Goal: Task Accomplishment & Management: Use online tool/utility

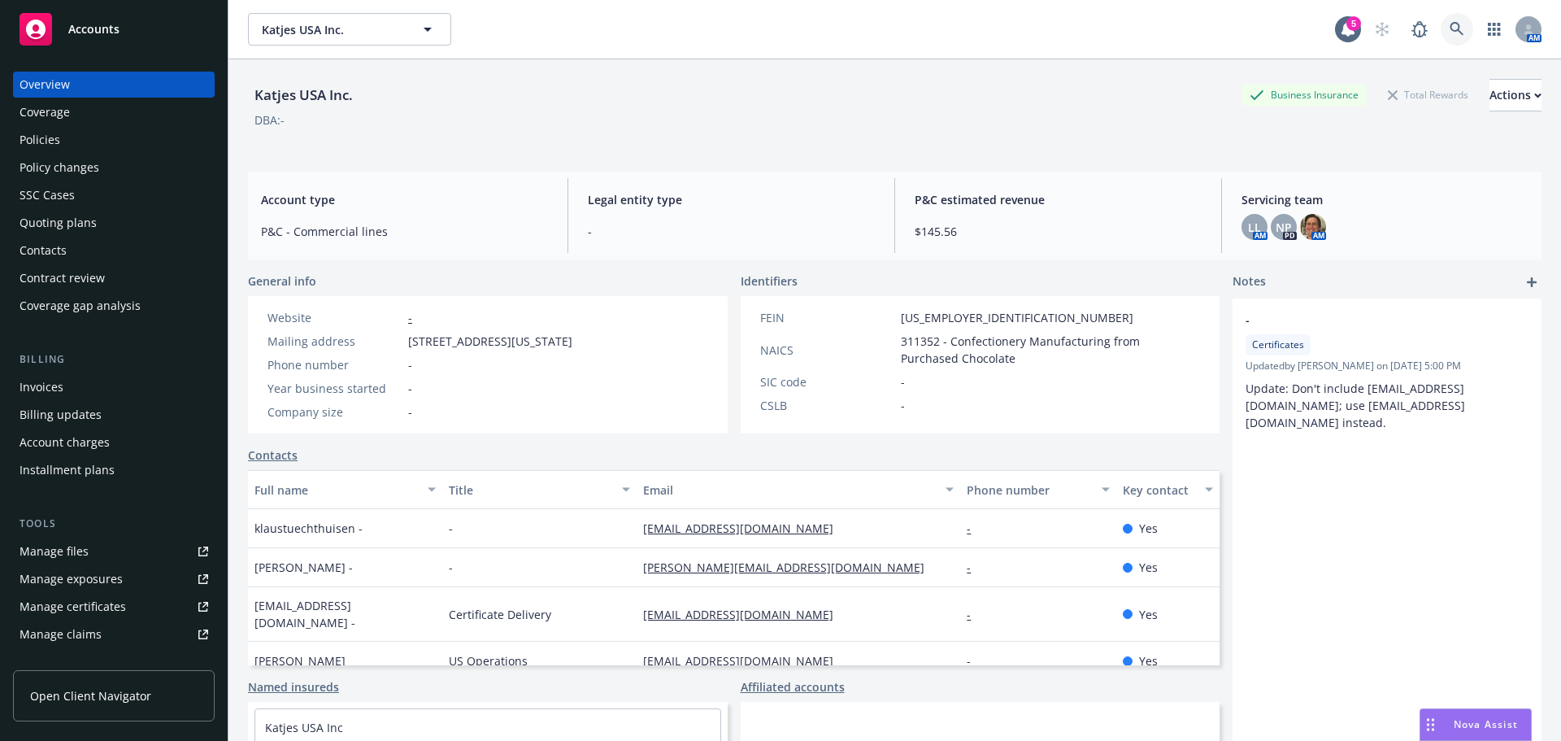
click at [1441, 26] on link at bounding box center [1457, 29] width 33 height 33
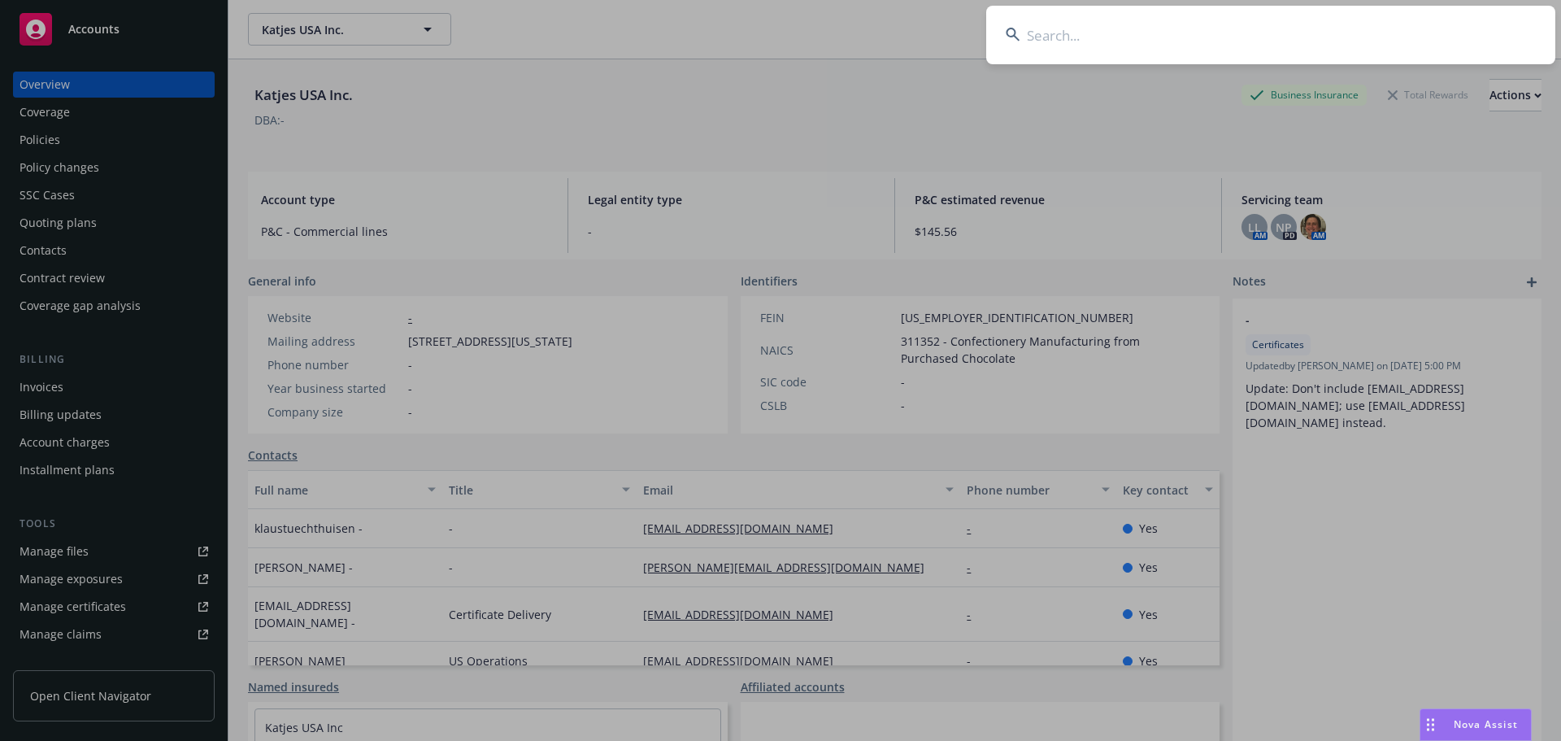
type input "v"
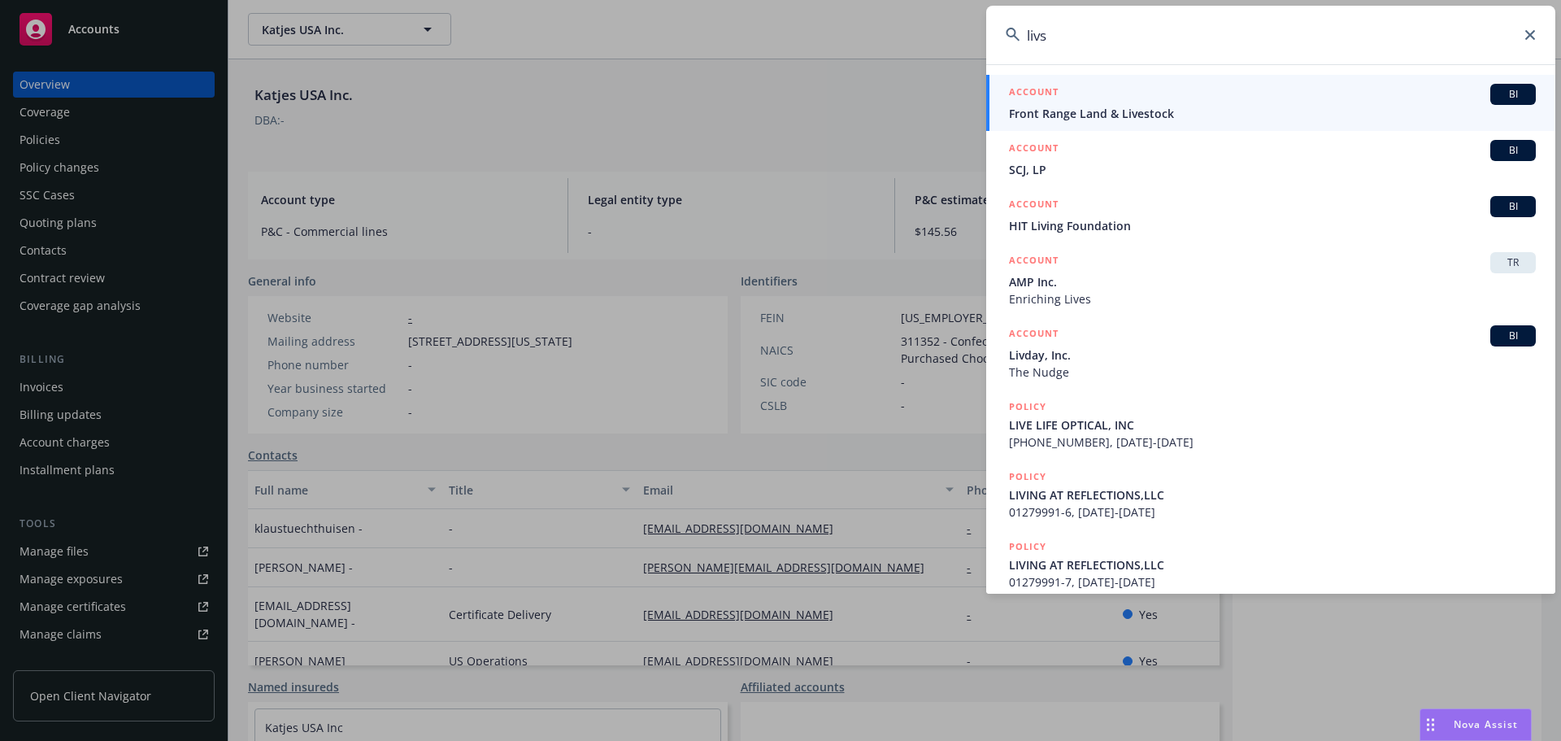
drag, startPoint x: 1028, startPoint y: 46, endPoint x: 1107, endPoint y: 27, distance: 81.1
click at [1096, 30] on input "livs" at bounding box center [1271, 35] width 569 height 59
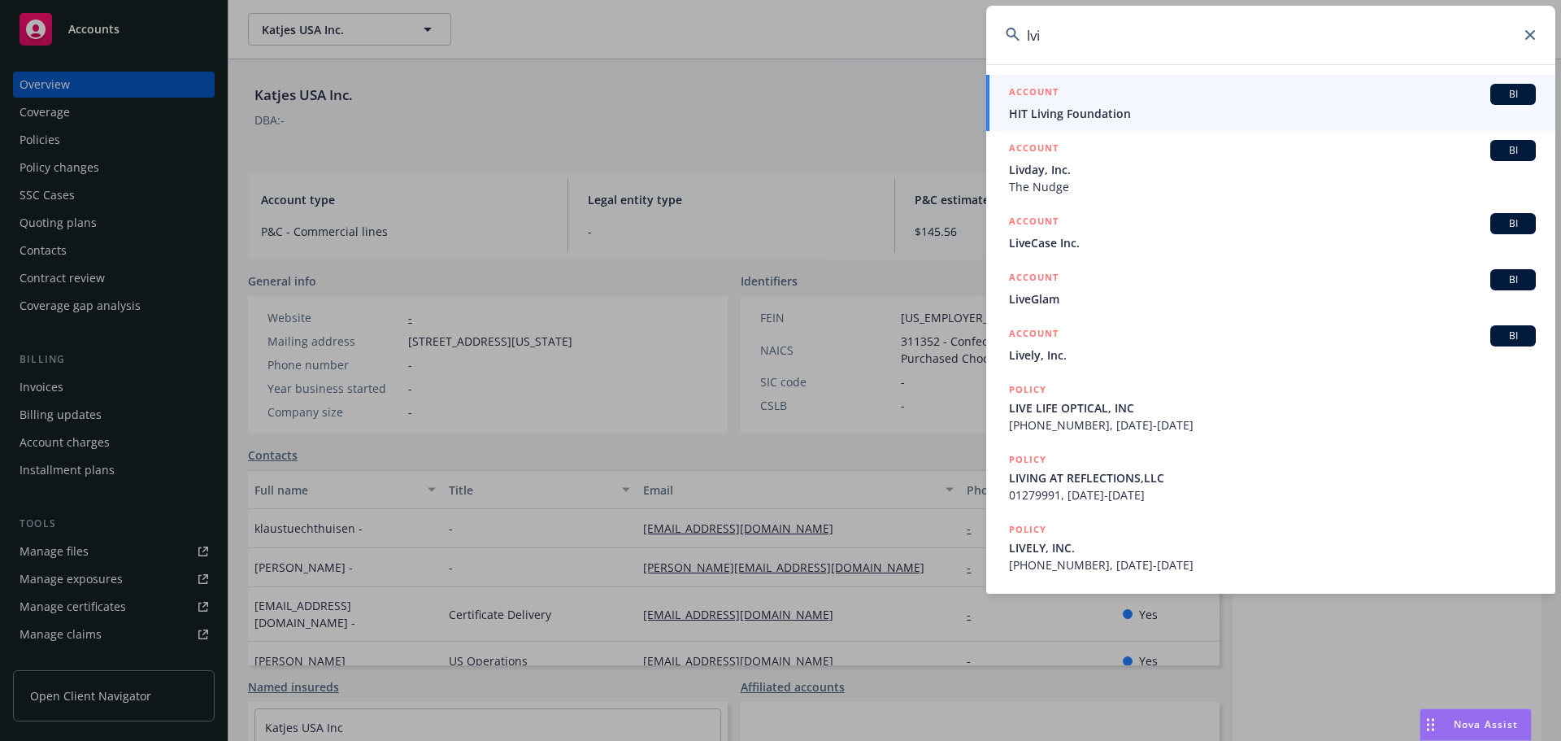
type input "lvis"
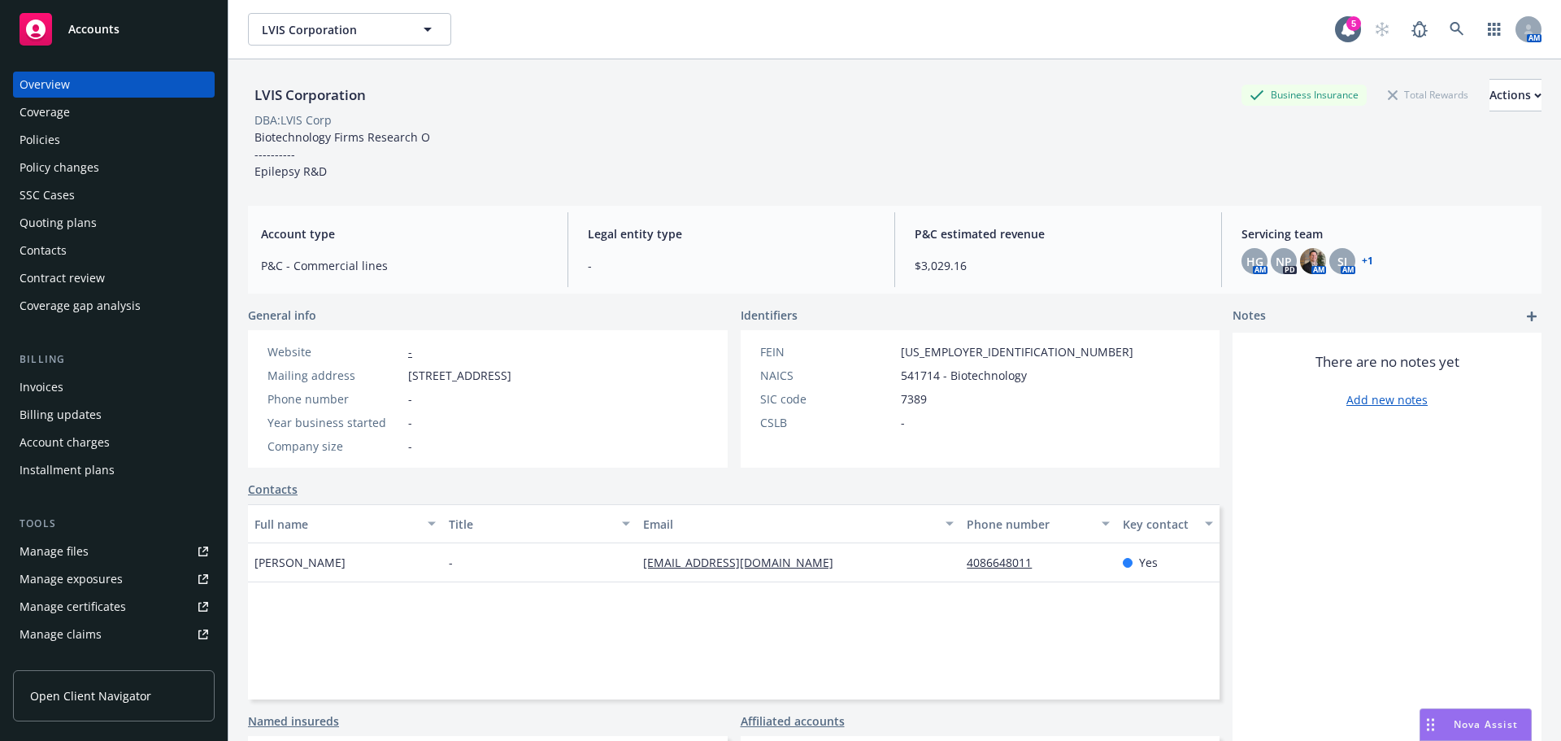
click at [104, 134] on div "Policies" at bounding box center [114, 140] width 189 height 26
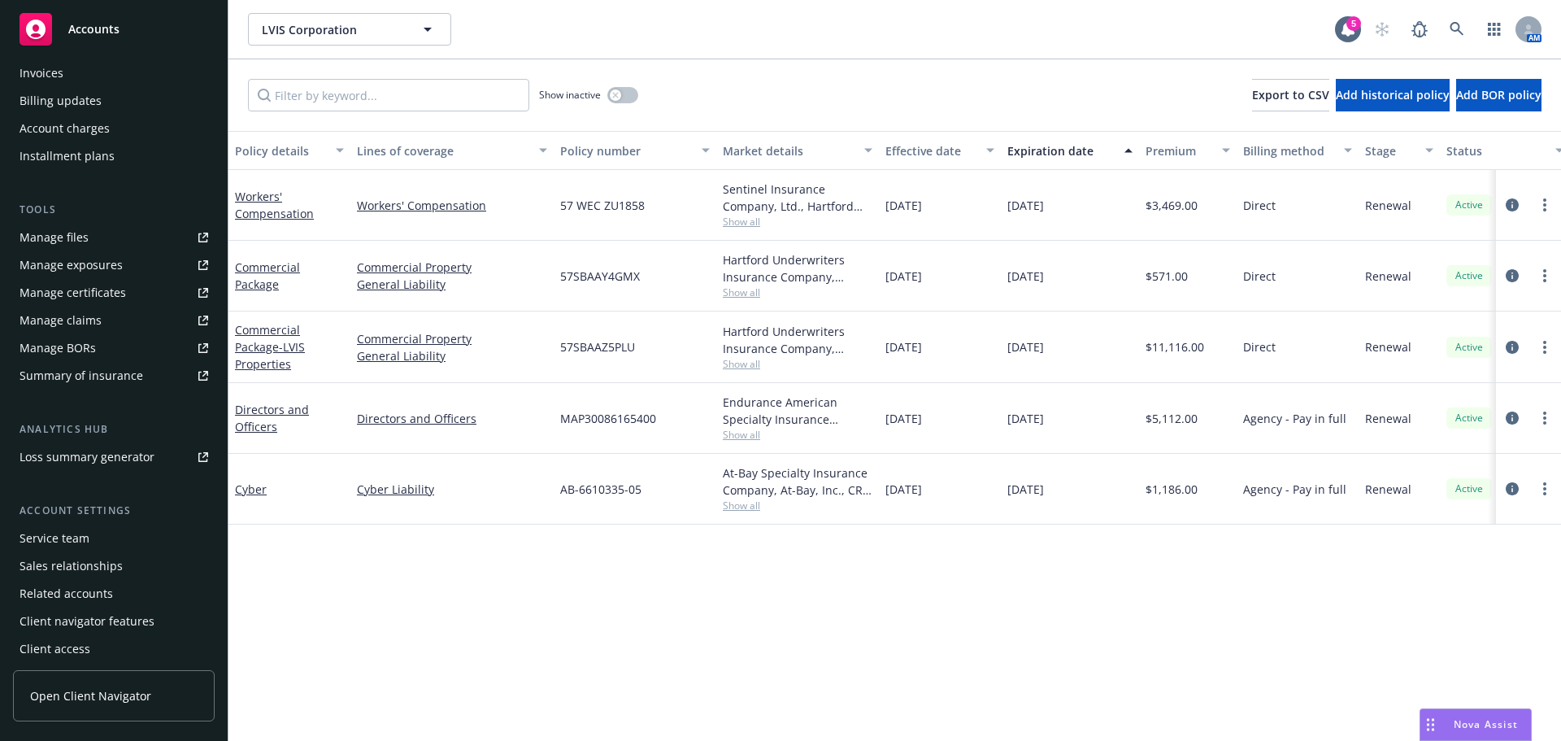
scroll to position [319, 0]
click at [56, 513] on div "Account settings" at bounding box center [114, 506] width 202 height 16
click at [59, 531] on div "Service team" at bounding box center [55, 533] width 70 height 26
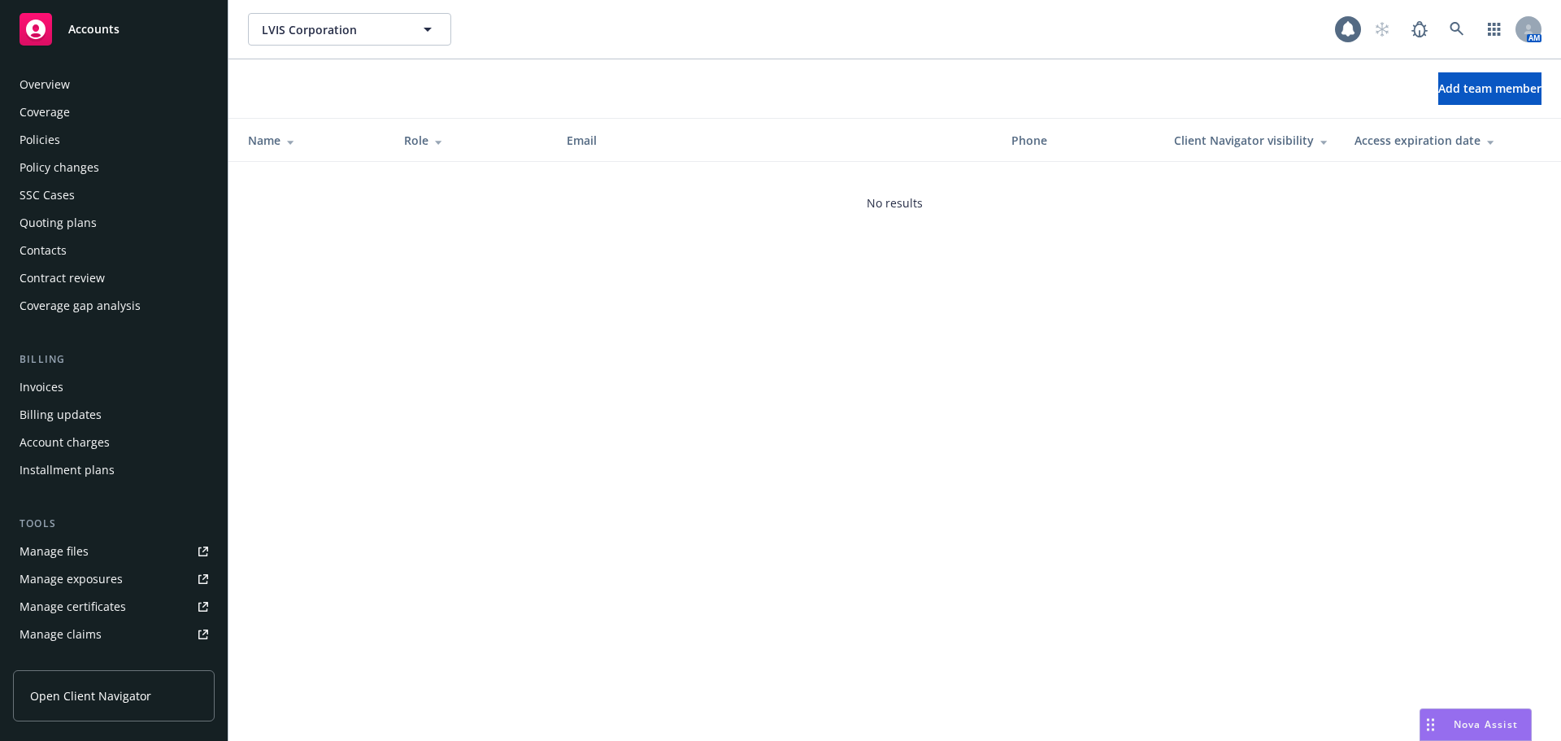
scroll to position [319, 0]
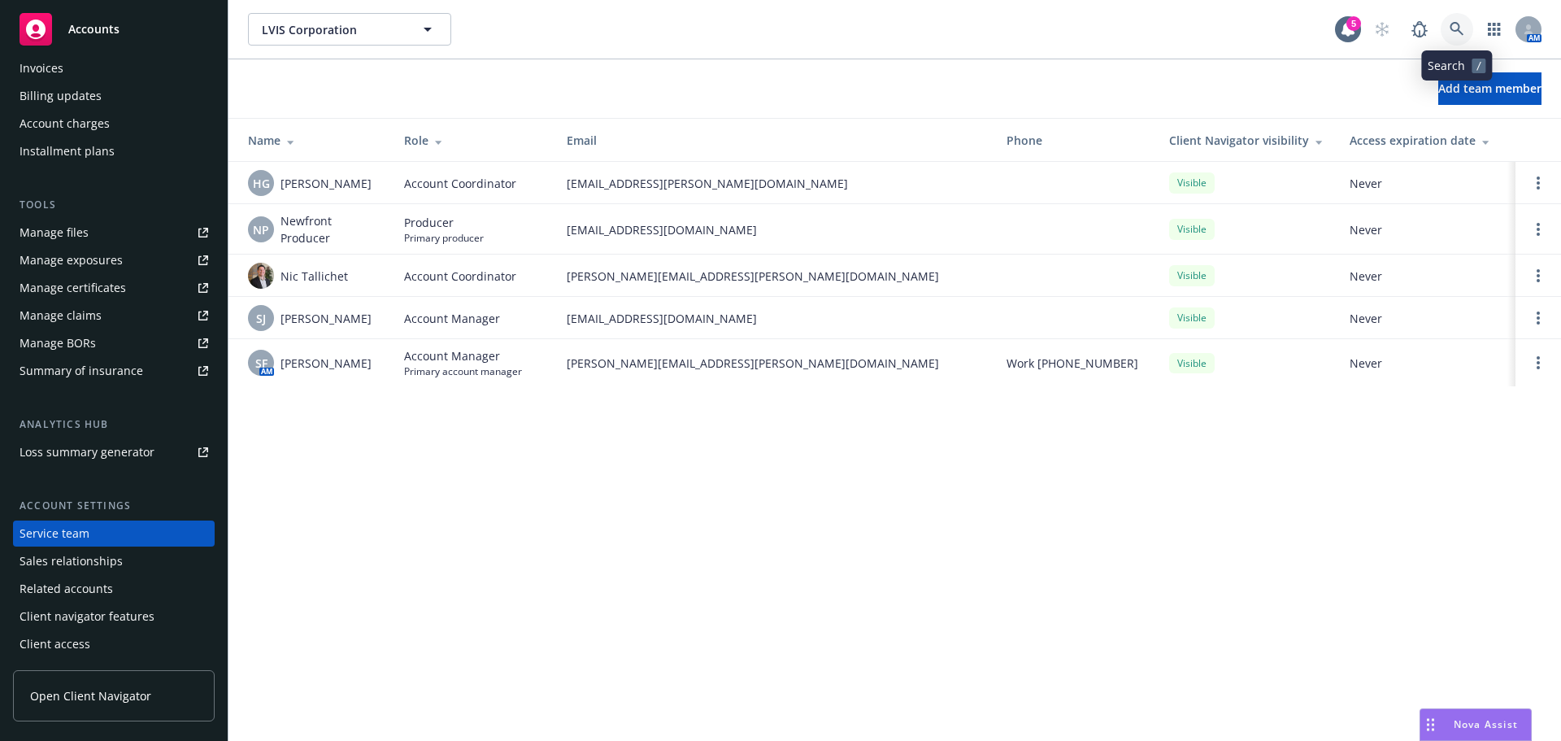
click at [1458, 26] on icon at bounding box center [1457, 29] width 15 height 15
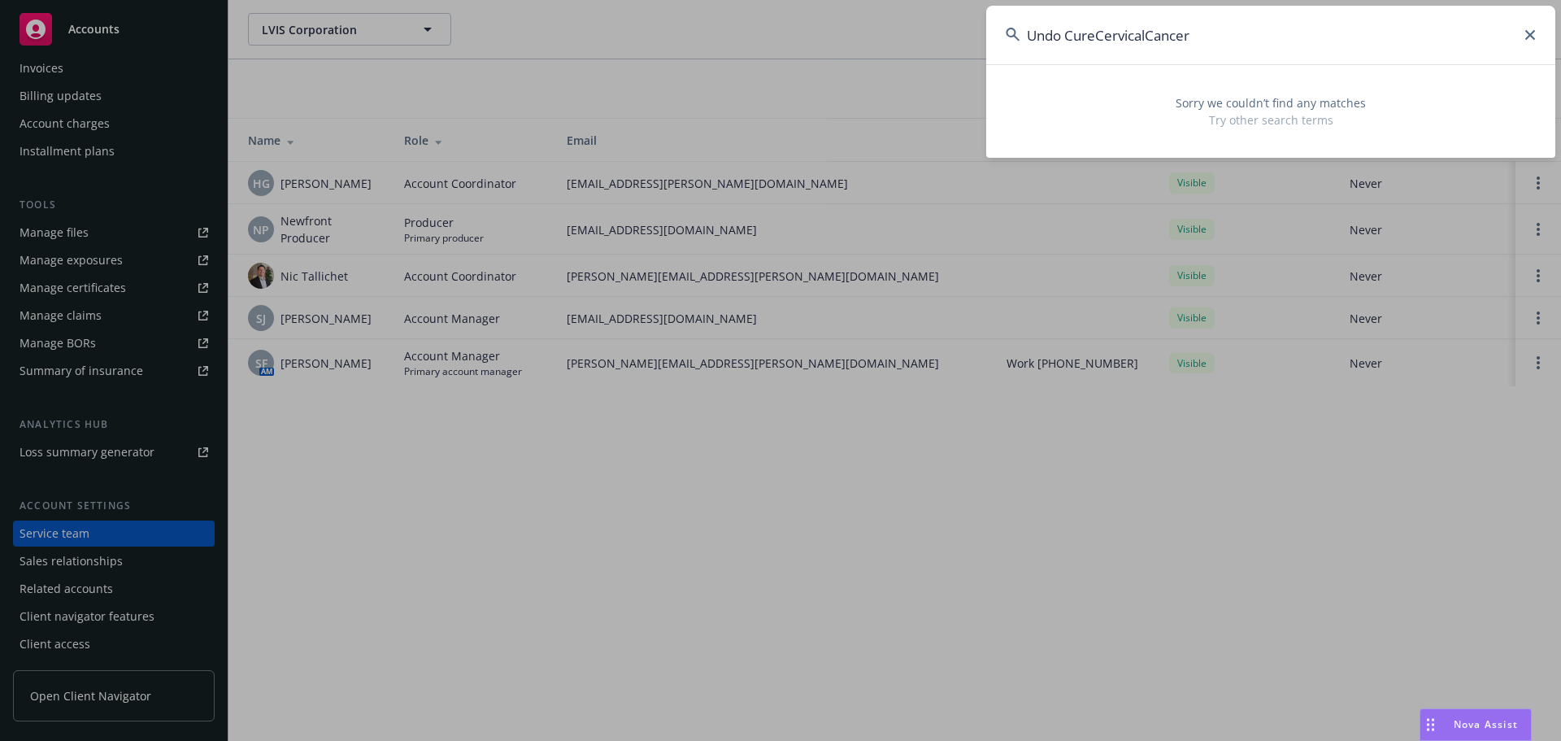
drag, startPoint x: 934, startPoint y: 35, endPoint x: 913, endPoint y: 30, distance: 21.7
click at [917, 33] on div "Undo CureCervicalCancer Sorry we couldn’t find any matches Try other search ter…" at bounding box center [780, 370] width 1561 height 741
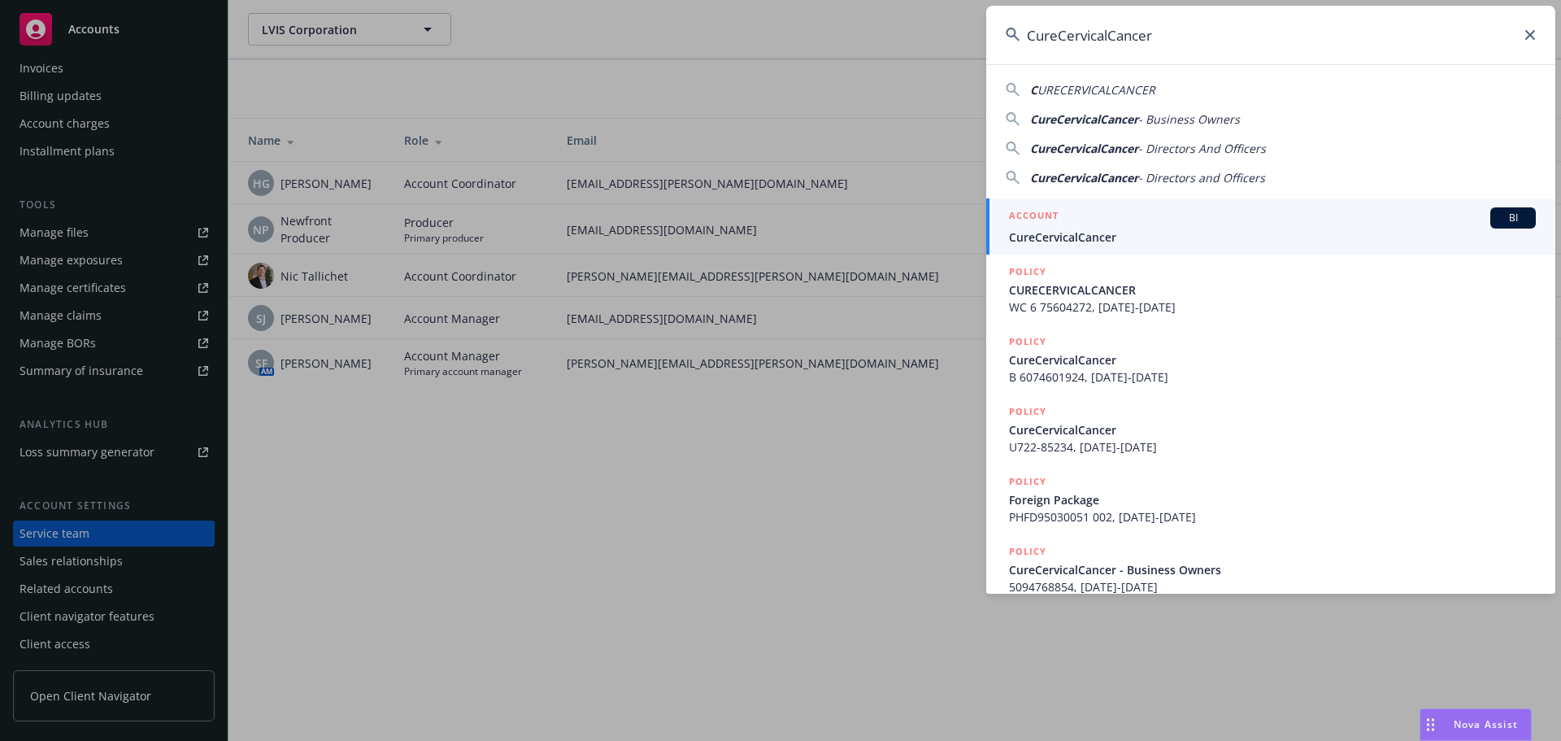
type input "CureCervicalCancer"
click at [1077, 234] on span "CureCervicalCancer" at bounding box center [1272, 237] width 527 height 17
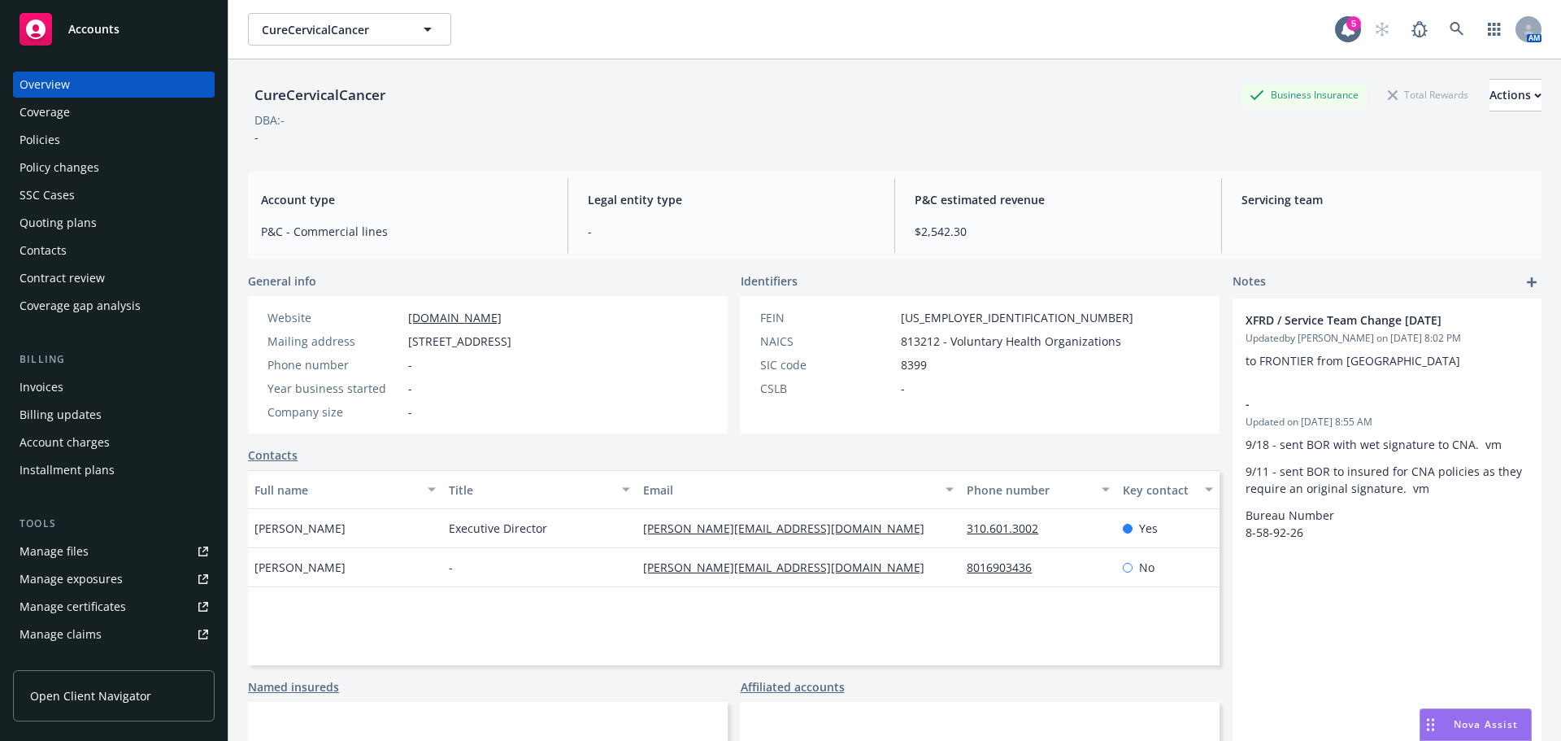
click at [54, 104] on div "Coverage" at bounding box center [45, 112] width 50 height 26
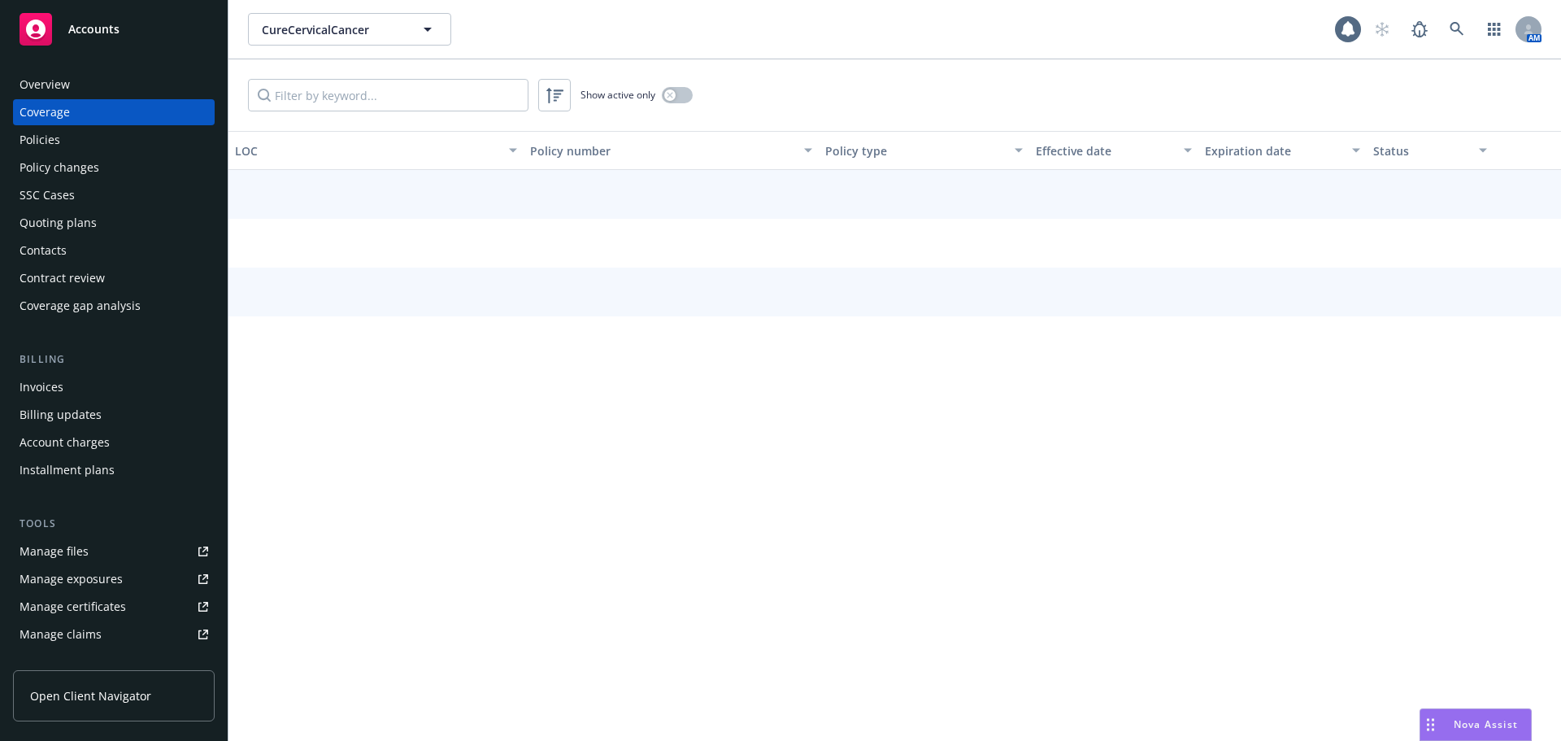
click at [50, 133] on div "Policies" at bounding box center [40, 140] width 41 height 26
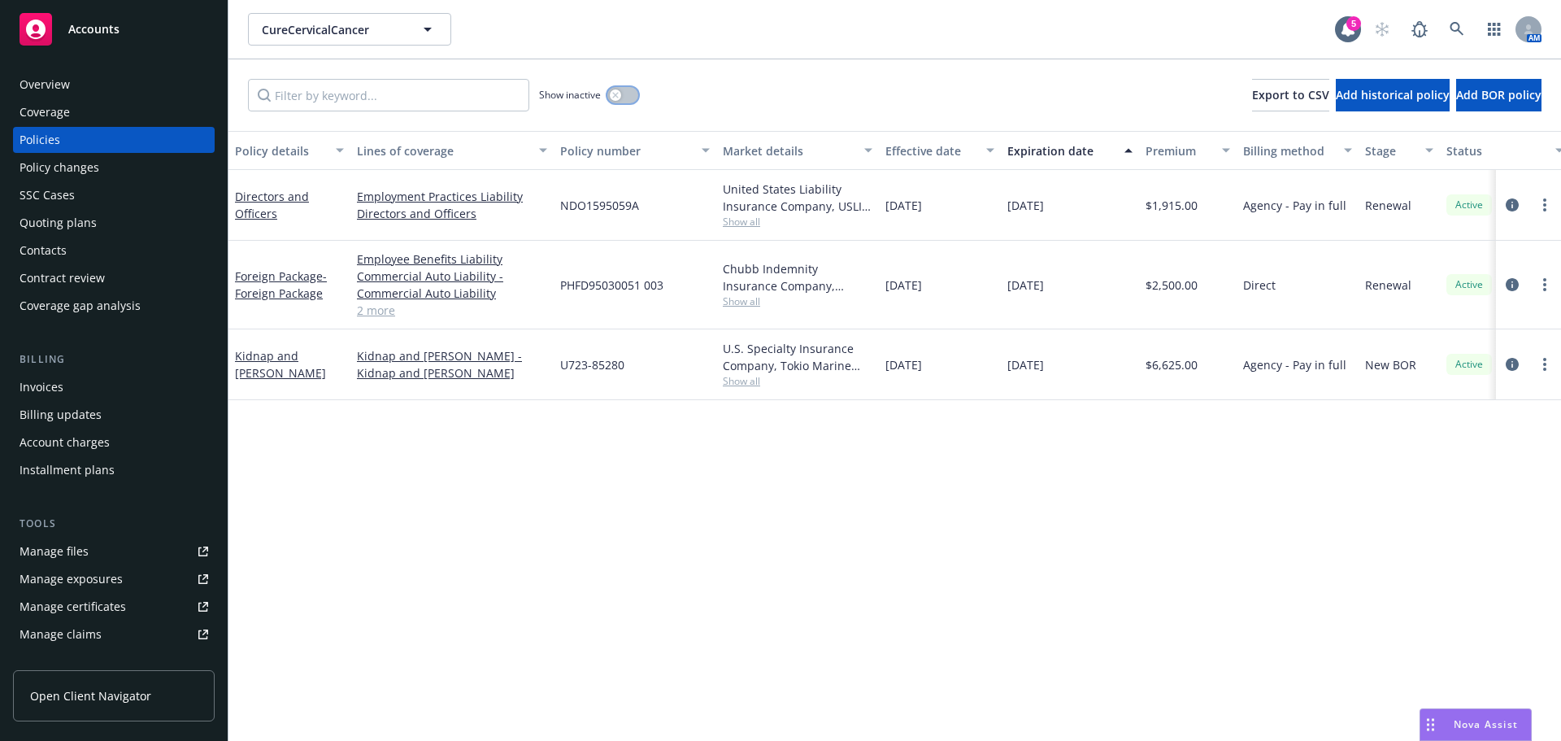
click at [621, 90] on button "button" at bounding box center [623, 95] width 31 height 16
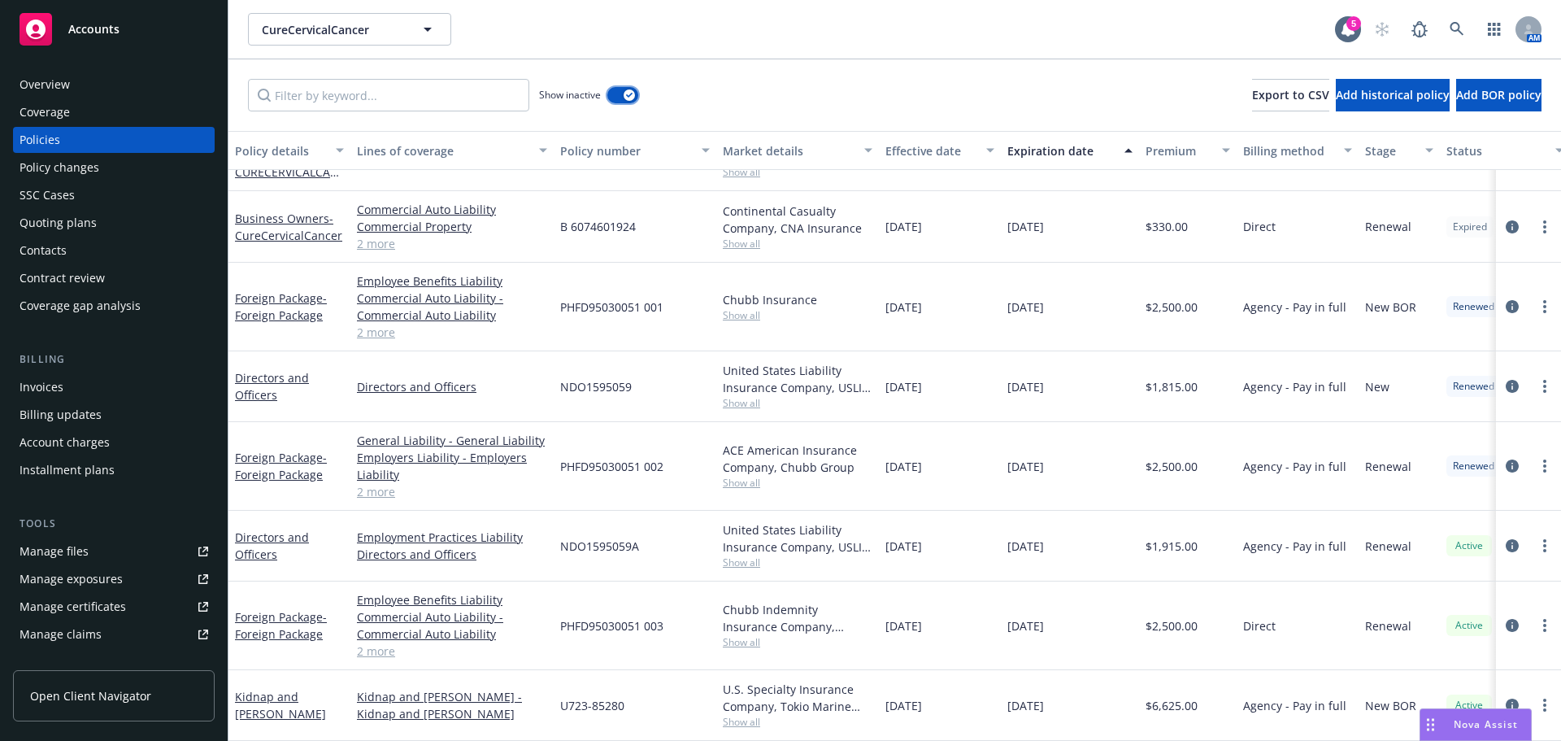
scroll to position [1559, 0]
drag, startPoint x: 573, startPoint y: 214, endPoint x: 652, endPoint y: 214, distance: 79.7
click at [651, 216] on div "B 6074601924" at bounding box center [635, 227] width 163 height 72
copy span "6074601924"
click at [703, 281] on div "PHFD95030051 001" at bounding box center [635, 307] width 163 height 89
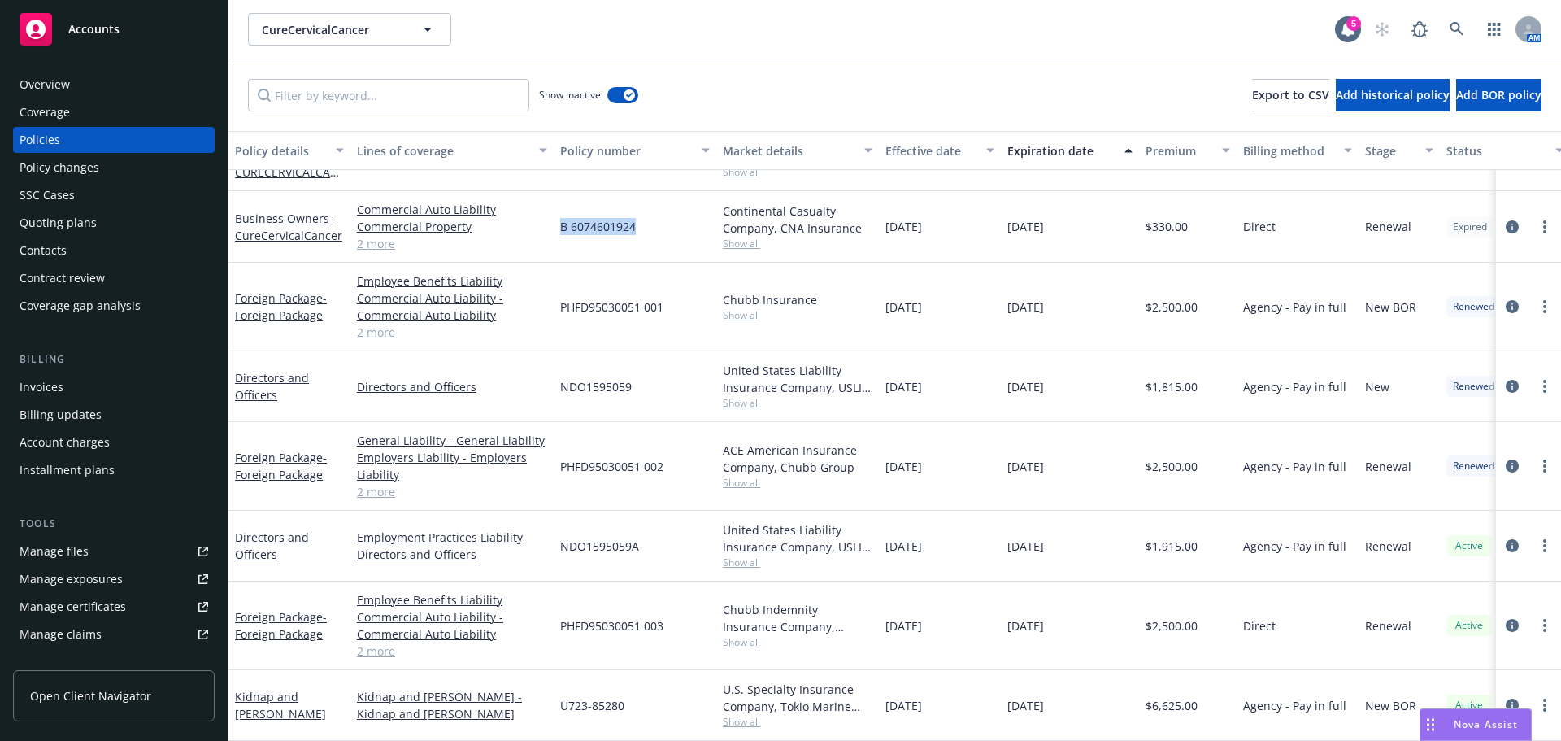
drag, startPoint x: 637, startPoint y: 226, endPoint x: 645, endPoint y: 225, distance: 8.2
click at [645, 225] on div "B 6074601924" at bounding box center [635, 227] width 163 height 72
copy span "B 6074601924"
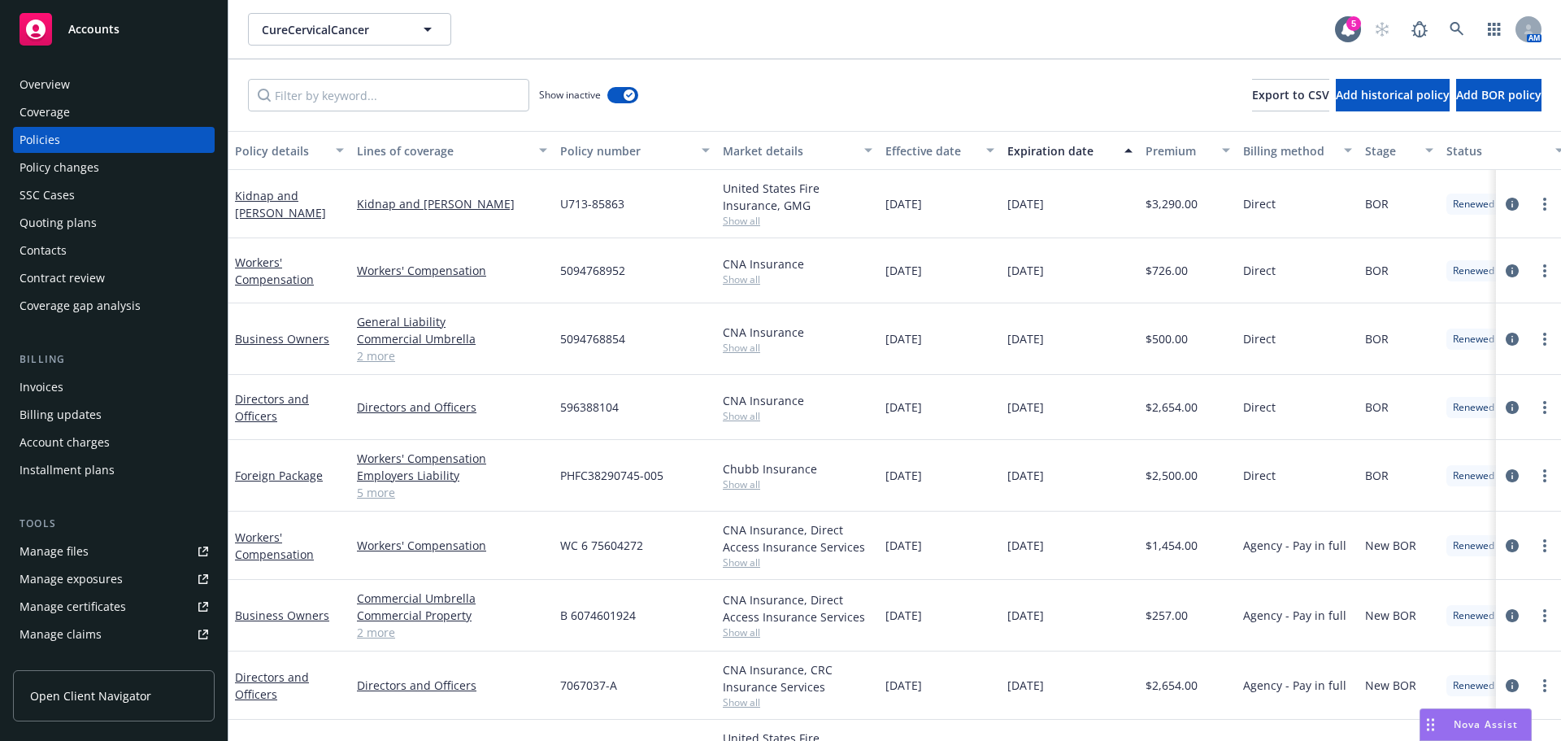
click at [64, 78] on div "Overview" at bounding box center [45, 85] width 50 height 26
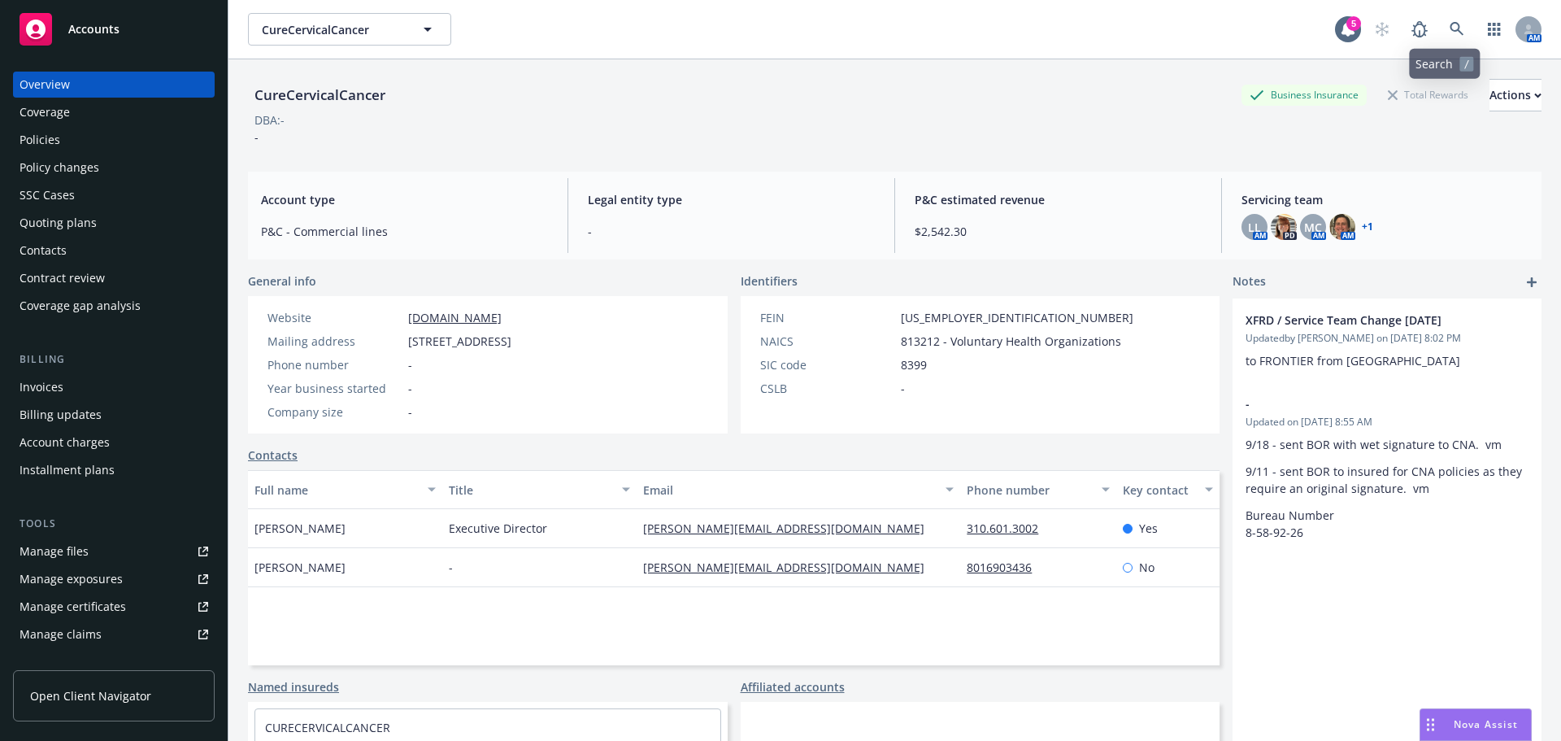
click at [1459, 39] on div "AM" at bounding box center [1454, 29] width 176 height 33
click at [1450, 35] on icon at bounding box center [1457, 29] width 15 height 15
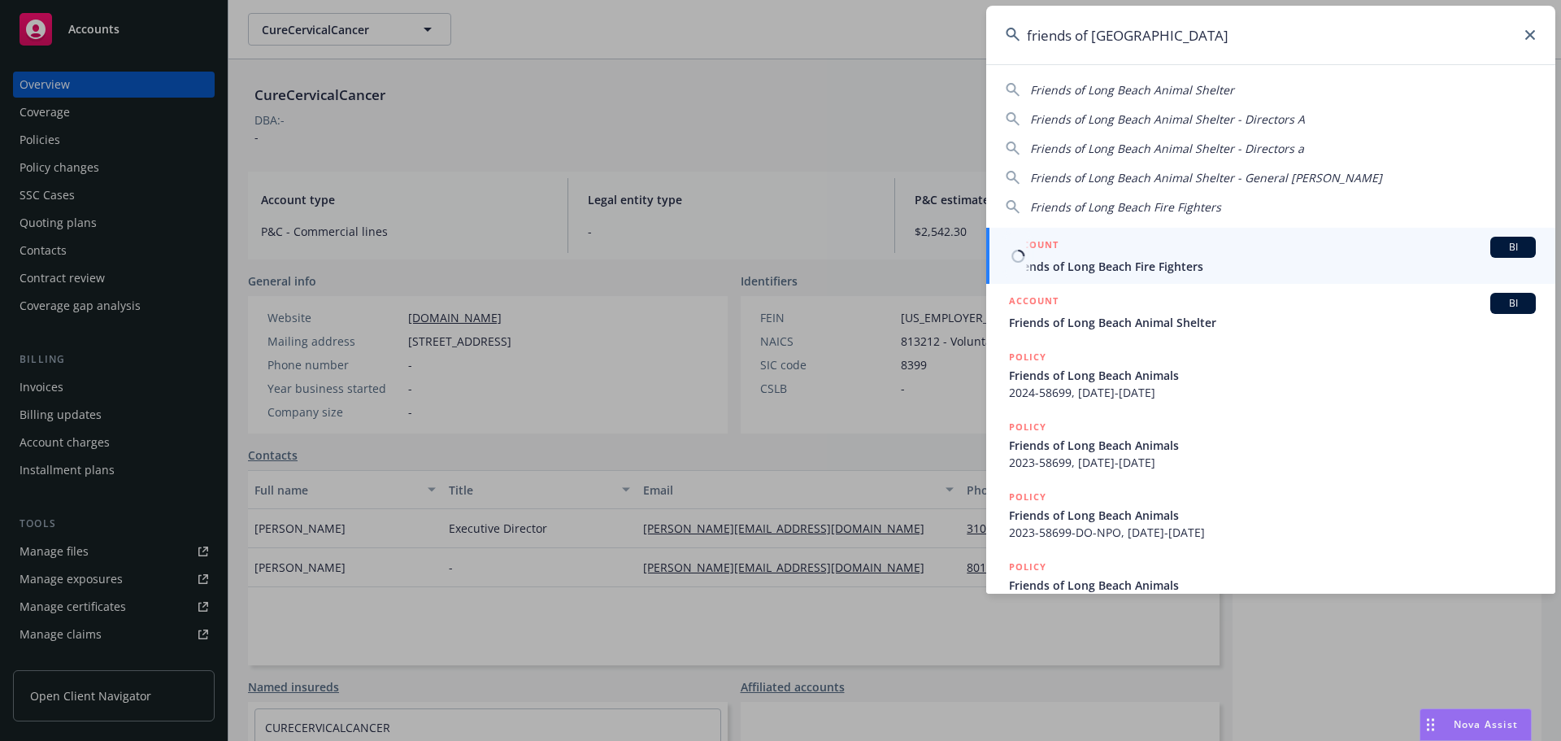
type input "friends of long beach"
click at [1159, 264] on span "Friends of Long Beach Fire Fighters" at bounding box center [1272, 266] width 527 height 17
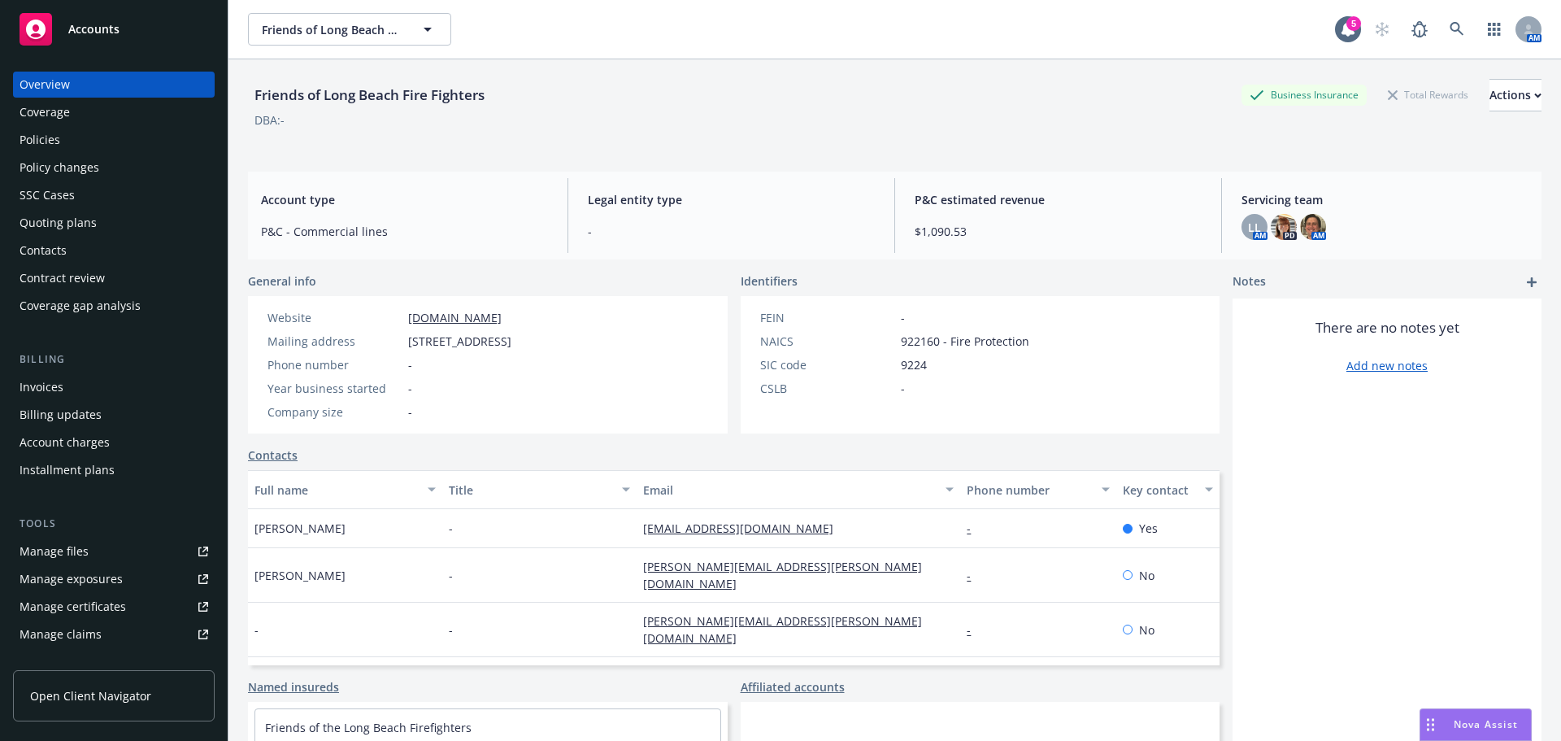
click at [32, 137] on div "Policies" at bounding box center [40, 140] width 41 height 26
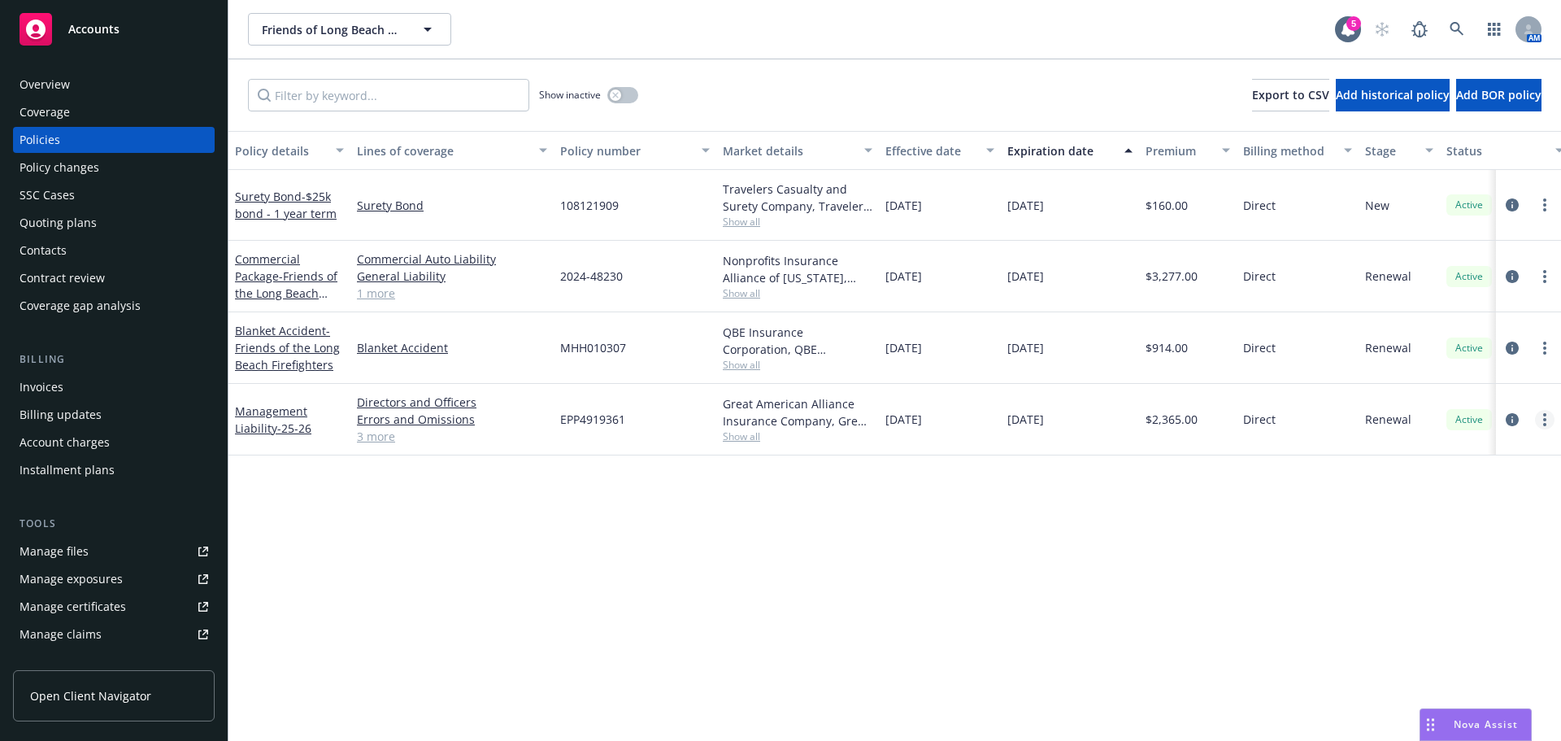
click at [1537, 421] on link "more" at bounding box center [1545, 420] width 20 height 20
drag, startPoint x: 1408, startPoint y: 649, endPoint x: 1416, endPoint y: 647, distance: 8.5
click at [1409, 649] on link "Copy logging email" at bounding box center [1458, 648] width 191 height 33
click at [1468, 28] on link at bounding box center [1457, 29] width 33 height 33
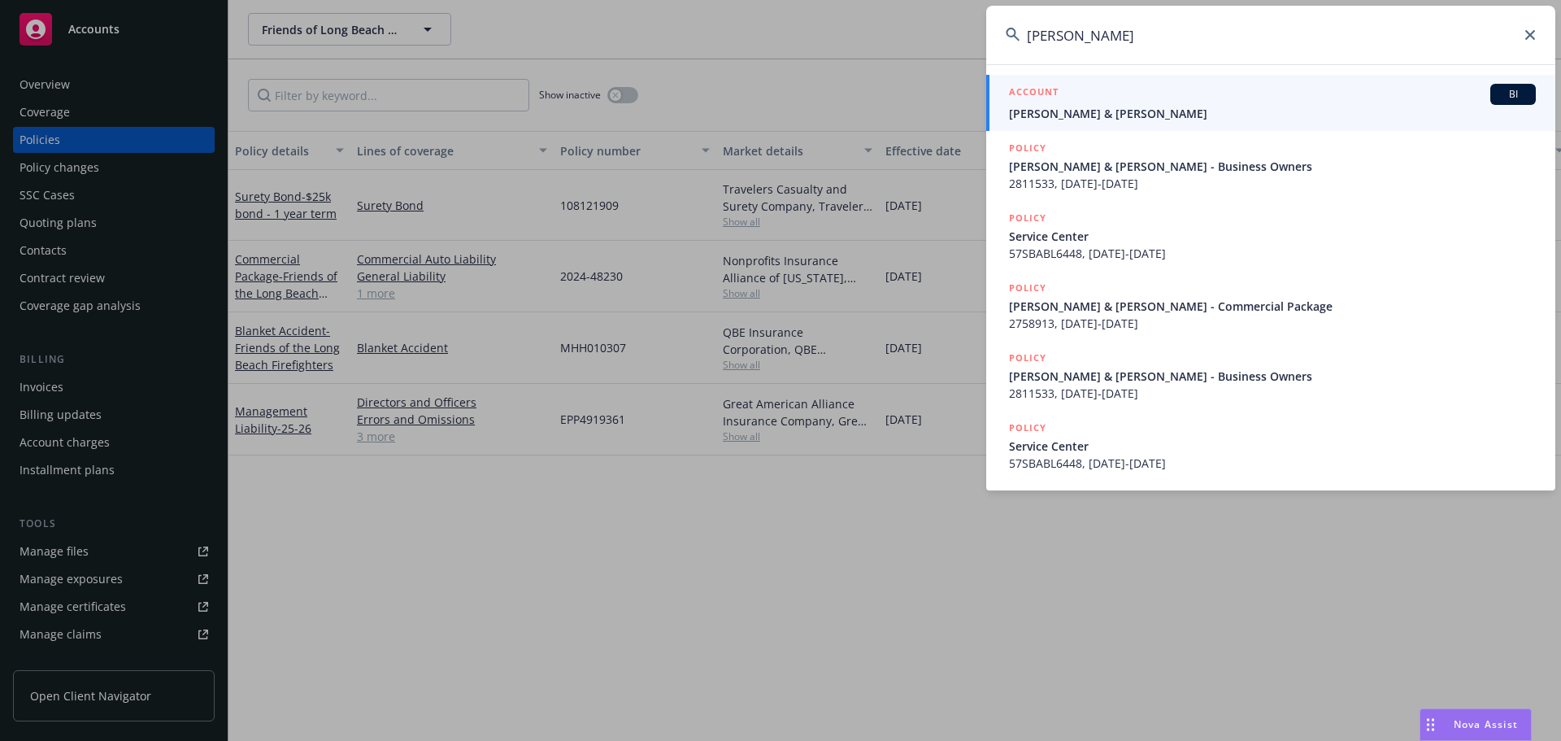
type input "thomas macomber"
click at [1113, 111] on span "Thomas S & Anna L Macomber" at bounding box center [1272, 113] width 527 height 17
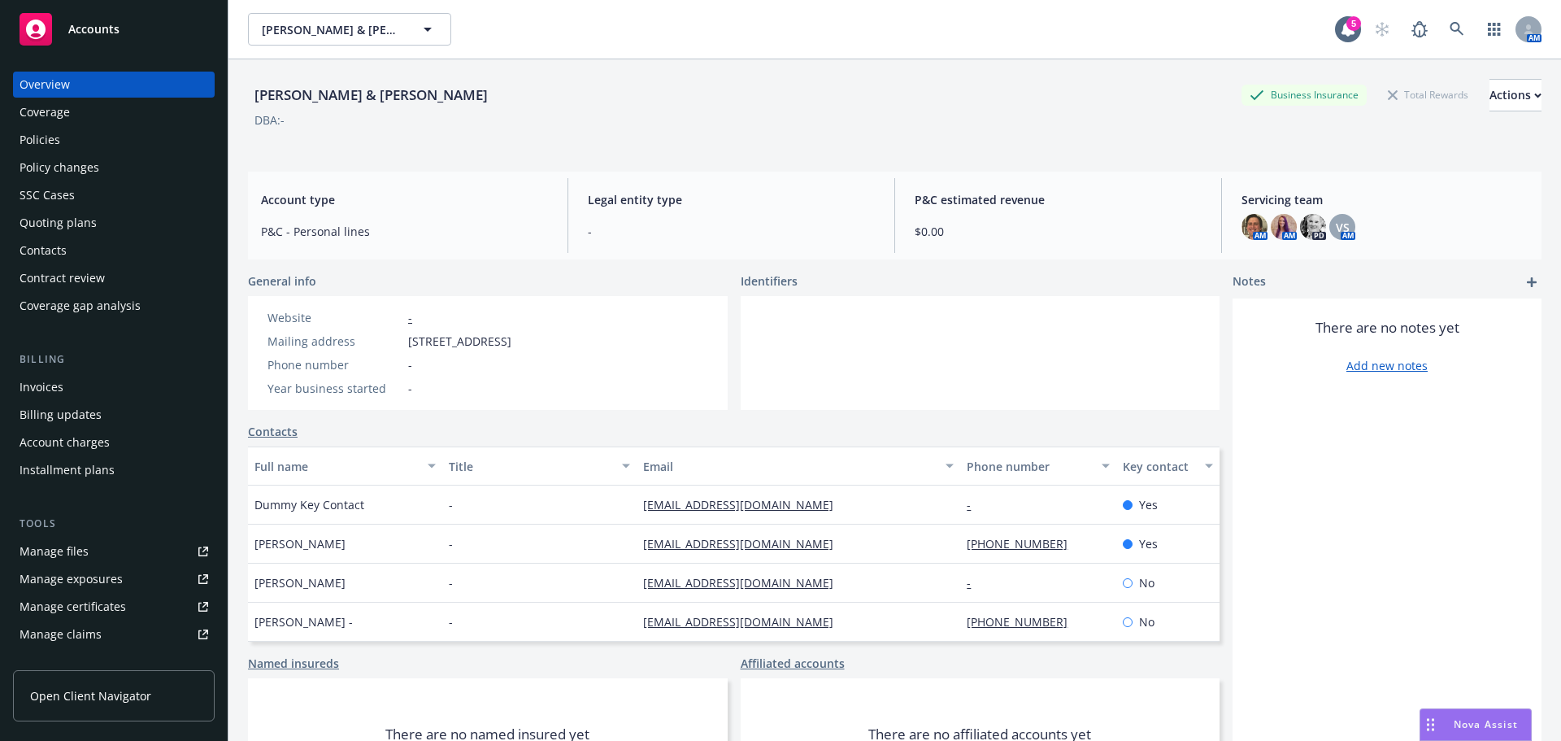
click at [41, 144] on div "Policies" at bounding box center [40, 140] width 41 height 26
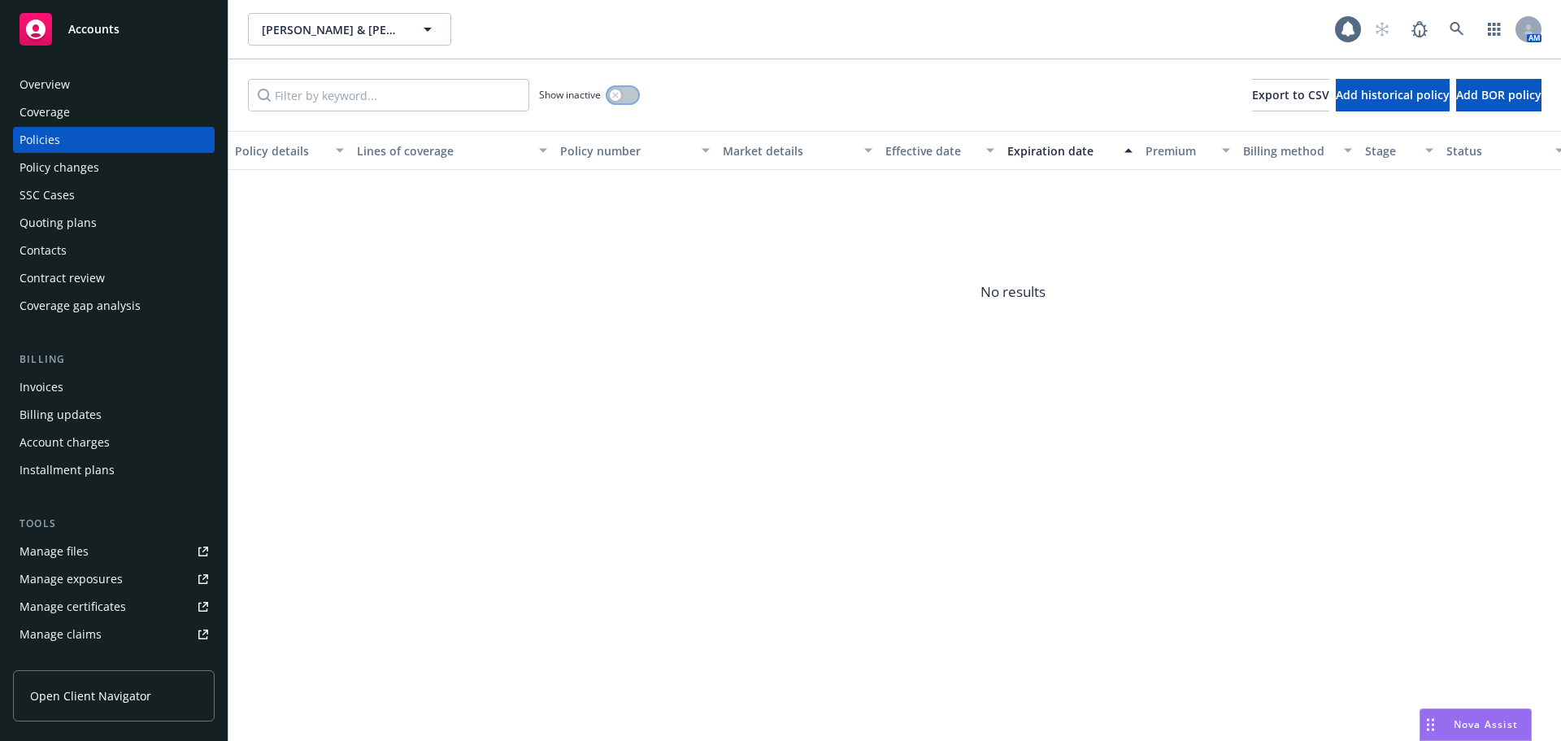
click at [636, 96] on button "button" at bounding box center [623, 95] width 31 height 16
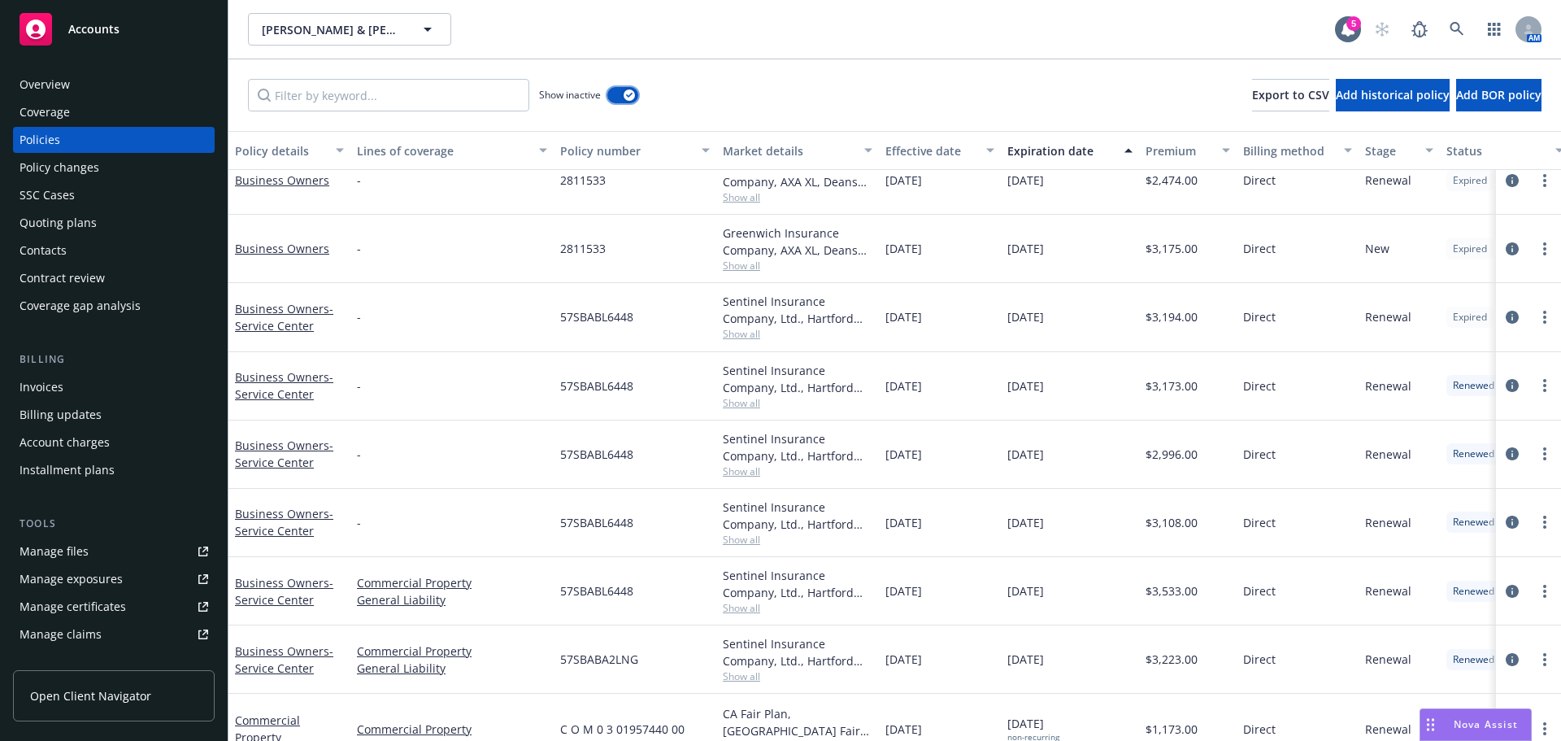
scroll to position [323, 0]
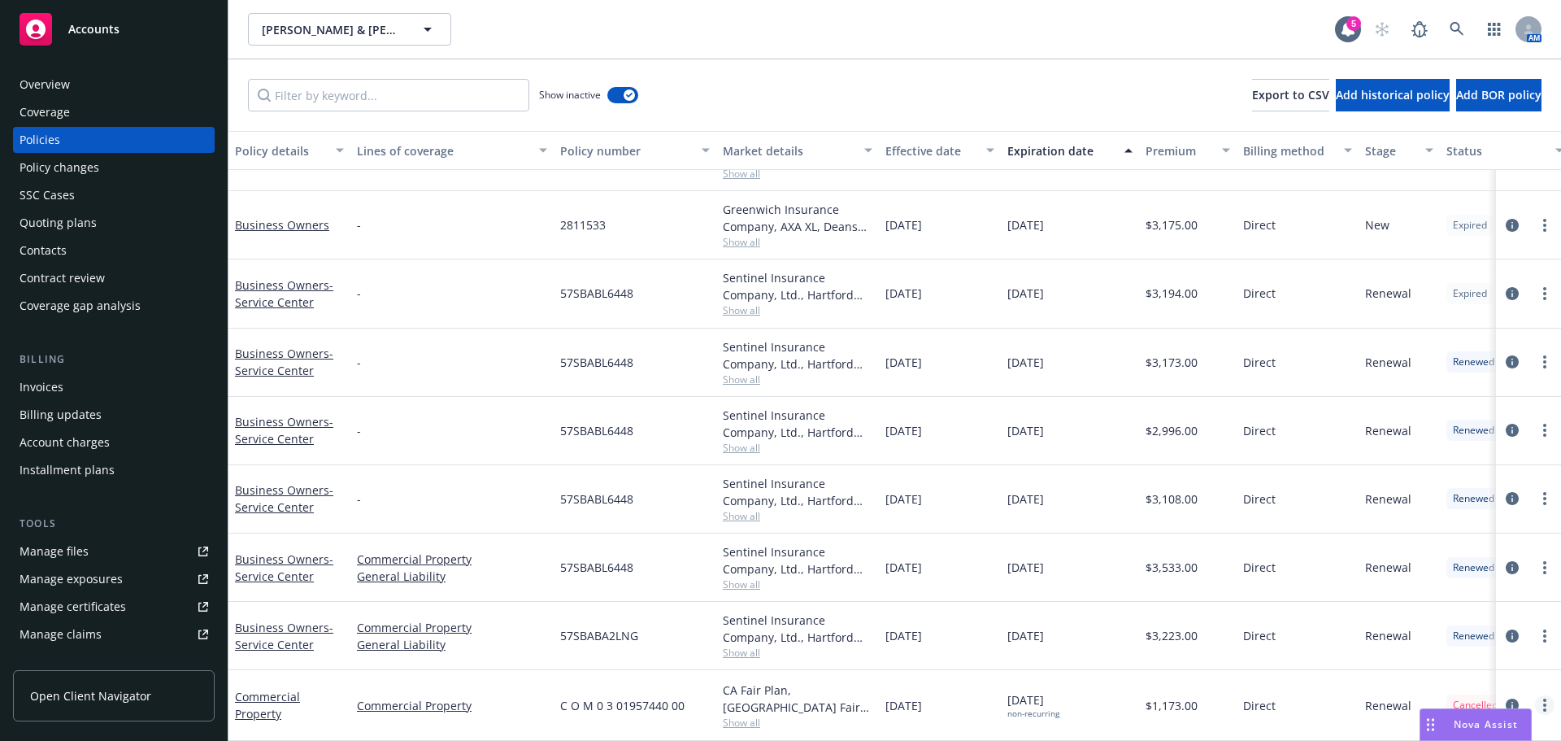
click at [1540, 695] on link "more" at bounding box center [1545, 705] width 20 height 20
click at [1449, 667] on link "Copy logging email" at bounding box center [1458, 672] width 191 height 33
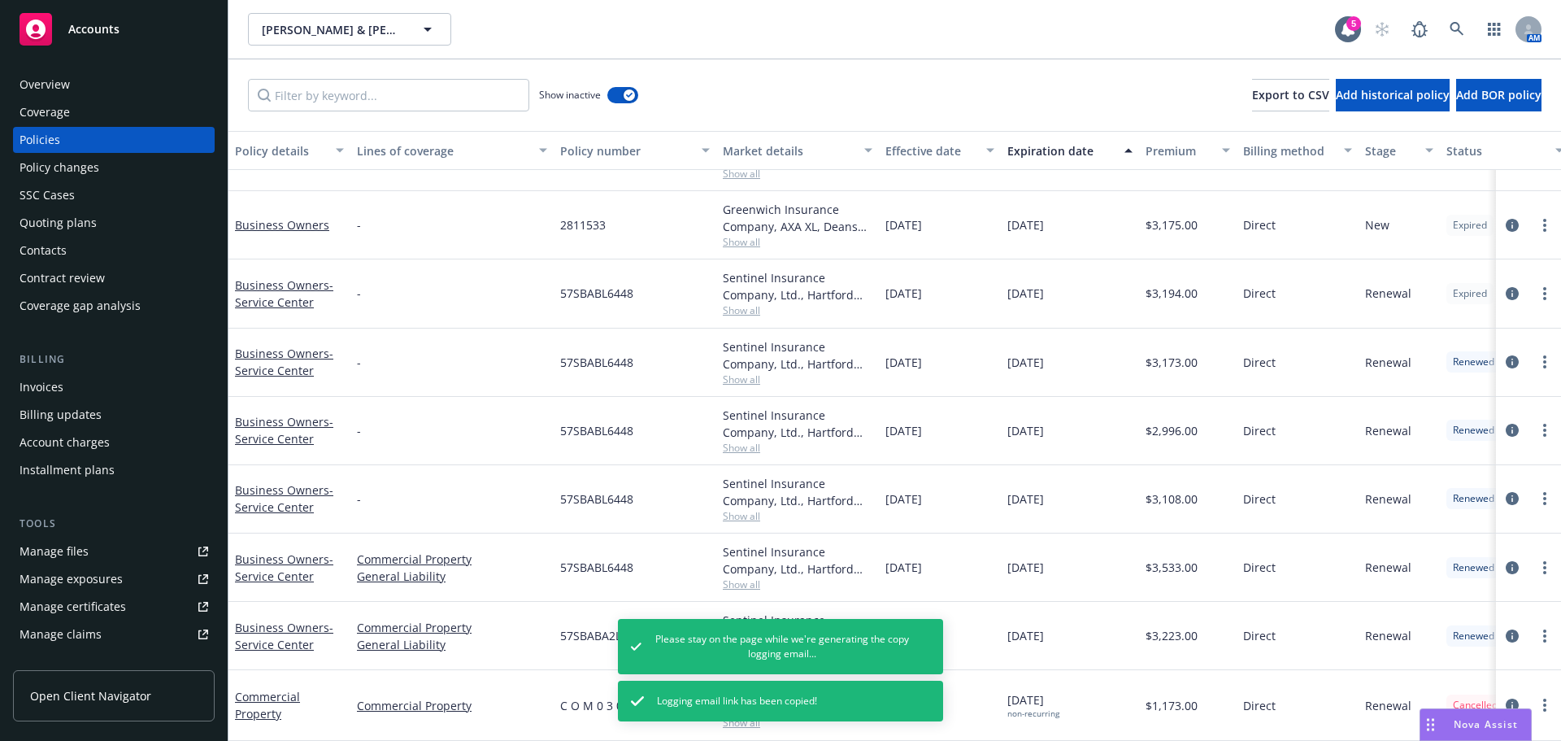
click at [562, 697] on span "C O M 0 3 01957440 00" at bounding box center [622, 705] width 124 height 17
click at [554, 695] on div "Commercial Property Commercial Property C O M 0 3 01957440 00 CA Fair Plan, CA …" at bounding box center [1014, 705] width 1570 height 71
click at [583, 627] on span "57SBABA2LNG" at bounding box center [599, 635] width 78 height 17
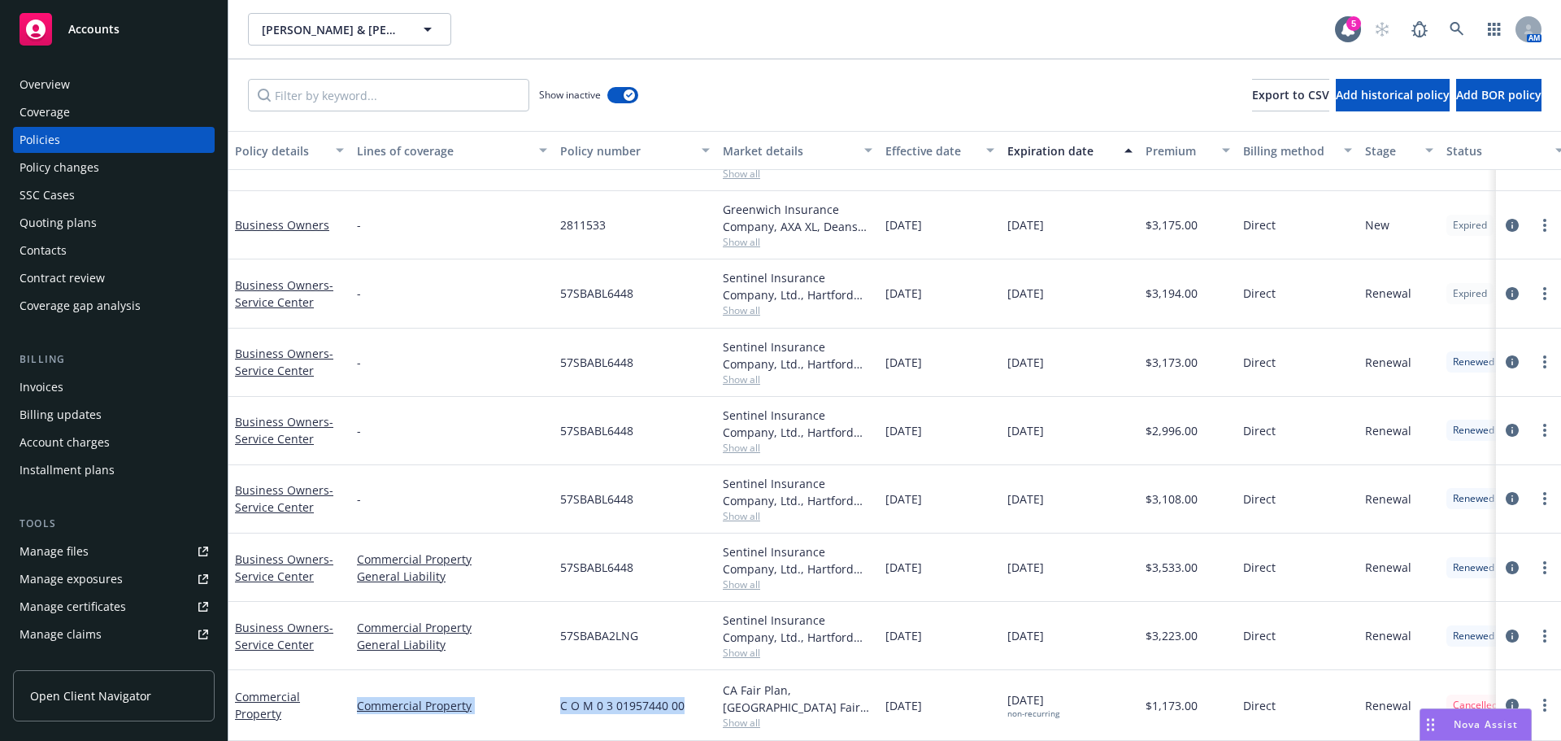
drag, startPoint x: 547, startPoint y: 694, endPoint x: 698, endPoint y: 703, distance: 151.5
click at [697, 703] on div "C O M 0 3 01957440 00" at bounding box center [635, 705] width 163 height 71
drag, startPoint x: 563, startPoint y: 693, endPoint x: 687, endPoint y: 699, distance: 124.6
click at [687, 699] on div "C O M 0 3 01957440 00" at bounding box center [635, 705] width 163 height 71
copy span "C O M 0 3 01957440 00"
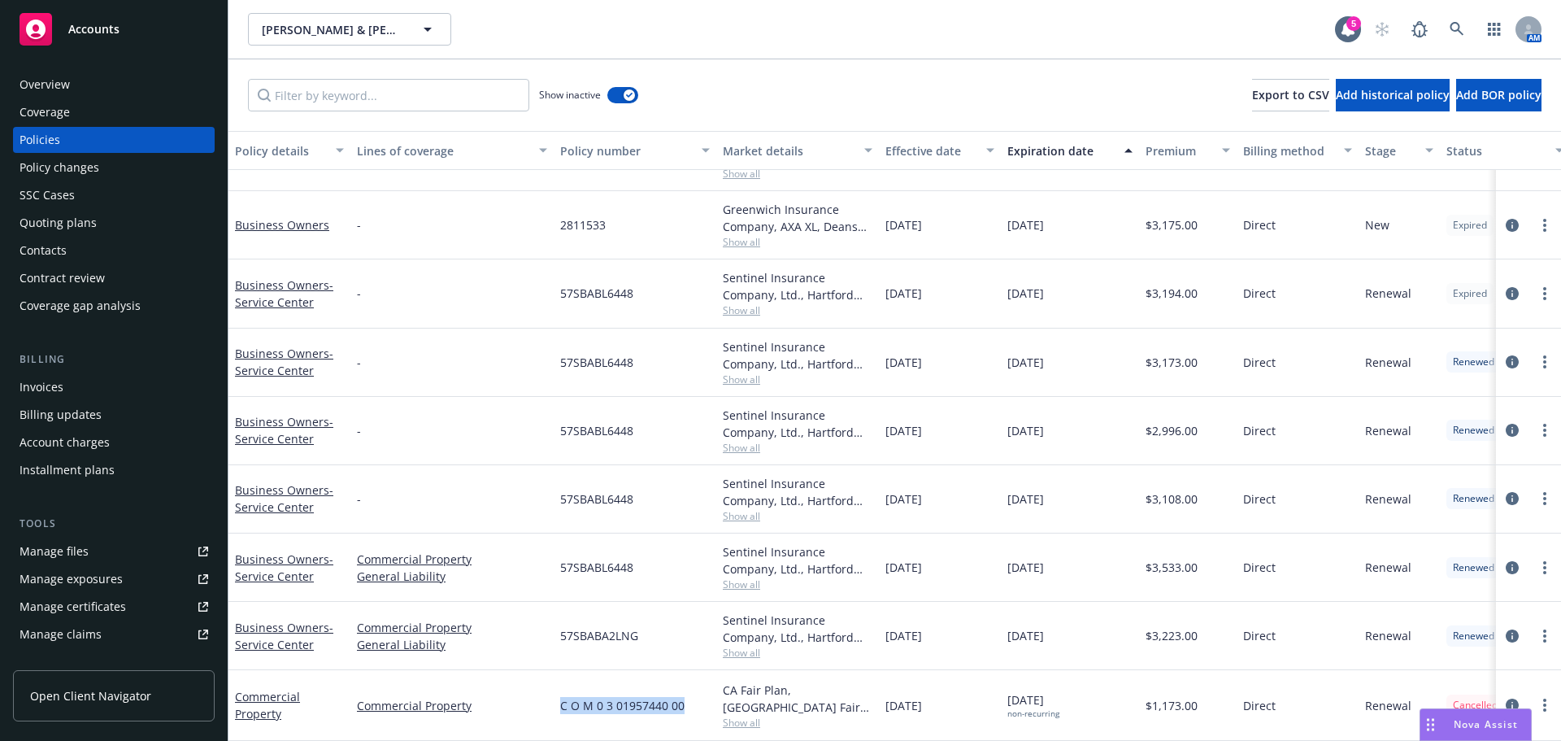
click at [80, 84] on div "Overview" at bounding box center [114, 85] width 189 height 26
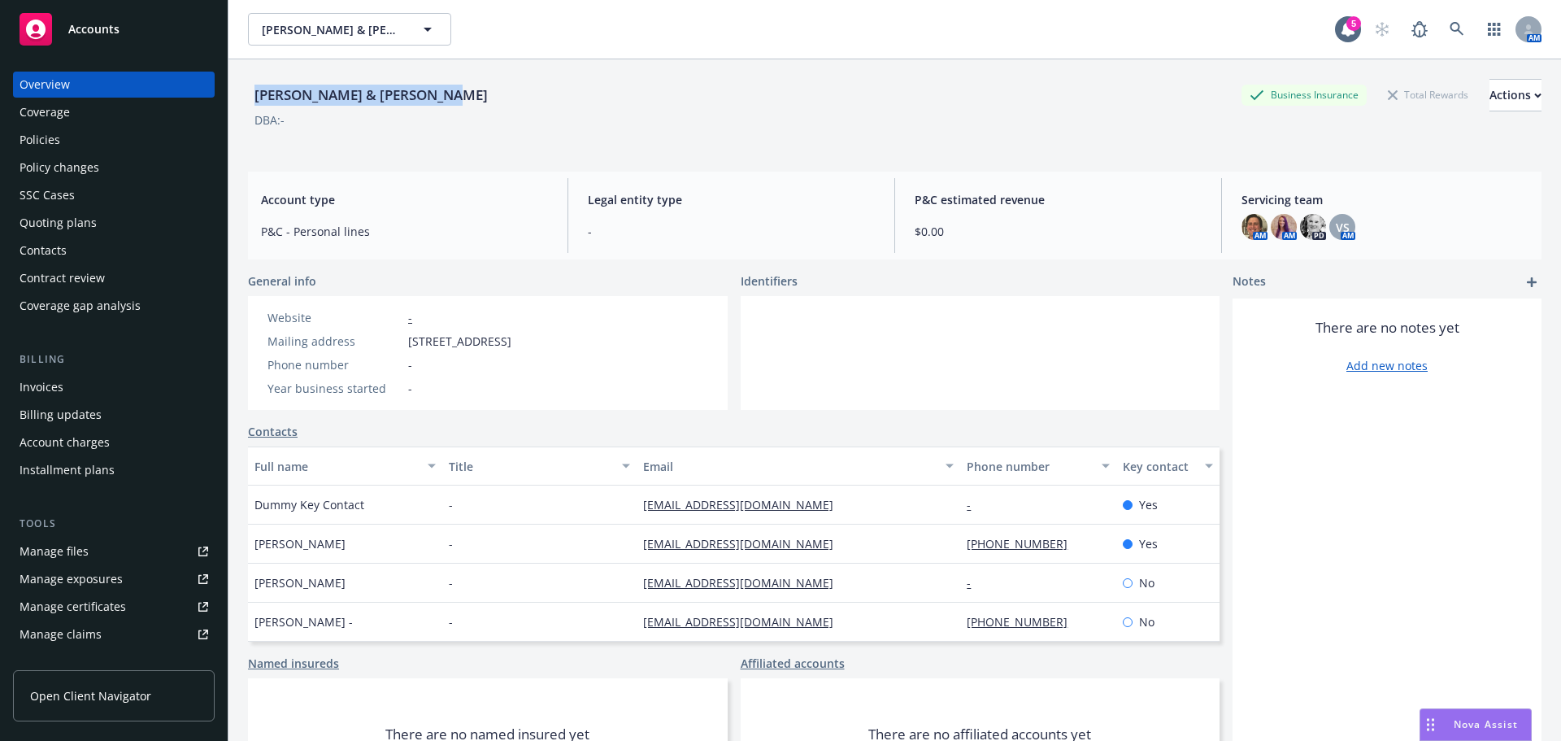
drag, startPoint x: 256, startPoint y: 94, endPoint x: 1518, endPoint y: 146, distance: 1262.5
click at [555, 99] on div "Thomas S & Anna L Macomber Business Insurance Total Rewards Actions" at bounding box center [895, 95] width 1294 height 33
copy div "Thomas S & Anna L Macomber"
click at [77, 130] on div "Policies" at bounding box center [114, 140] width 189 height 26
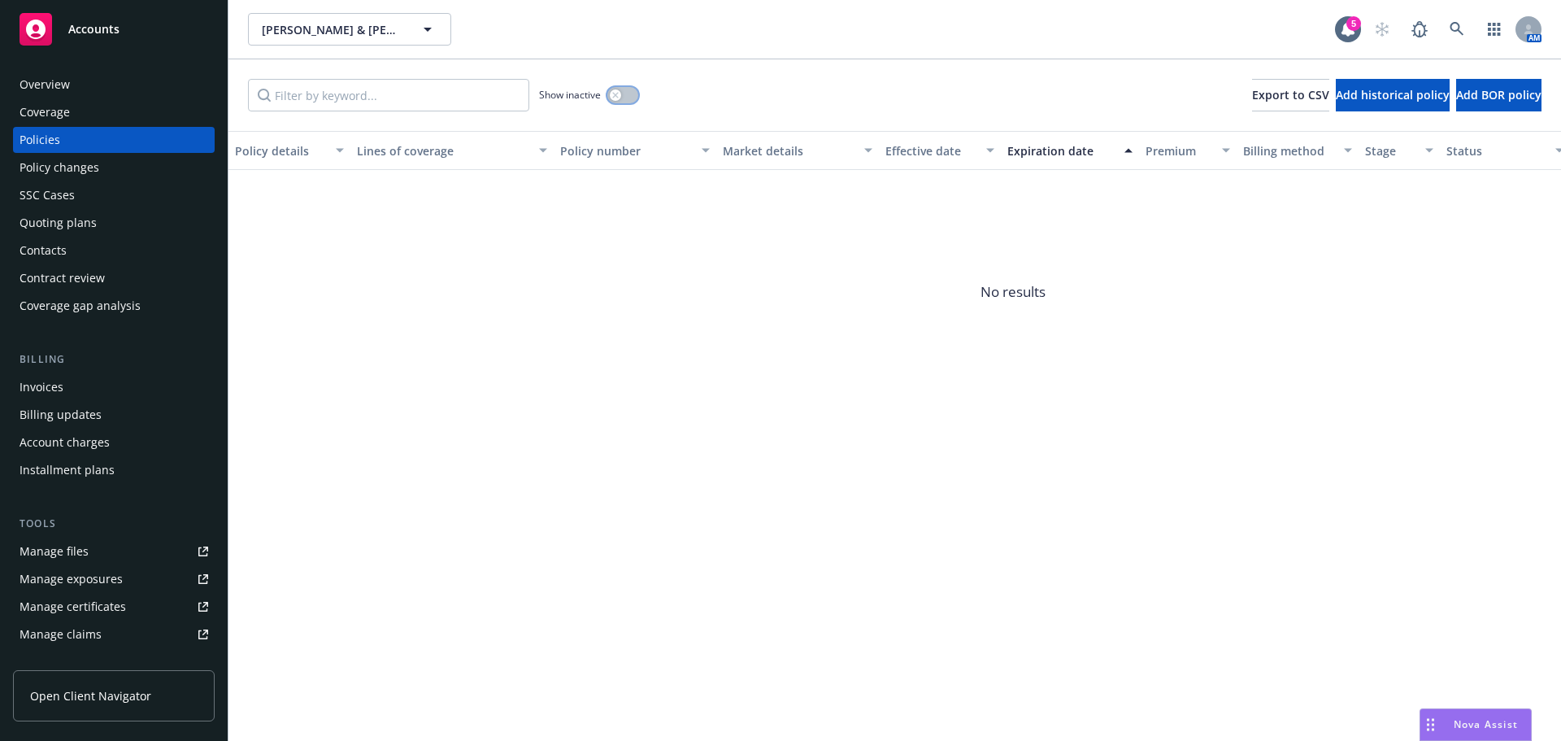
click at [620, 93] on div "button" at bounding box center [615, 94] width 11 height 11
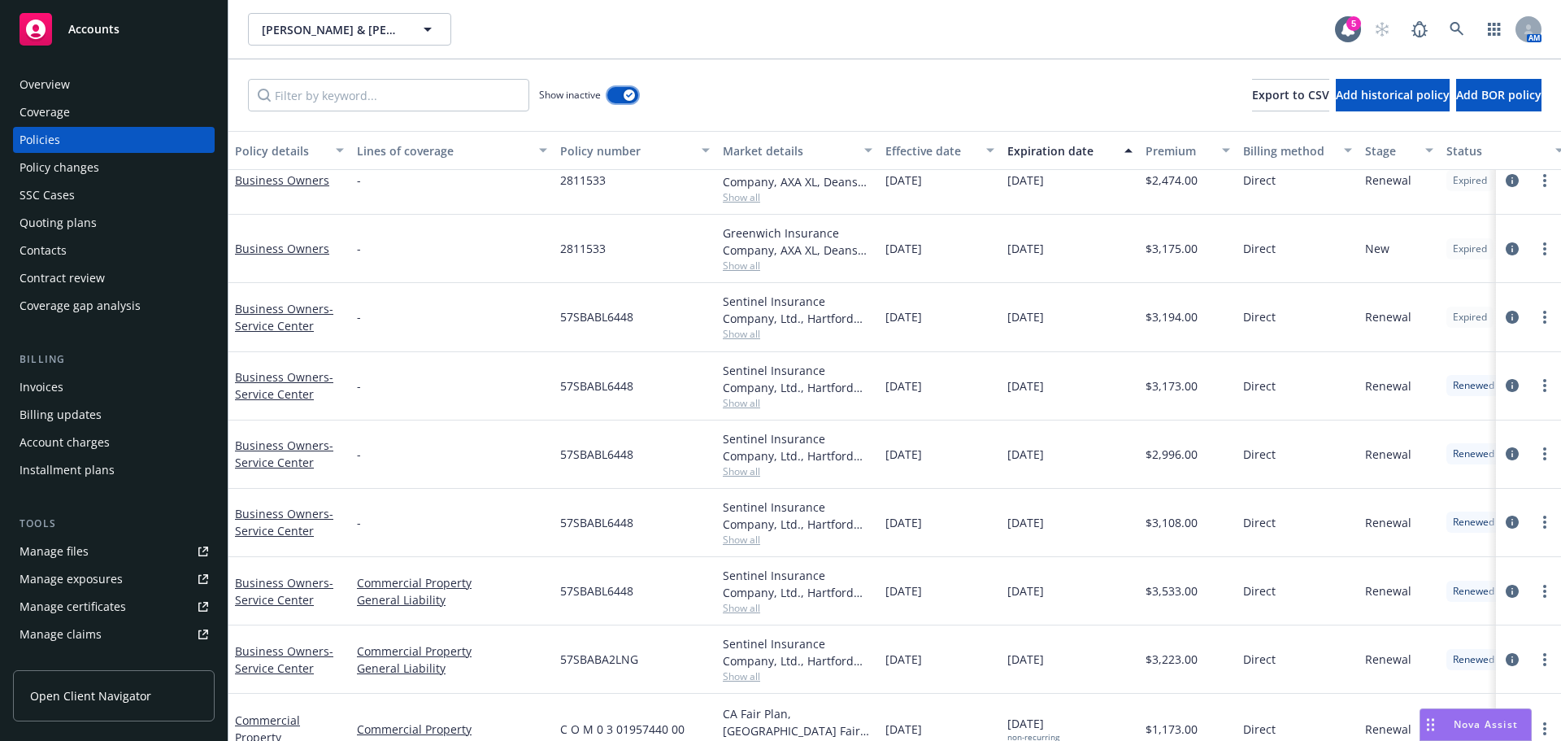
scroll to position [323, 0]
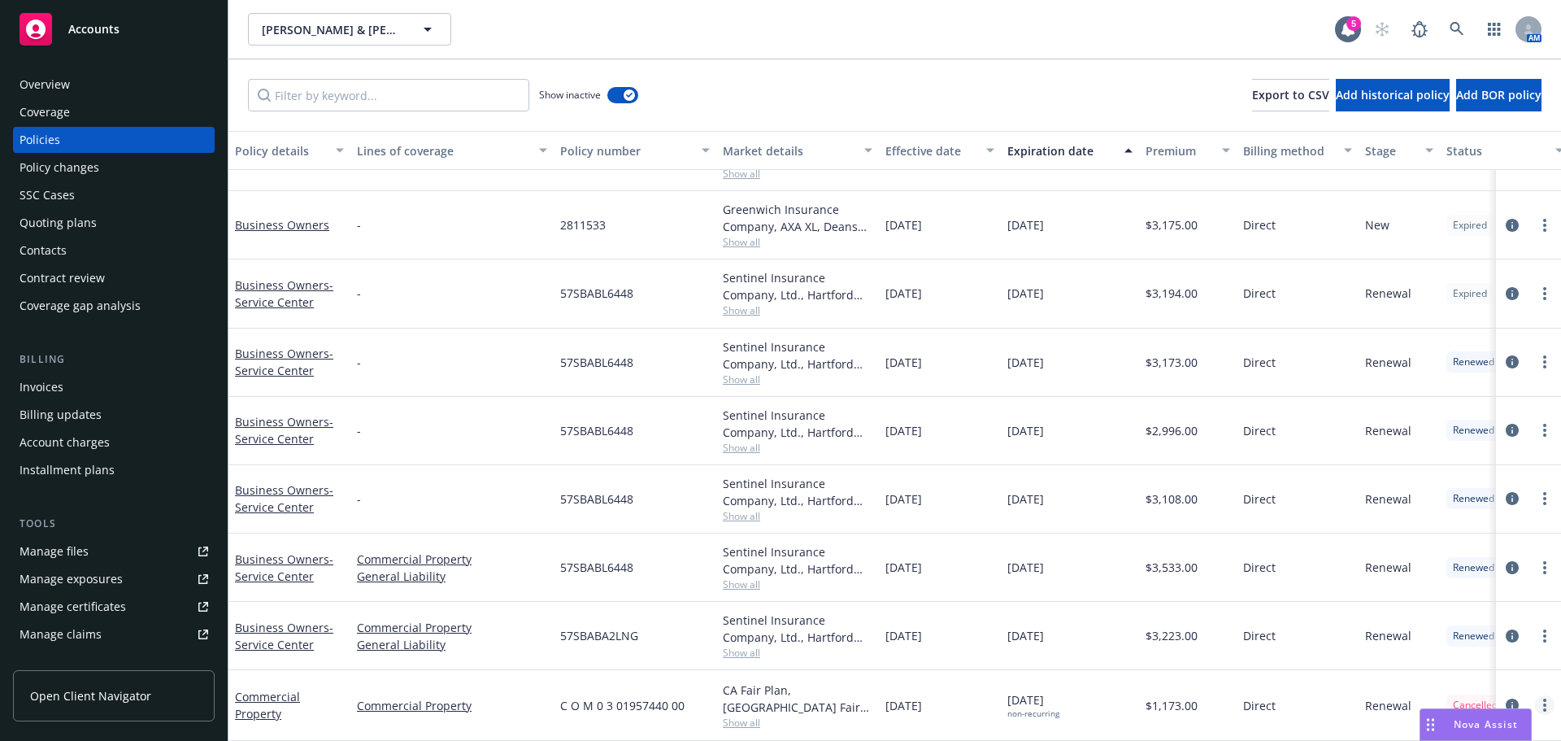
click at [1535, 698] on link "more" at bounding box center [1545, 705] width 20 height 20
click at [1459, 666] on link "Copy logging email" at bounding box center [1458, 672] width 191 height 33
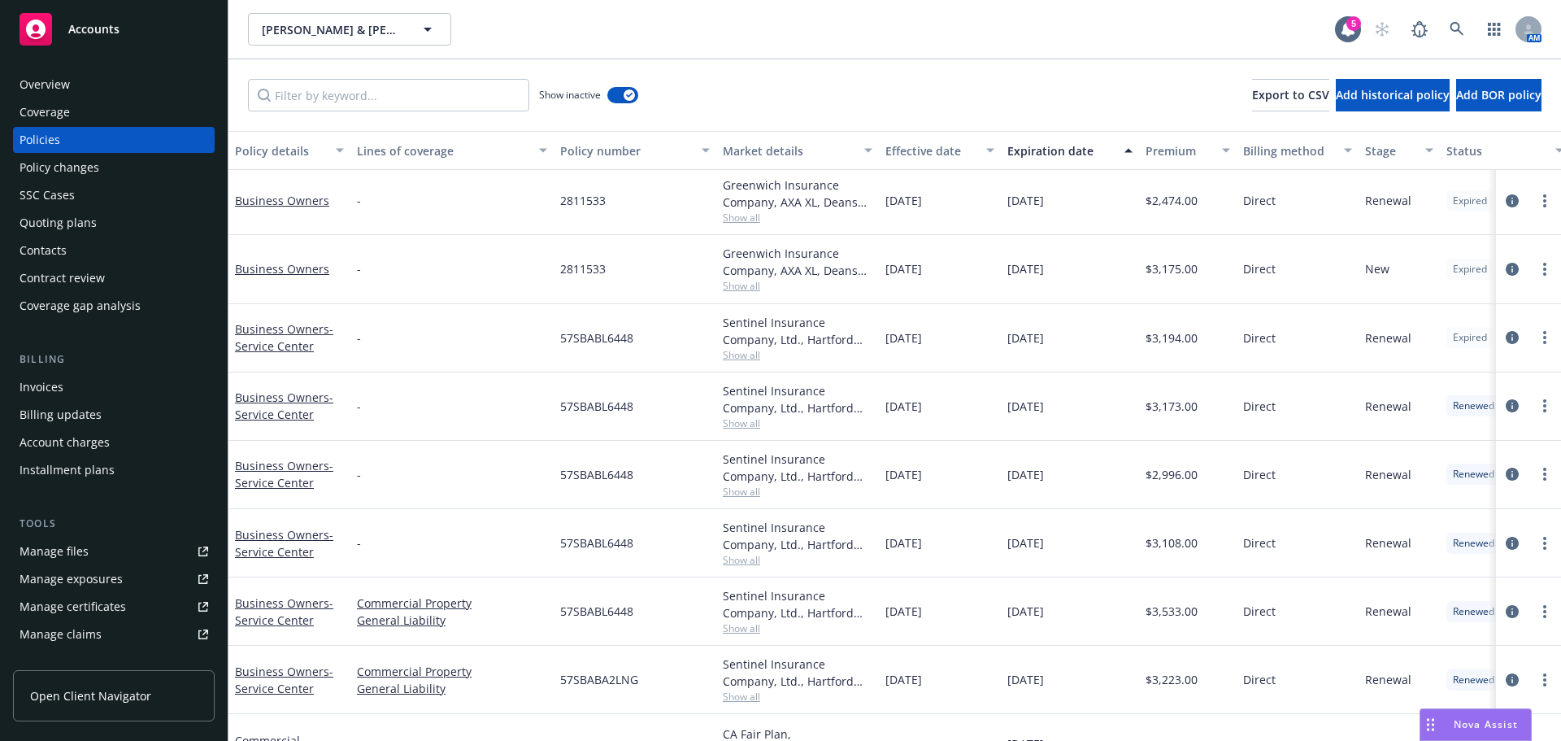
scroll to position [242, 0]
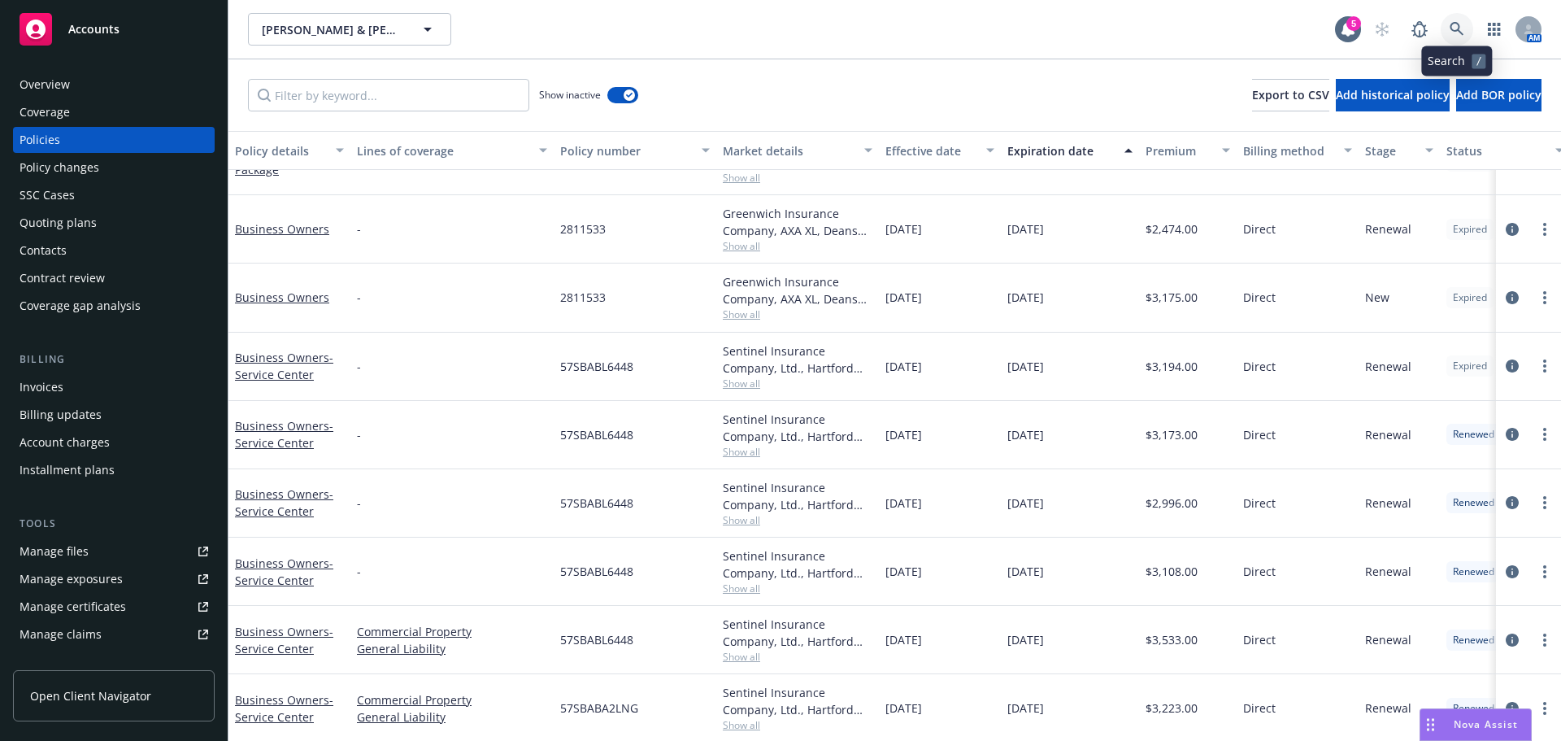
click at [1446, 37] on link at bounding box center [1457, 29] width 33 height 33
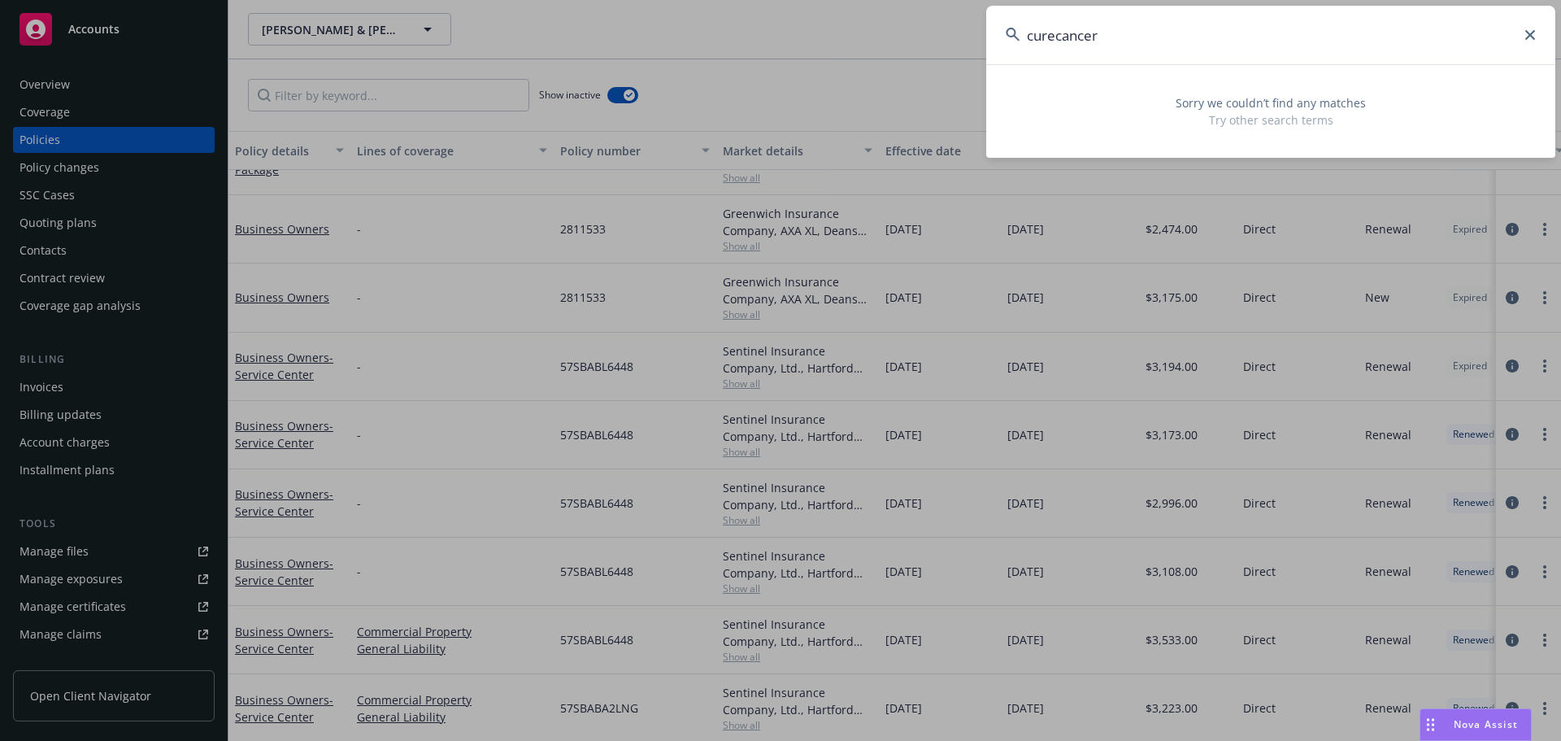
drag, startPoint x: 1056, startPoint y: 36, endPoint x: 1252, endPoint y: 50, distance: 196.5
click at [1255, 59] on input "curecancer" at bounding box center [1271, 35] width 569 height 59
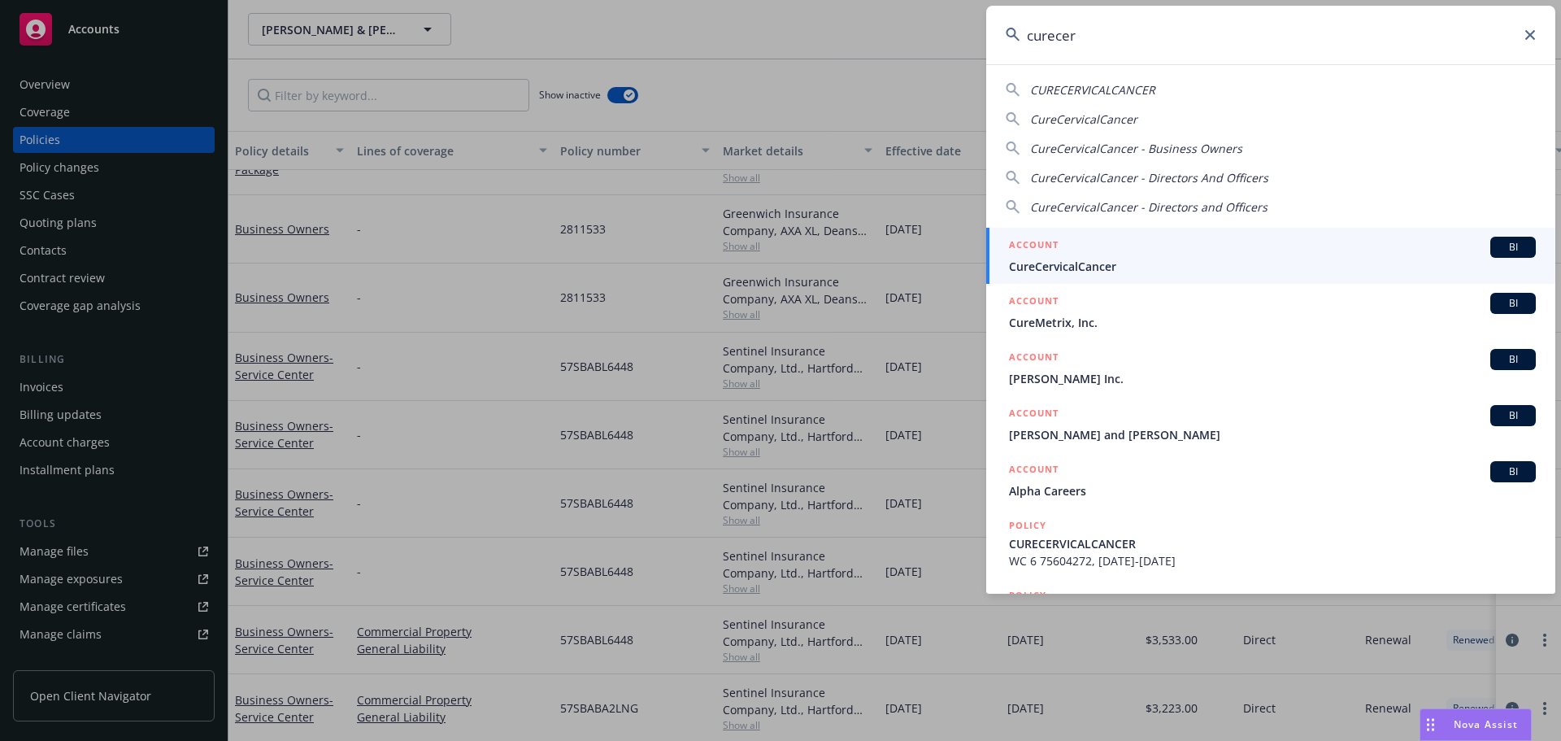
type input "curecer"
click at [1088, 249] on div "ACCOUNT BI" at bounding box center [1272, 247] width 527 height 21
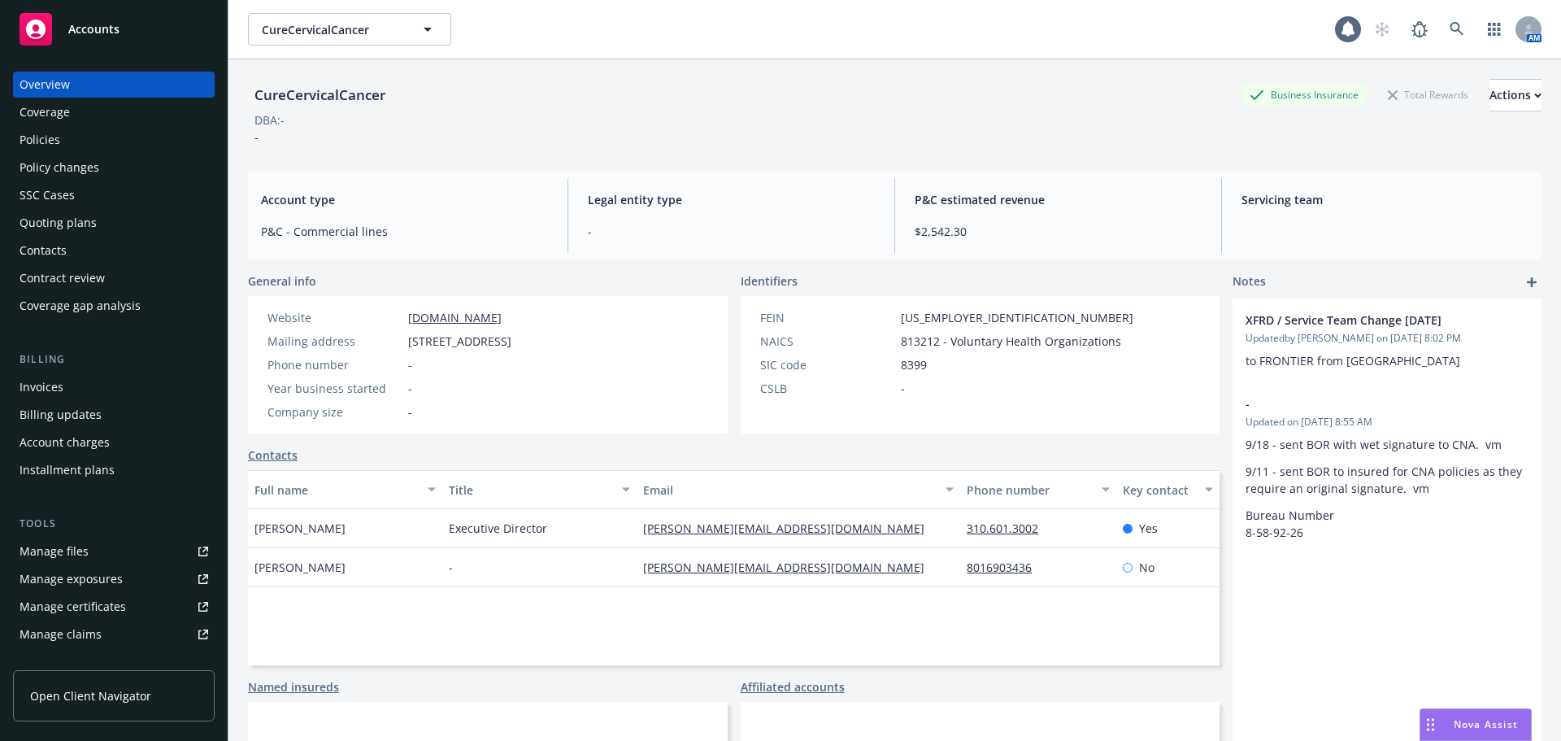
click at [52, 138] on div "Policies" at bounding box center [40, 140] width 41 height 26
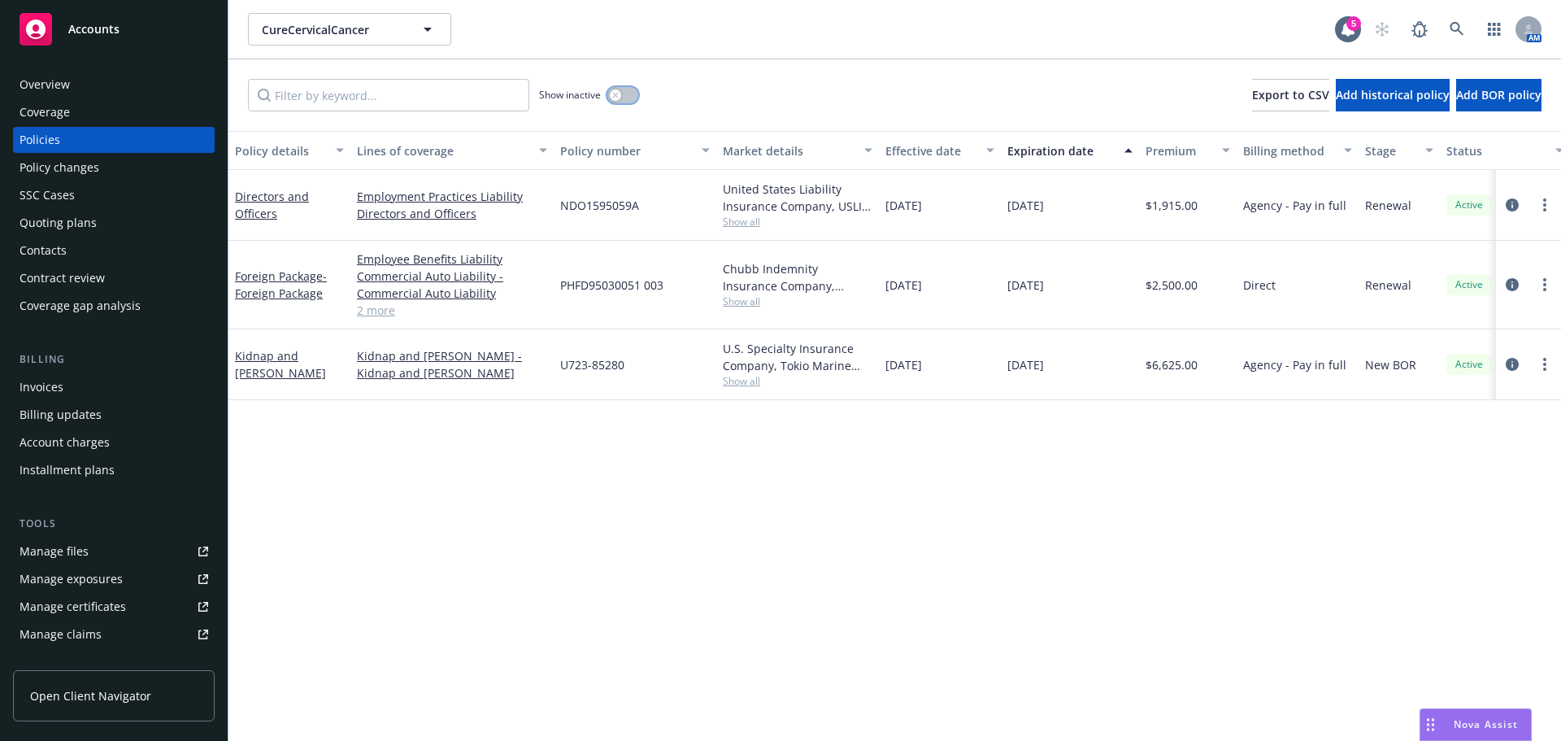
click at [622, 96] on button "button" at bounding box center [623, 95] width 31 height 16
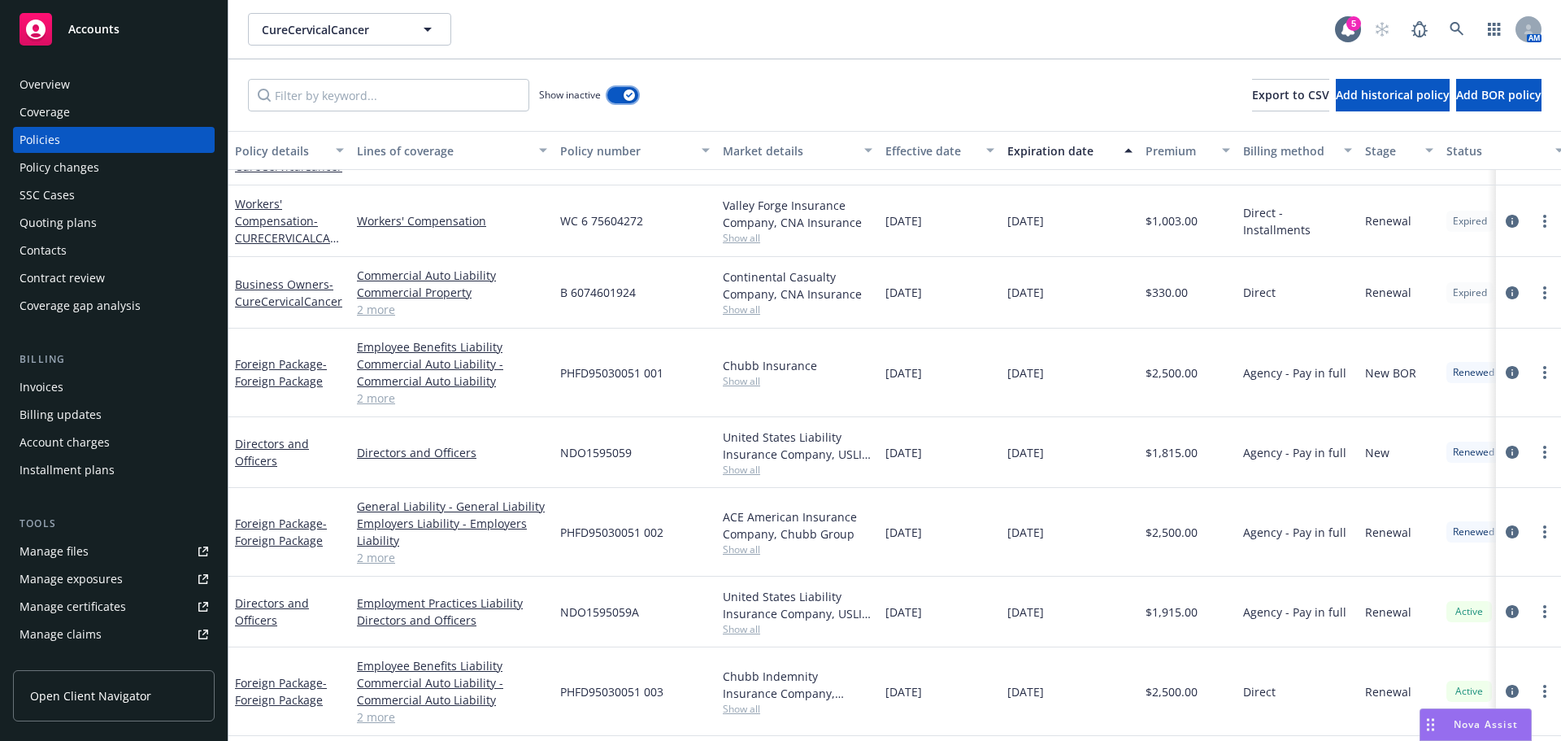
scroll to position [1313, 0]
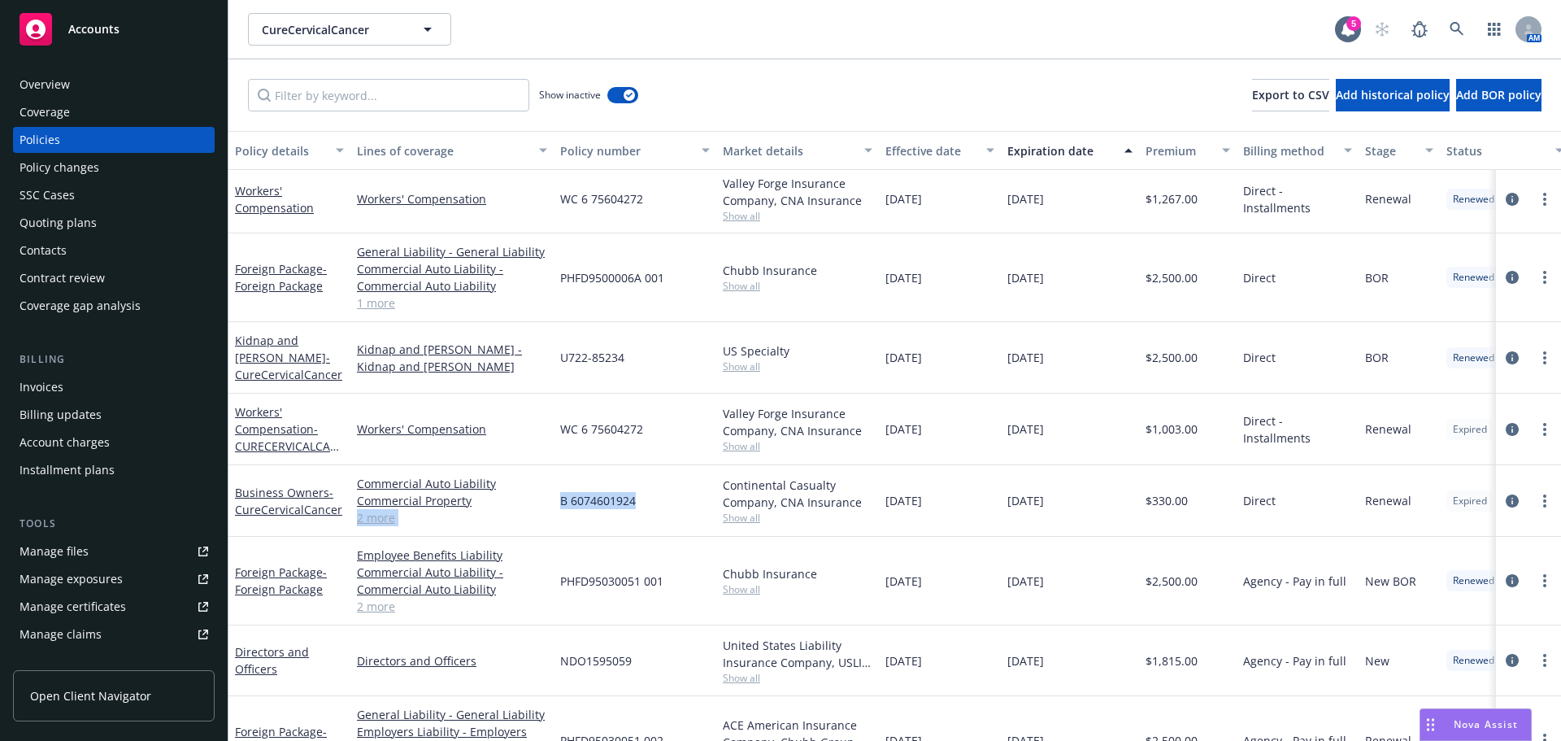
drag, startPoint x: 543, startPoint y: 495, endPoint x: 647, endPoint y: 497, distance: 104.1
click at [647, 497] on div "Business Owners - CureCervicalCancer Commercial Auto Liability Commercial Prope…" at bounding box center [1014, 501] width 1570 height 72
click at [647, 497] on div "B 6074601924" at bounding box center [635, 501] width 163 height 72
drag, startPoint x: 556, startPoint y: 501, endPoint x: 677, endPoint y: 505, distance: 120.4
click at [677, 505] on div "B 6074601924" at bounding box center [635, 501] width 163 height 72
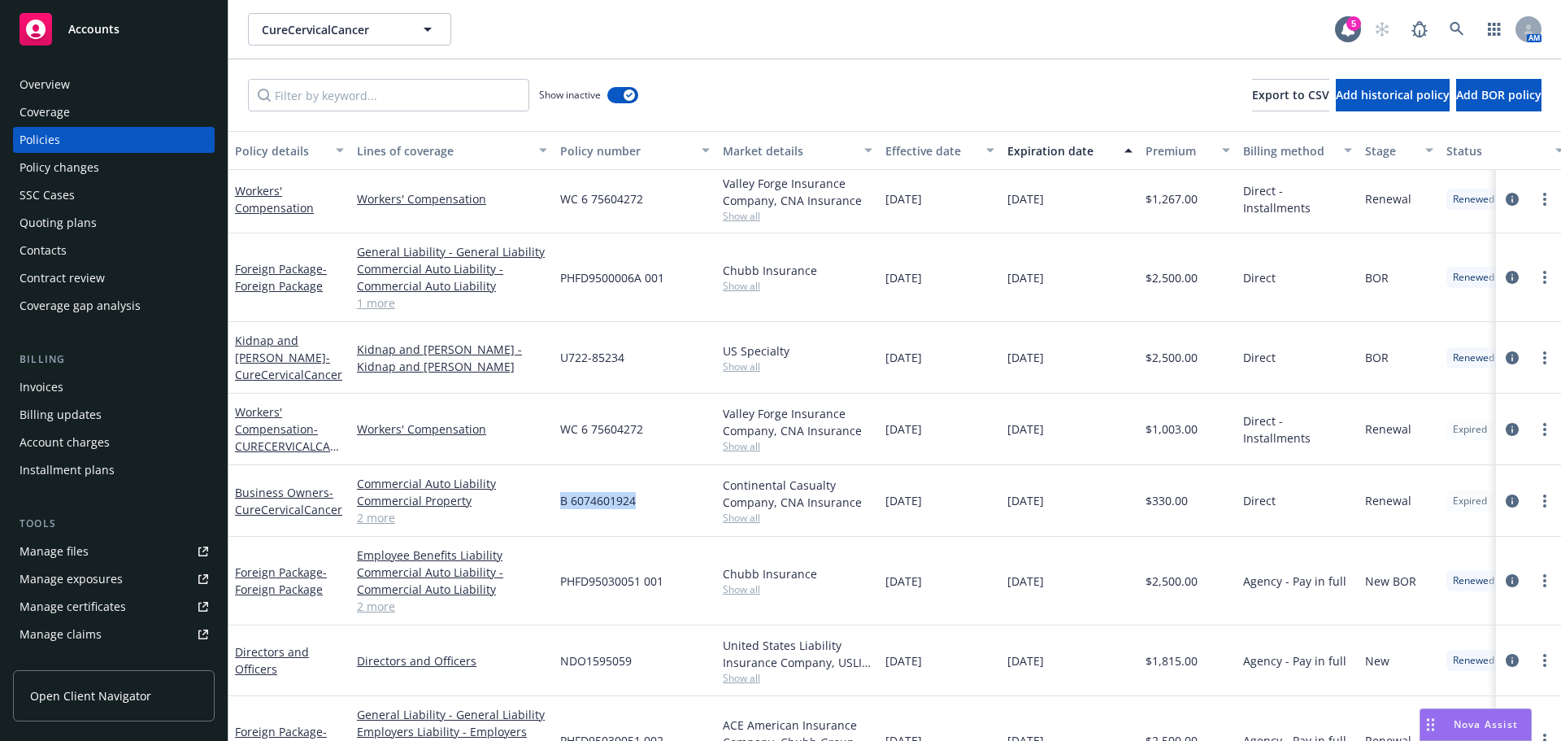
copy span "B 6074601924"
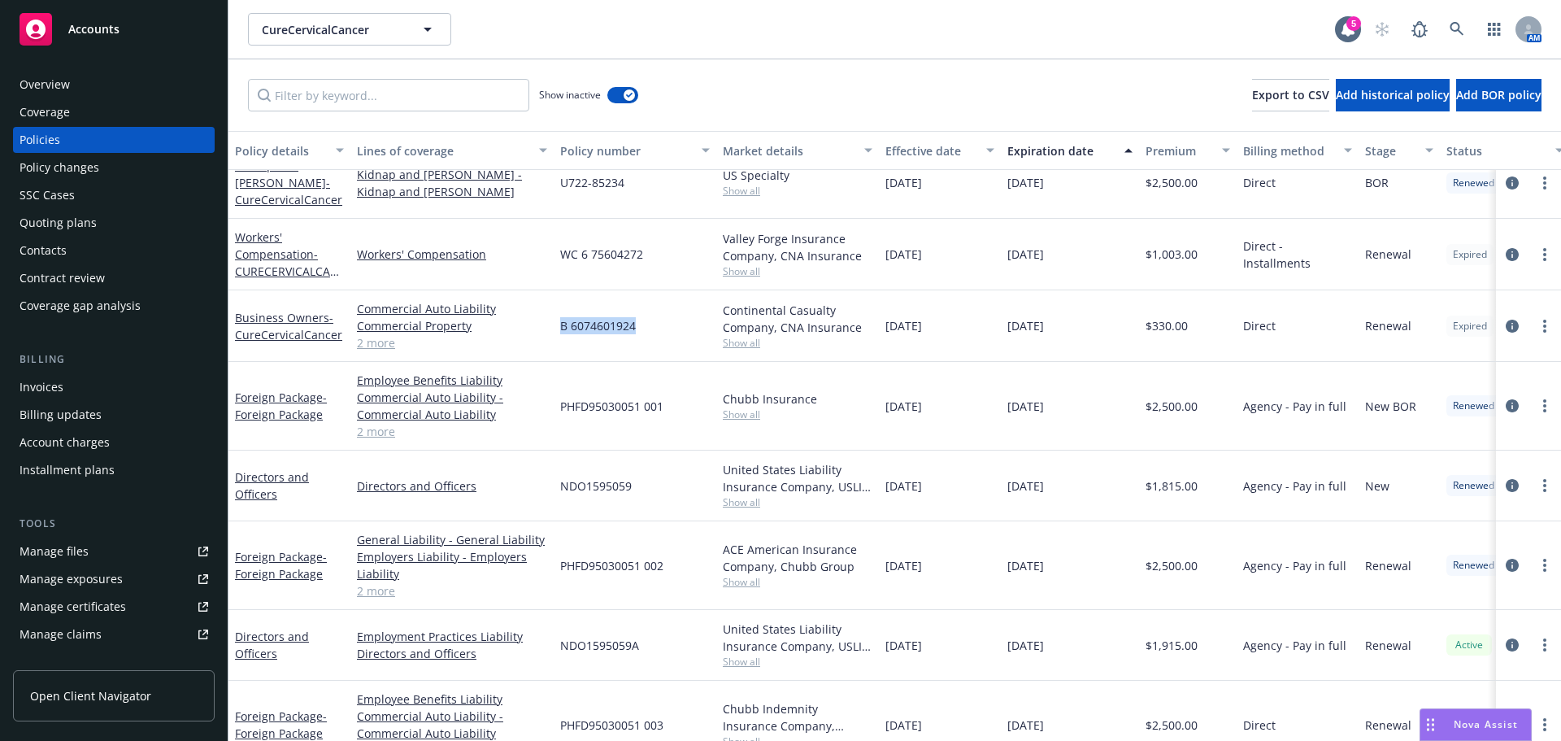
scroll to position [1396, 0]
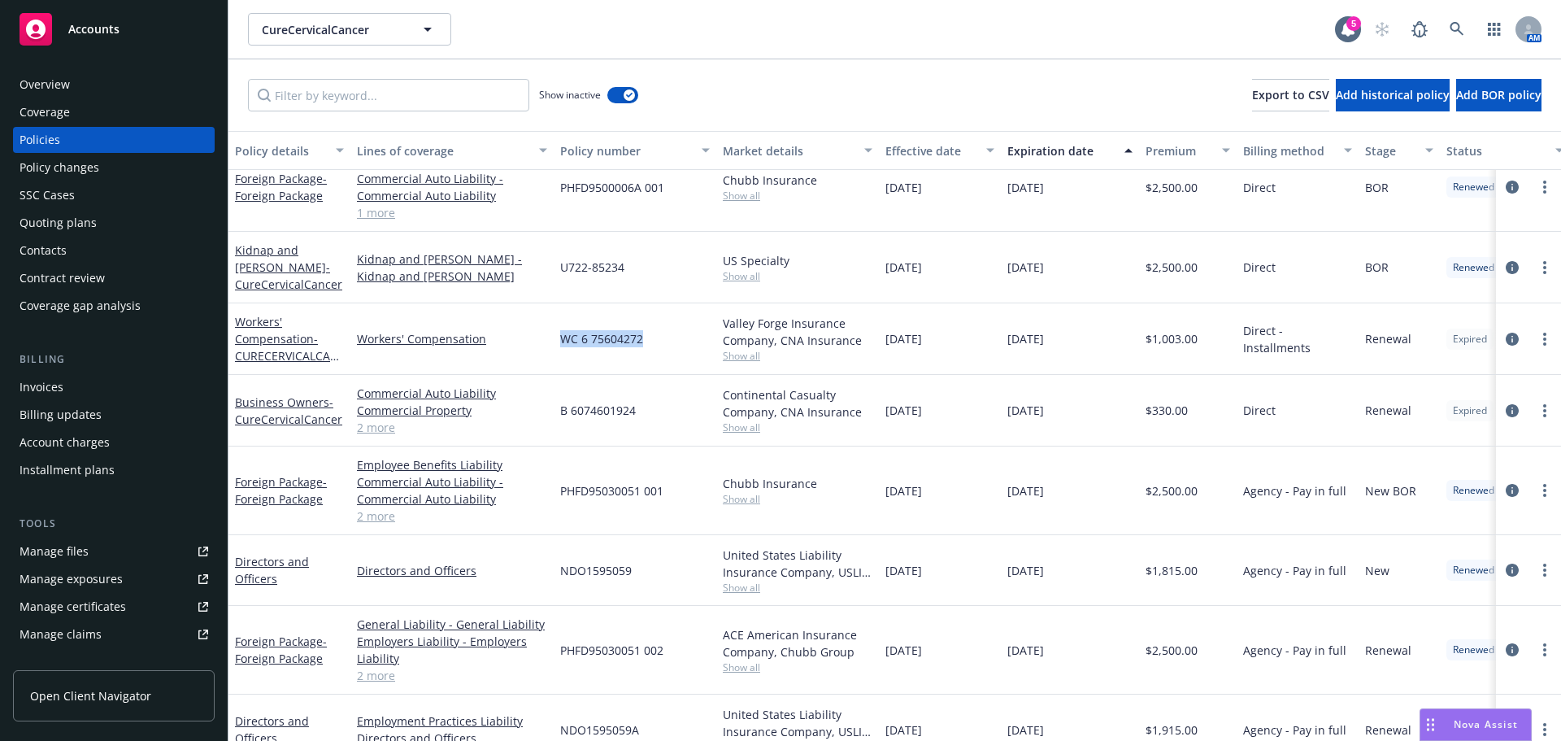
drag, startPoint x: 559, startPoint y: 331, endPoint x: 1479, endPoint y: 322, distance: 920.7
click at [674, 349] on div "WC 6 75604272" at bounding box center [635, 339] width 163 height 72
copy span "WC 6 75604272"
click at [152, 89] on div "Overview" at bounding box center [114, 85] width 189 height 26
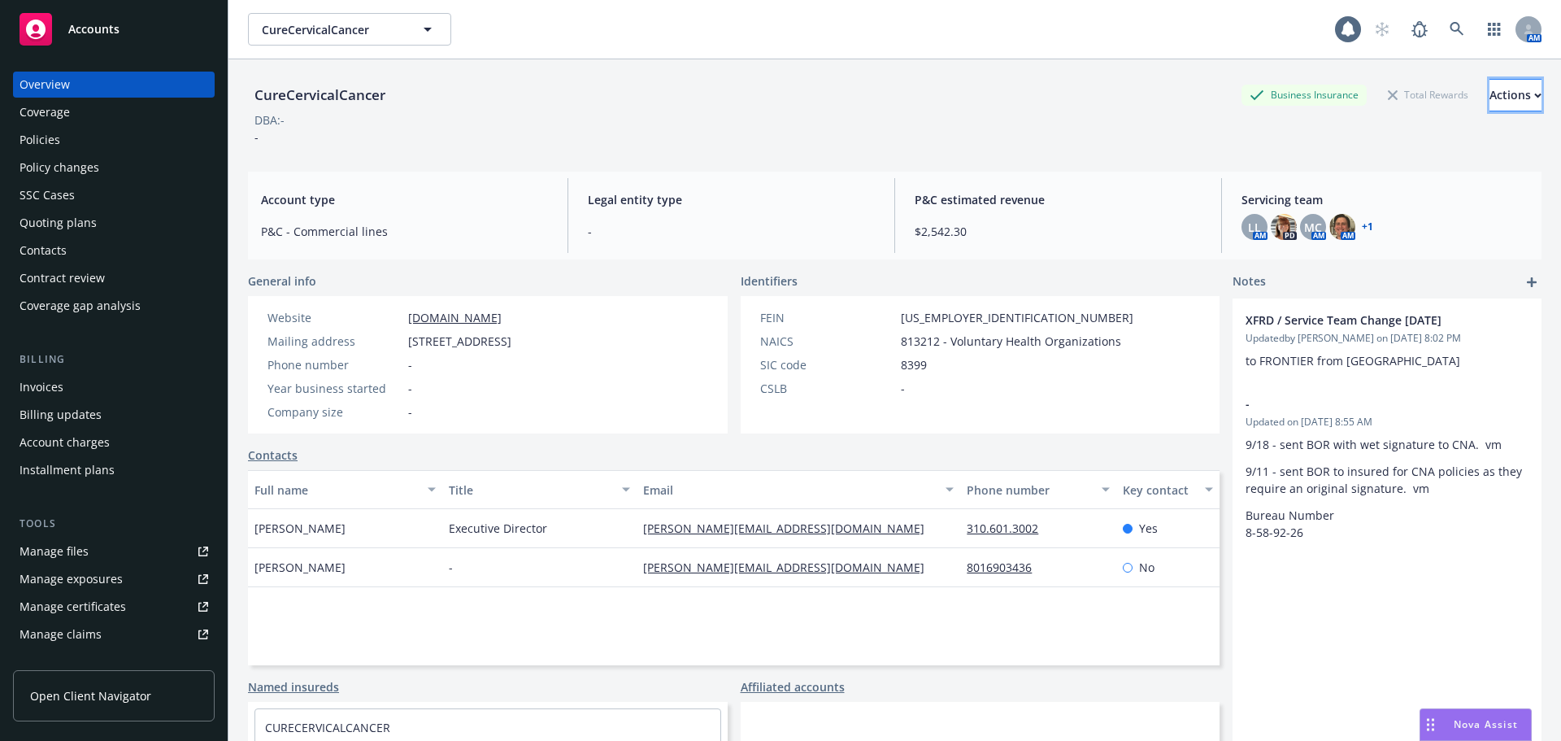
click at [1490, 100] on div "Actions" at bounding box center [1516, 95] width 52 height 31
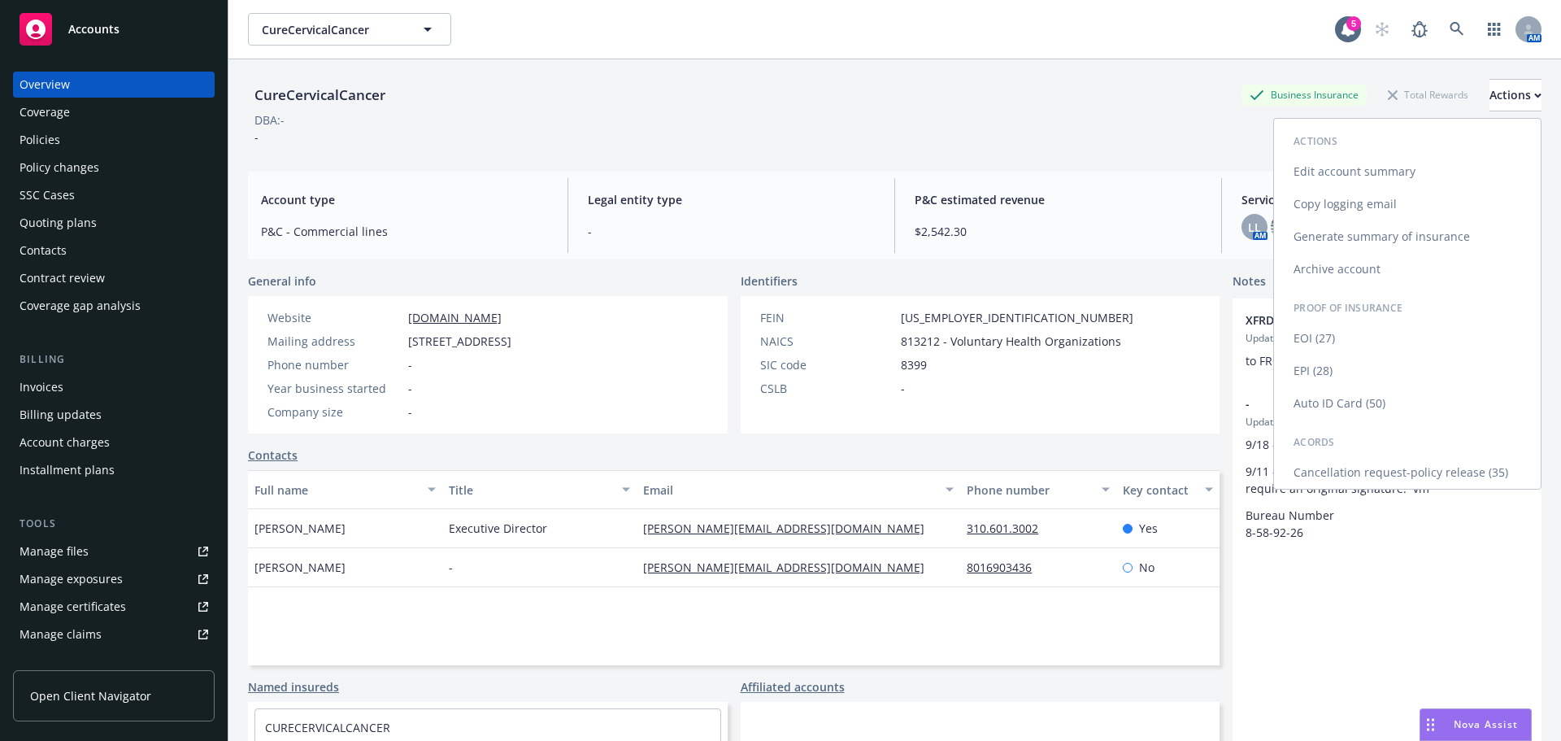
click at [1361, 202] on link "Copy logging email" at bounding box center [1407, 204] width 267 height 33
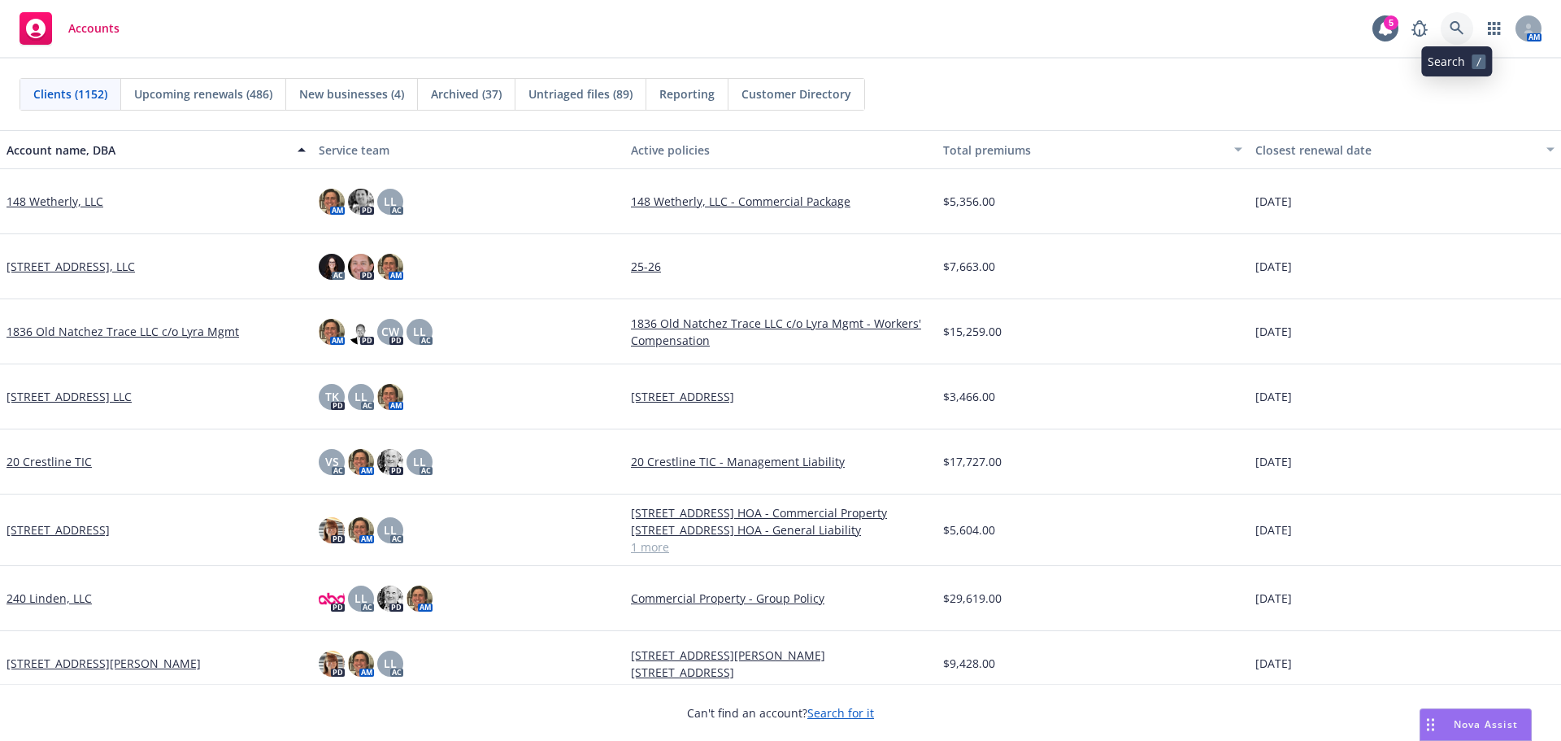
click at [1462, 29] on icon at bounding box center [1457, 28] width 15 height 15
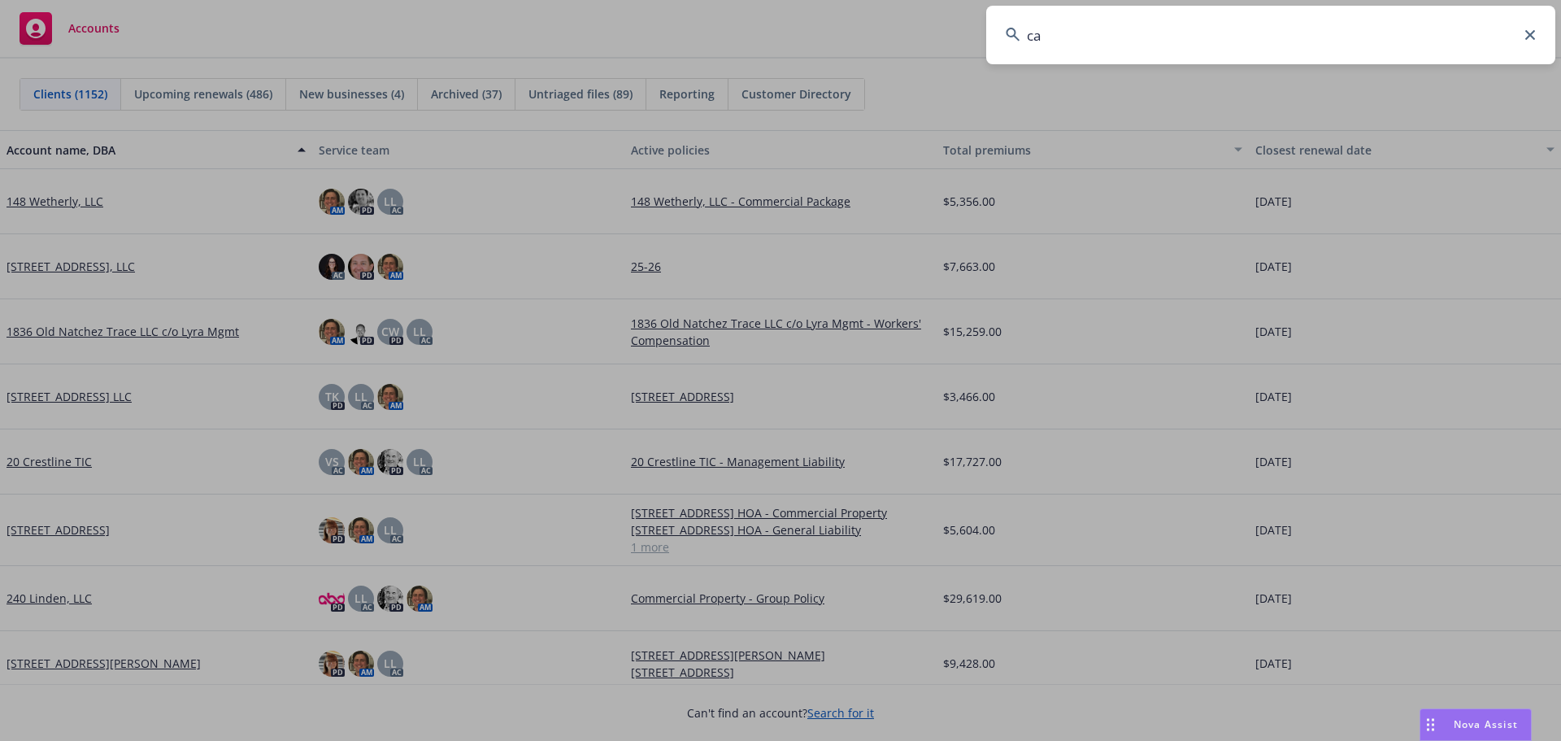
type input "c"
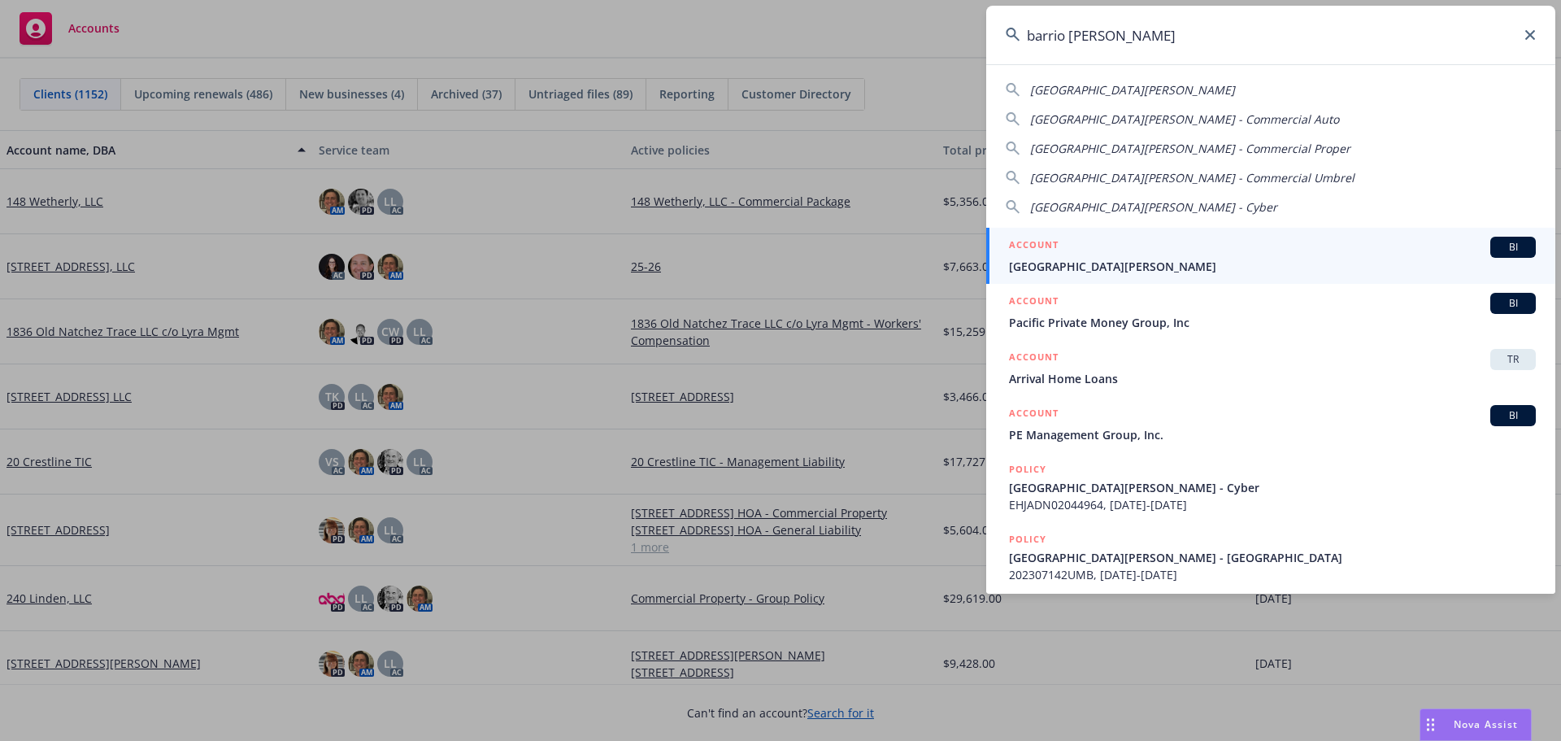
type input "barrio logan"
click at [1046, 263] on span "Barrio Logan College Institute" at bounding box center [1272, 266] width 527 height 17
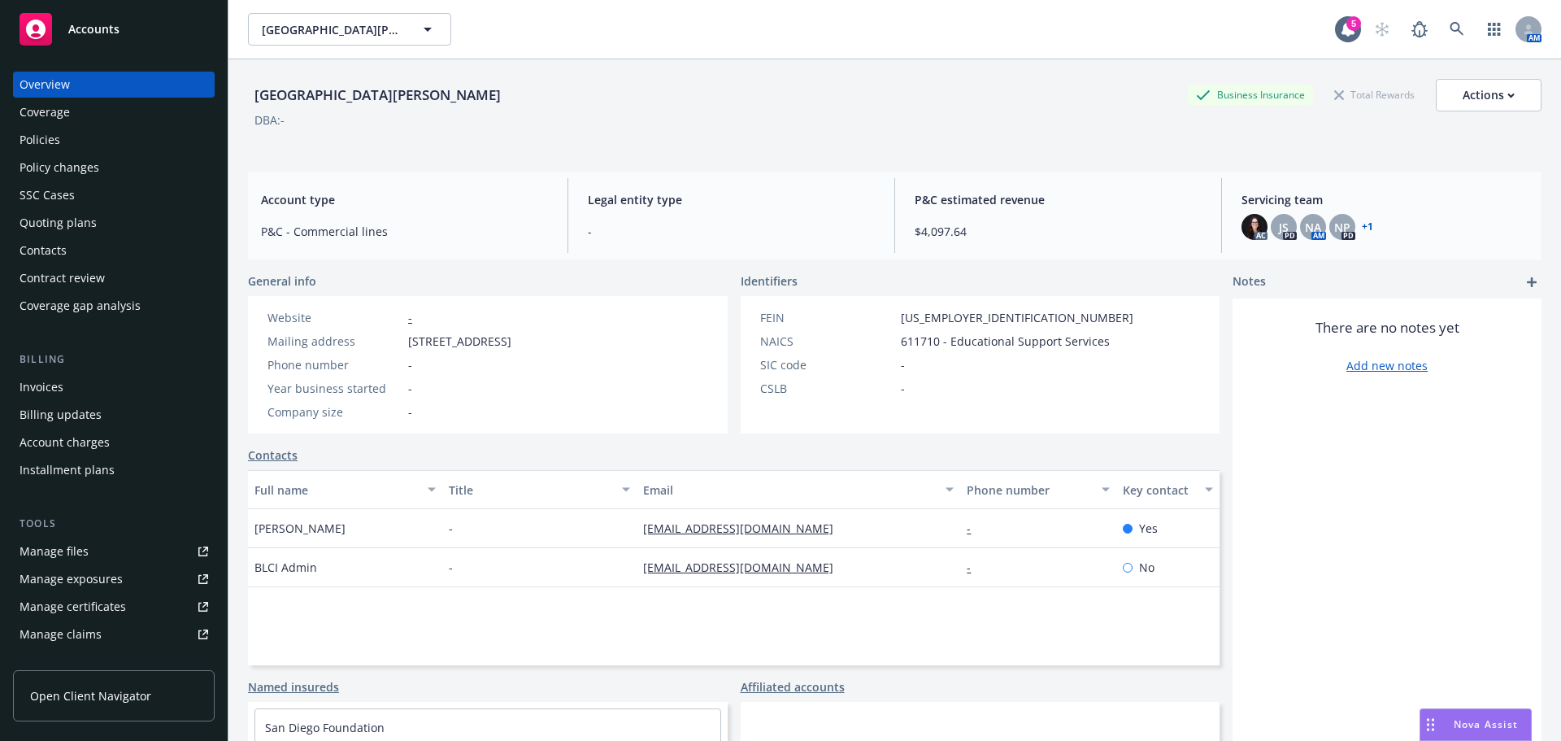
click at [102, 140] on div "Policies" at bounding box center [114, 140] width 189 height 26
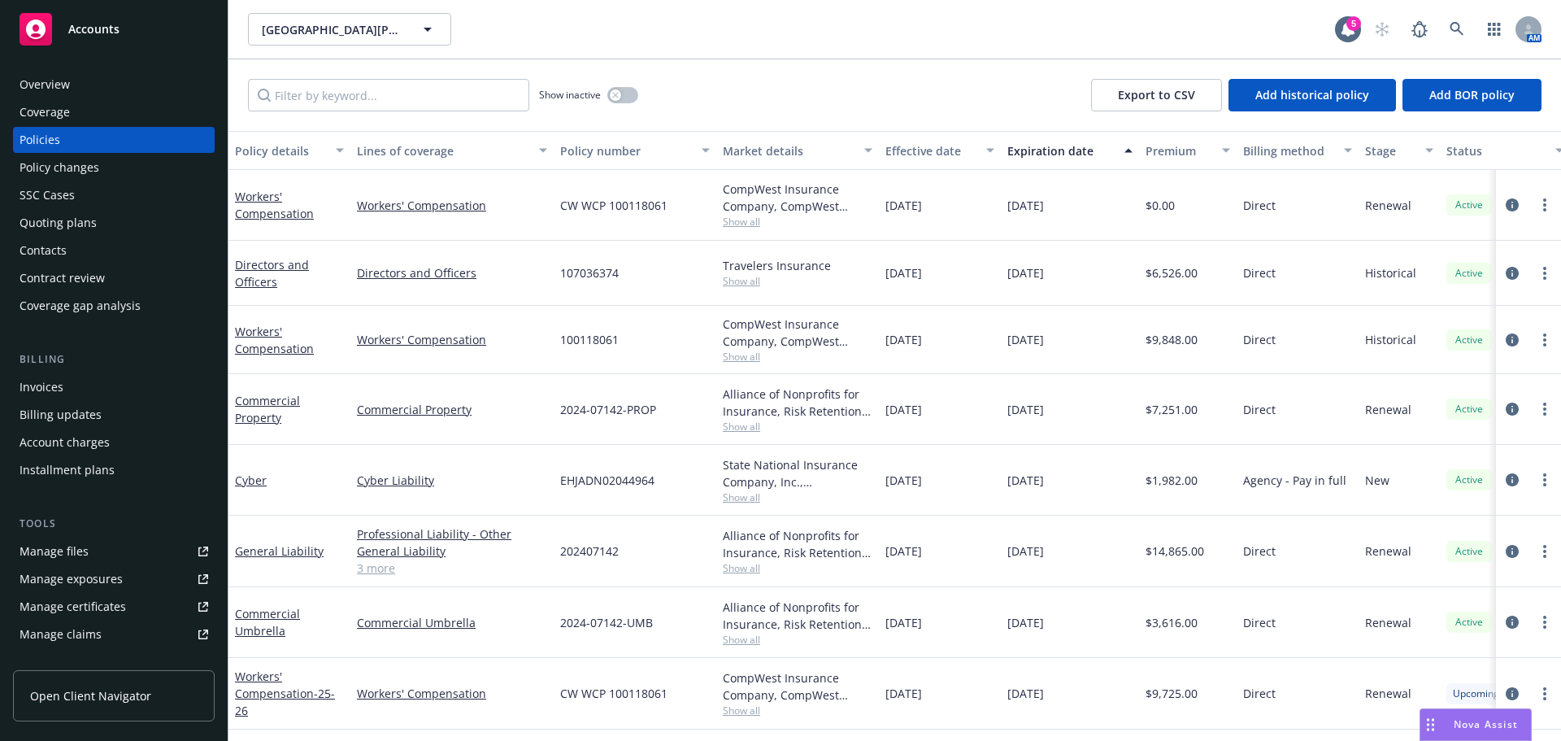
scroll to position [1, 0]
click at [1506, 617] on icon "circleInformation" at bounding box center [1512, 622] width 13 height 13
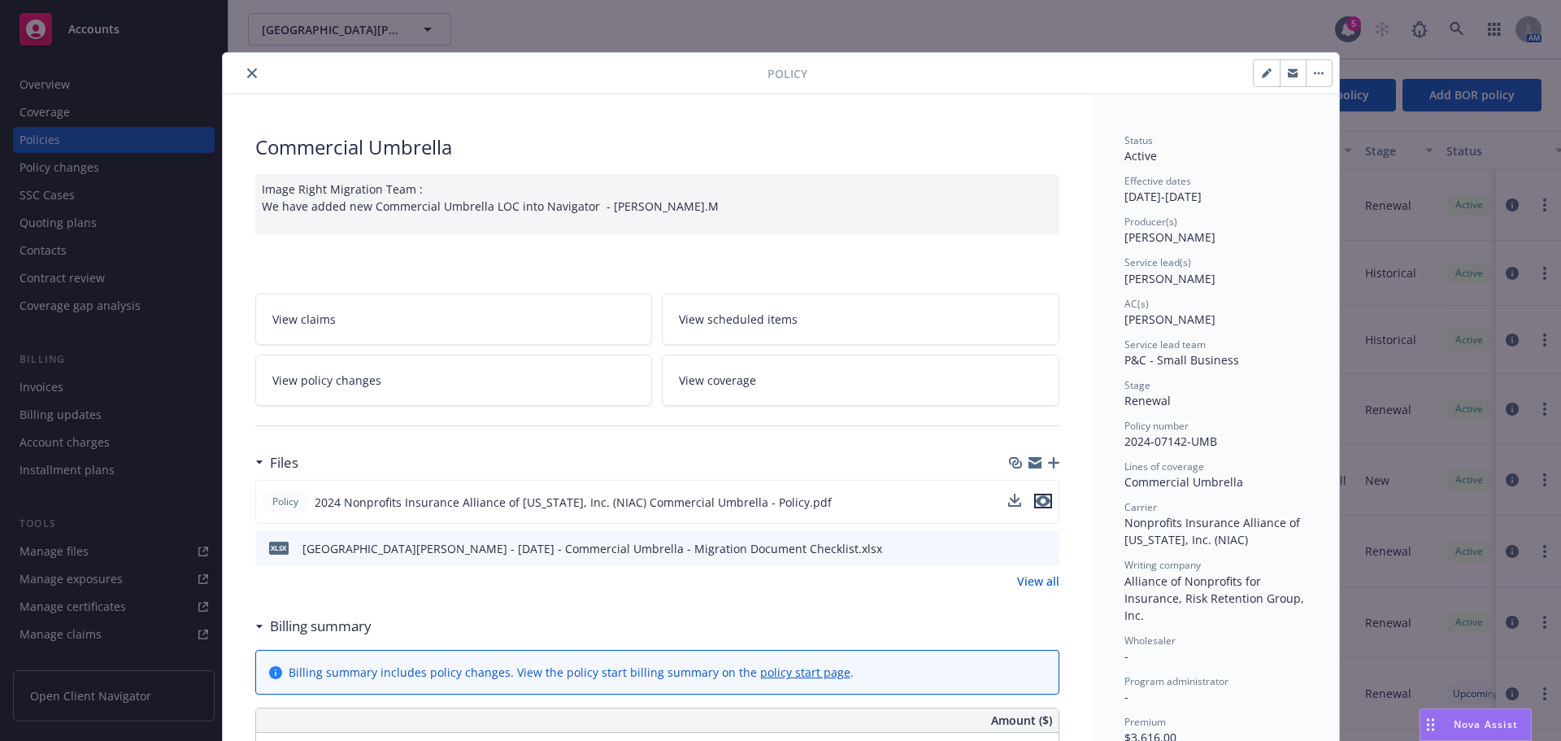
click at [1044, 500] on button "preview file" at bounding box center [1043, 501] width 18 height 15
click at [237, 81] on div at bounding box center [498, 73] width 538 height 20
click at [243, 78] on button "close" at bounding box center [252, 73] width 20 height 20
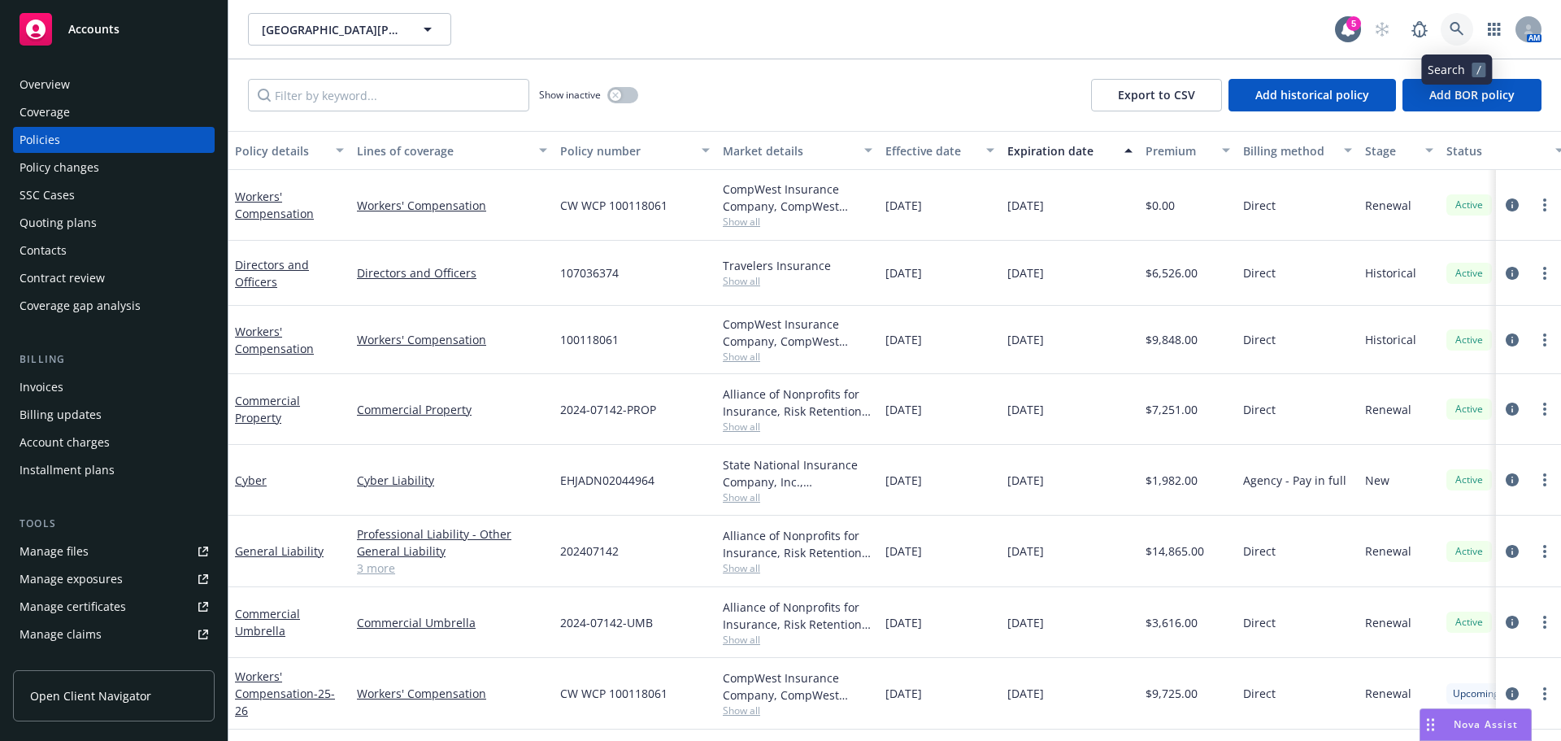
click at [1463, 36] on icon at bounding box center [1457, 29] width 15 height 15
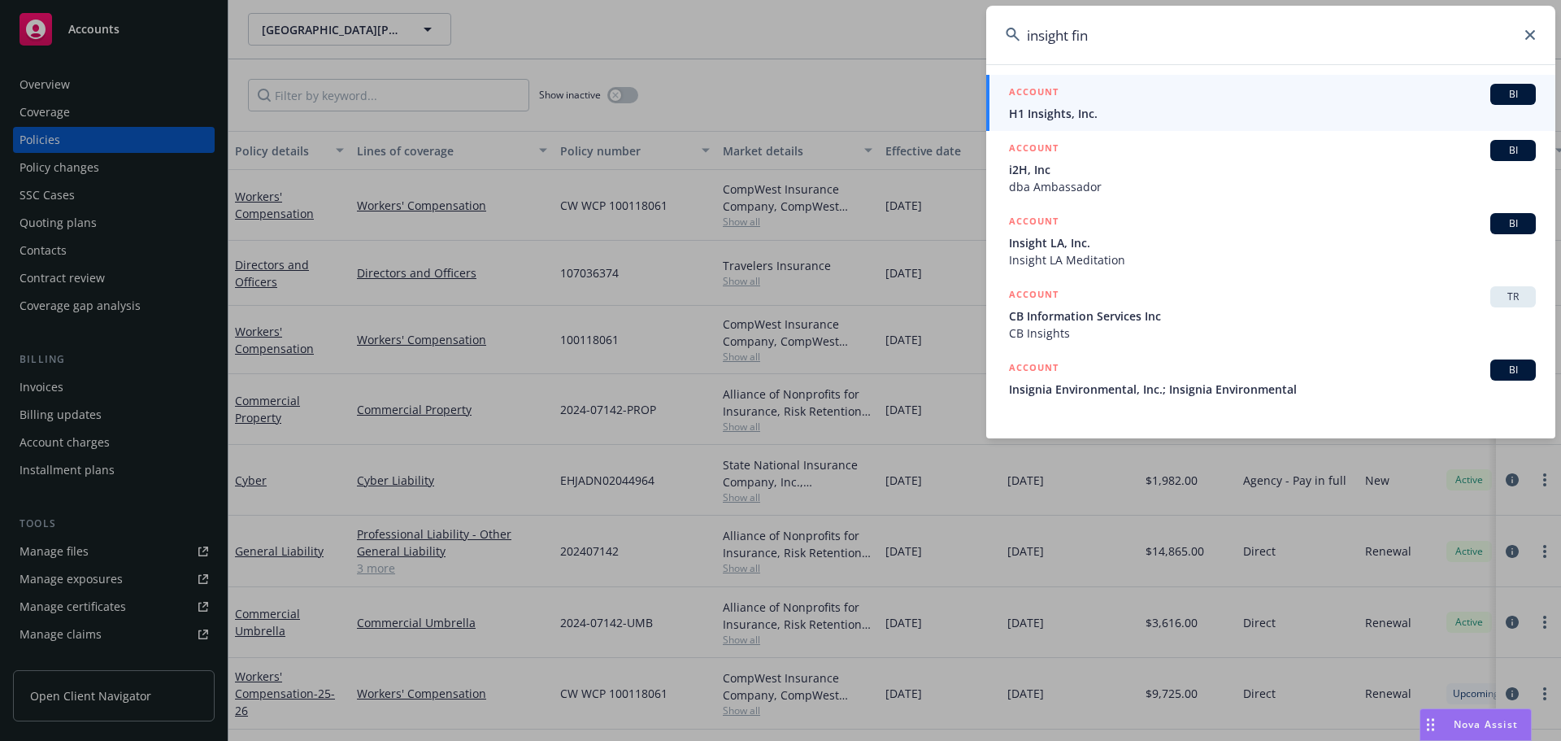
drag, startPoint x: 1079, startPoint y: 36, endPoint x: 1132, endPoint y: 38, distance: 52.9
click at [1130, 38] on input "insight fin" at bounding box center [1271, 35] width 569 height 59
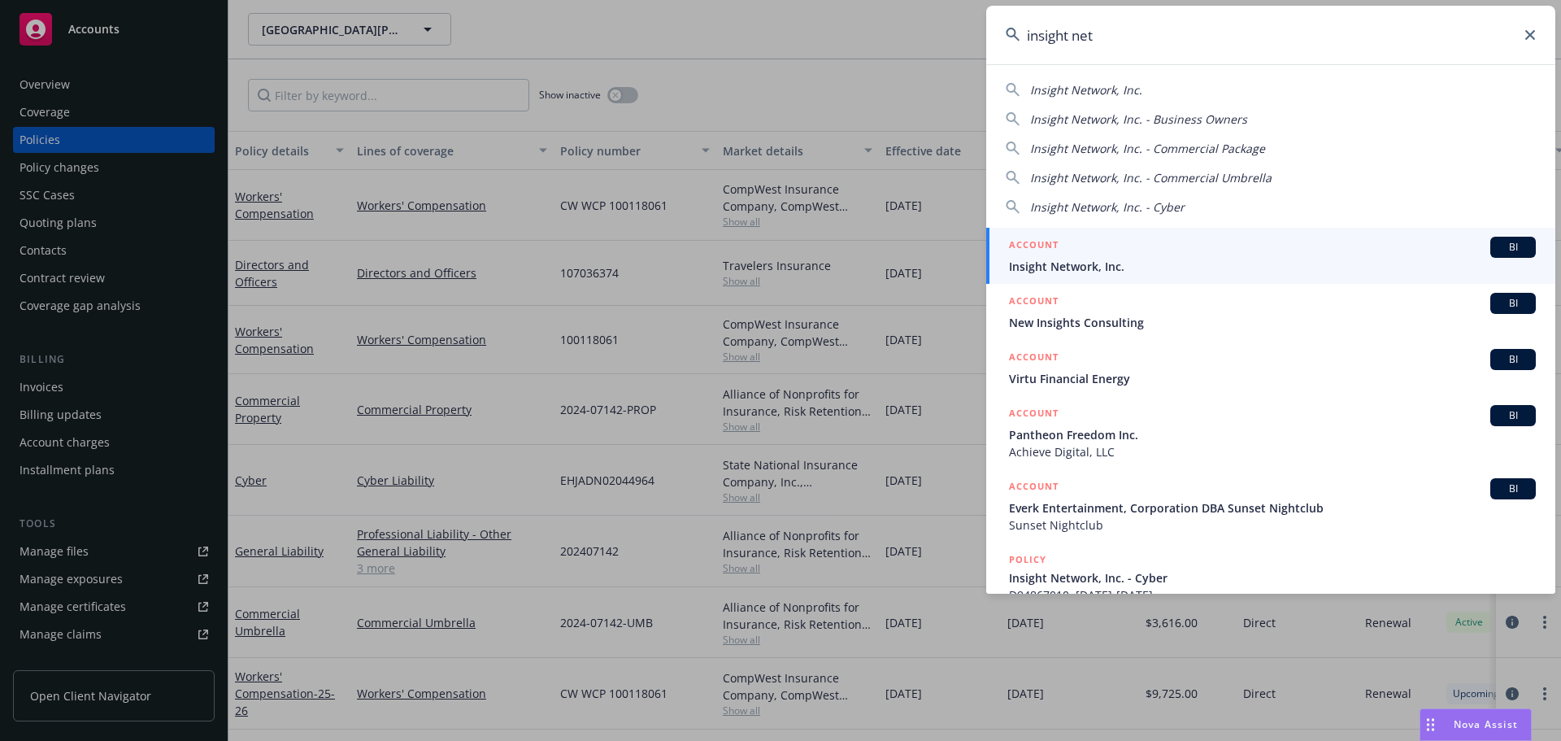
type input "insight net"
click at [1130, 253] on div "ACCOUNT BI" at bounding box center [1272, 247] width 527 height 21
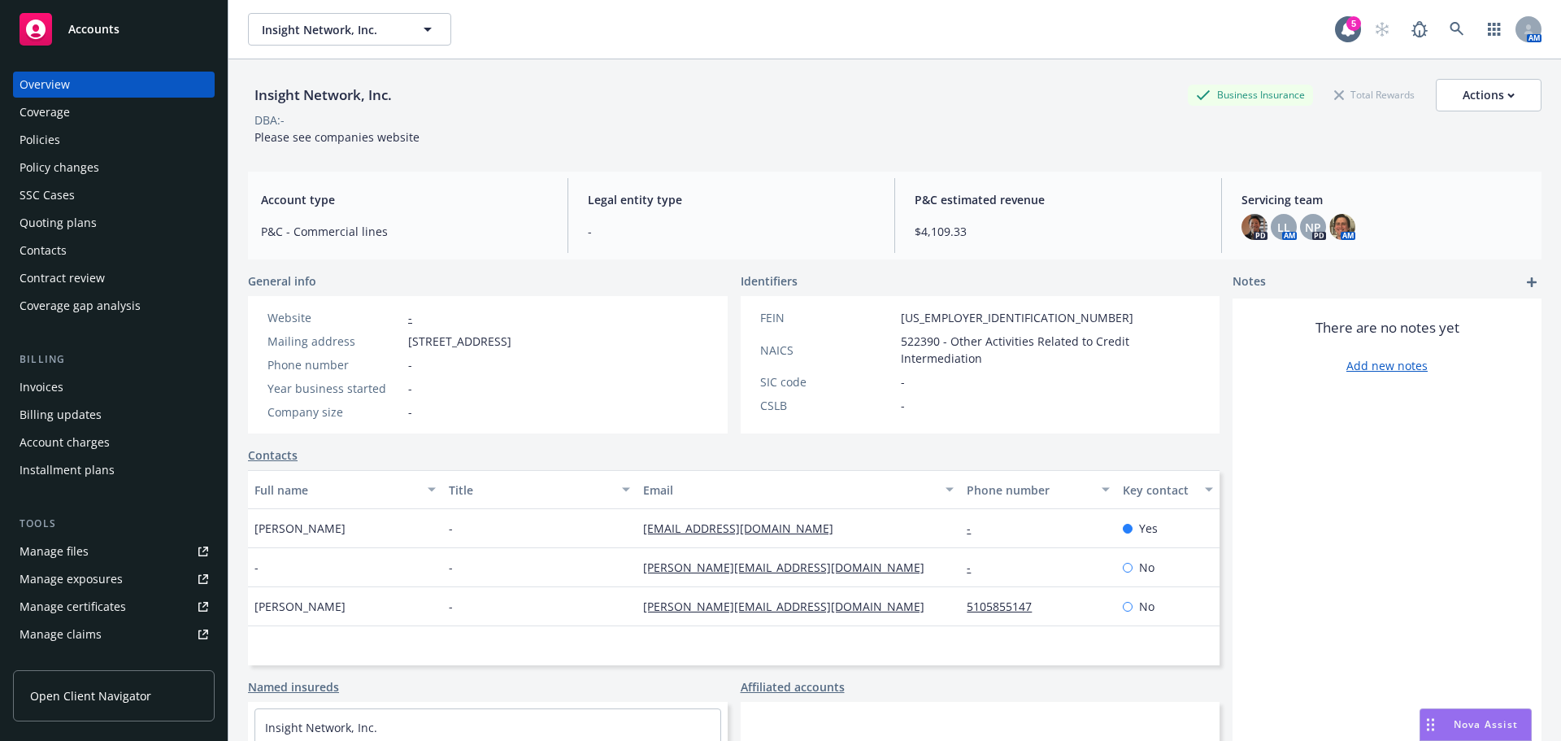
click at [41, 139] on div "Policies" at bounding box center [40, 140] width 41 height 26
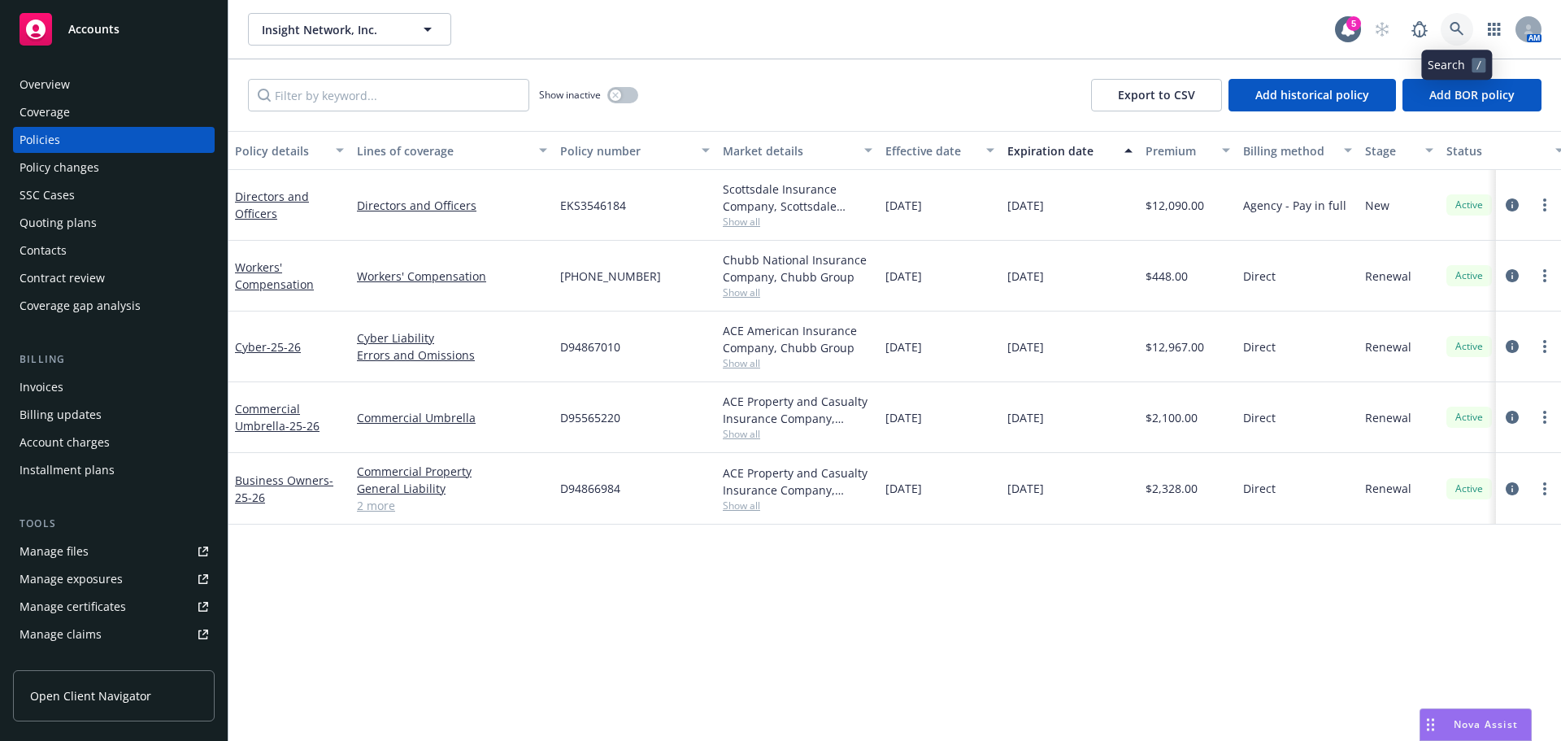
click at [1451, 26] on icon at bounding box center [1457, 29] width 15 height 15
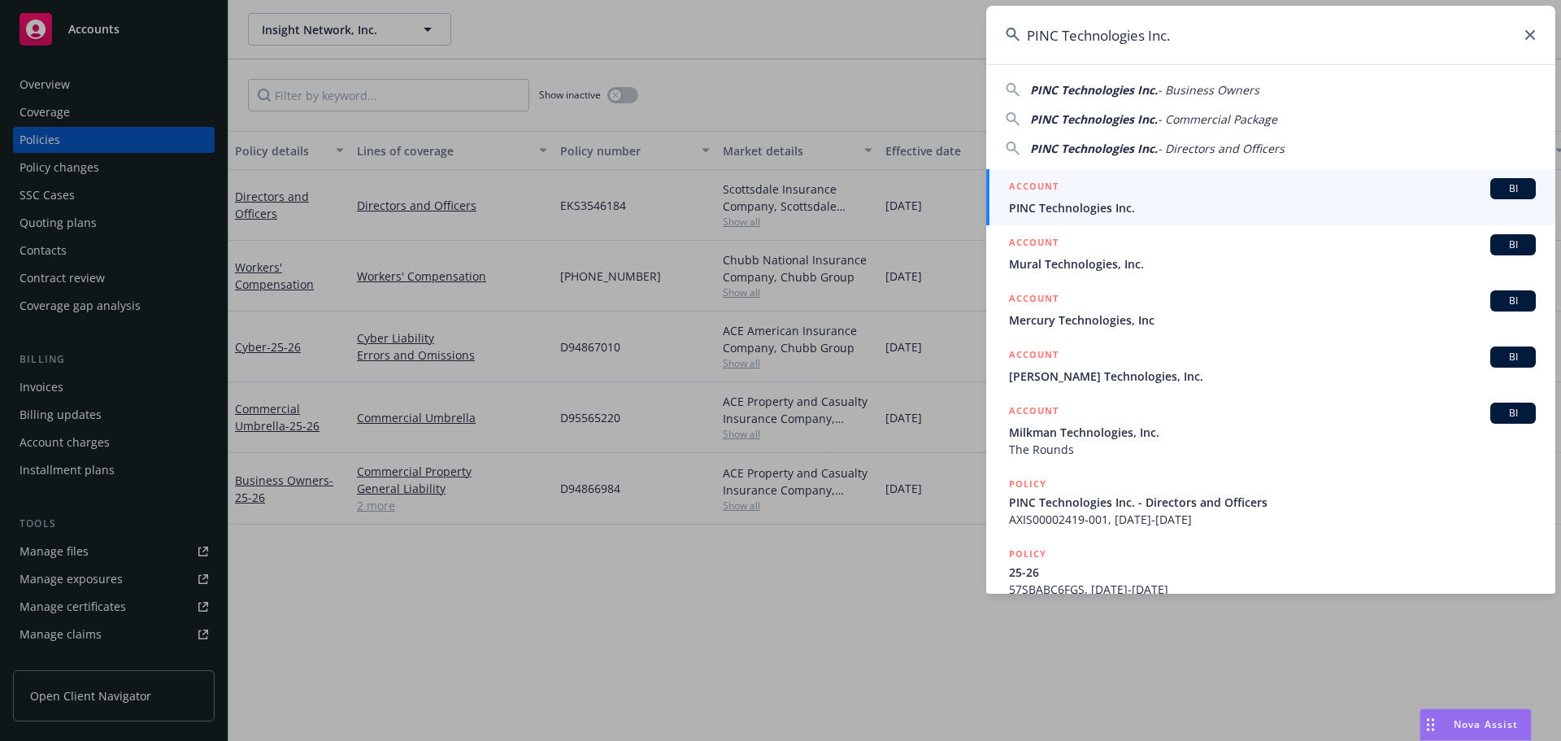
type input "PINC Technologies Inc."
click at [1103, 197] on div "ACCOUNT BI" at bounding box center [1272, 188] width 527 height 21
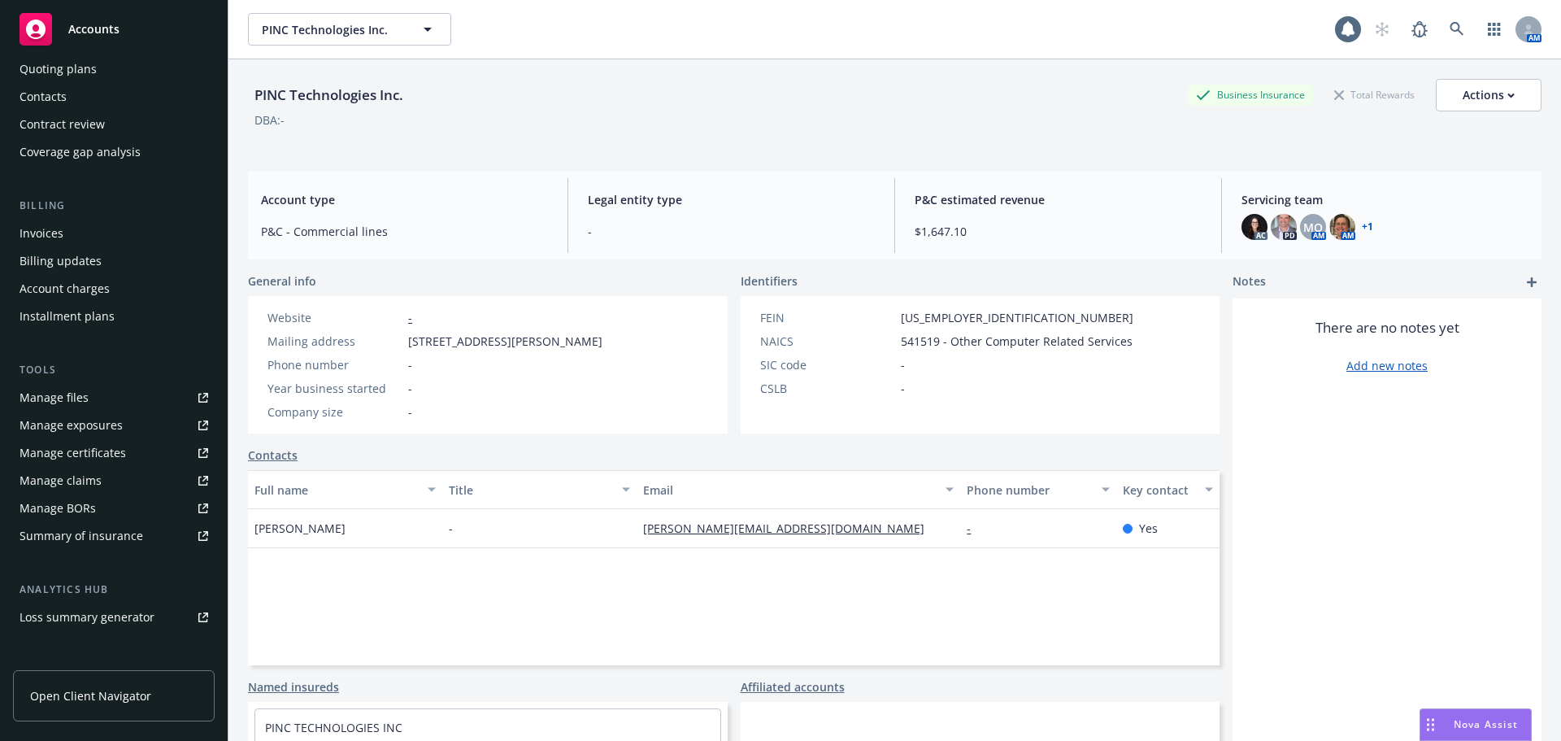
scroll to position [319, 0]
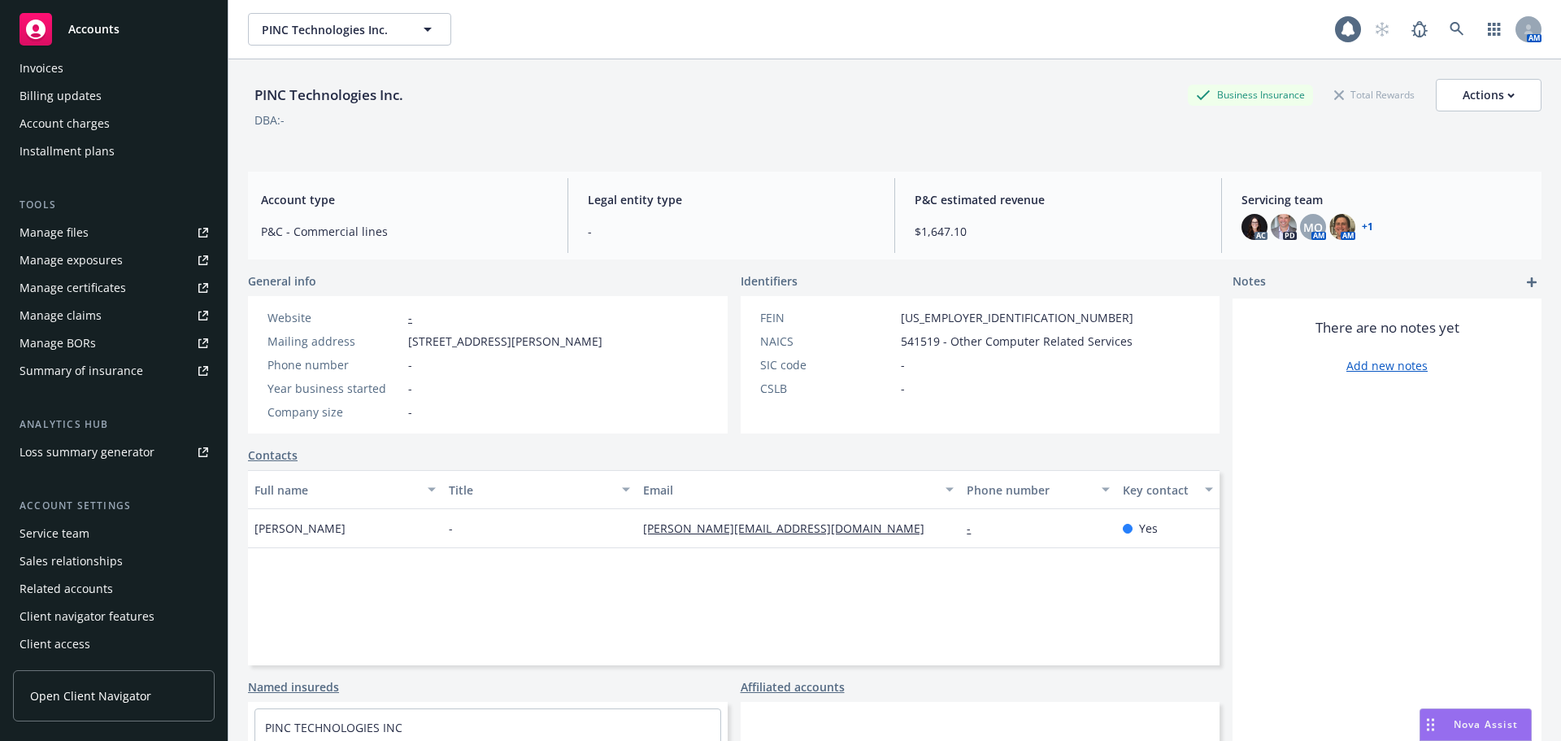
click at [85, 540] on div "Service team" at bounding box center [55, 533] width 70 height 26
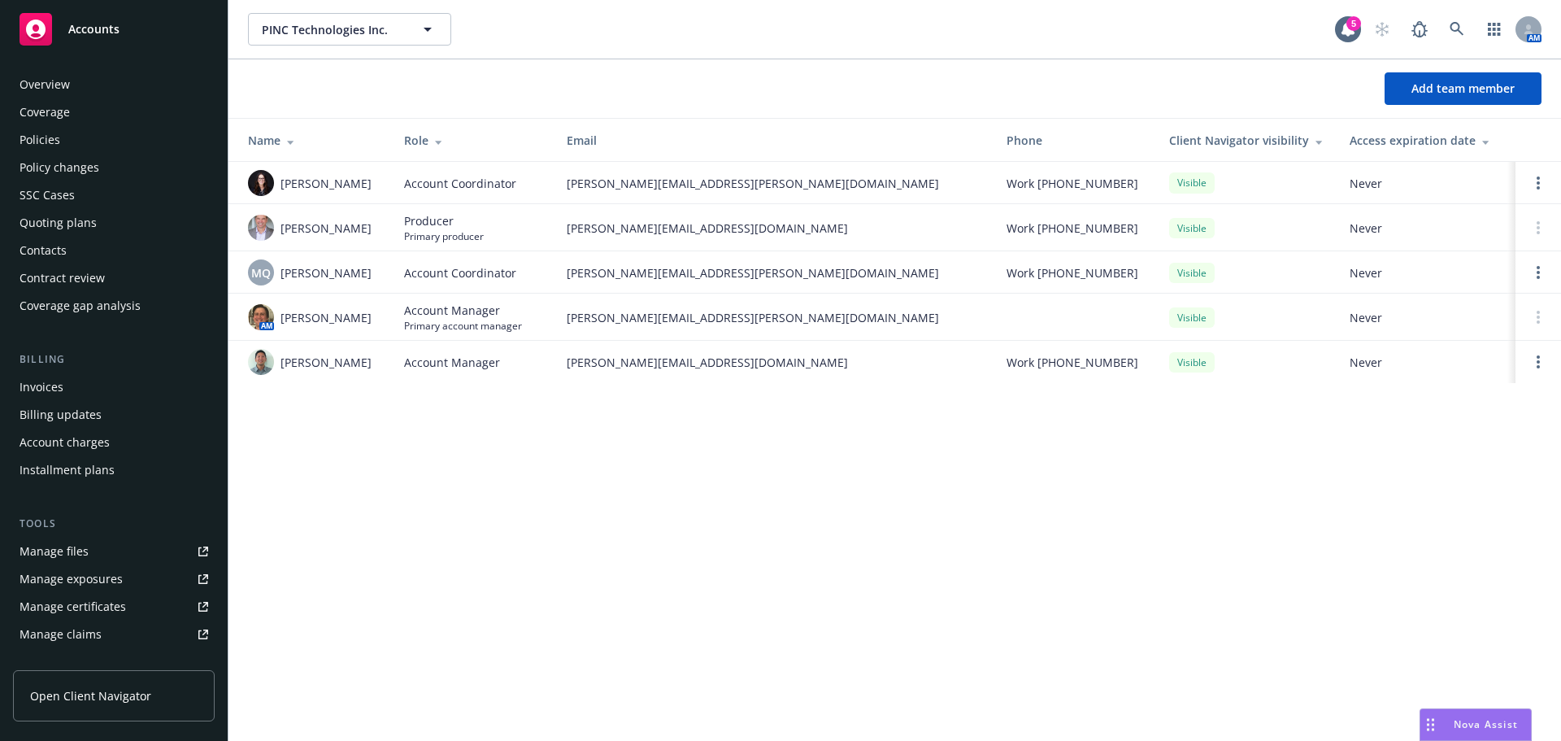
click at [56, 86] on div "Overview" at bounding box center [45, 85] width 50 height 26
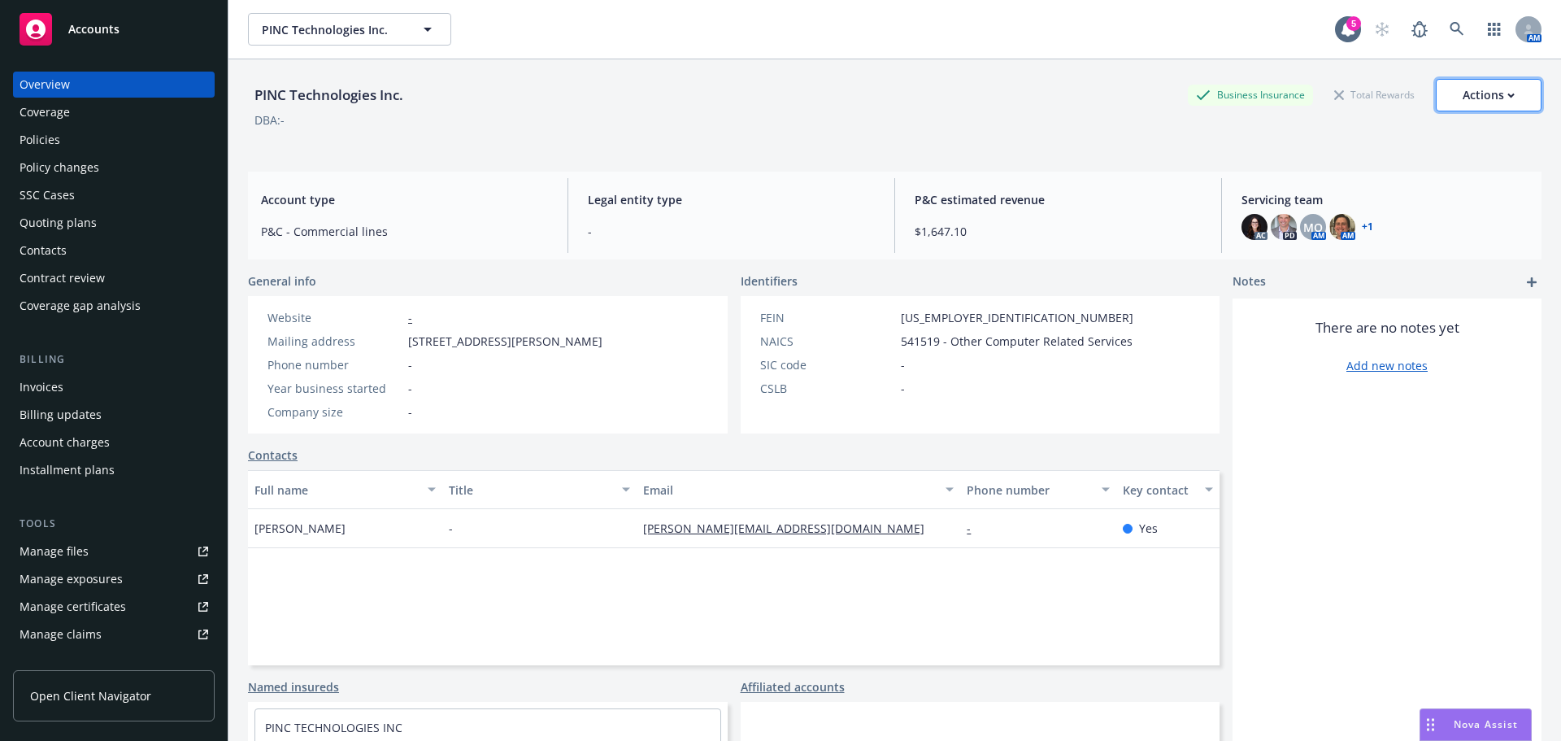
click at [1474, 95] on div "Actions" at bounding box center [1489, 95] width 52 height 31
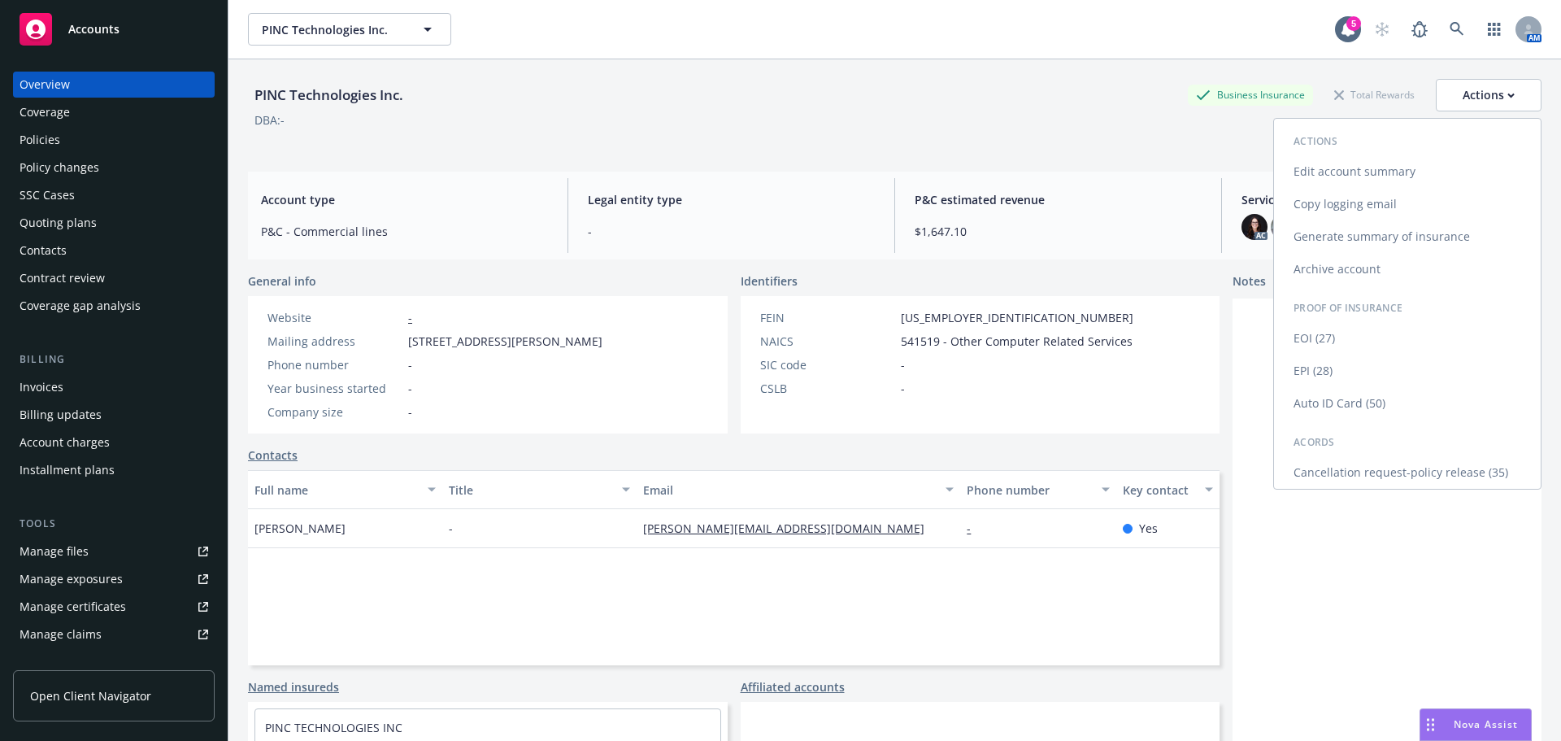
click at [1348, 241] on link "Generate summary of insurance" at bounding box center [1407, 236] width 267 height 33
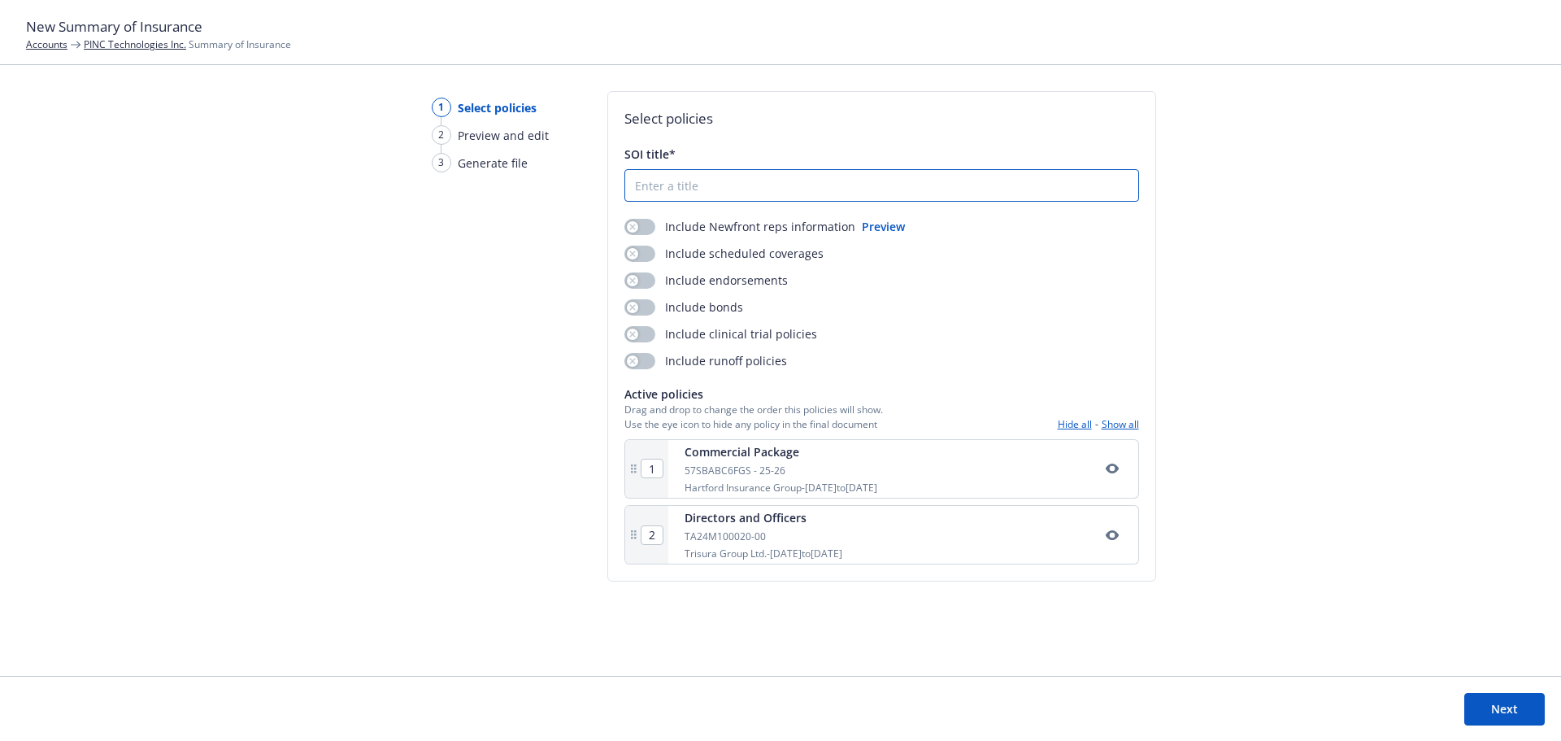
click at [680, 188] on input "SOI title*" at bounding box center [881, 185] width 513 height 31
click at [651, 189] on input "SOI- PINC Technologies, Inc. - 8/12/25" at bounding box center [881, 185] width 513 height 31
type input "SOI - PINC Technologies, Inc. - 8/12/25"
click at [651, 229] on button "button" at bounding box center [640, 227] width 31 height 16
click at [643, 251] on button "button" at bounding box center [640, 254] width 31 height 16
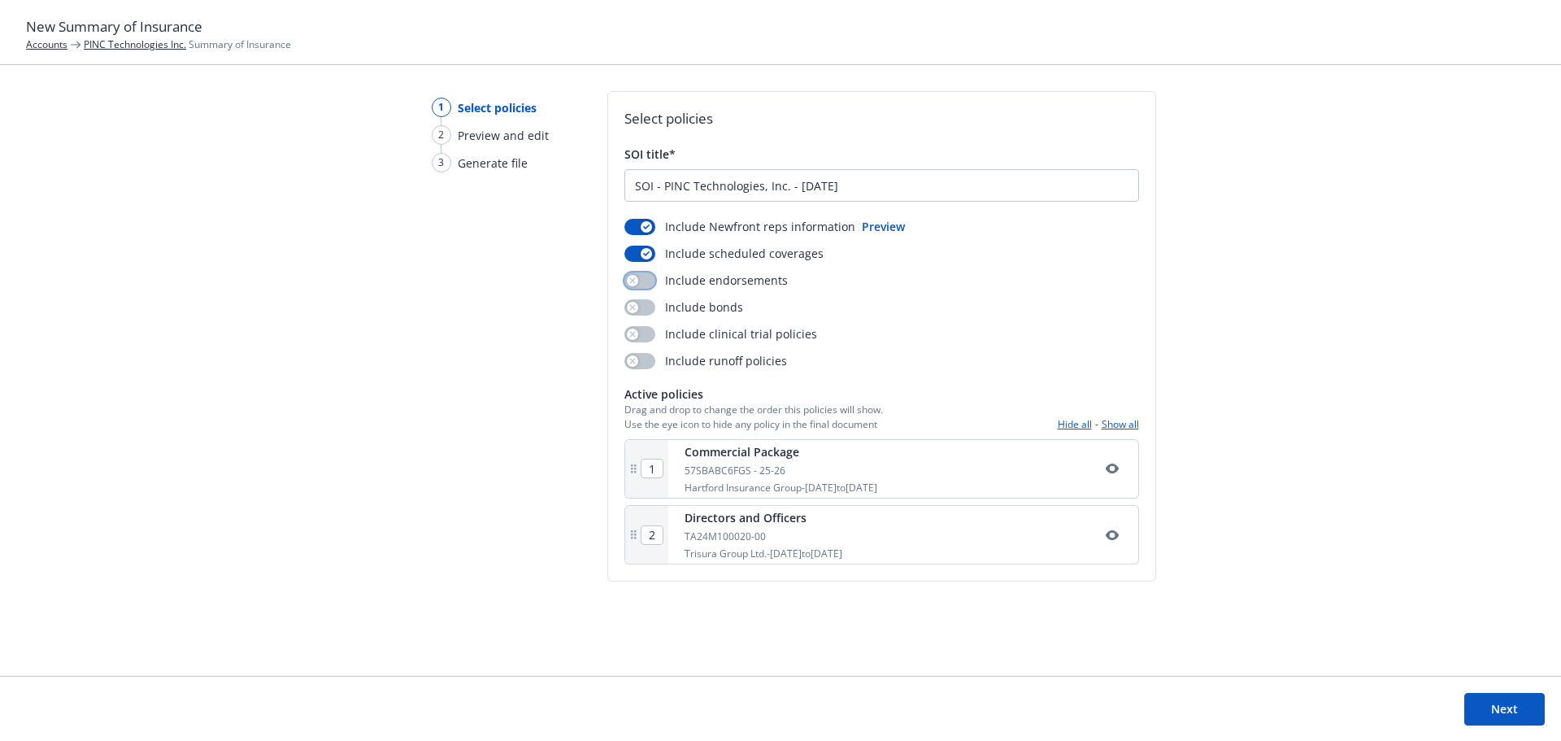
click at [637, 278] on button "button" at bounding box center [640, 280] width 31 height 16
click at [641, 306] on button "button" at bounding box center [640, 307] width 31 height 16
click at [640, 327] on button "button" at bounding box center [640, 334] width 31 height 16
click at [638, 368] on button "button" at bounding box center [640, 361] width 31 height 16
click at [1498, 719] on button "Next" at bounding box center [1505, 709] width 81 height 33
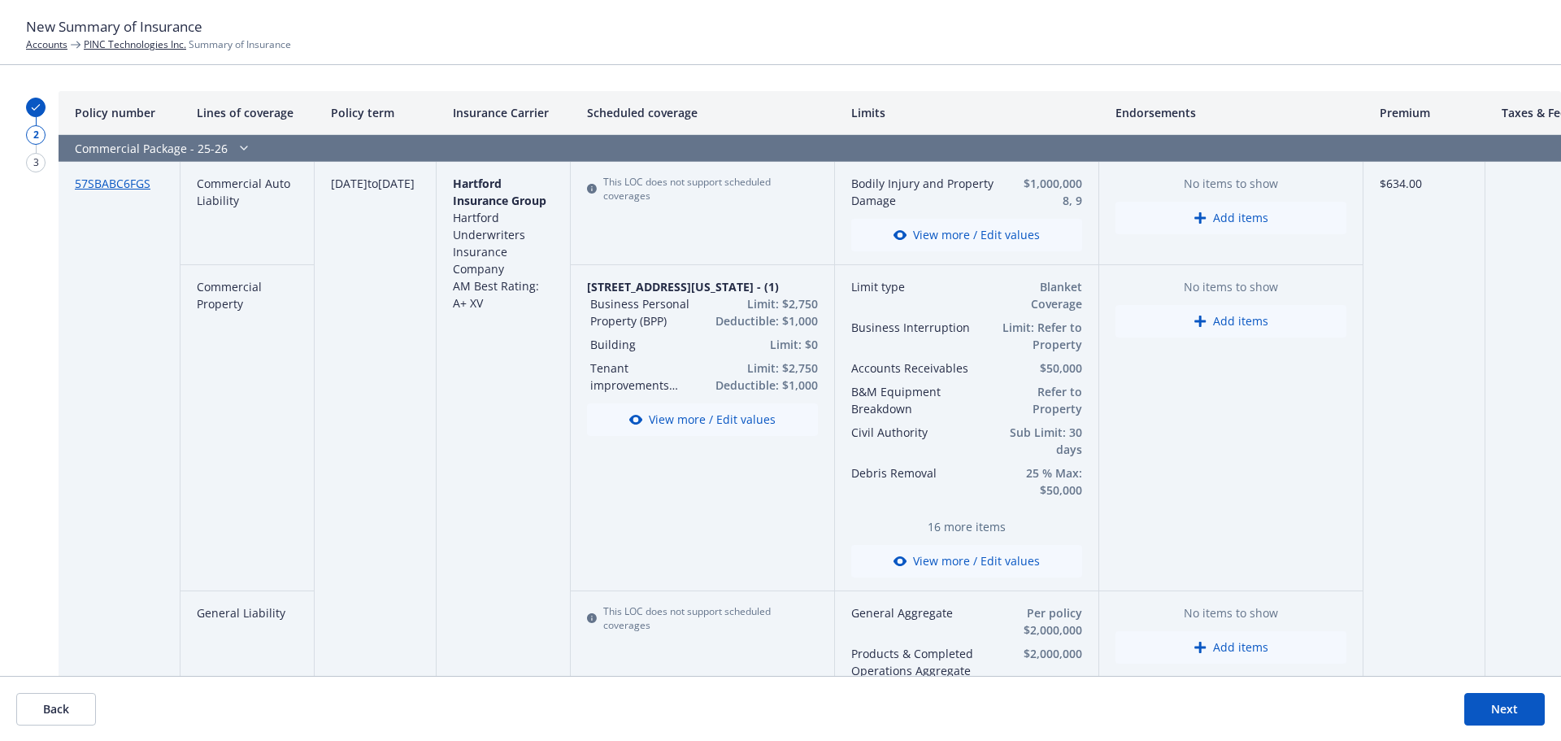
click at [1491, 716] on button "Next" at bounding box center [1505, 709] width 81 height 33
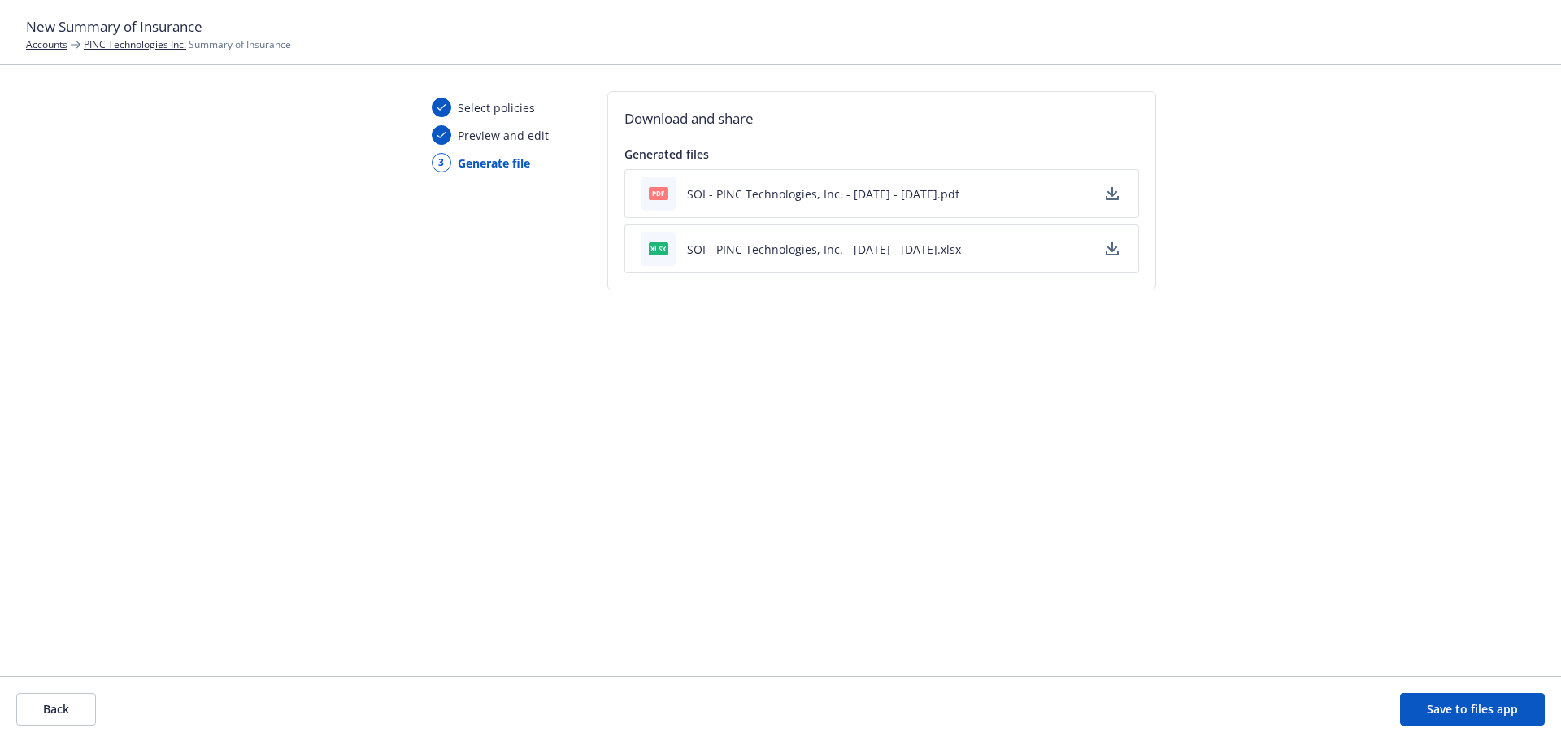
click at [1115, 193] on icon "button" at bounding box center [1112, 192] width 11 height 10
click at [1117, 193] on button "button" at bounding box center [1113, 194] width 20 height 20
click at [718, 198] on button "SOI - PINC Technologies, Inc. - 8/12/25 - 08/12/2025.pdf" at bounding box center [823, 193] width 272 height 17
click at [102, 47] on link "PINC Technologies Inc." at bounding box center [135, 44] width 102 height 14
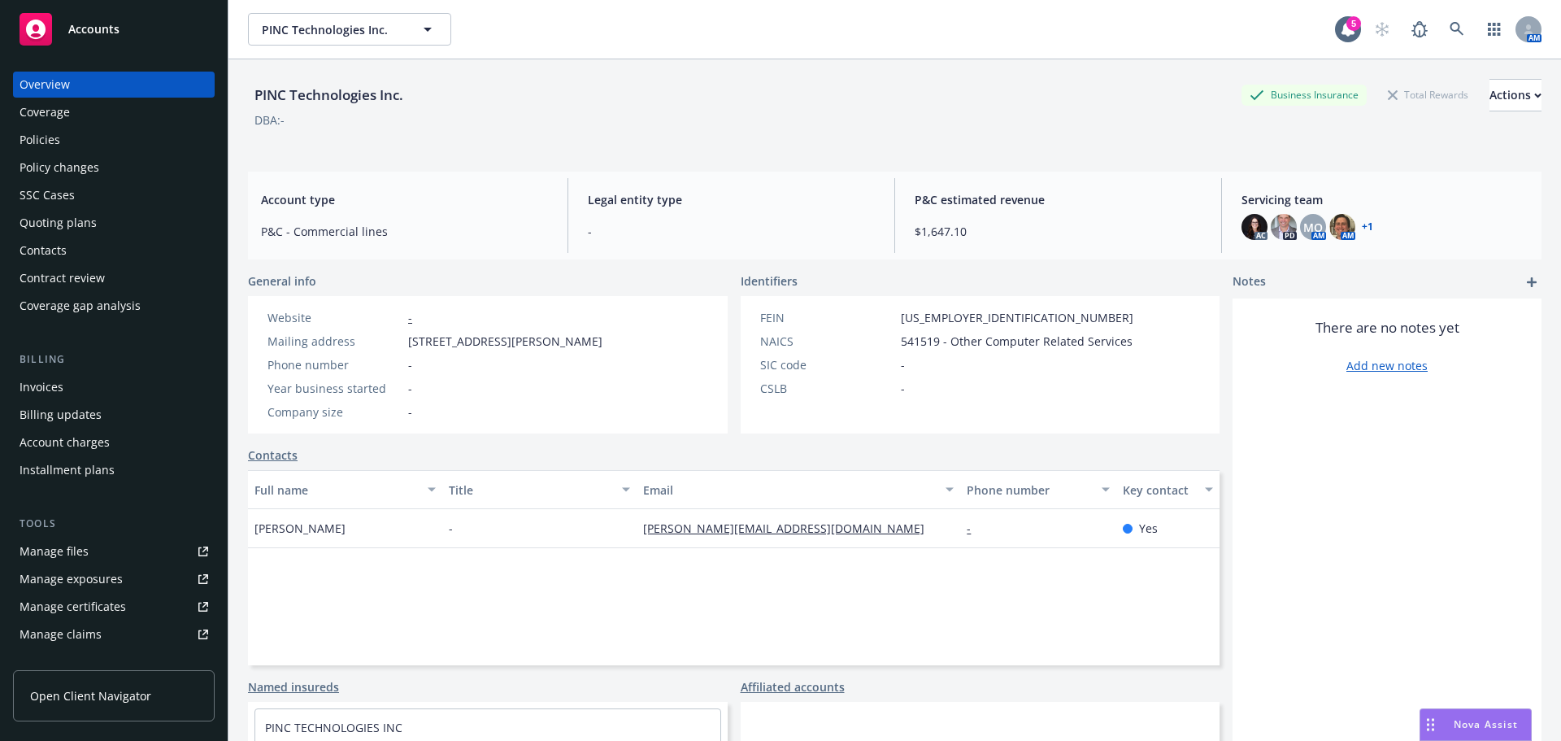
click at [56, 133] on div "Policies" at bounding box center [40, 140] width 41 height 26
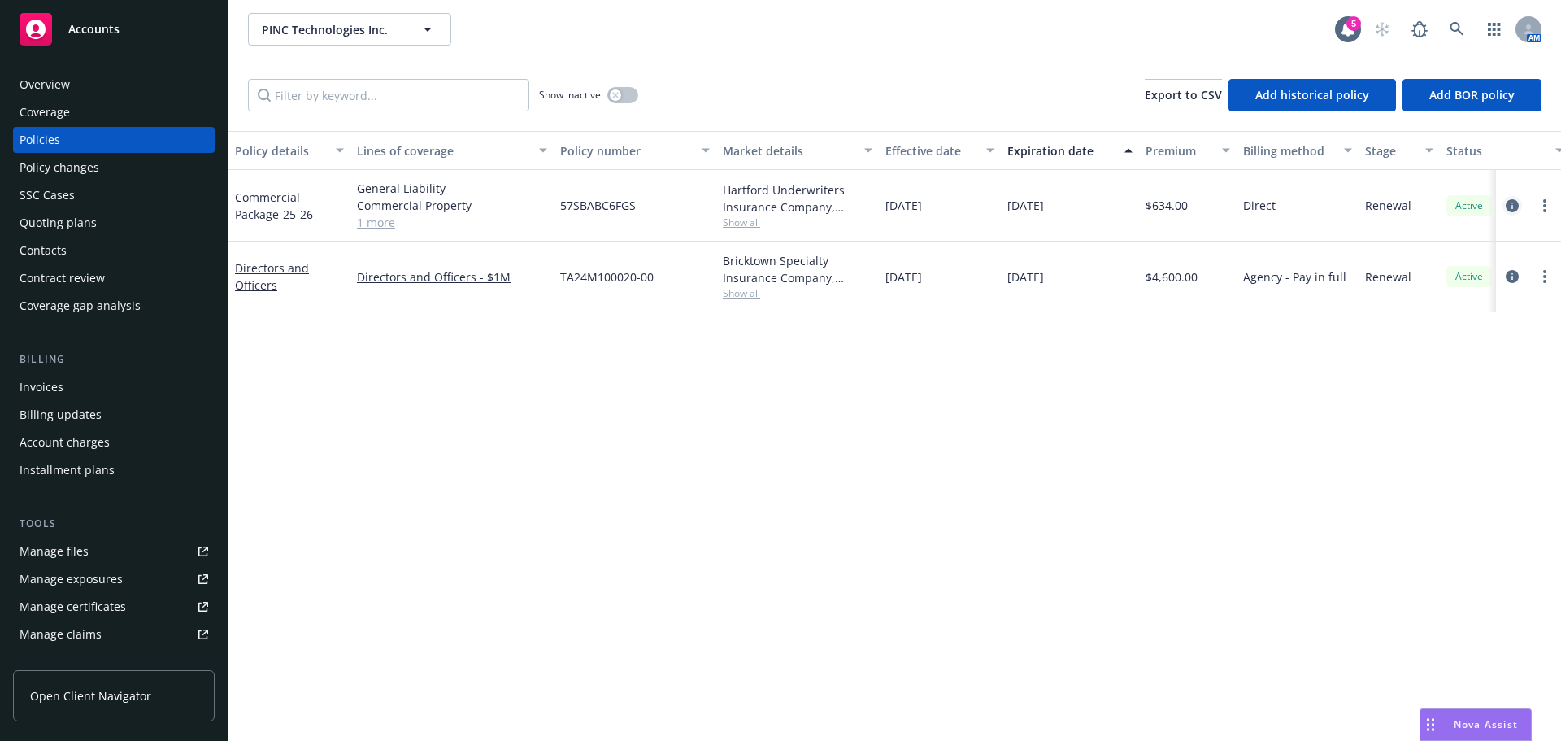
click at [1503, 207] on div at bounding box center [1528, 206] width 65 height 72
click at [1510, 207] on icon "circleInformation" at bounding box center [1512, 205] width 13 height 13
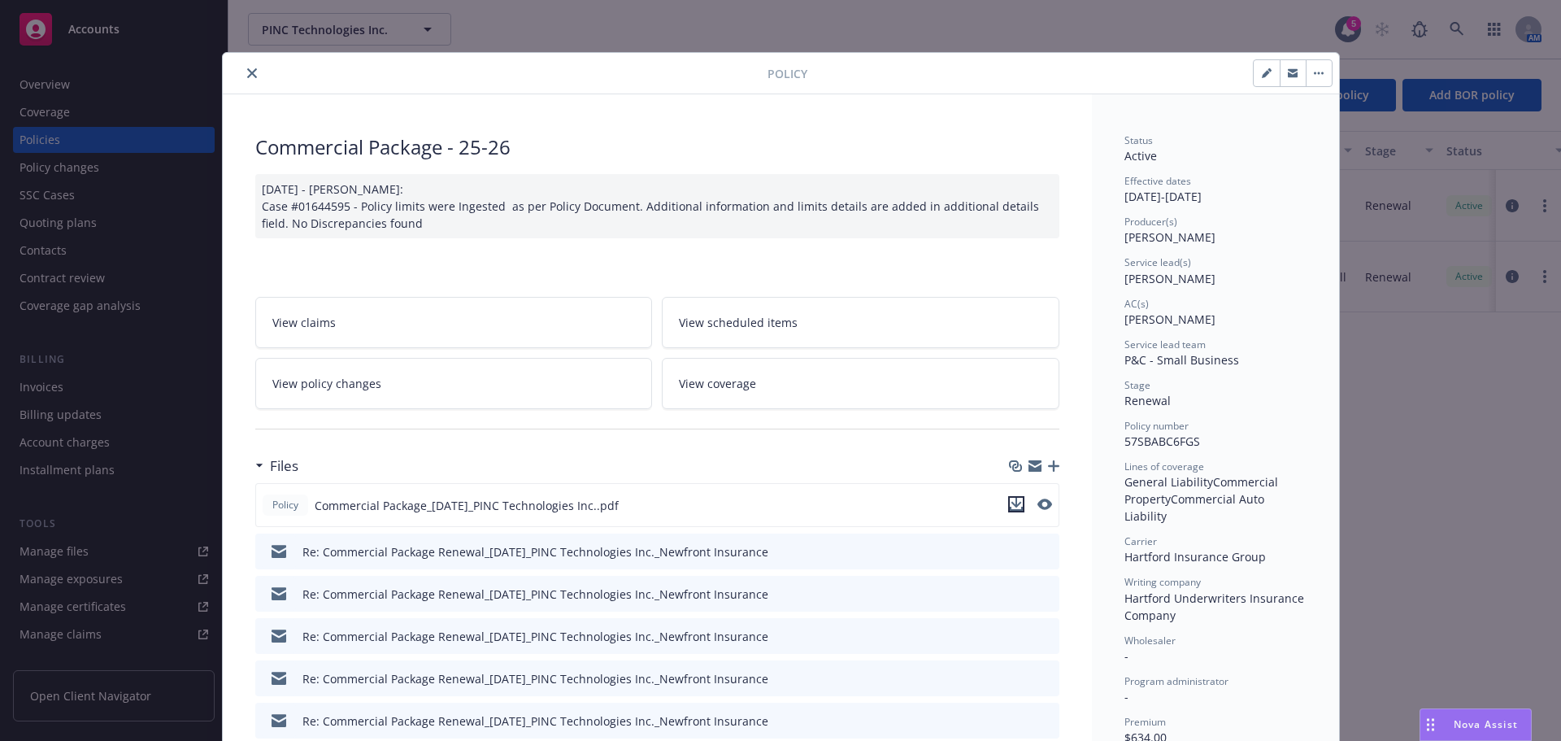
click at [1017, 509] on button "download file" at bounding box center [1016, 504] width 16 height 16
click at [242, 79] on button "close" at bounding box center [252, 73] width 20 height 20
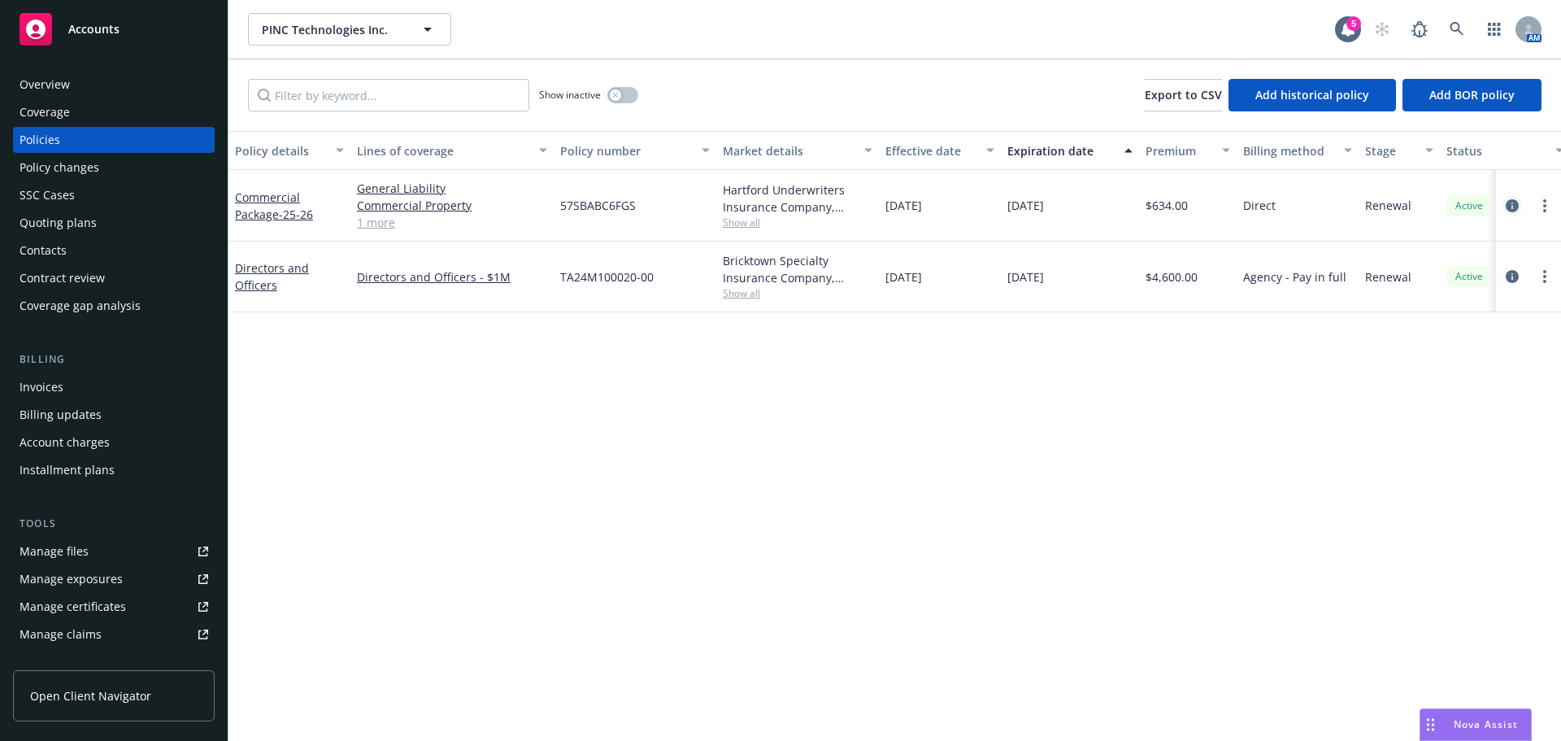
click at [1510, 201] on icon "circleInformation" at bounding box center [1512, 205] width 13 height 13
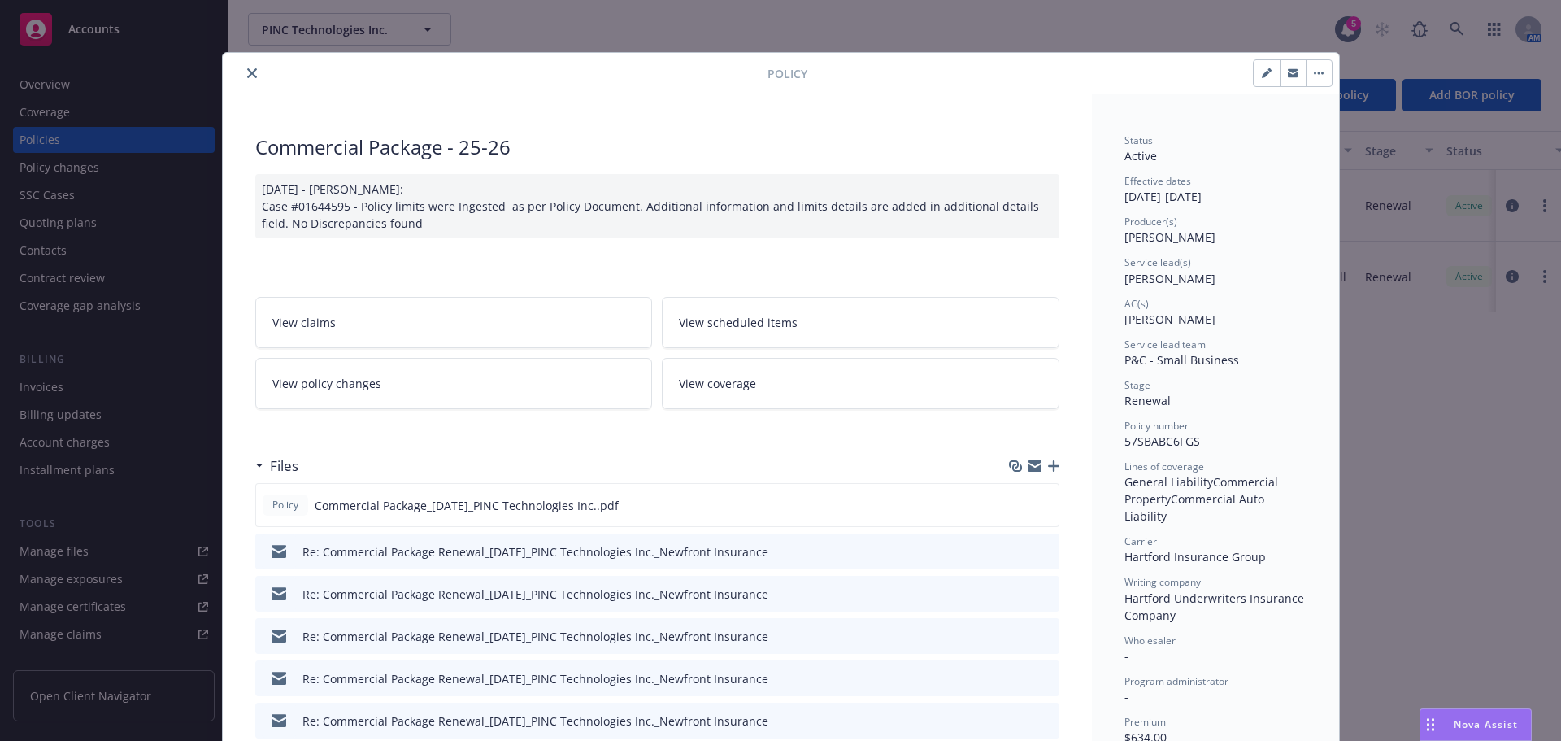
scroll to position [49, 0]
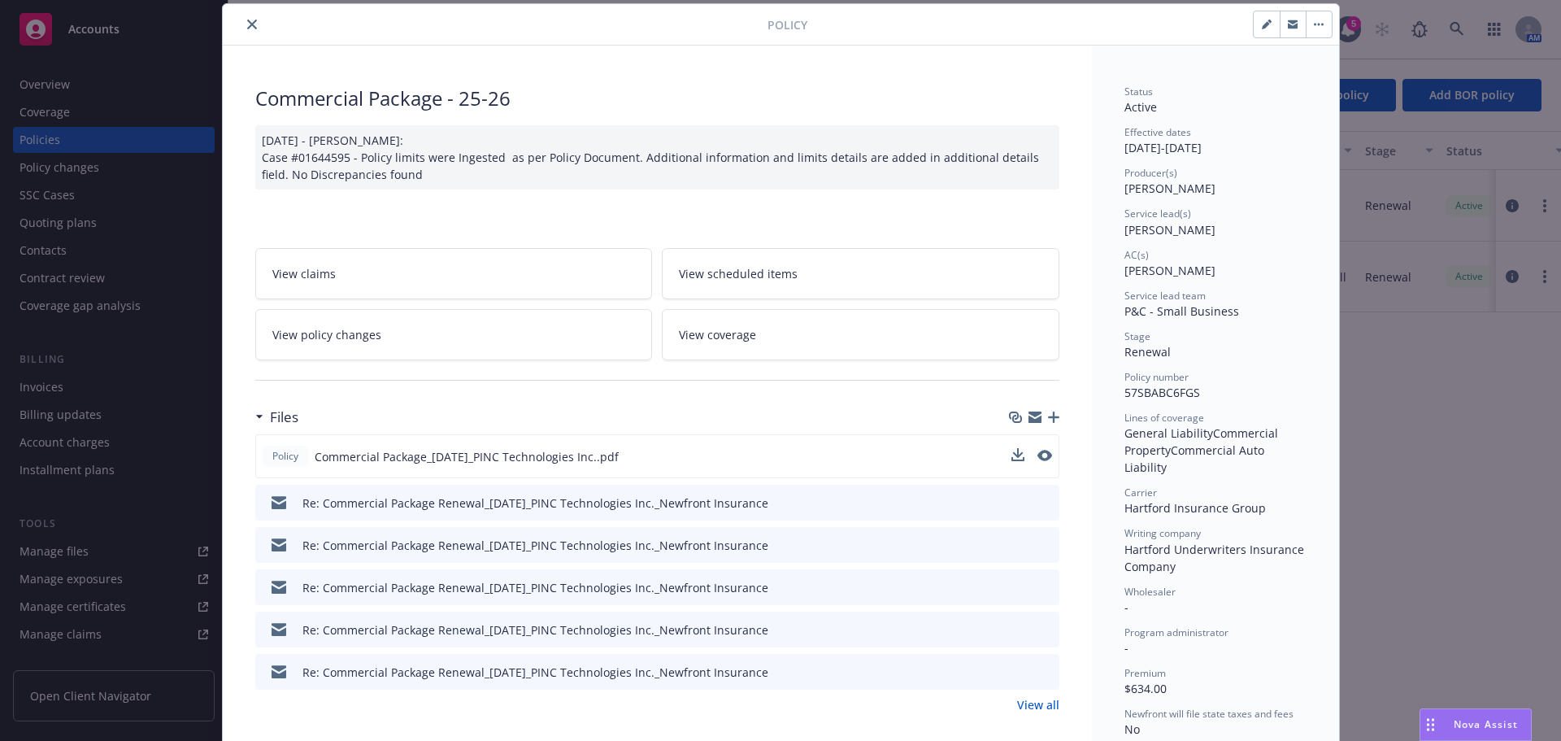
click at [1016, 446] on div "Policy Commercial Package_07-21-2025_PINC Technologies Inc..pdf" at bounding box center [657, 456] width 804 height 44
click at [1014, 453] on icon "download file" at bounding box center [1016, 455] width 13 height 13
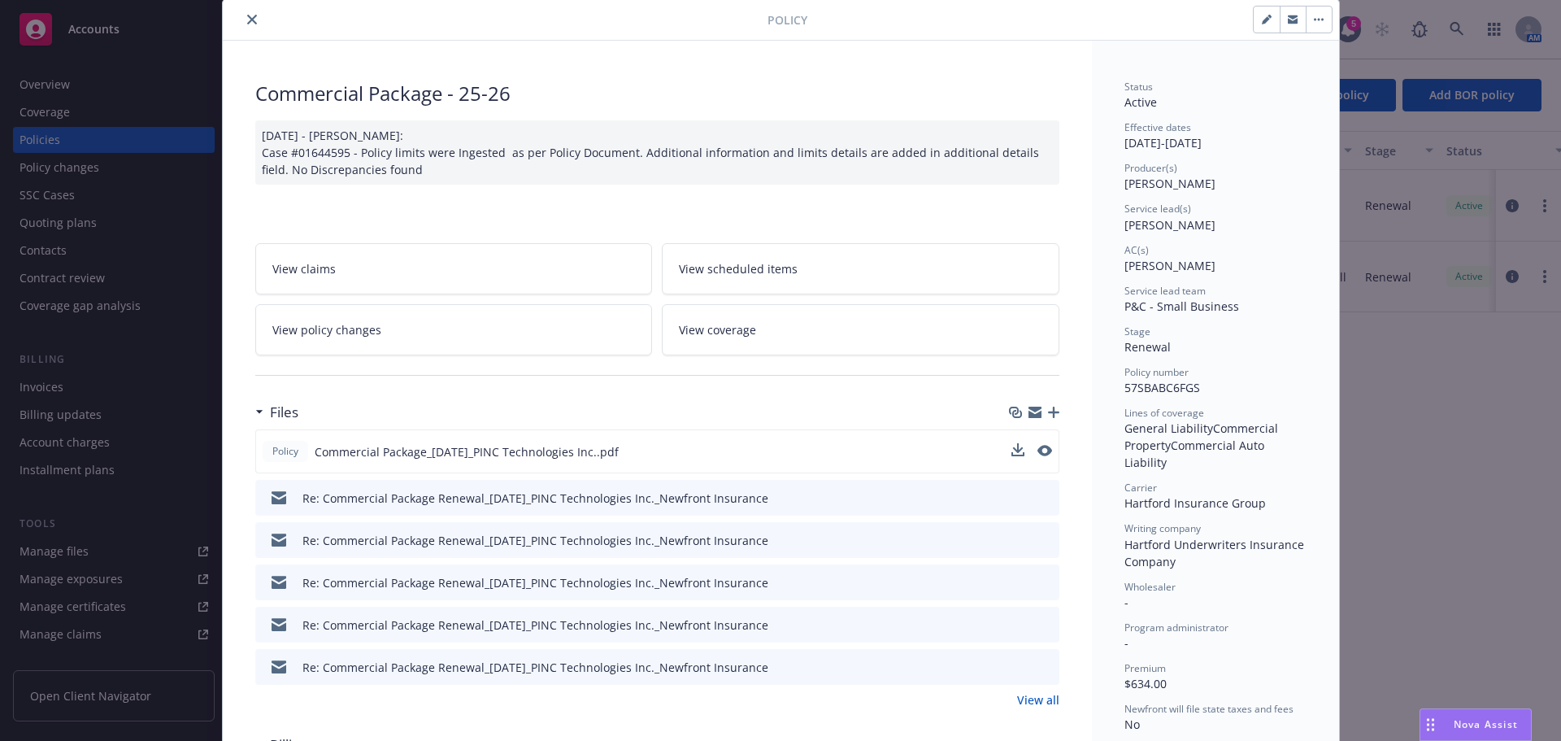
scroll to position [0, 0]
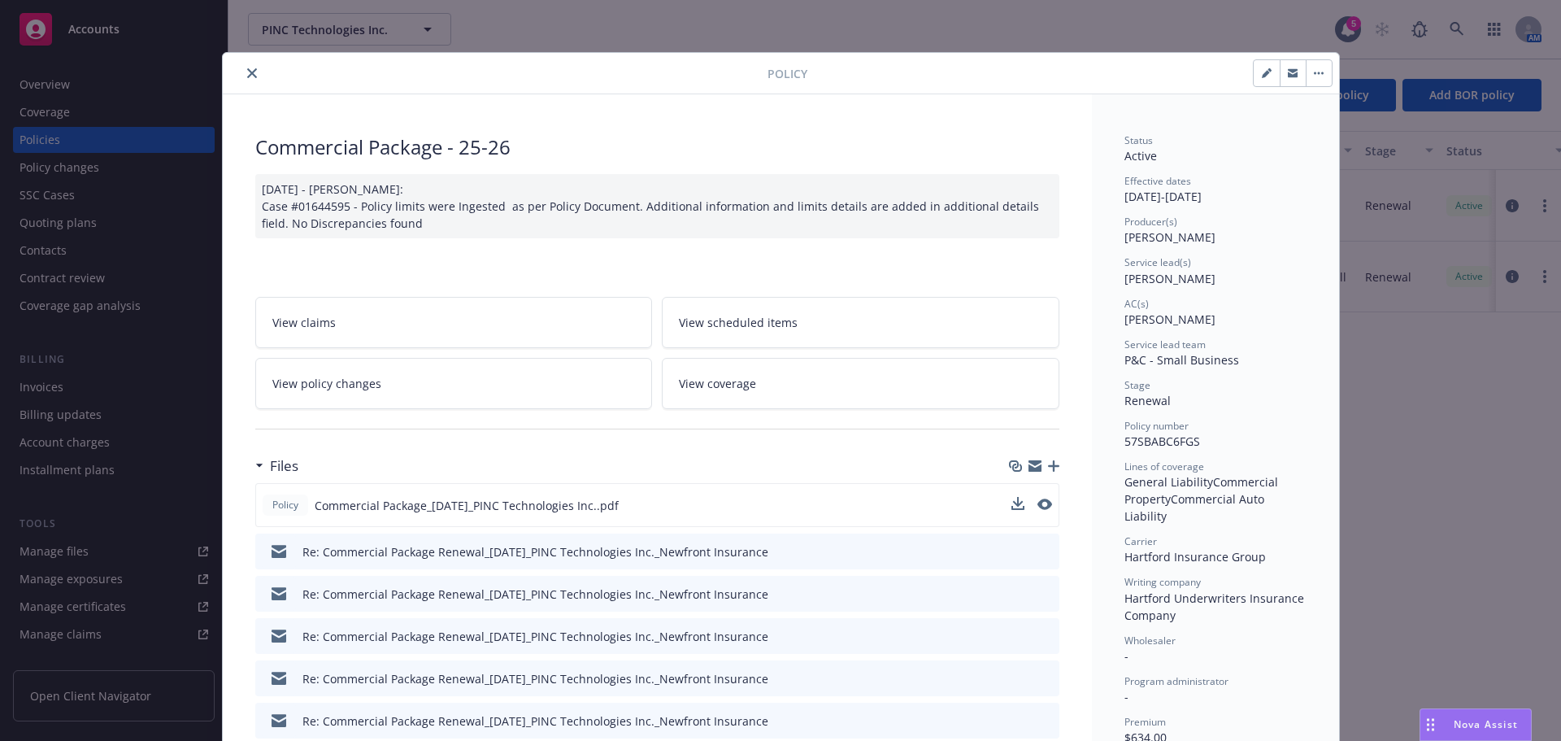
click at [247, 70] on icon "close" at bounding box center [252, 73] width 10 height 10
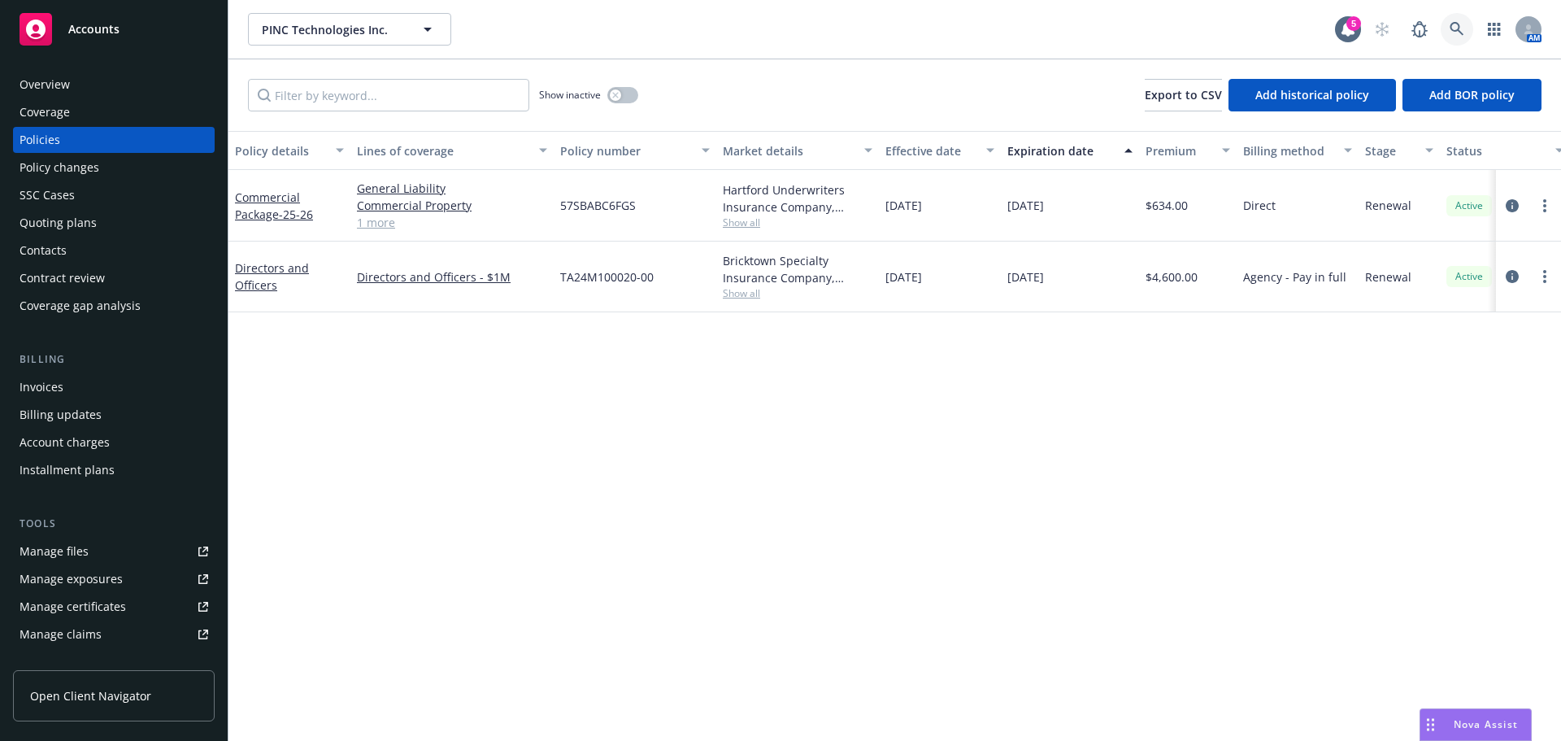
click at [1457, 28] on icon at bounding box center [1457, 29] width 15 height 15
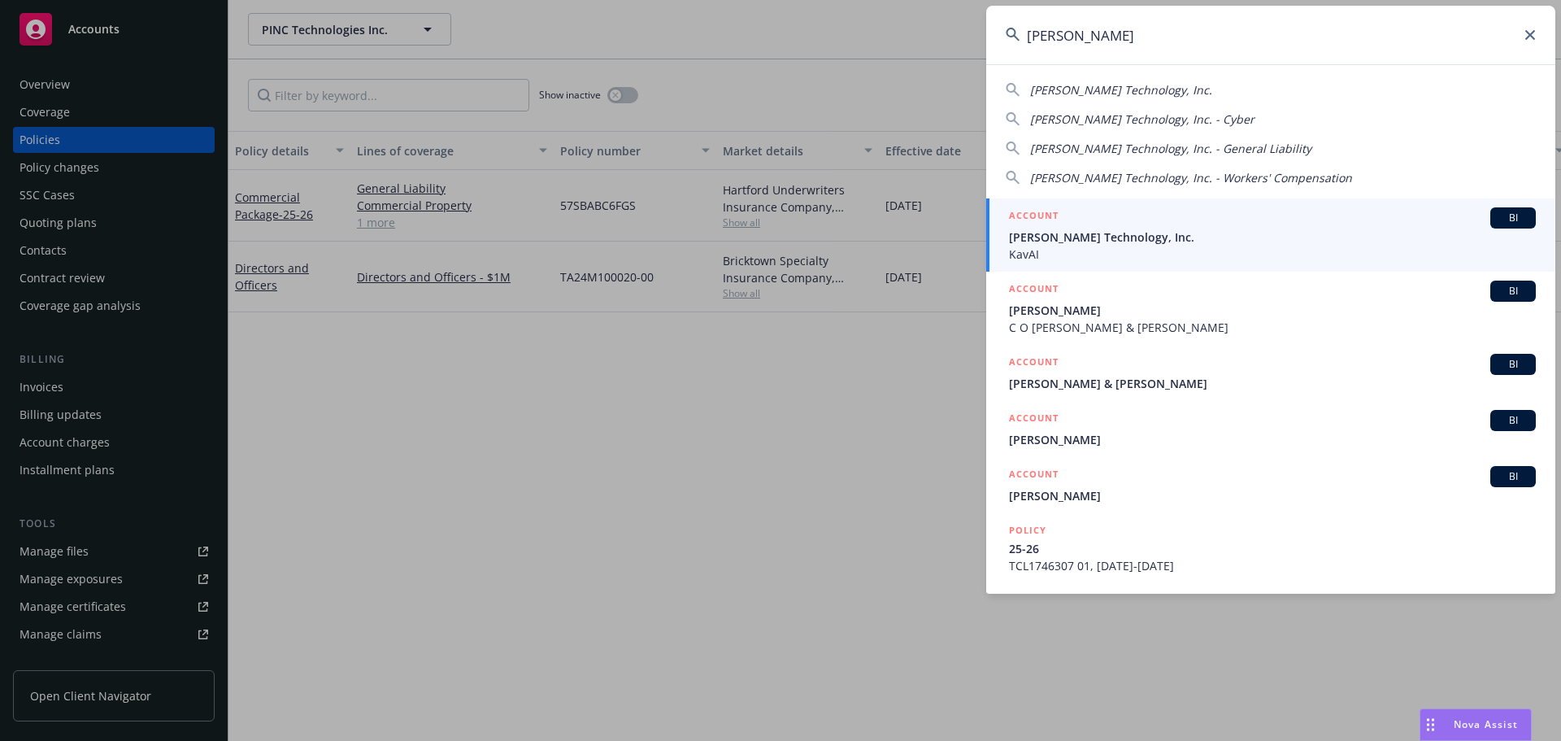
type input "soter"
click at [1094, 227] on div "ACCOUNT BI" at bounding box center [1272, 217] width 527 height 21
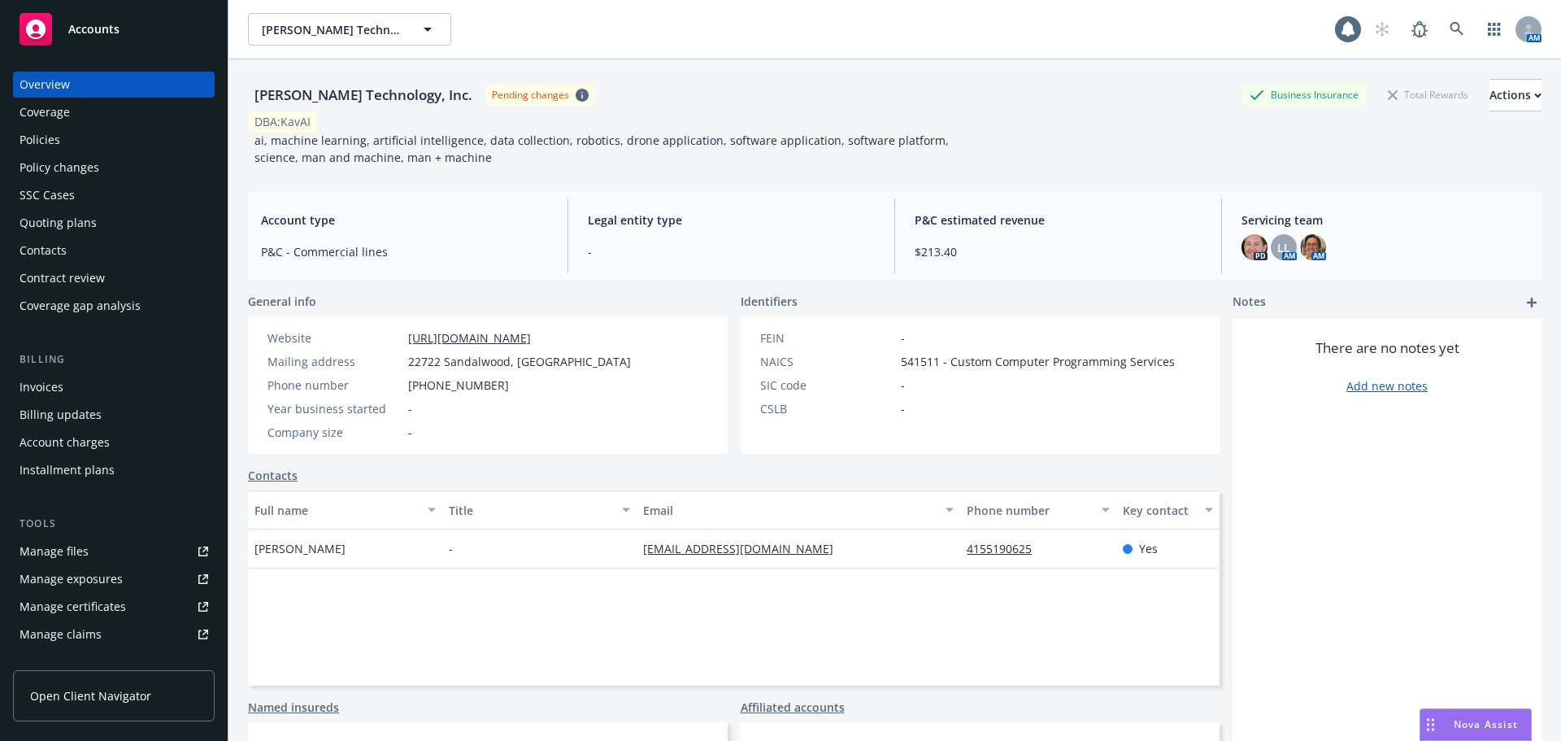
click at [46, 146] on div "Policies" at bounding box center [40, 140] width 41 height 26
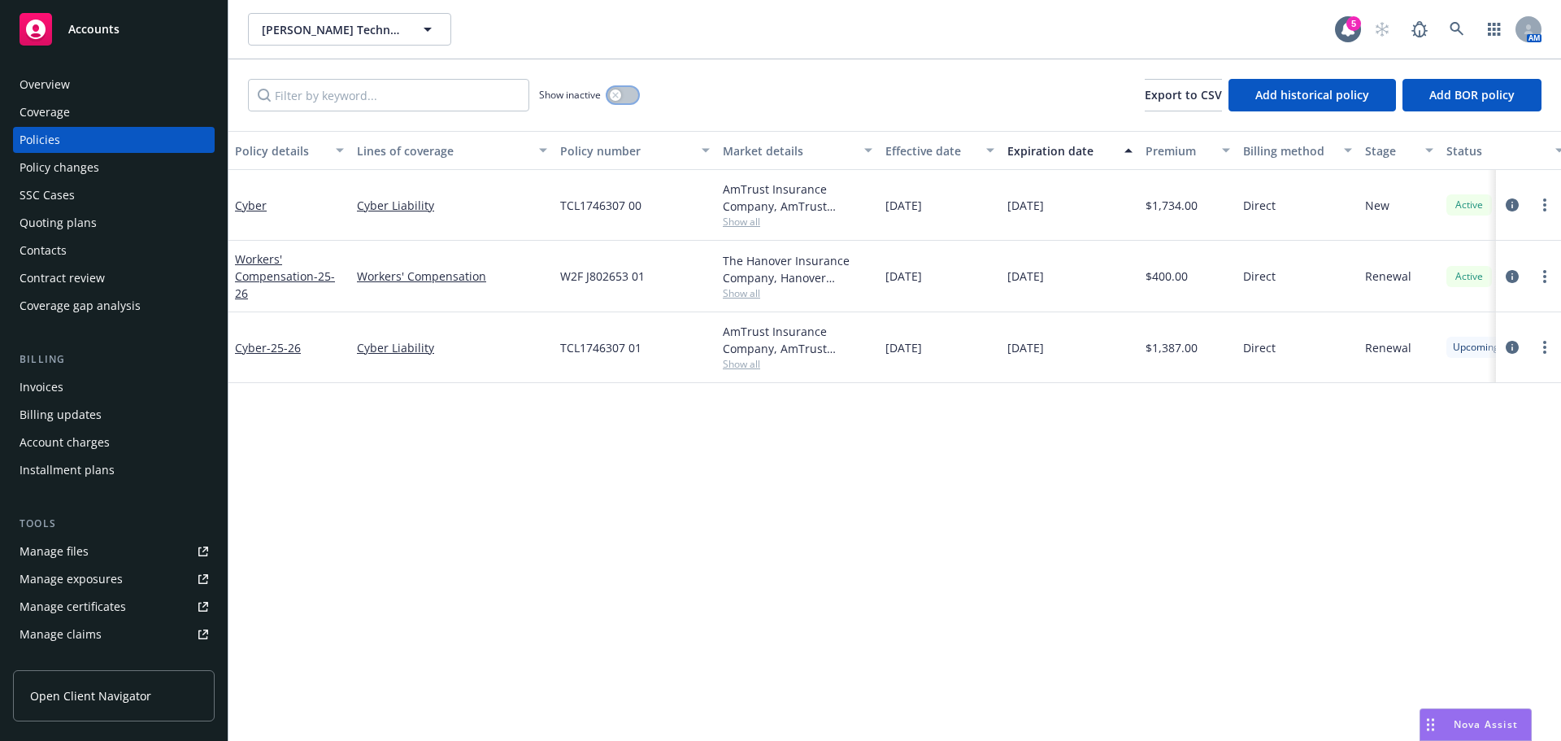
click at [625, 100] on button "button" at bounding box center [623, 95] width 31 height 16
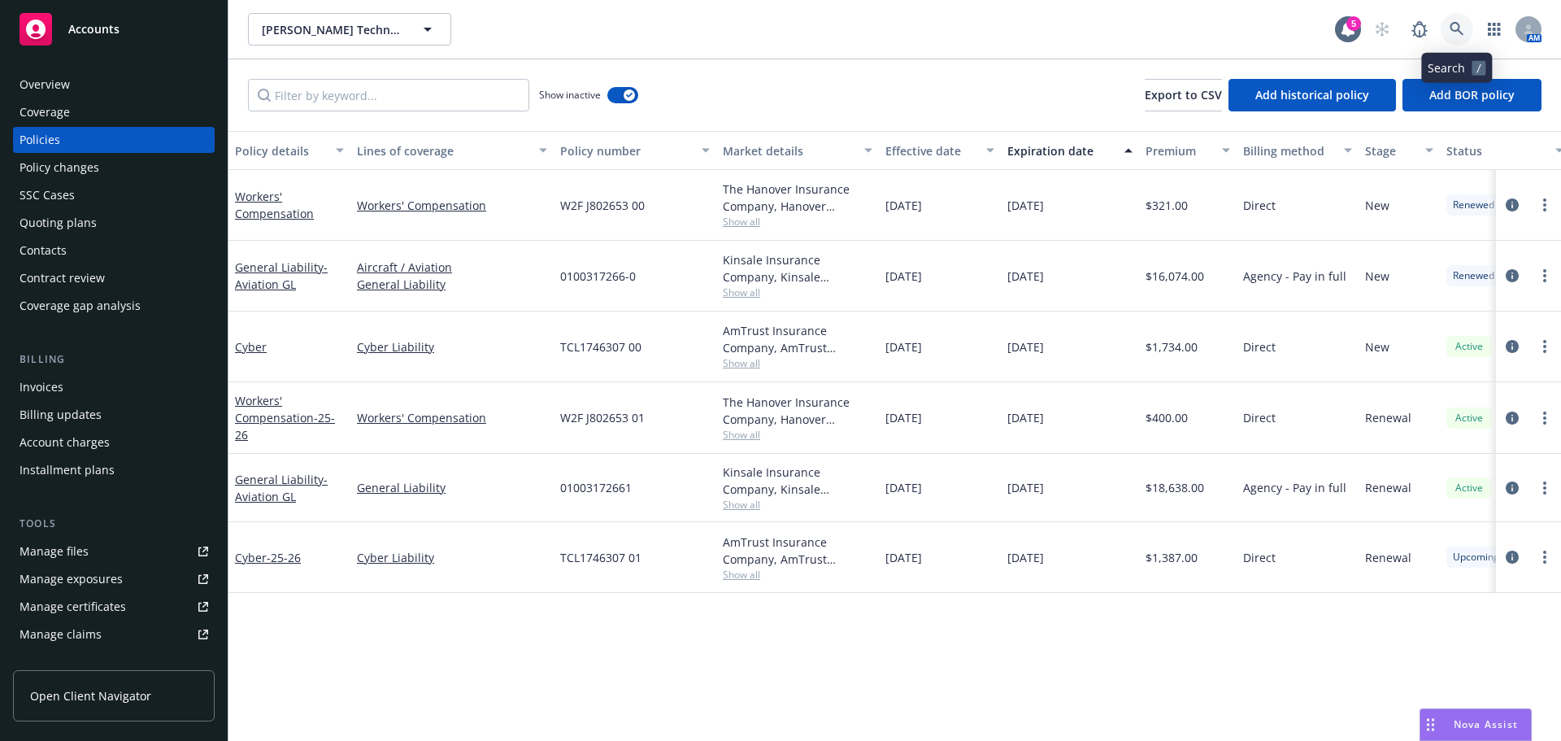
click at [1466, 35] on link at bounding box center [1457, 29] width 33 height 33
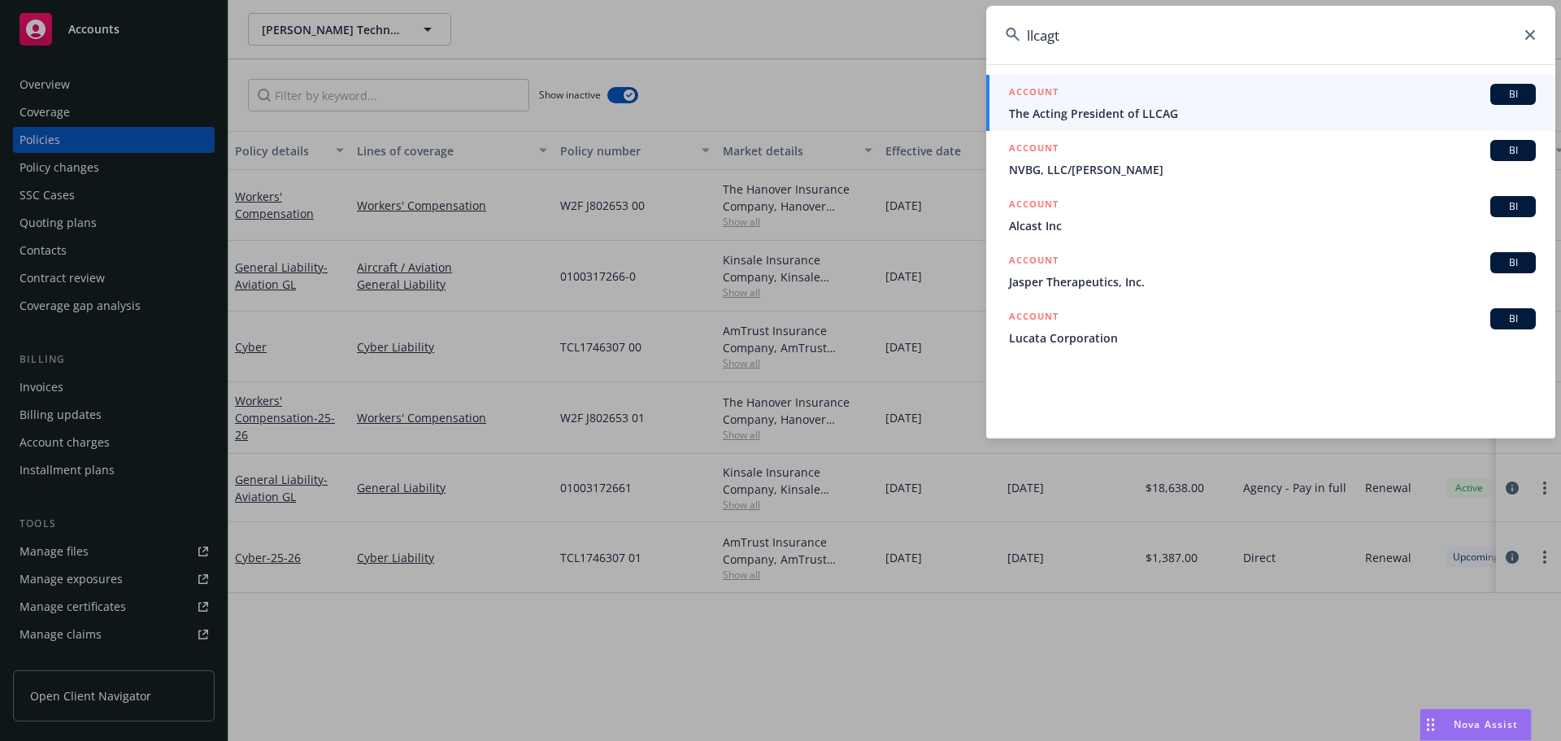
type input "llcagt"
click at [1106, 108] on span "The Acting President of LLCAG" at bounding box center [1272, 113] width 527 height 17
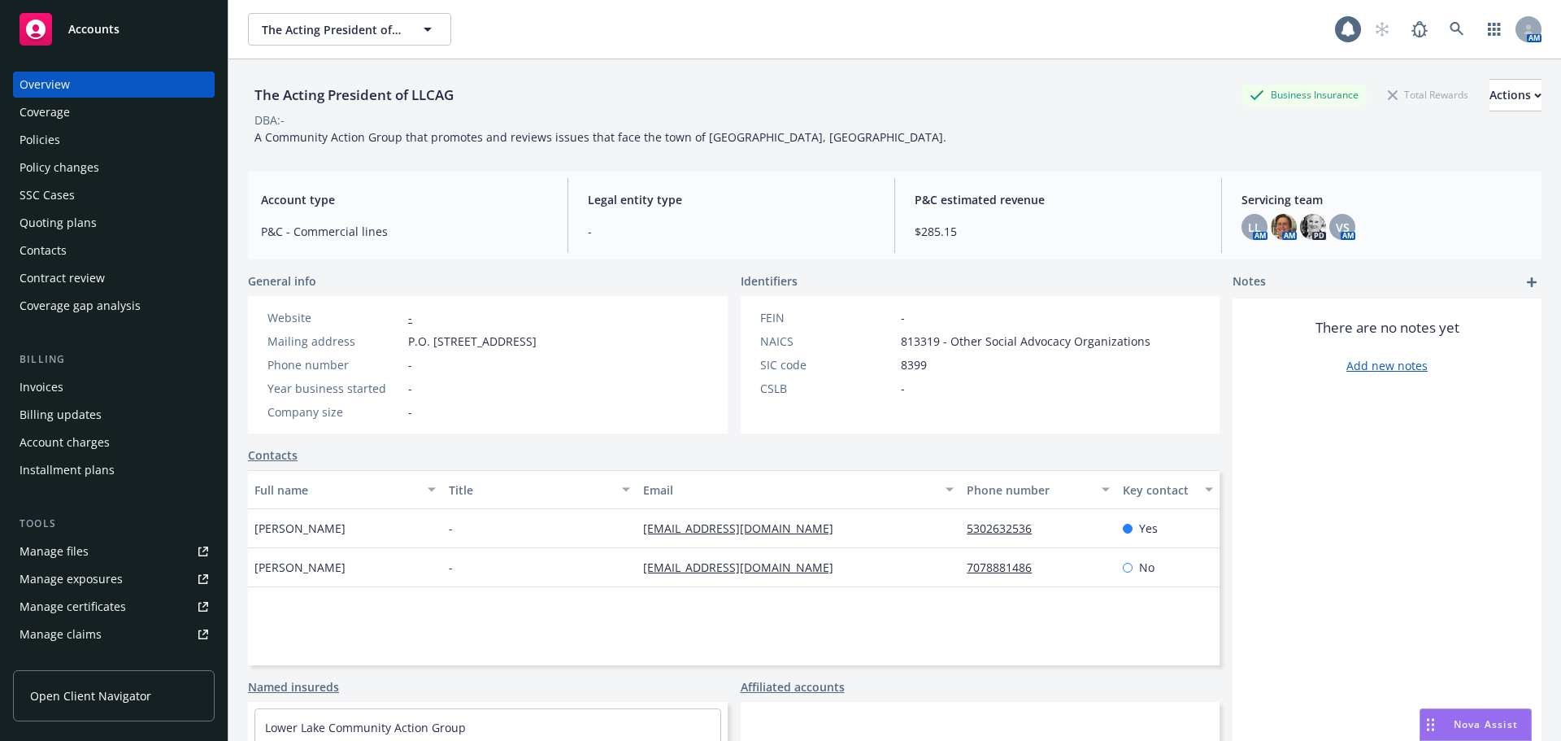
drag, startPoint x: 322, startPoint y: 118, endPoint x: 72, endPoint y: 138, distance: 251.3
drag, startPoint x: 72, startPoint y: 138, endPoint x: 37, endPoint y: 133, distance: 35.4
click at [37, 133] on div "Policies" at bounding box center [40, 140] width 41 height 26
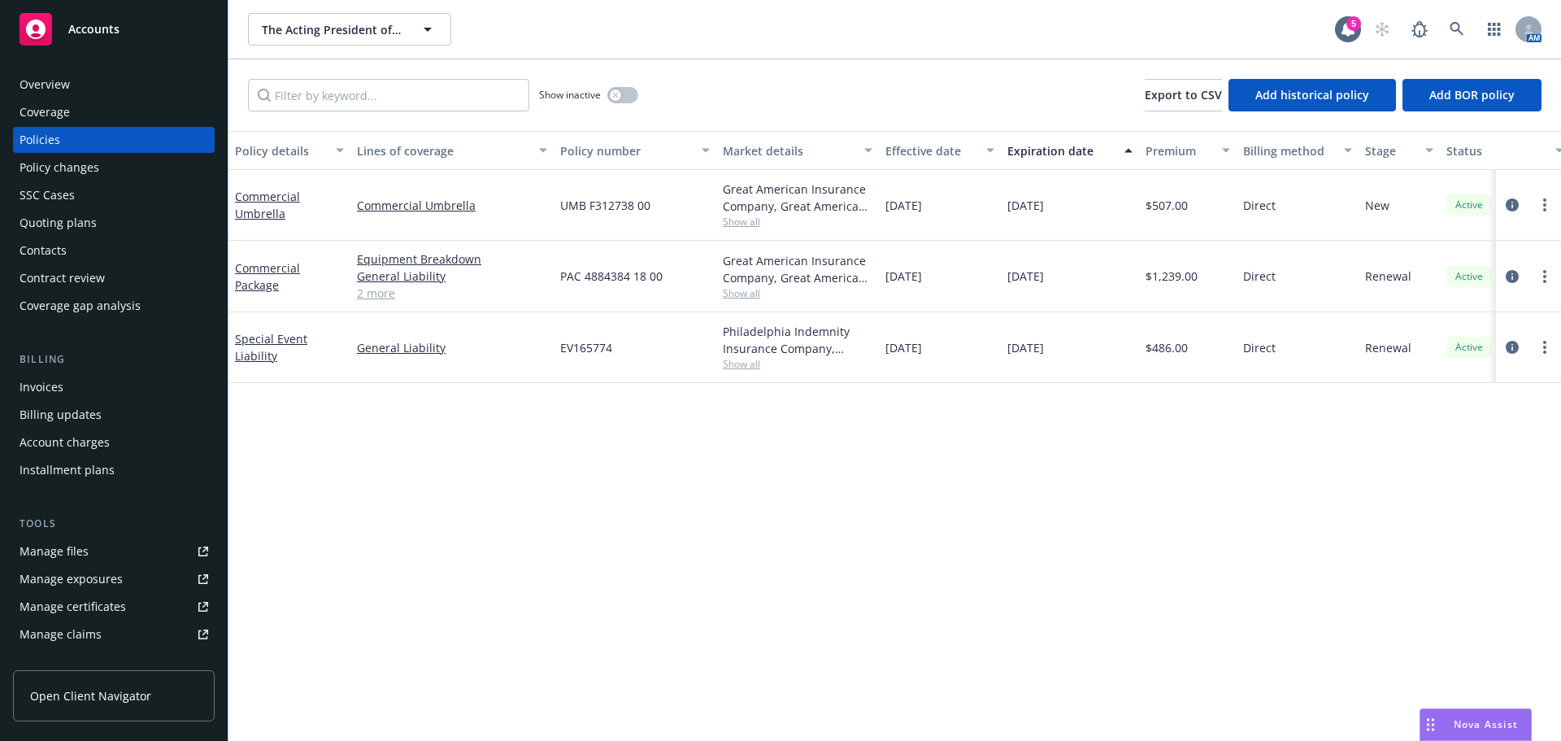
click at [991, 454] on div "Policy details Lines of coverage Policy number Market details Effective date Ex…" at bounding box center [895, 436] width 1333 height 610
click at [1457, 37] on link at bounding box center [1457, 29] width 33 height 33
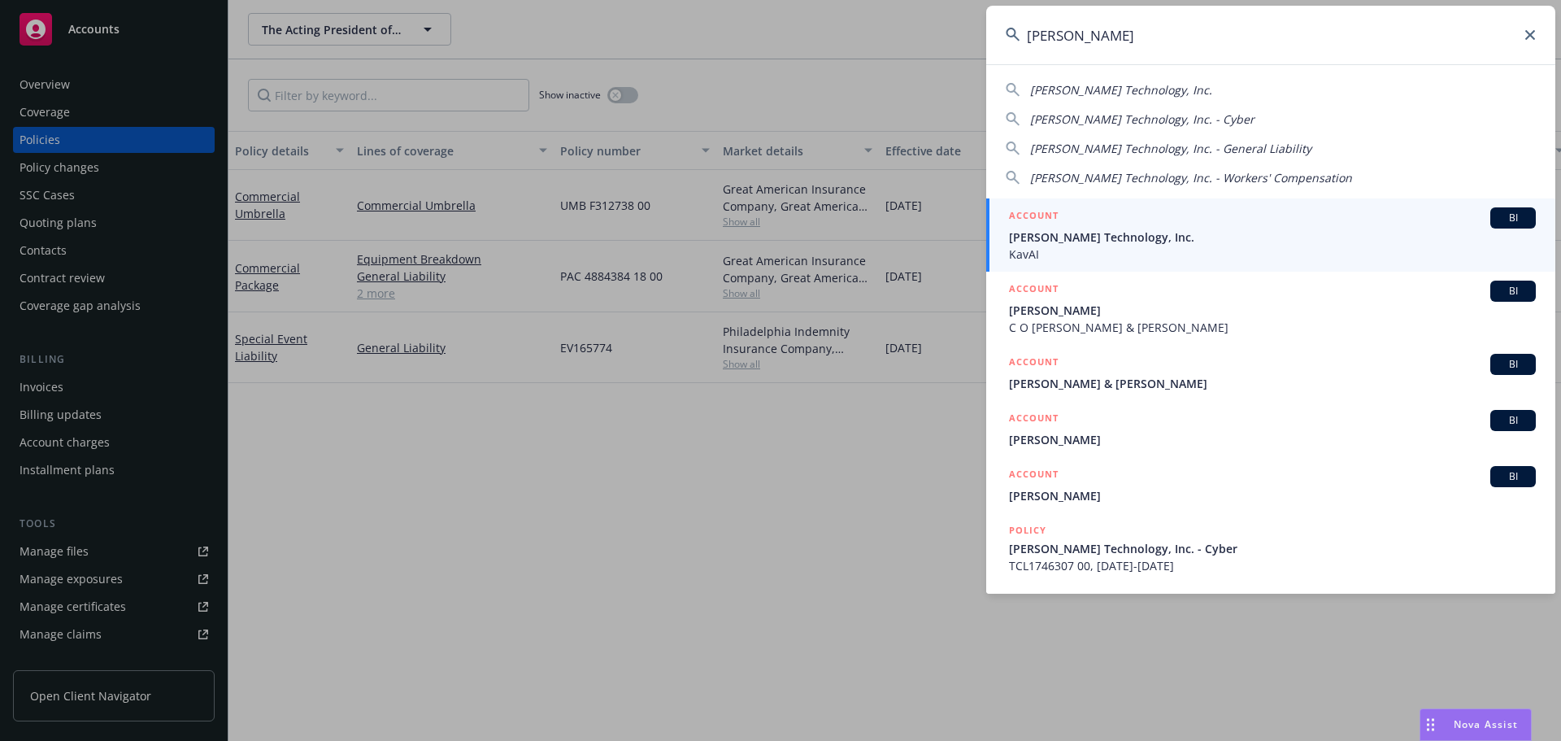
type input "soter"
click at [1117, 249] on span "KavAI" at bounding box center [1272, 254] width 527 height 17
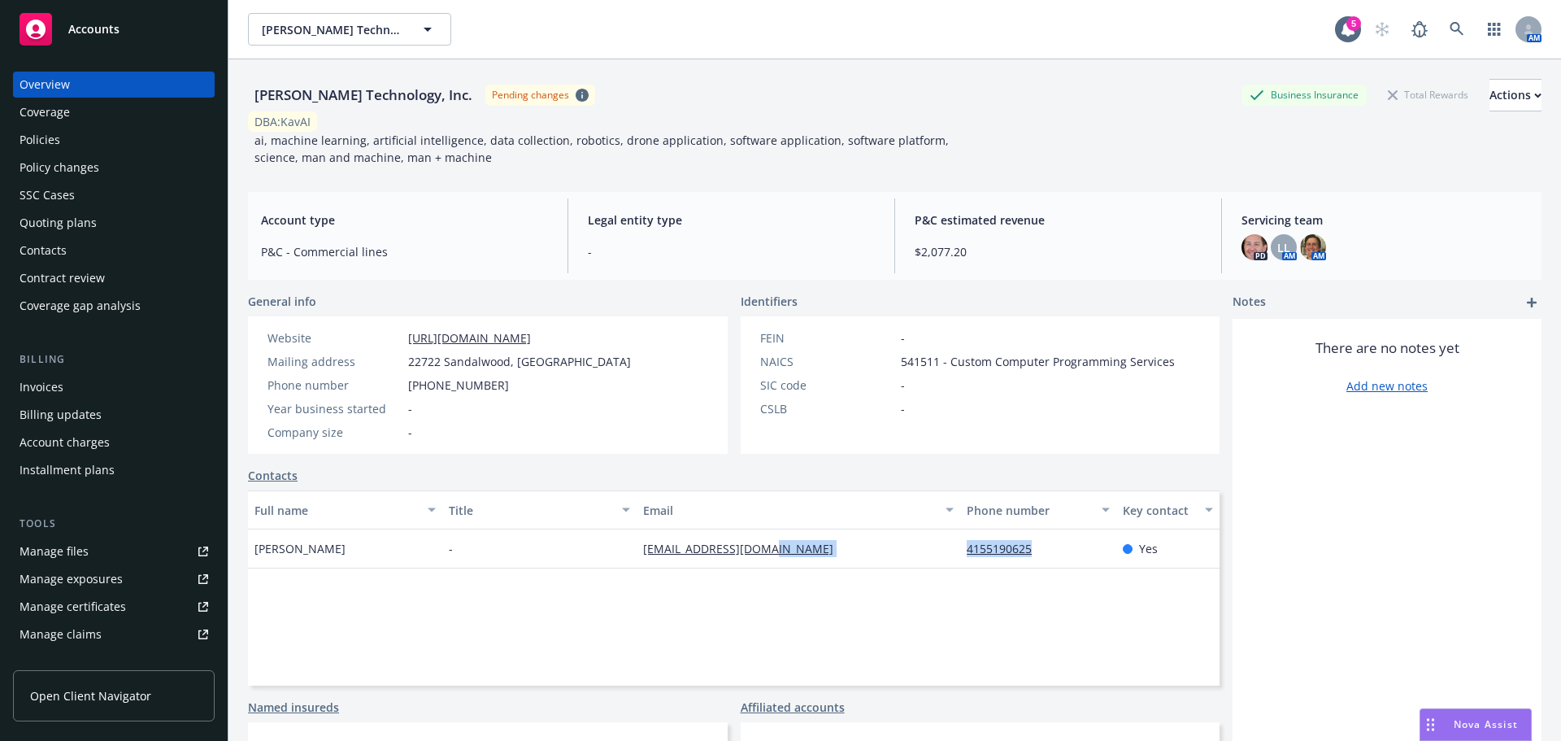
drag, startPoint x: 944, startPoint y: 553, endPoint x: 1075, endPoint y: 538, distance: 131.8
click at [1060, 542] on div "Kazutaka Ohno - kaz.ohno@soterai.com 4155190625 Yes" at bounding box center [734, 548] width 972 height 39
copy div "4155190625"
drag, startPoint x: 617, startPoint y: 547, endPoint x: 856, endPoint y: 529, distance: 239.8
click at [779, 538] on div "Kazutaka Ohno - kaz.ohno@soterai.com 4155190625 Yes" at bounding box center [734, 548] width 972 height 39
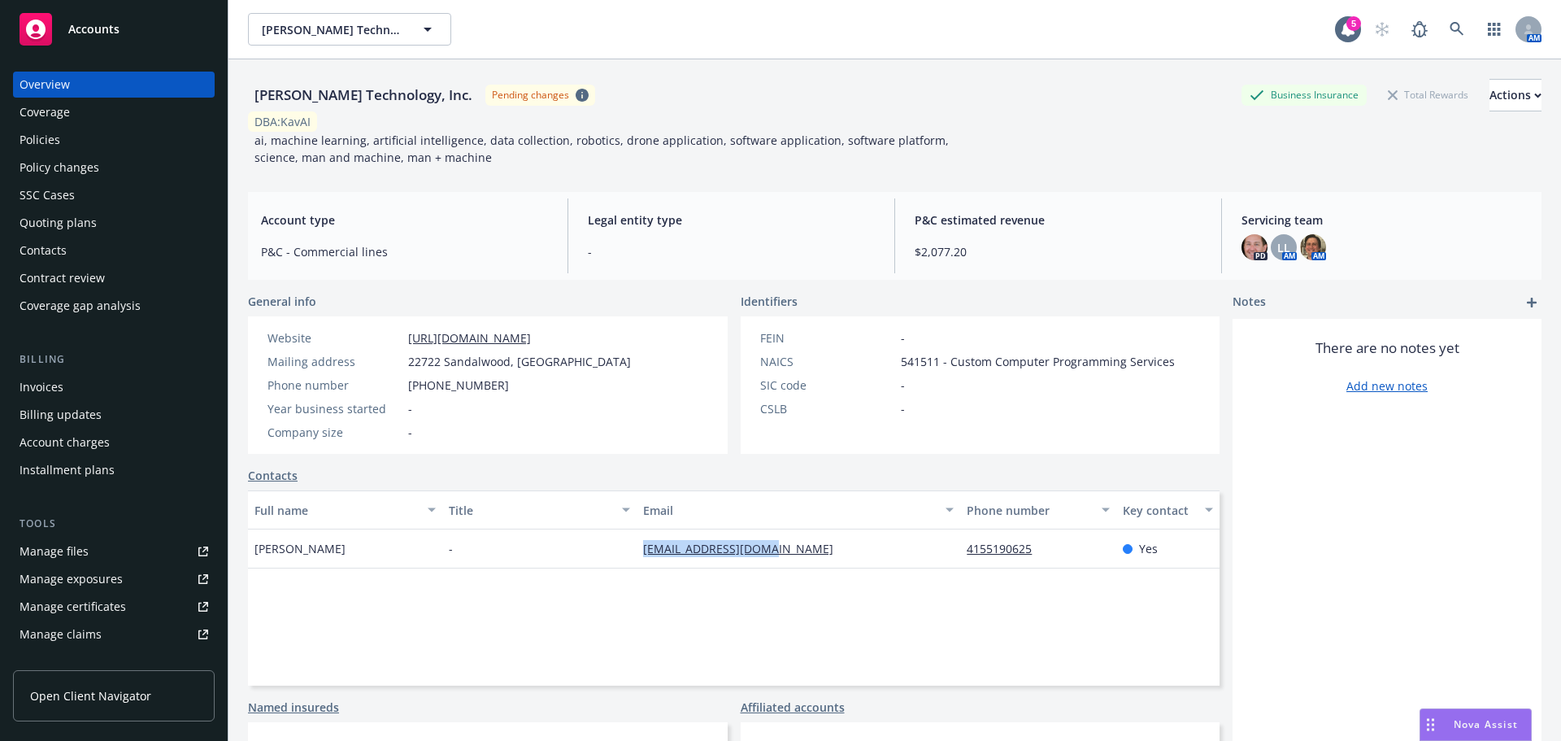
copy div "[EMAIL_ADDRESS][DOMAIN_NAME]"
click at [56, 228] on div "Quoting plans" at bounding box center [58, 223] width 77 height 26
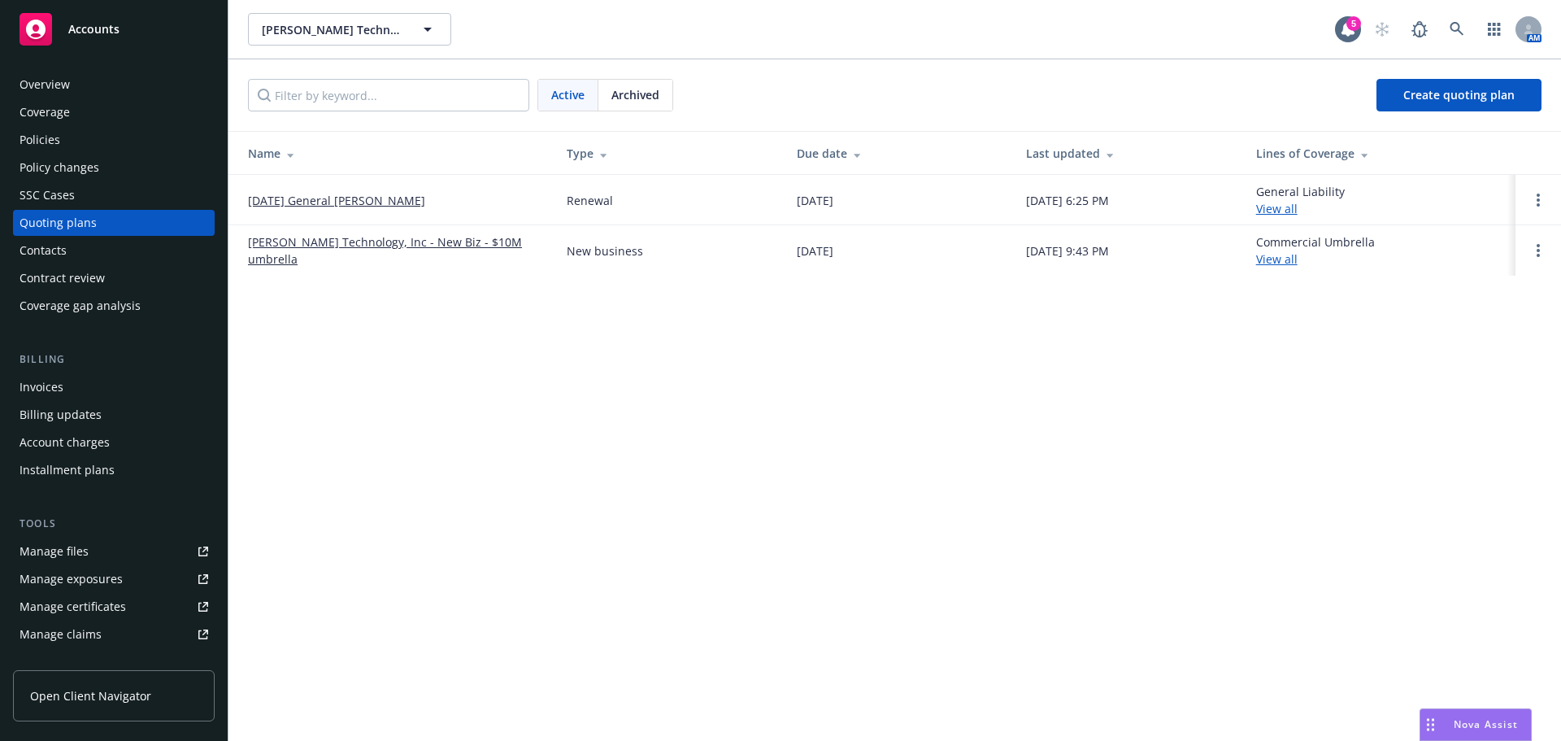
click at [390, 254] on link "Soter Technology, Inc - New Biz - $10M umbrella" at bounding box center [394, 250] width 293 height 34
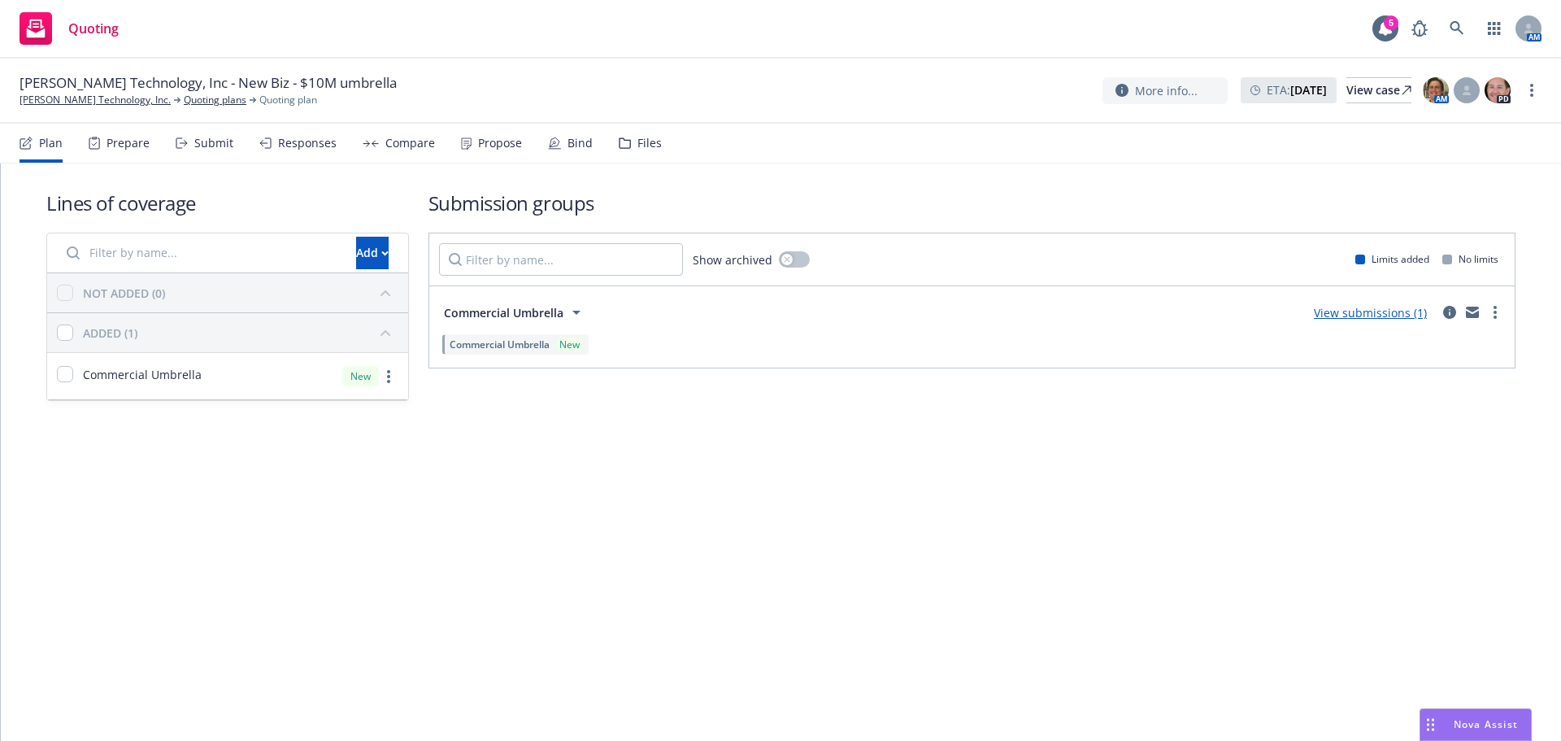
click at [250, 261] on input "Filter by name..." at bounding box center [202, 253] width 290 height 33
drag, startPoint x: 381, startPoint y: 250, endPoint x: 361, endPoint y: 259, distance: 21.9
click at [381, 250] on button "Add" at bounding box center [372, 253] width 33 height 33
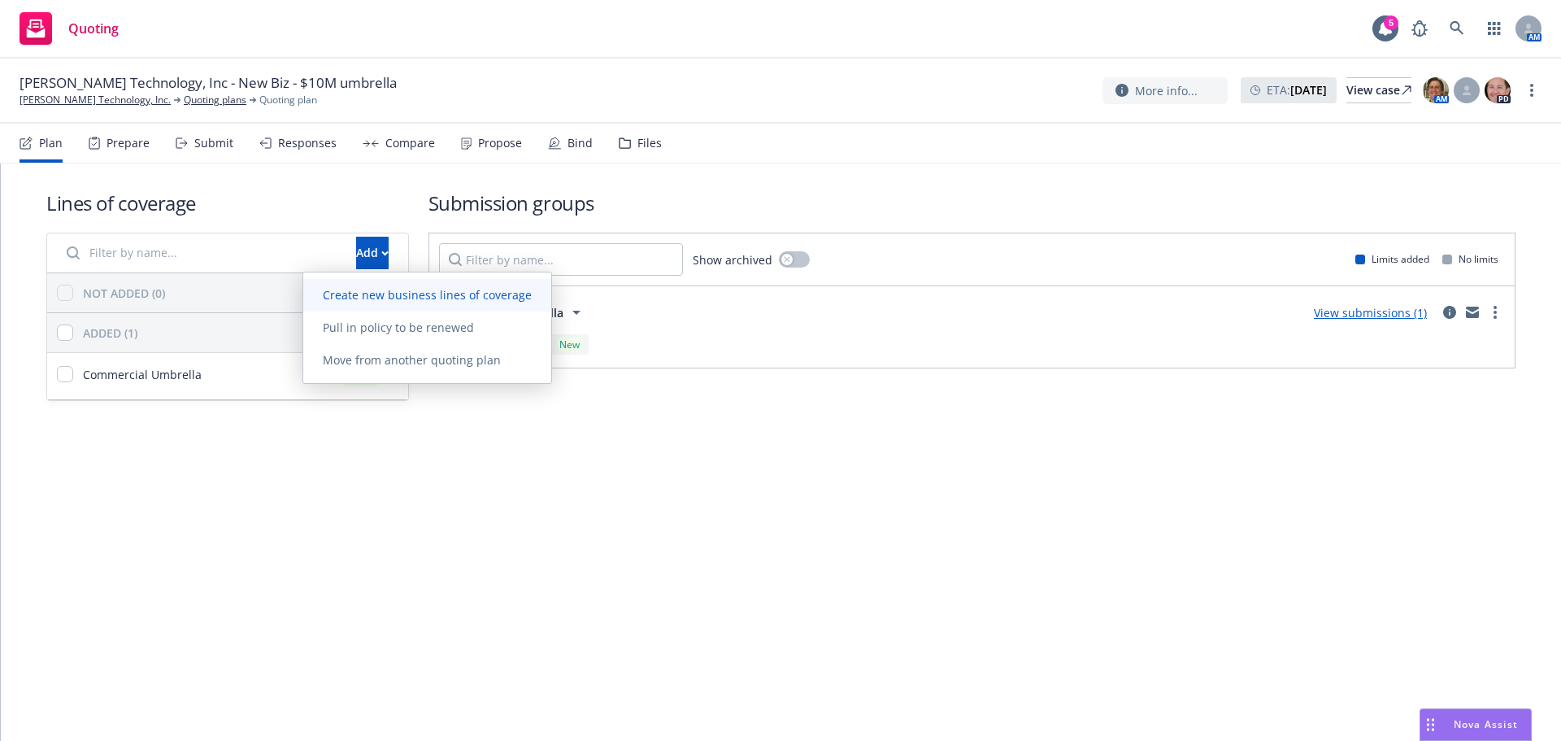
click at [361, 298] on span "Create new business lines of coverage" at bounding box center [427, 294] width 248 height 15
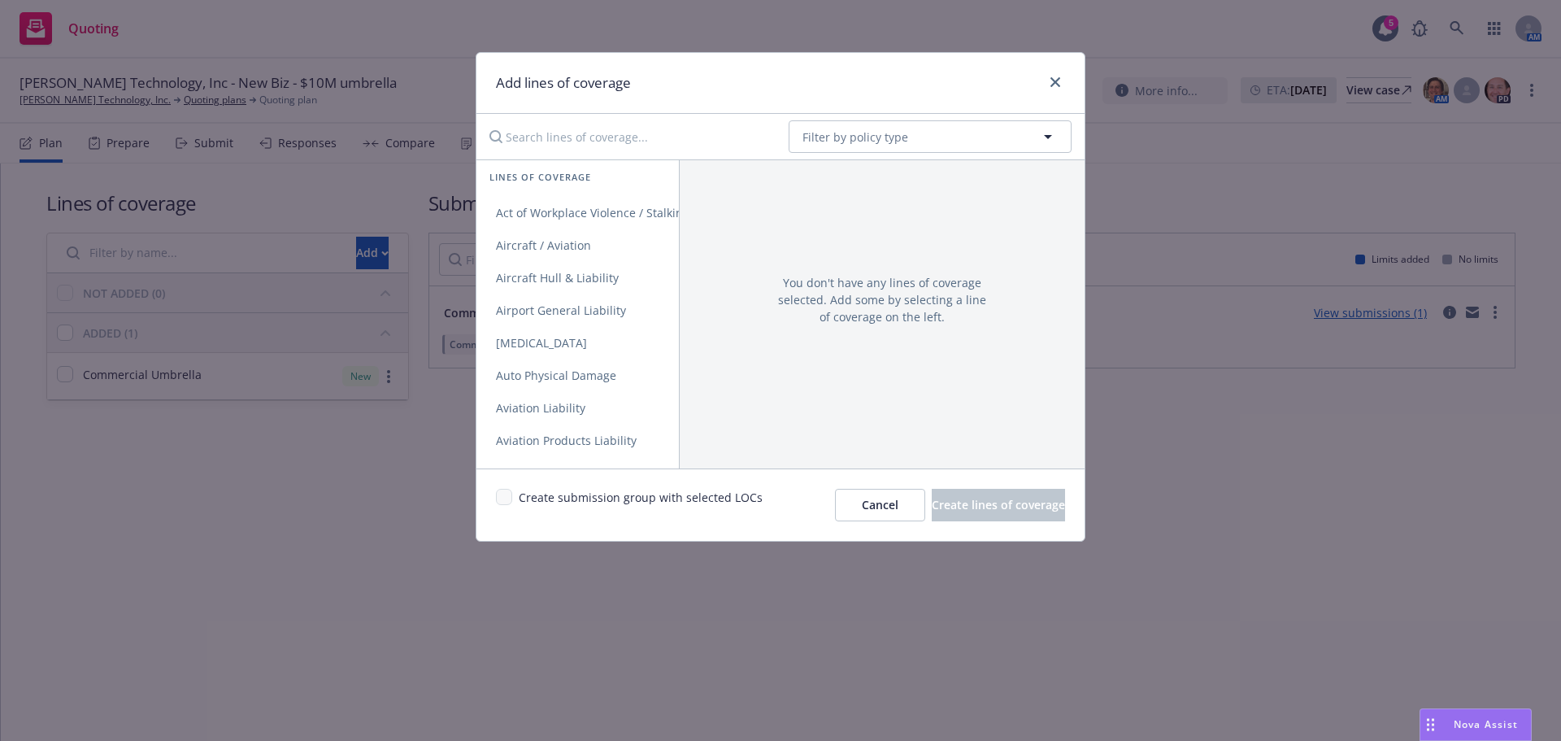
click at [593, 142] on input "Search lines of coverage..." at bounding box center [628, 136] width 296 height 33
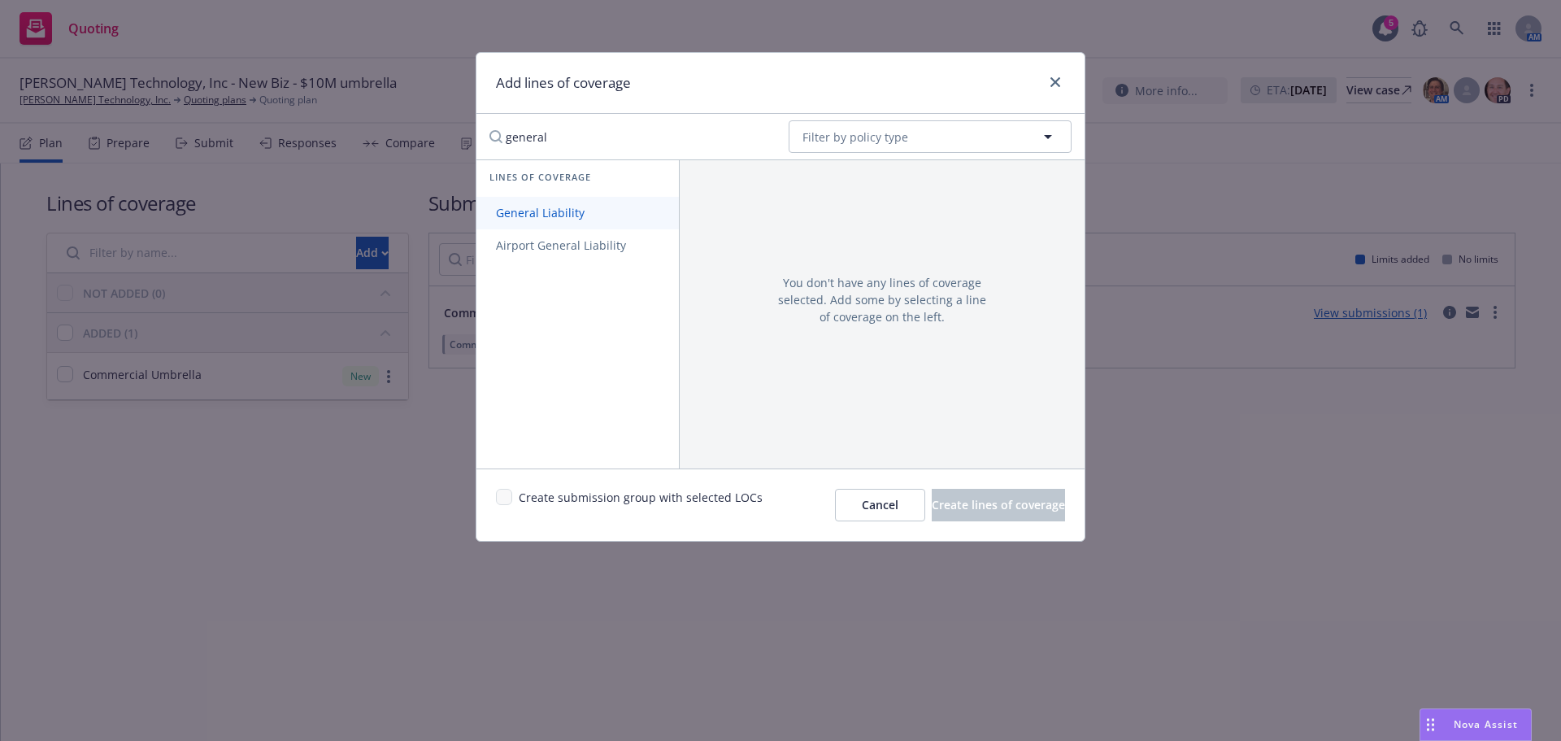
type input "general"
click at [577, 209] on span "General Liability" at bounding box center [541, 212] width 128 height 15
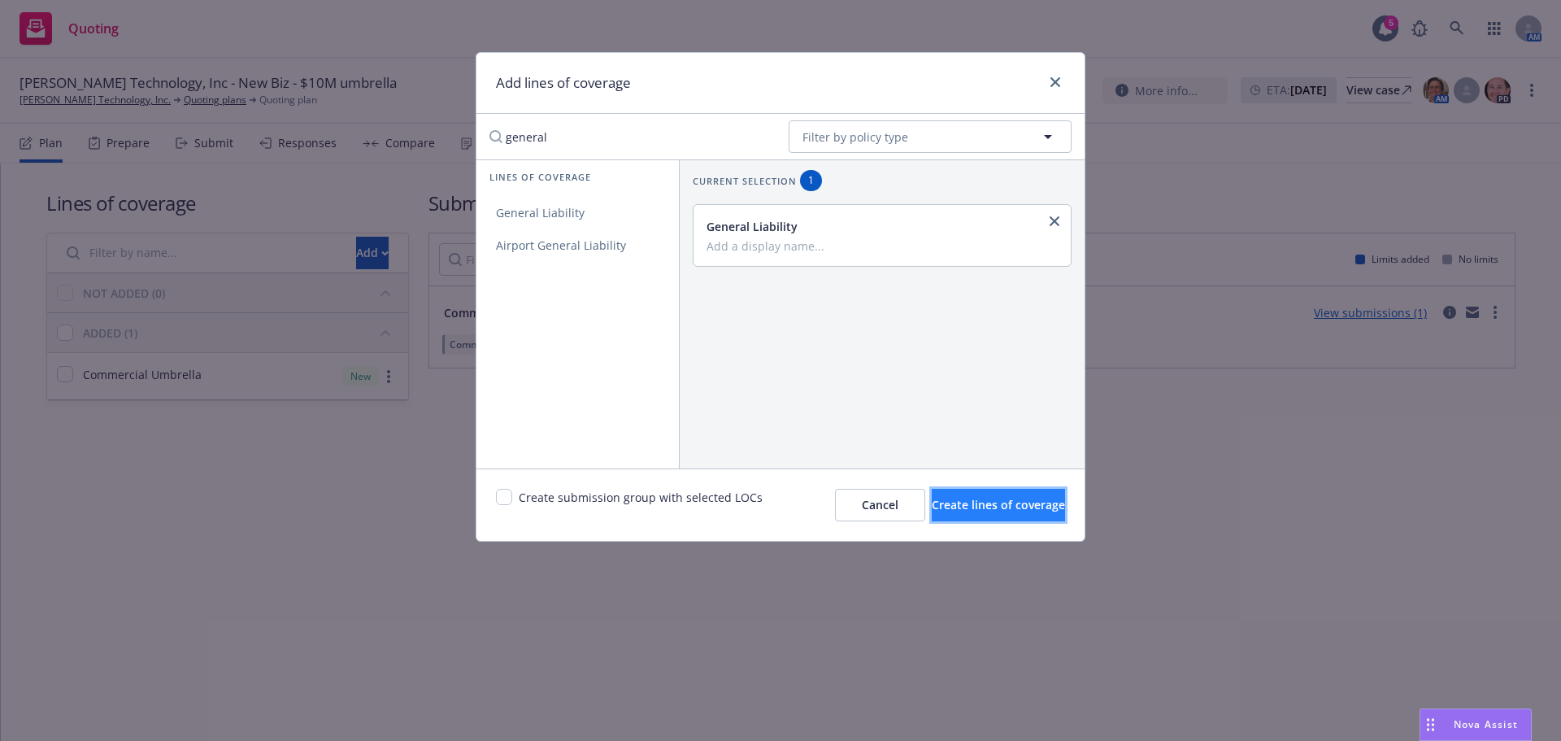
click at [979, 499] on span "Create lines of coverage" at bounding box center [998, 504] width 133 height 15
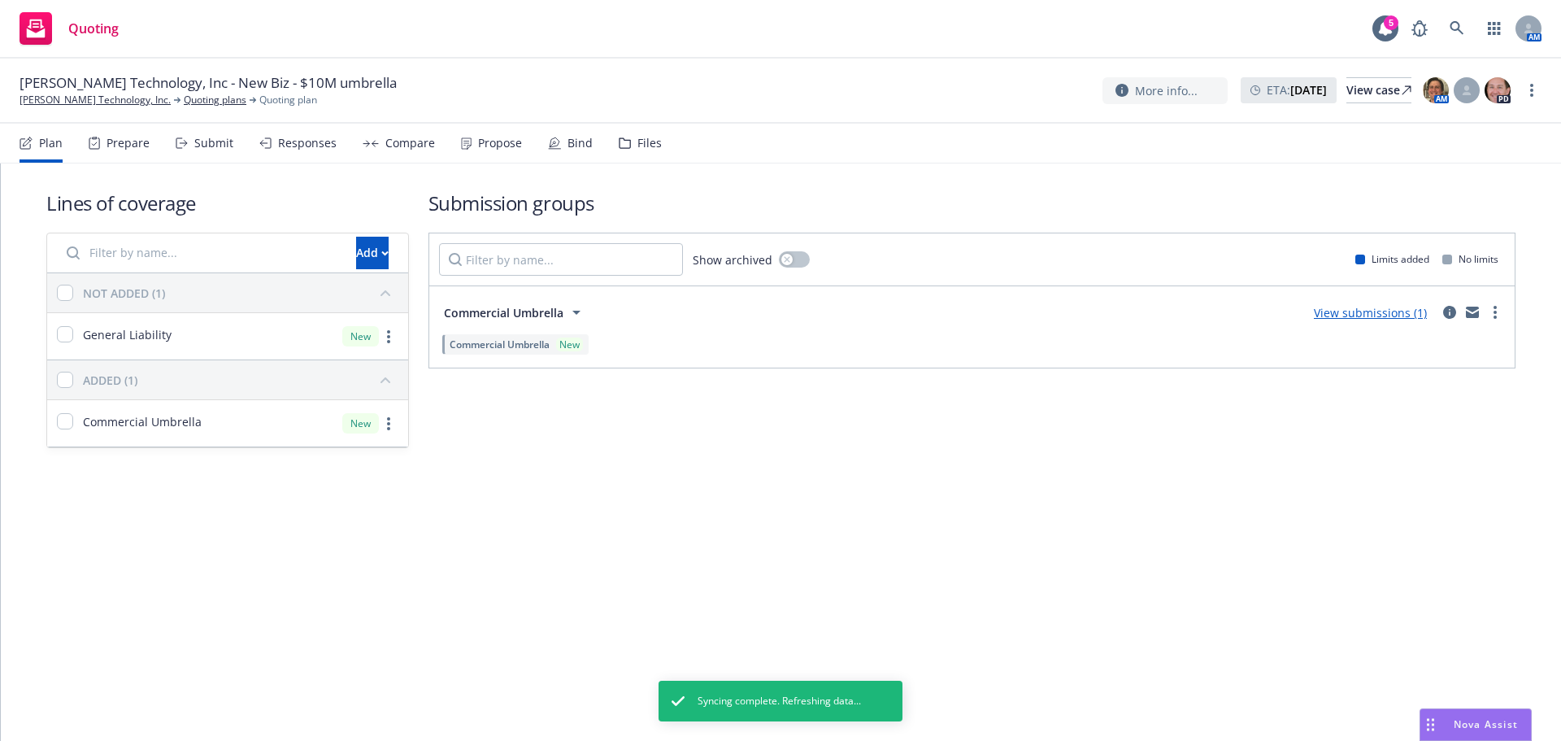
click at [54, 330] on div "General Liability" at bounding box center [109, 336] width 124 height 46
checkbox input "true"
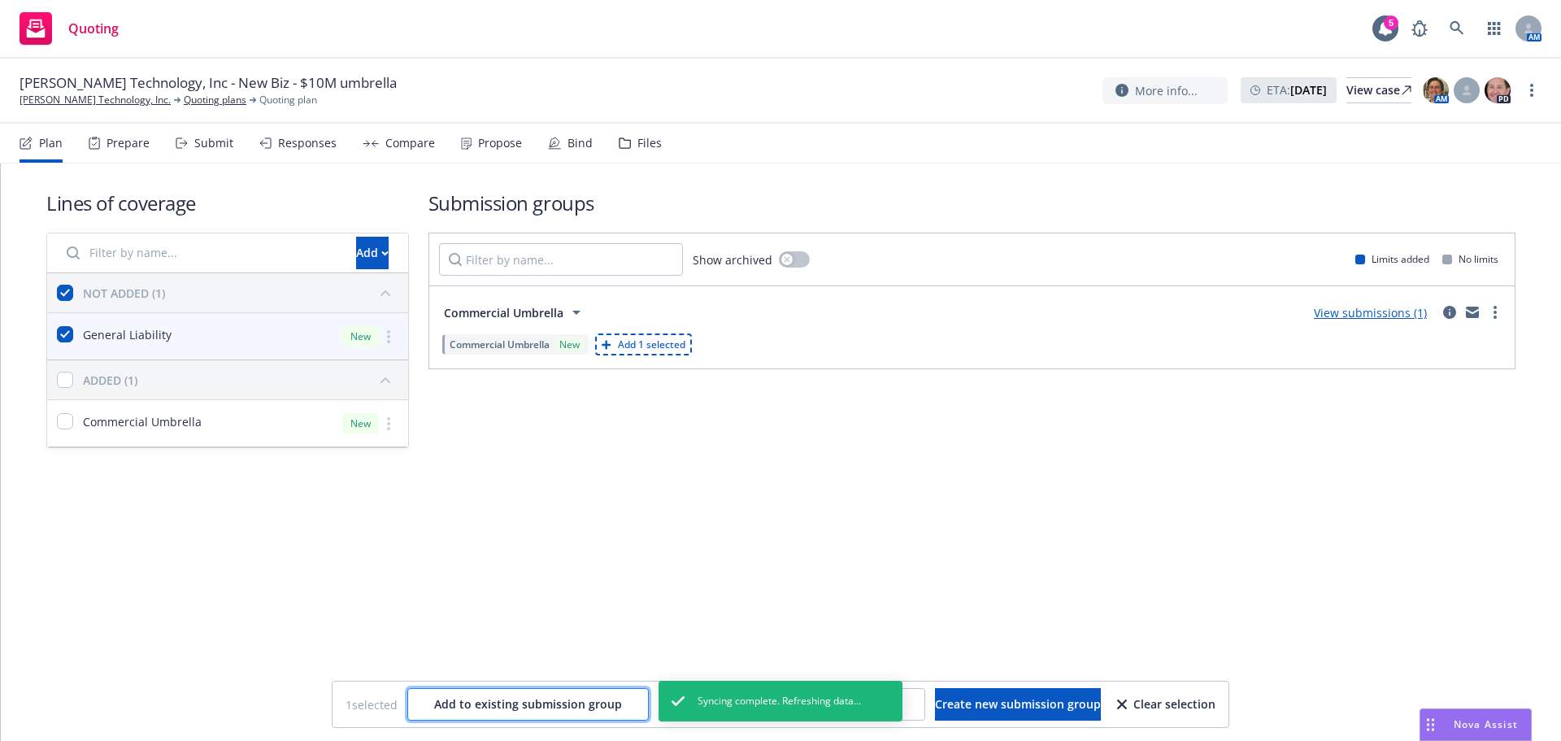
click at [532, 708] on span "Add to existing submission group" at bounding box center [528, 703] width 188 height 15
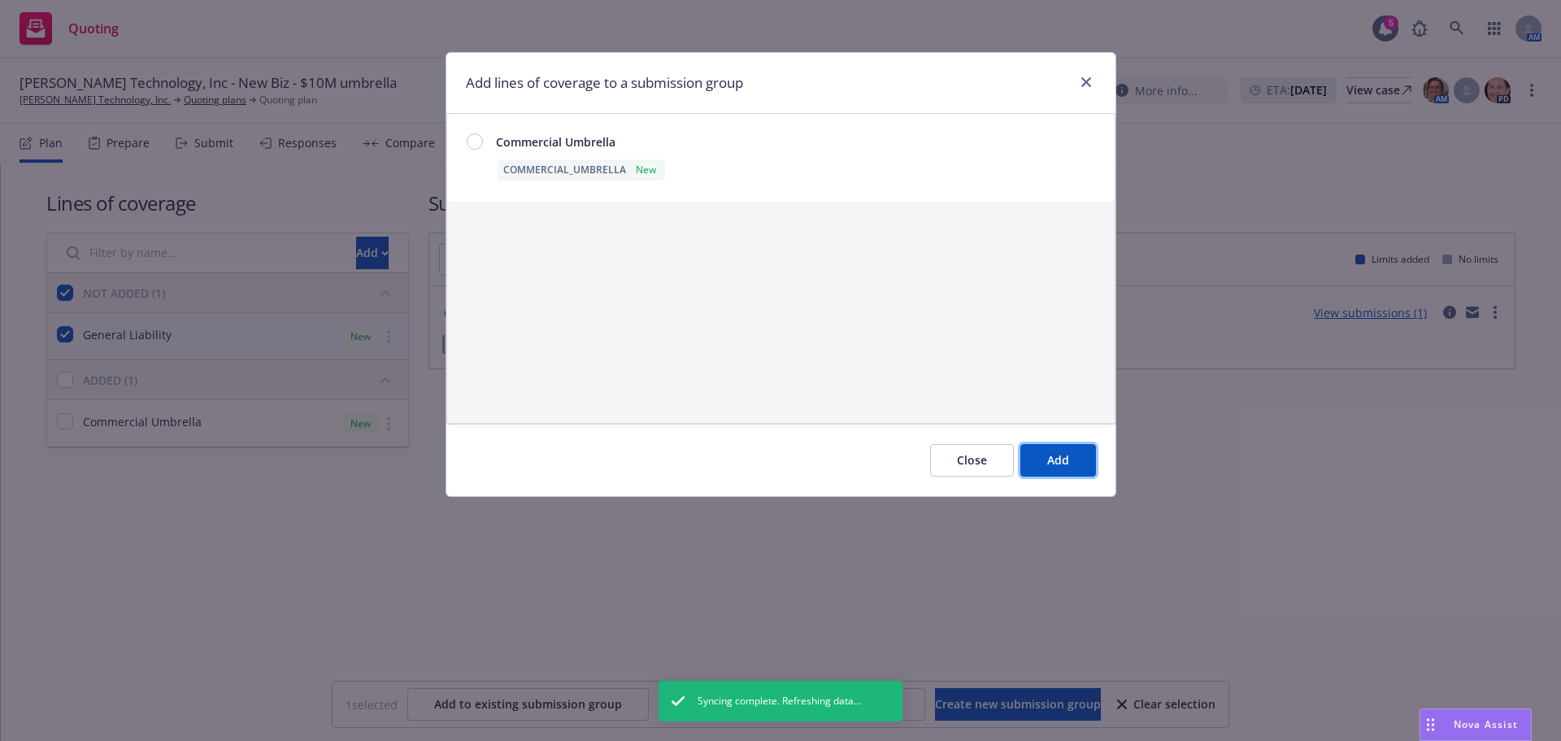
drag, startPoint x: 1047, startPoint y: 460, endPoint x: 468, endPoint y: 150, distance: 656.0
click at [528, 130] on div "Add lines of coverage to a submission group Commercial Umbrella COMMERCIAL_UMBR…" at bounding box center [781, 274] width 671 height 445
click at [467, 146] on div at bounding box center [481, 141] width 29 height 16
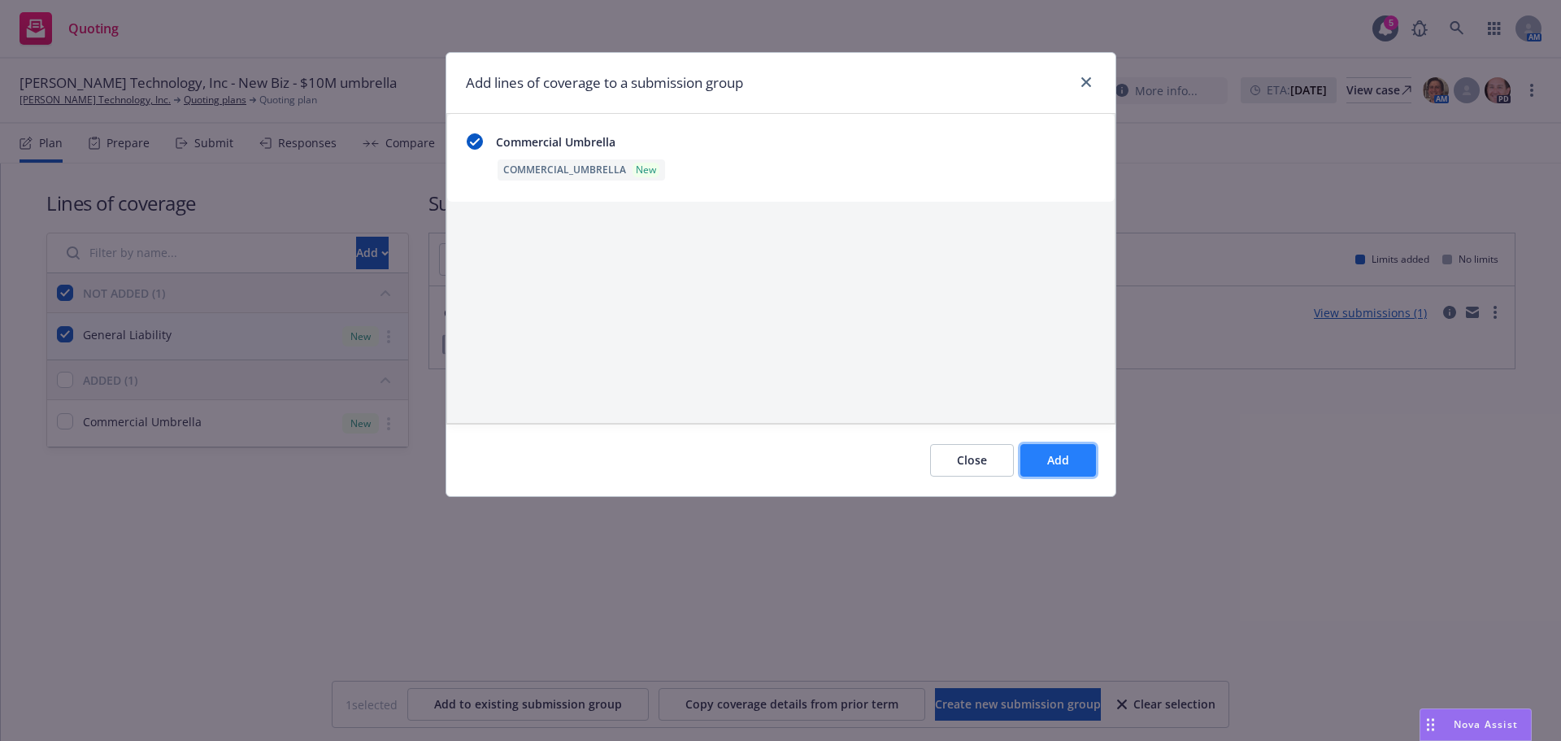
click at [1062, 453] on span "Add" at bounding box center [1059, 459] width 22 height 15
checkbox input "false"
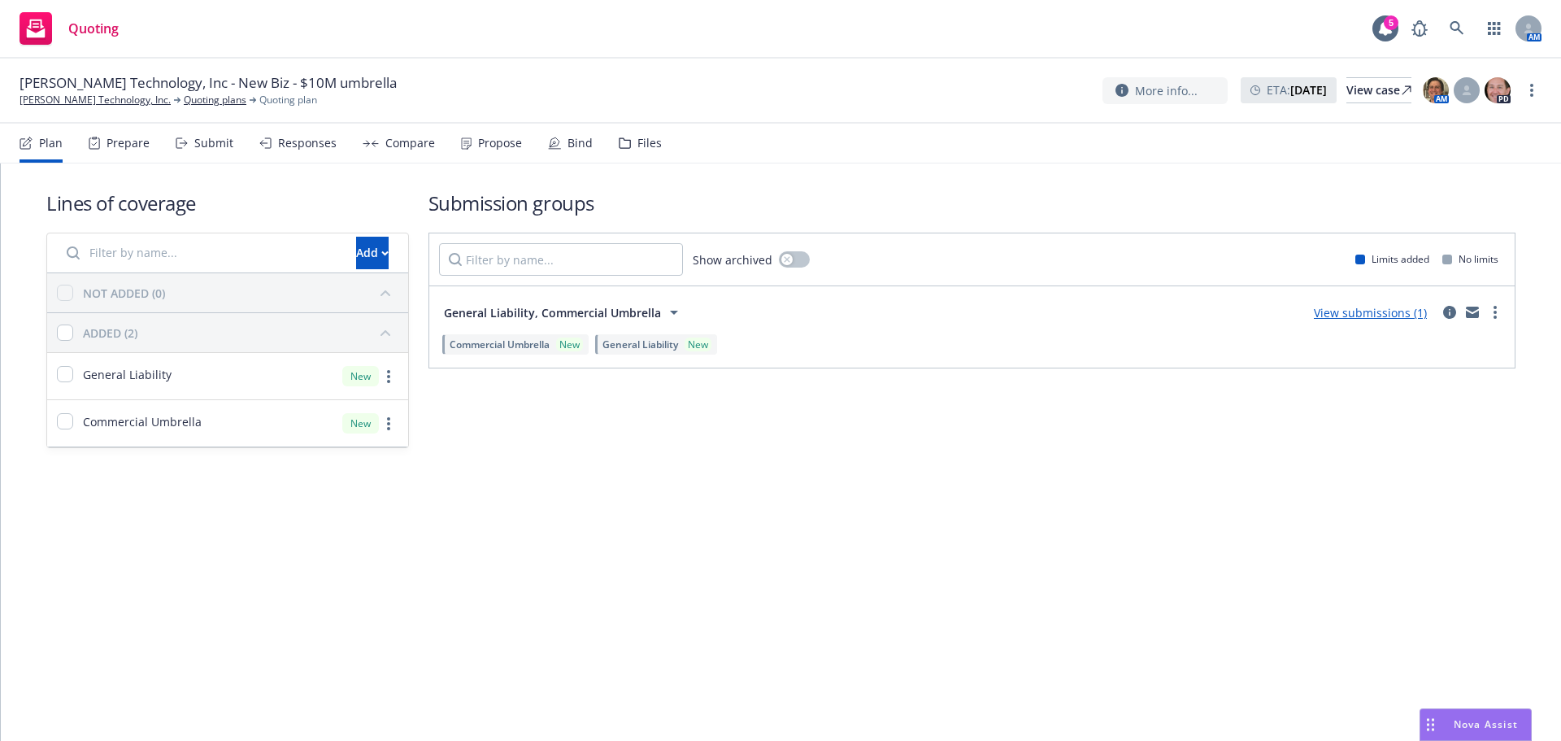
click at [1370, 309] on link "View submissions (1)" at bounding box center [1370, 312] width 113 height 15
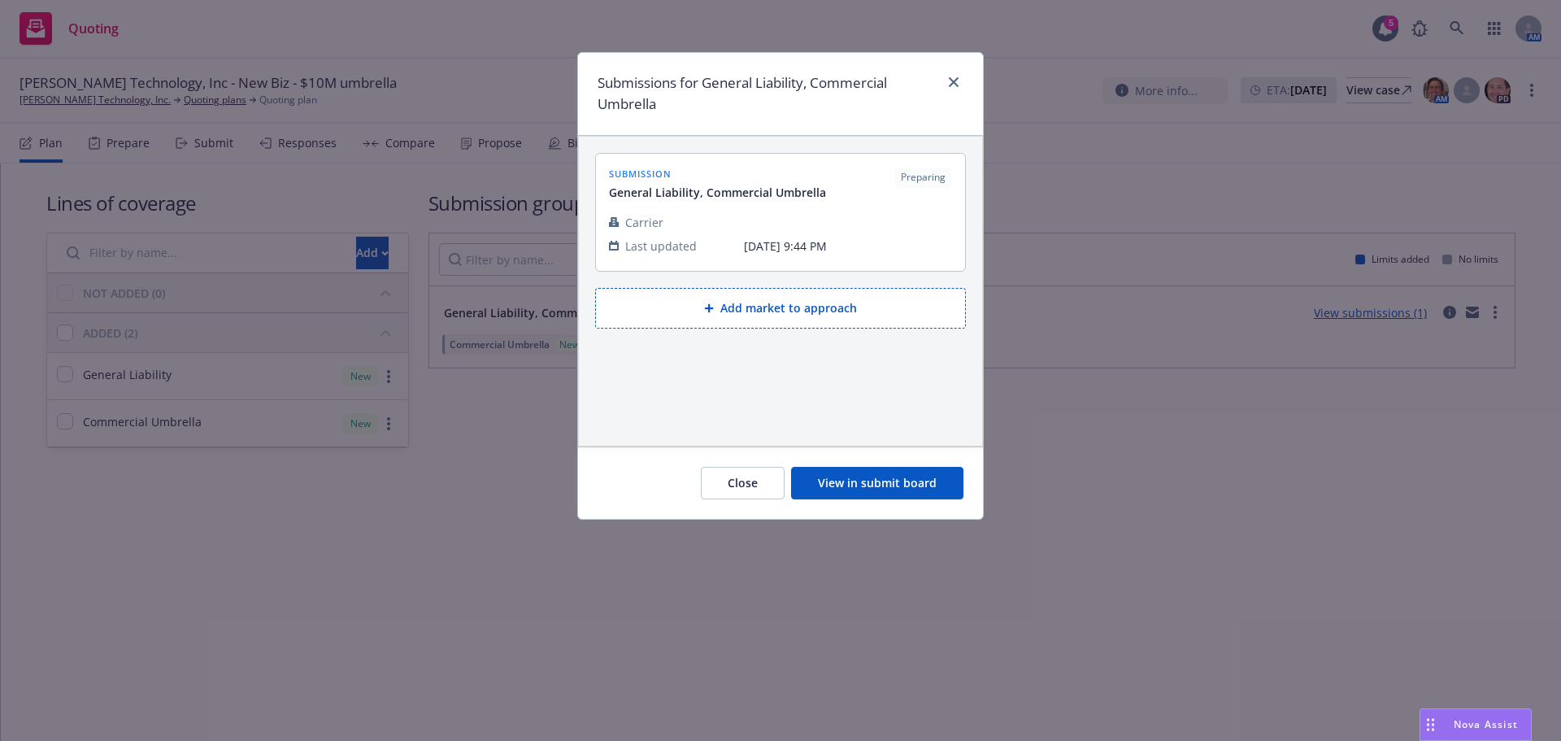
click at [794, 307] on button "Add market to approach" at bounding box center [780, 308] width 371 height 41
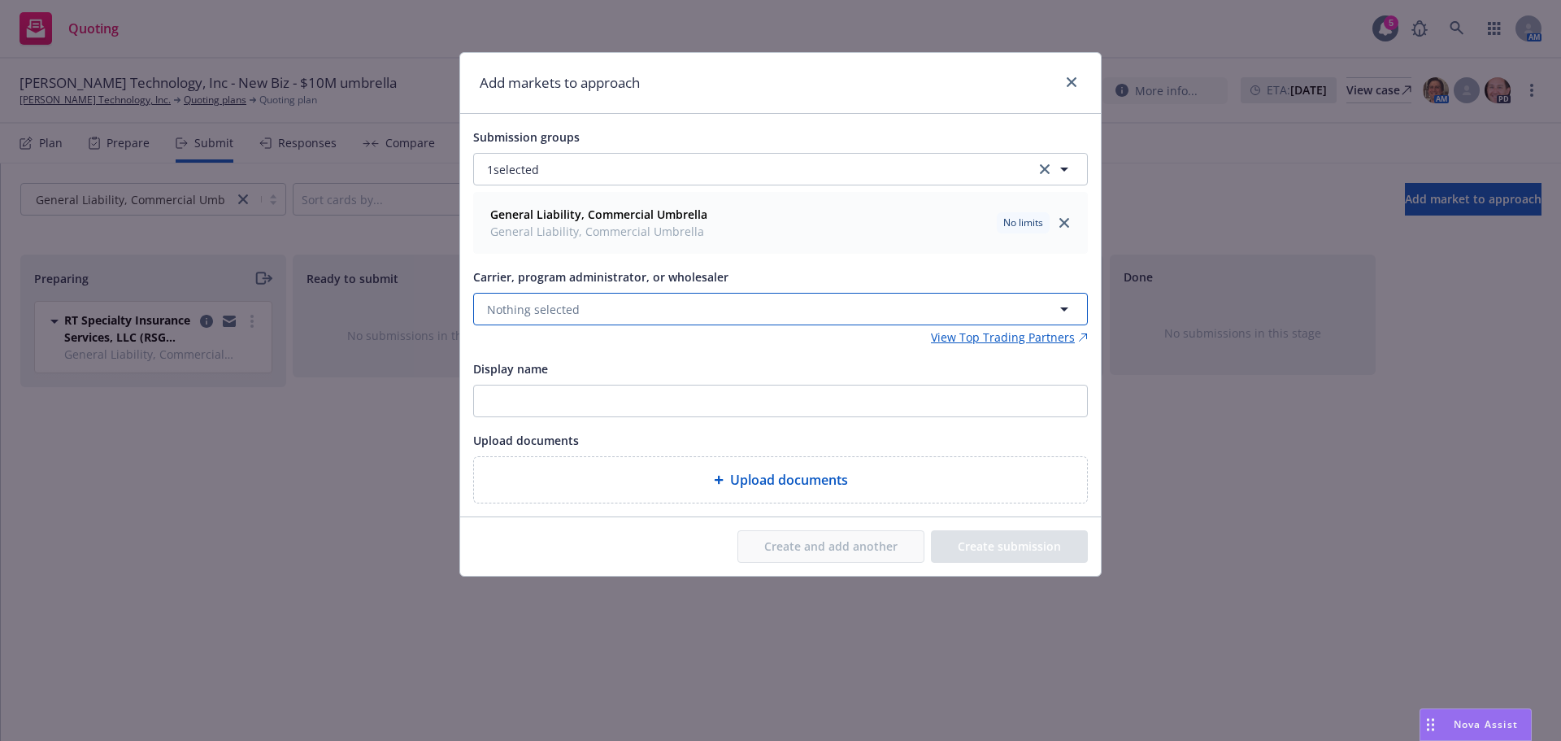
click at [564, 298] on button "Nothing selected" at bounding box center [780, 309] width 615 height 33
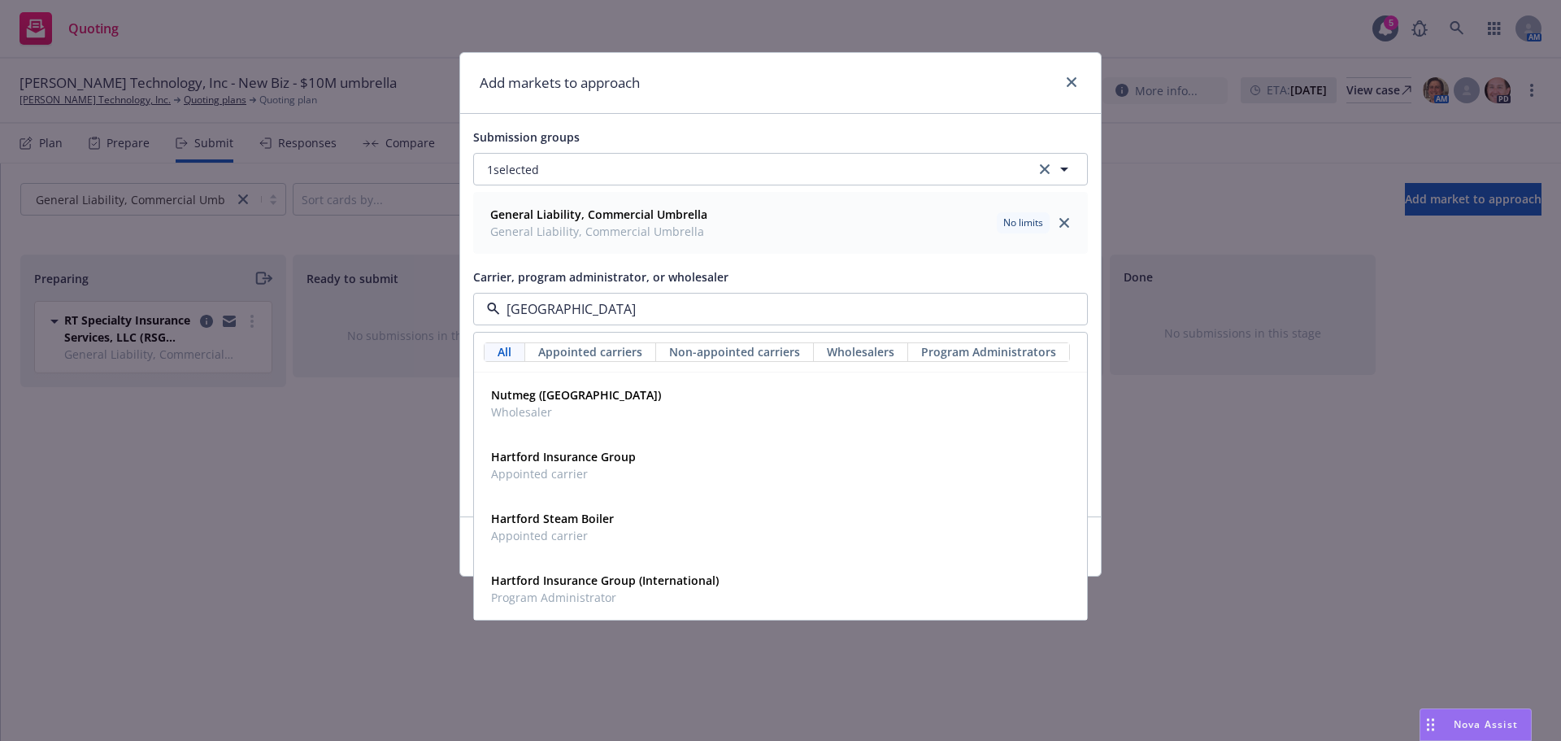
type input "hartford"
click at [622, 446] on div "Hartford Insurance Group Appointed carrier" at bounding box center [562, 465] width 155 height 41
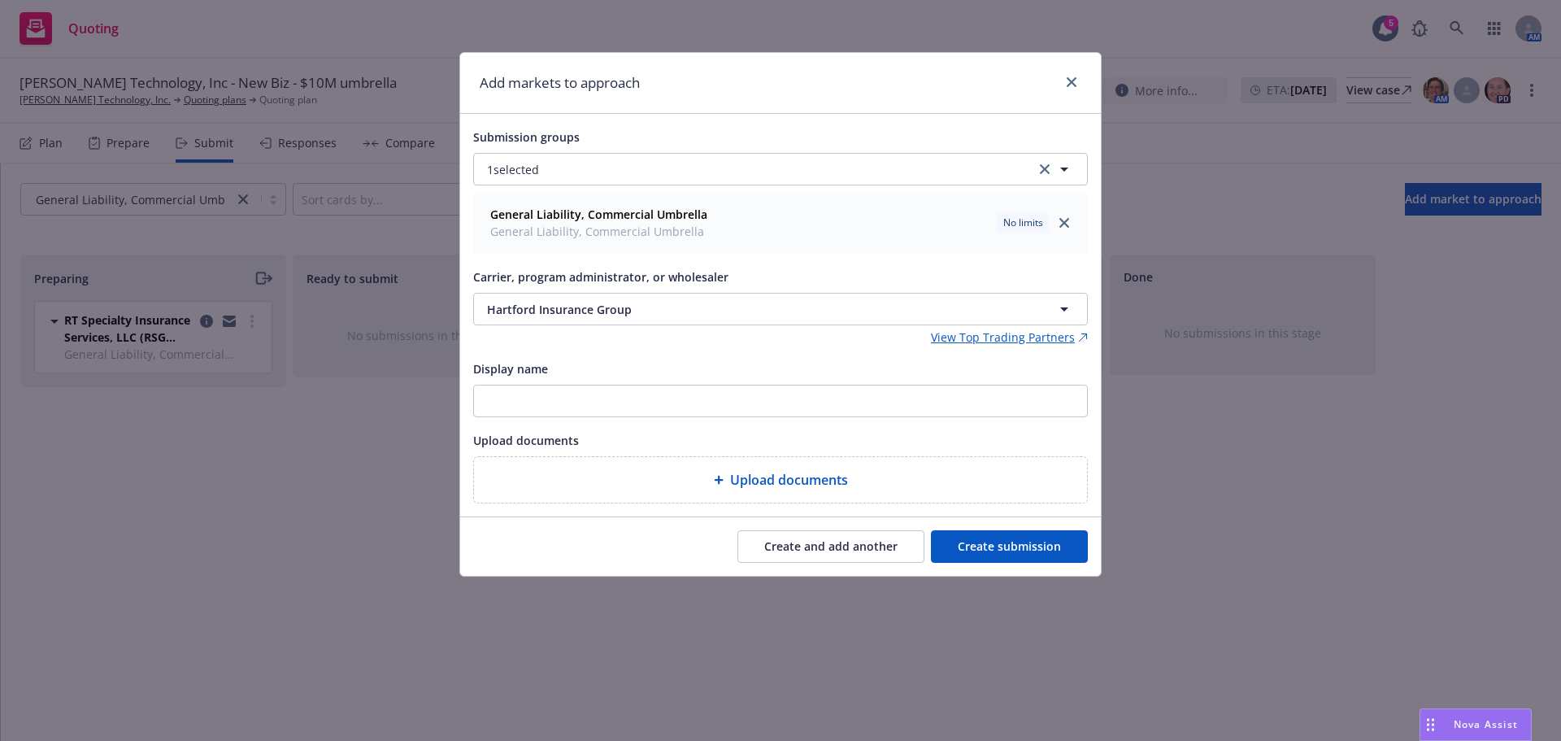
click at [1021, 550] on button "Create submission" at bounding box center [1009, 546] width 157 height 33
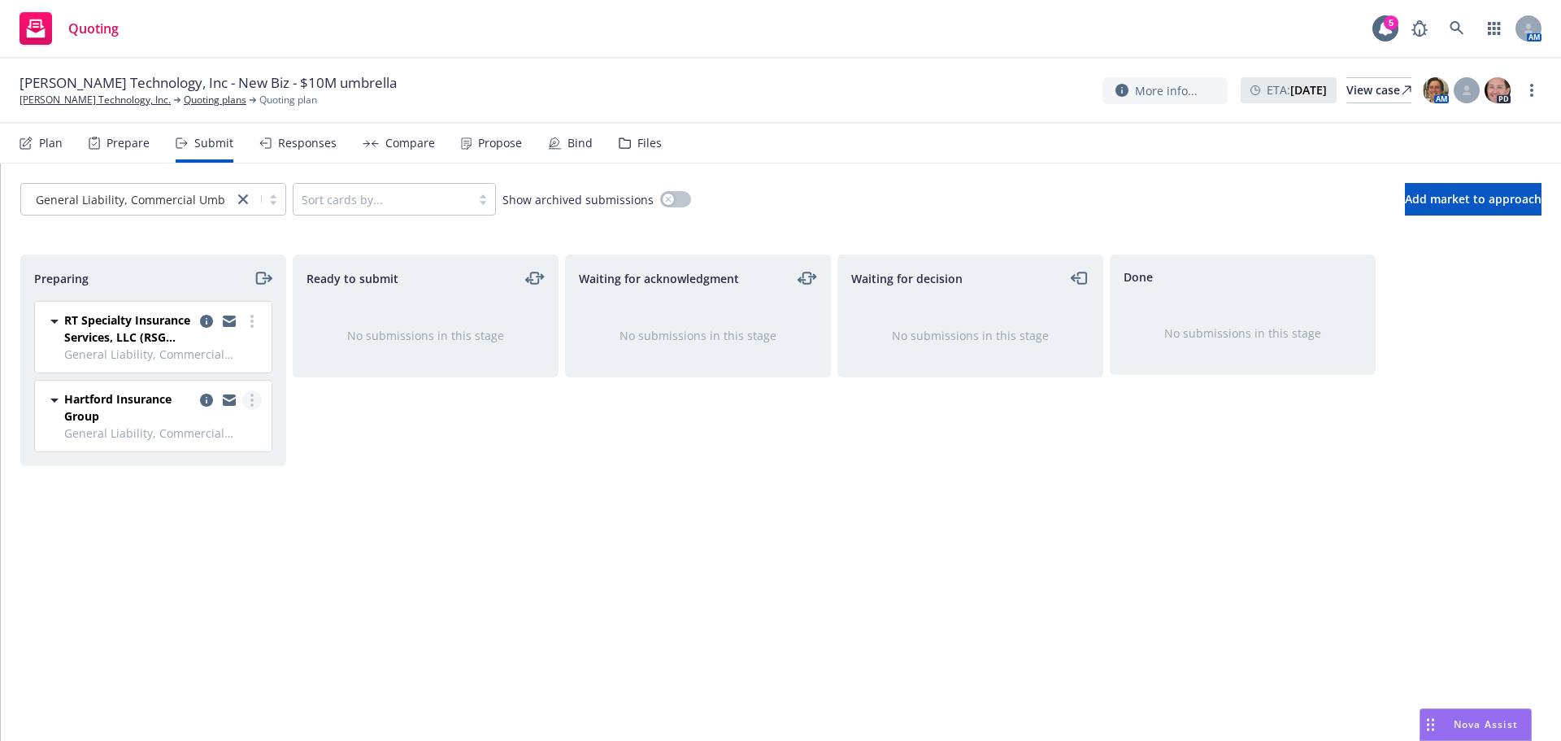
click at [251, 394] on circle "more" at bounding box center [251, 395] width 3 height 3
click at [212, 529] on span "Add accepted decision" at bounding box center [179, 530] width 163 height 15
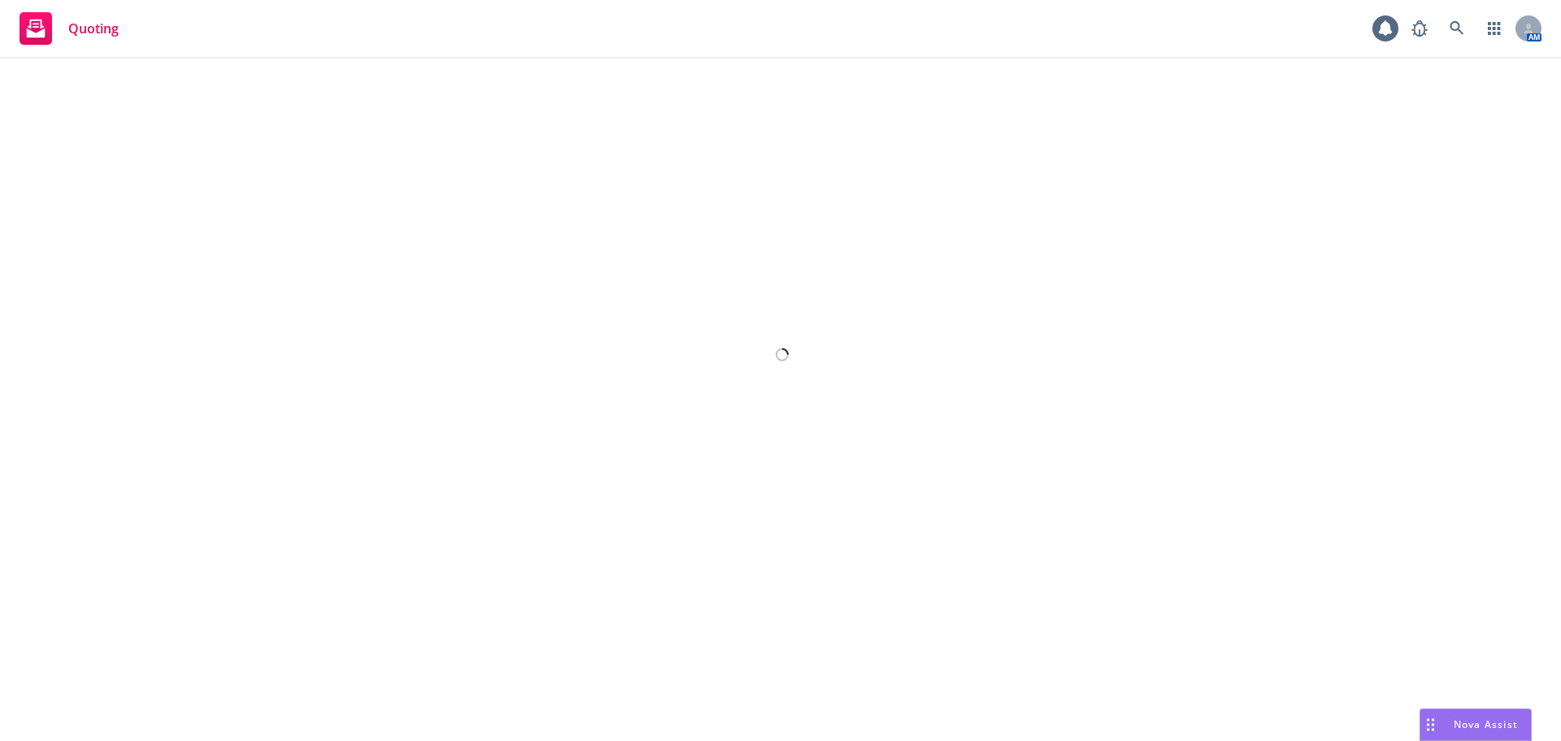
select select "12"
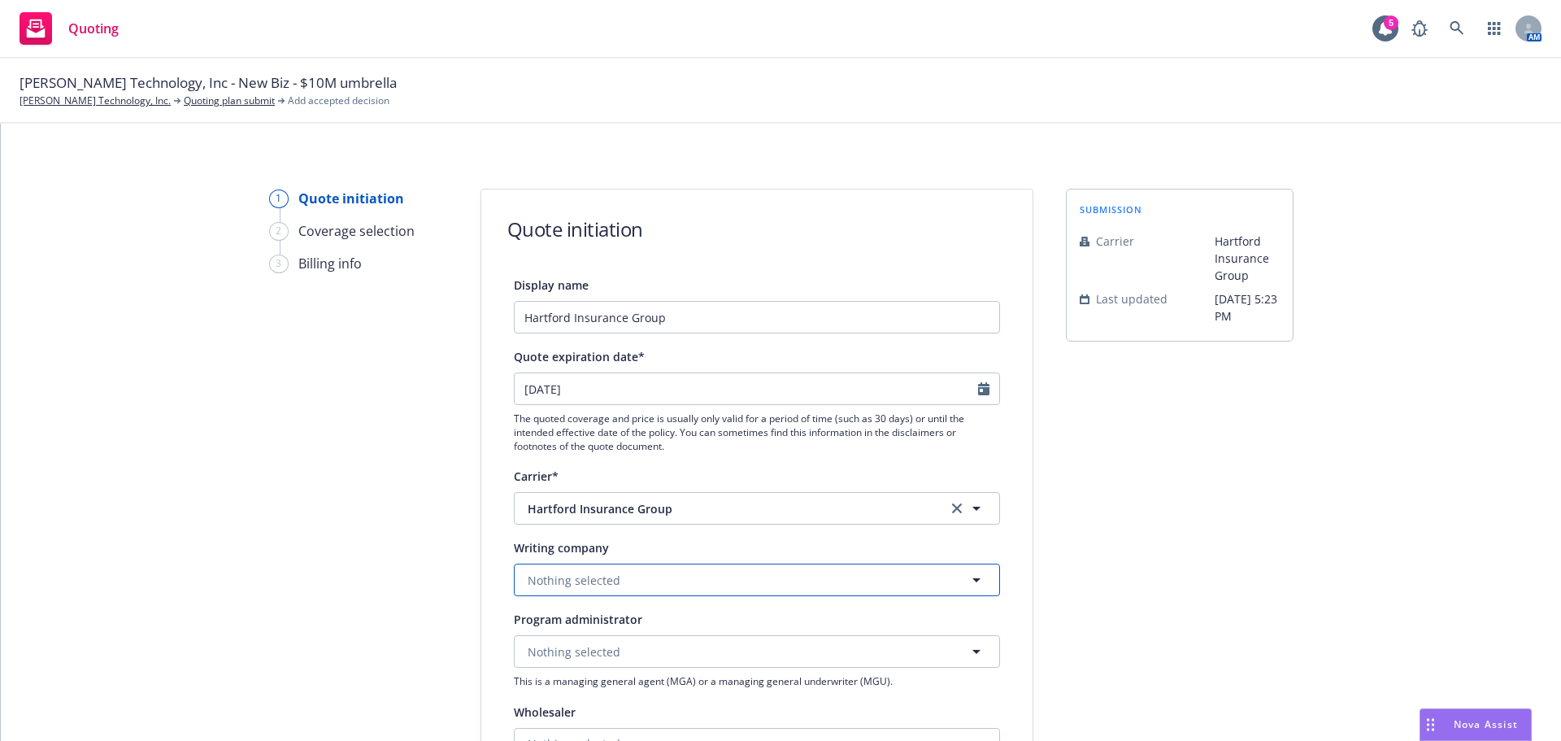
click at [637, 580] on button "Nothing selected" at bounding box center [757, 580] width 486 height 33
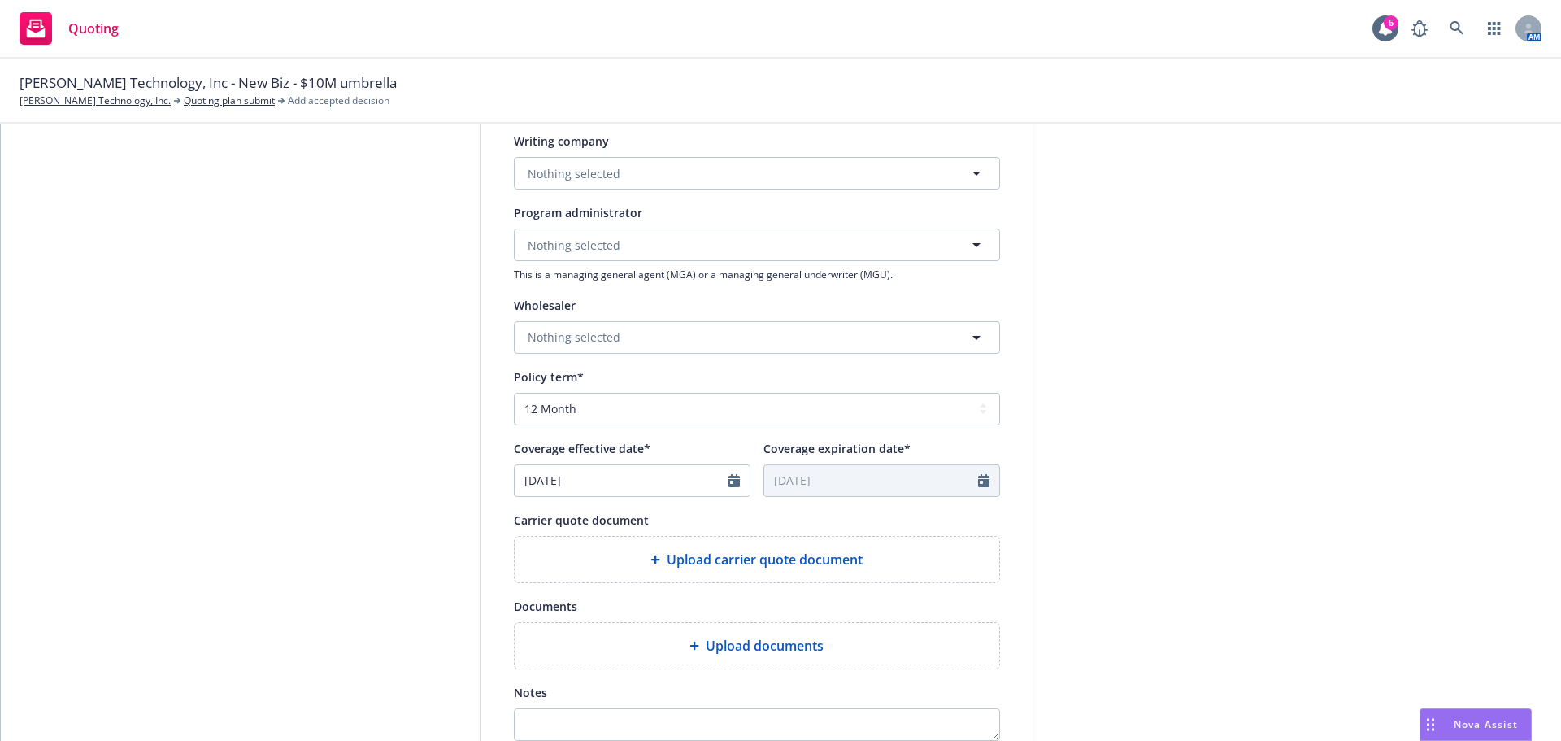
scroll to position [325, 0]
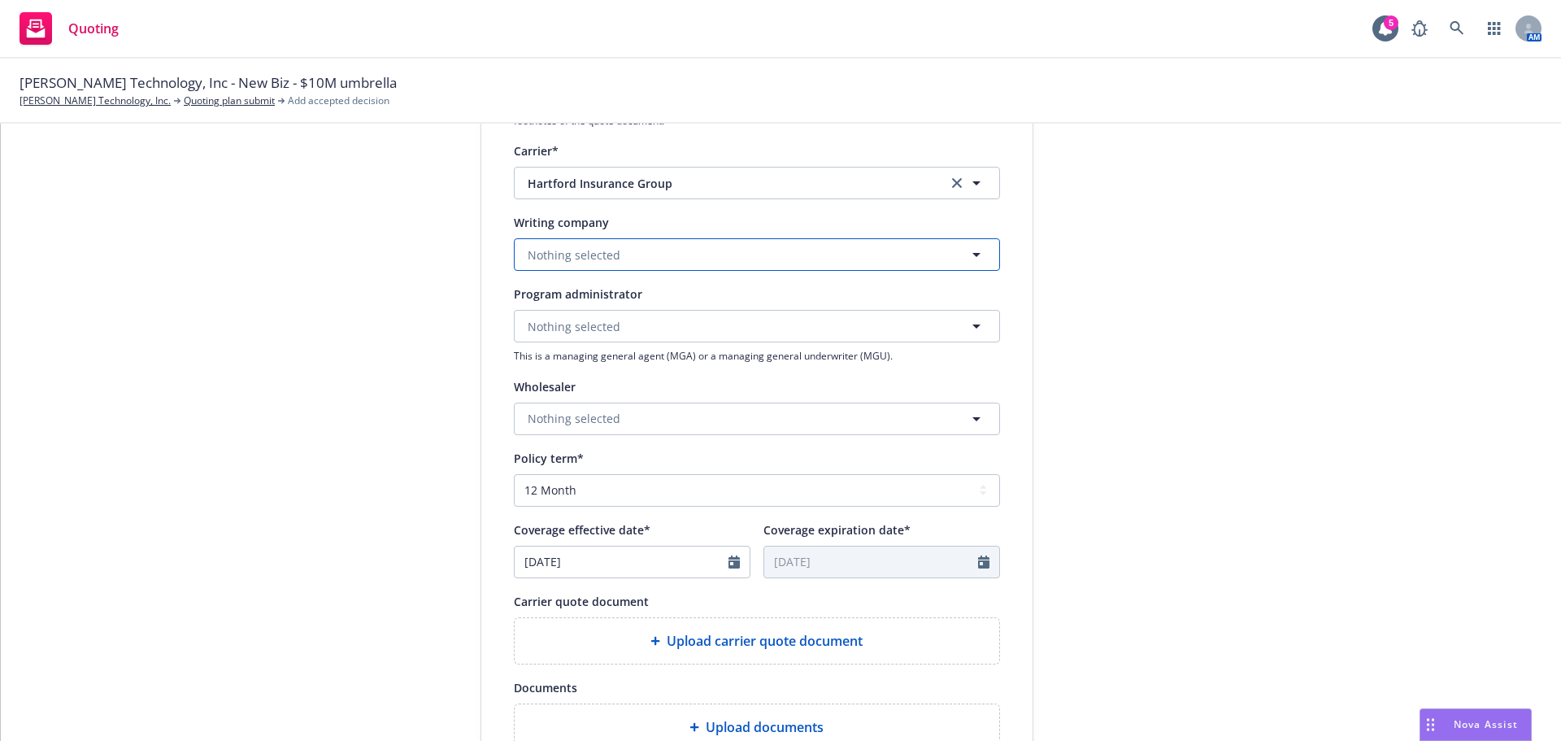
click at [728, 255] on button "Nothing selected" at bounding box center [757, 254] width 486 height 33
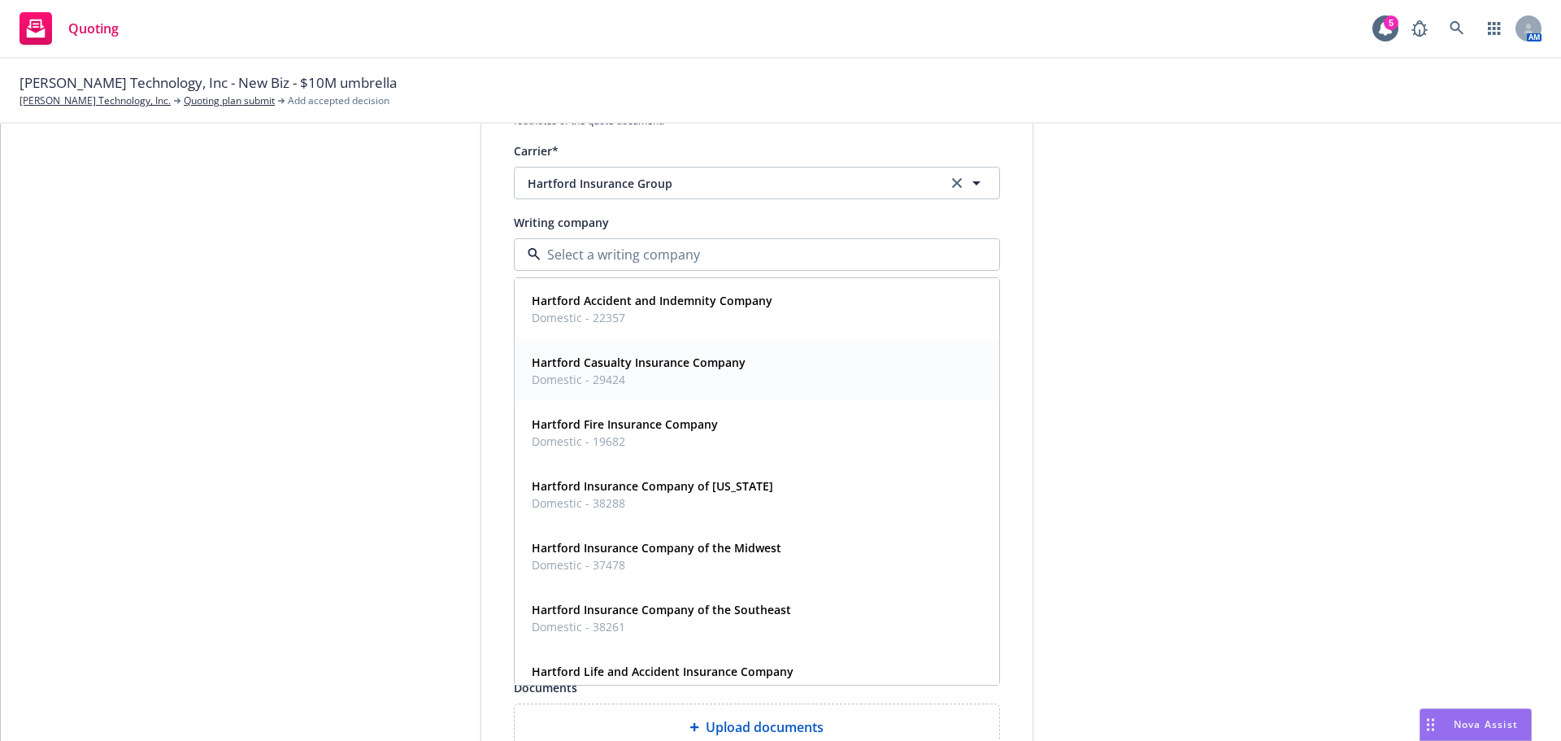
click at [651, 362] on strong "Hartford Casualty Insurance Company" at bounding box center [639, 362] width 214 height 15
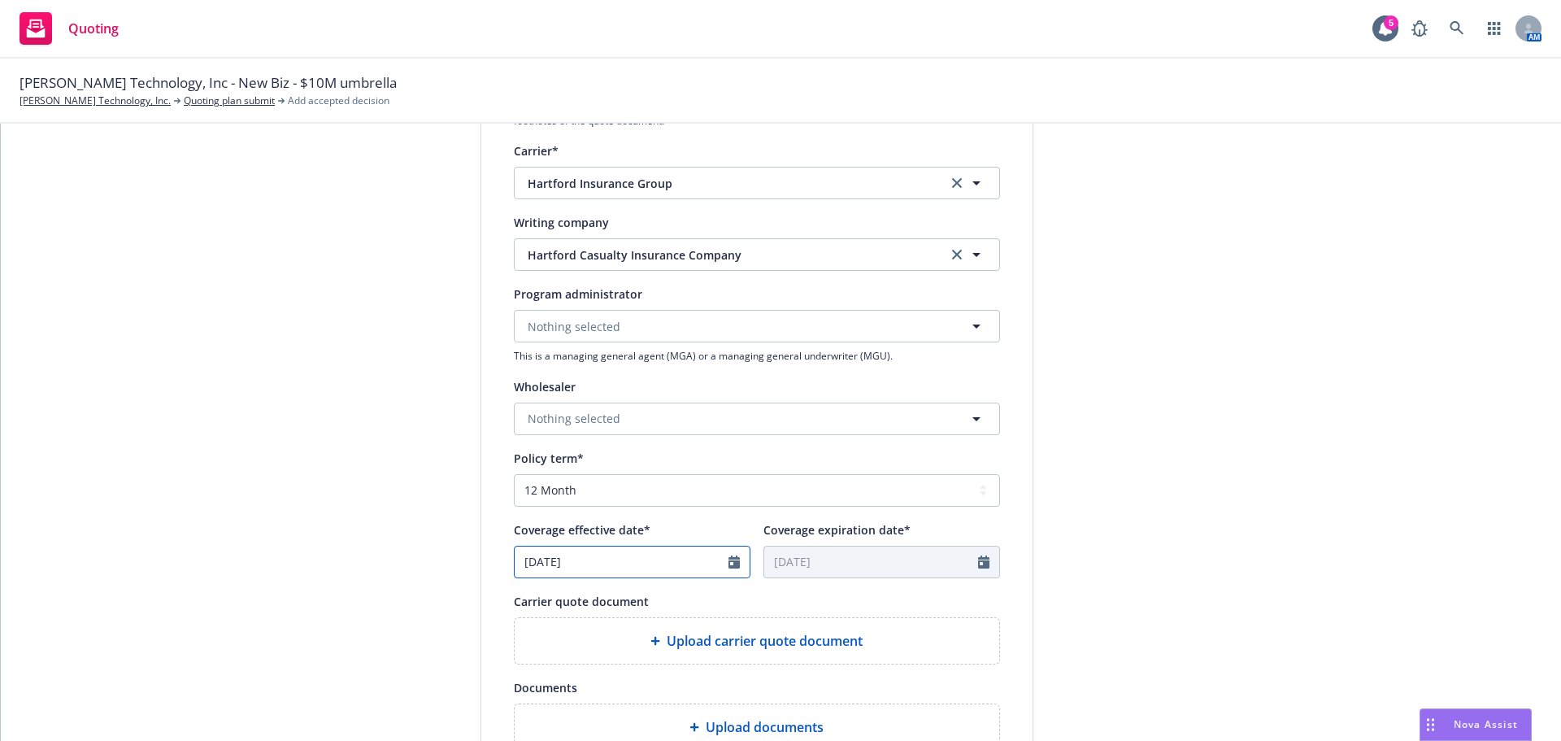
click at [733, 566] on icon "Calendar" at bounding box center [734, 561] width 11 height 13
select select "8"
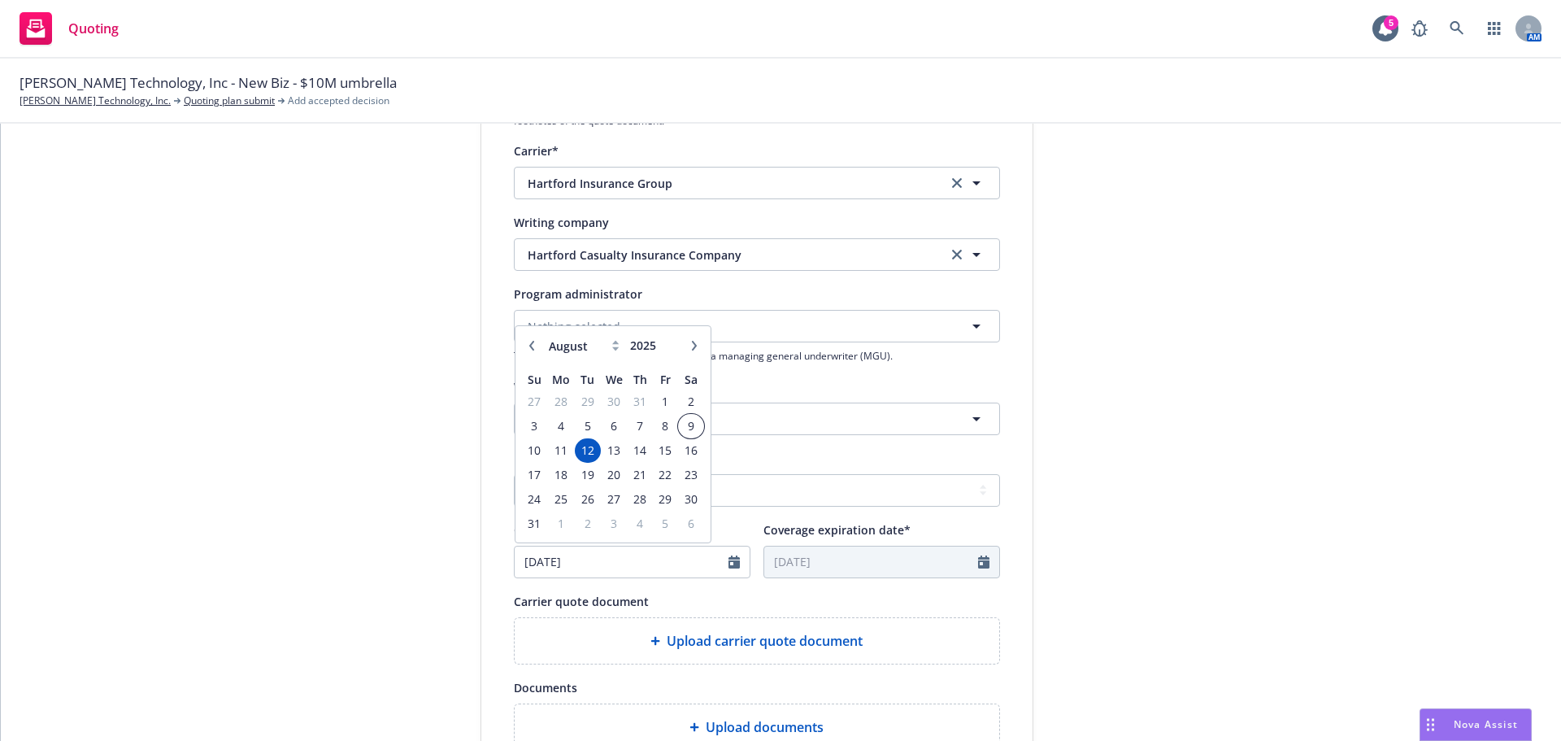
click at [685, 425] on span "9" at bounding box center [691, 426] width 22 height 20
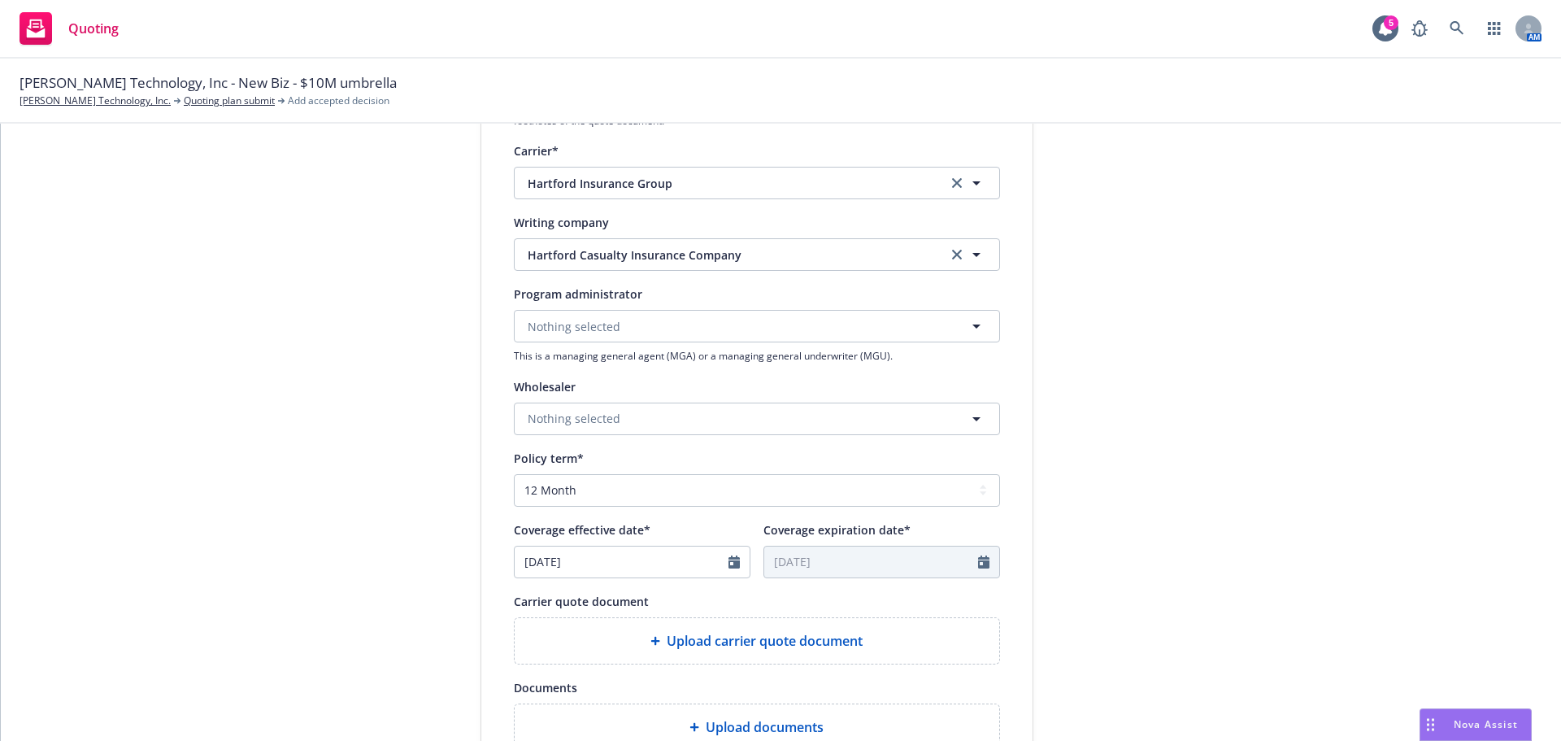
type input "[DATE]"
click at [730, 562] on icon "Calendar" at bounding box center [734, 561] width 11 height 13
select select "8"
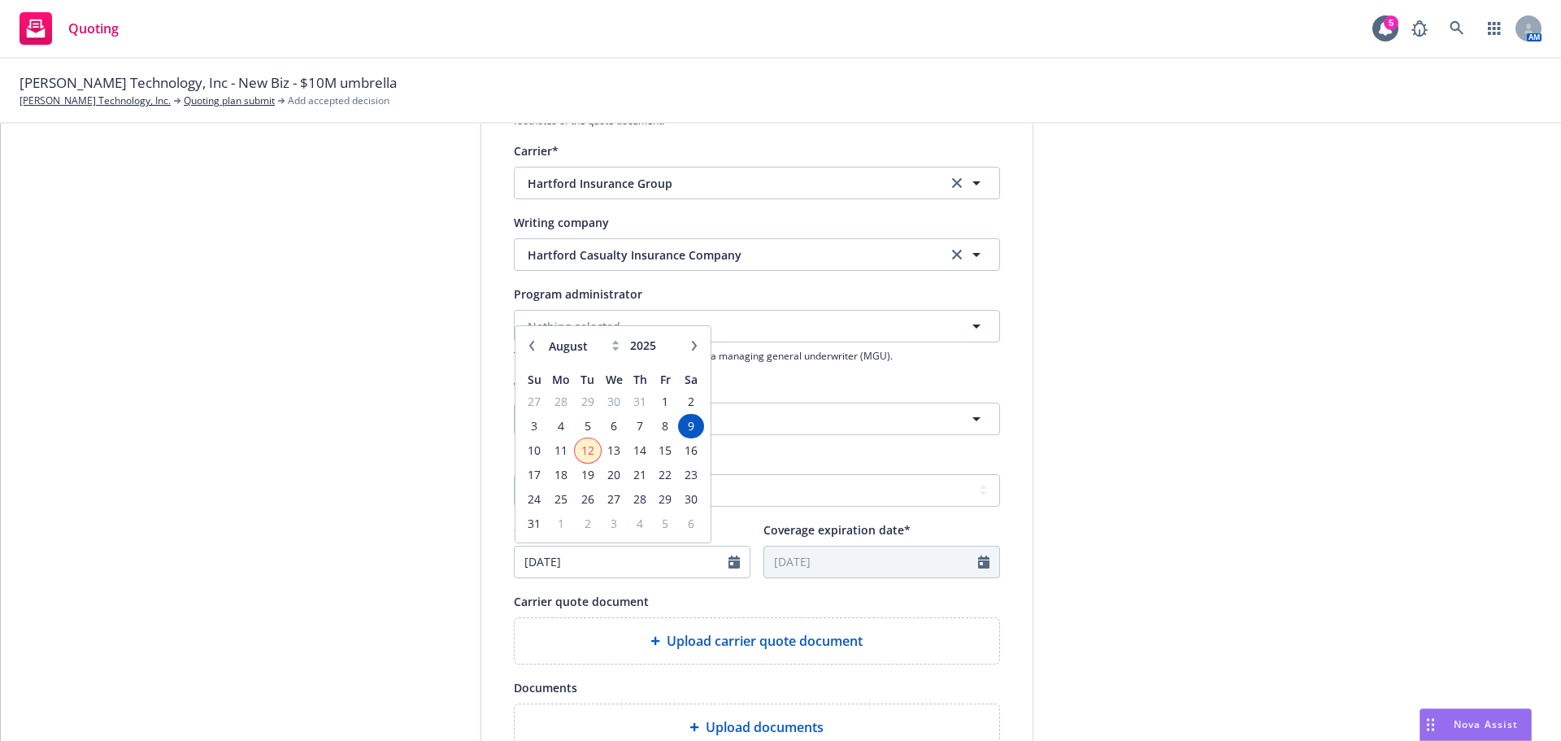
click at [581, 446] on span "12" at bounding box center [588, 450] width 22 height 20
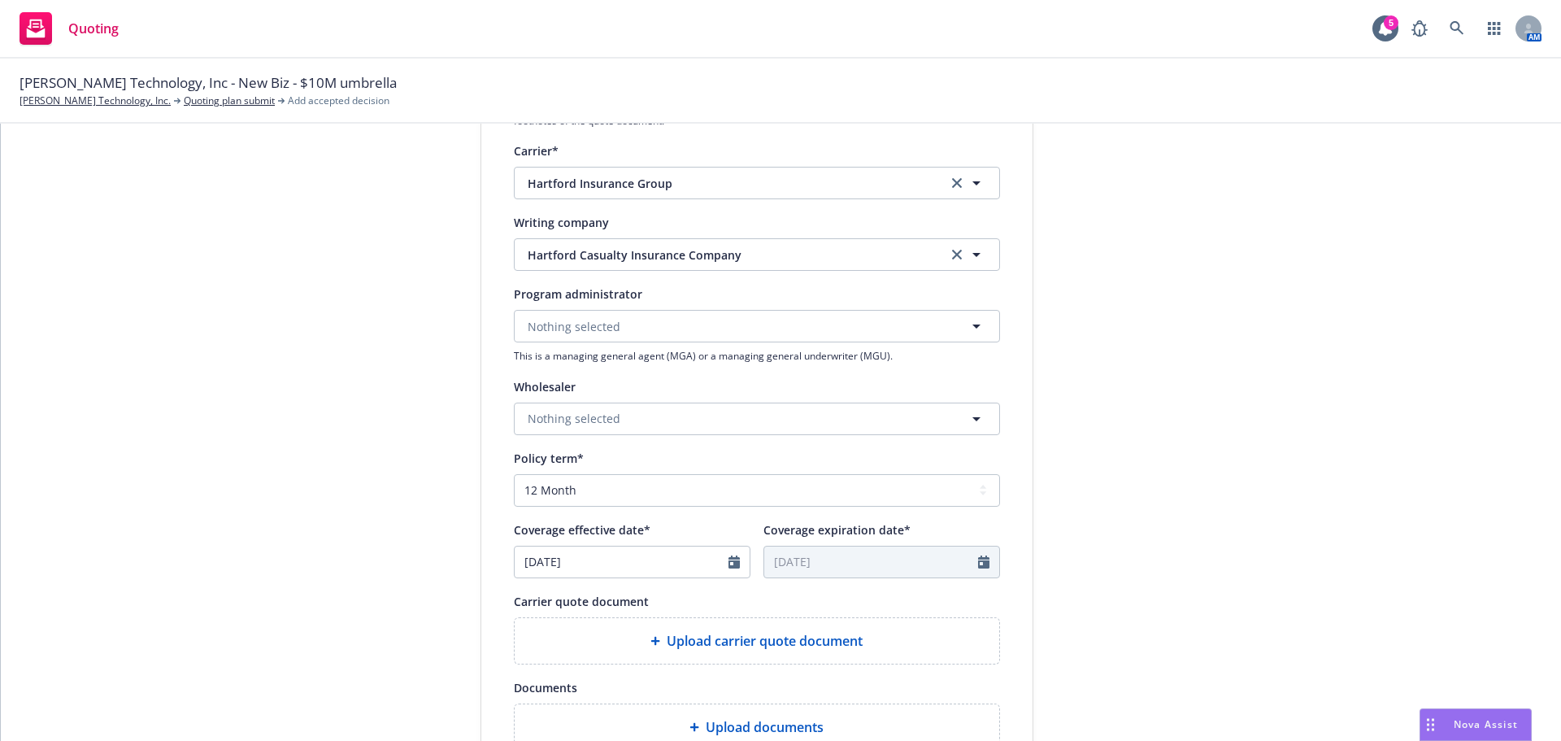
type input "08/12/2025"
type input "08/12/2026"
click at [729, 565] on icon "Calendar" at bounding box center [734, 561] width 11 height 13
select select "8"
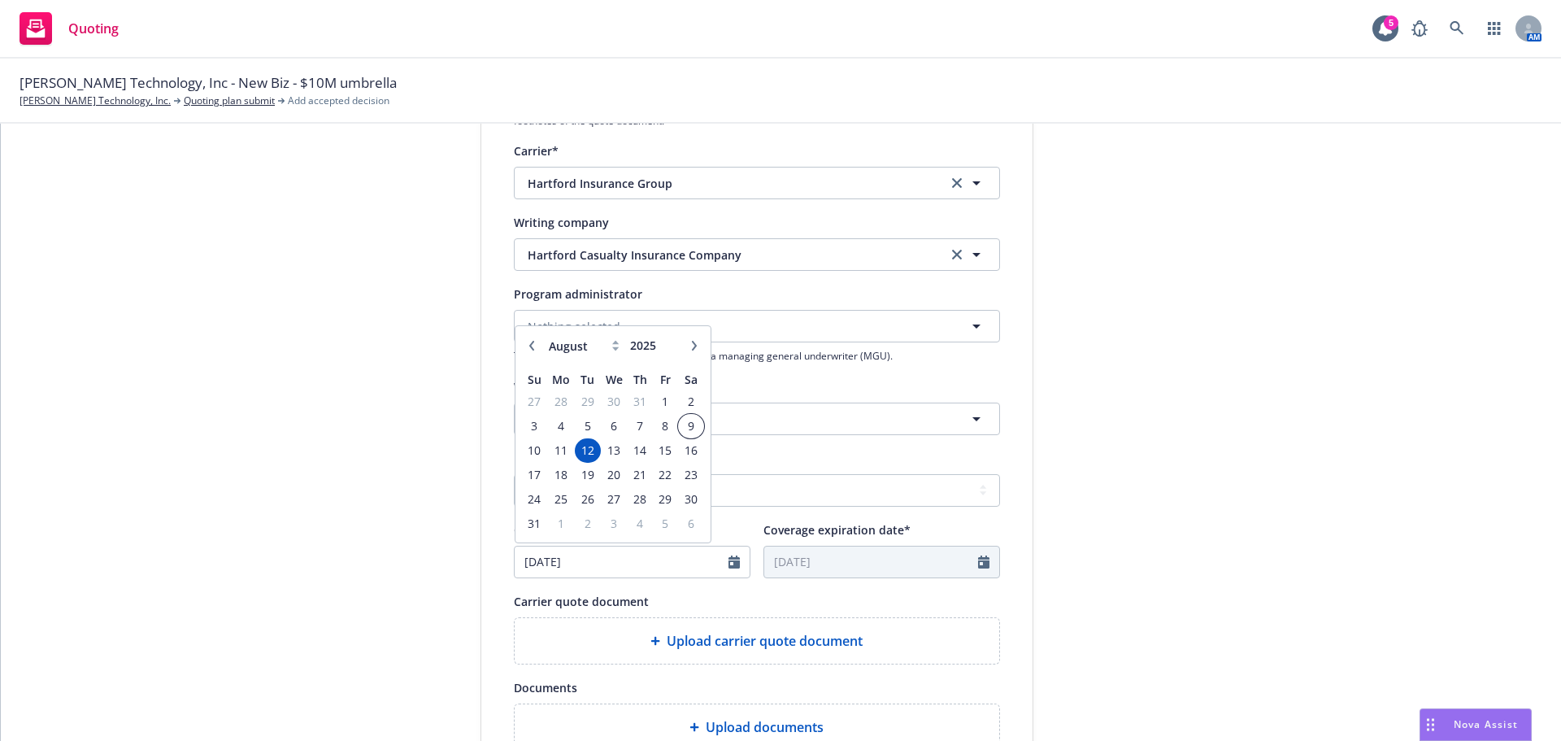
click at [687, 425] on span "9" at bounding box center [691, 426] width 22 height 20
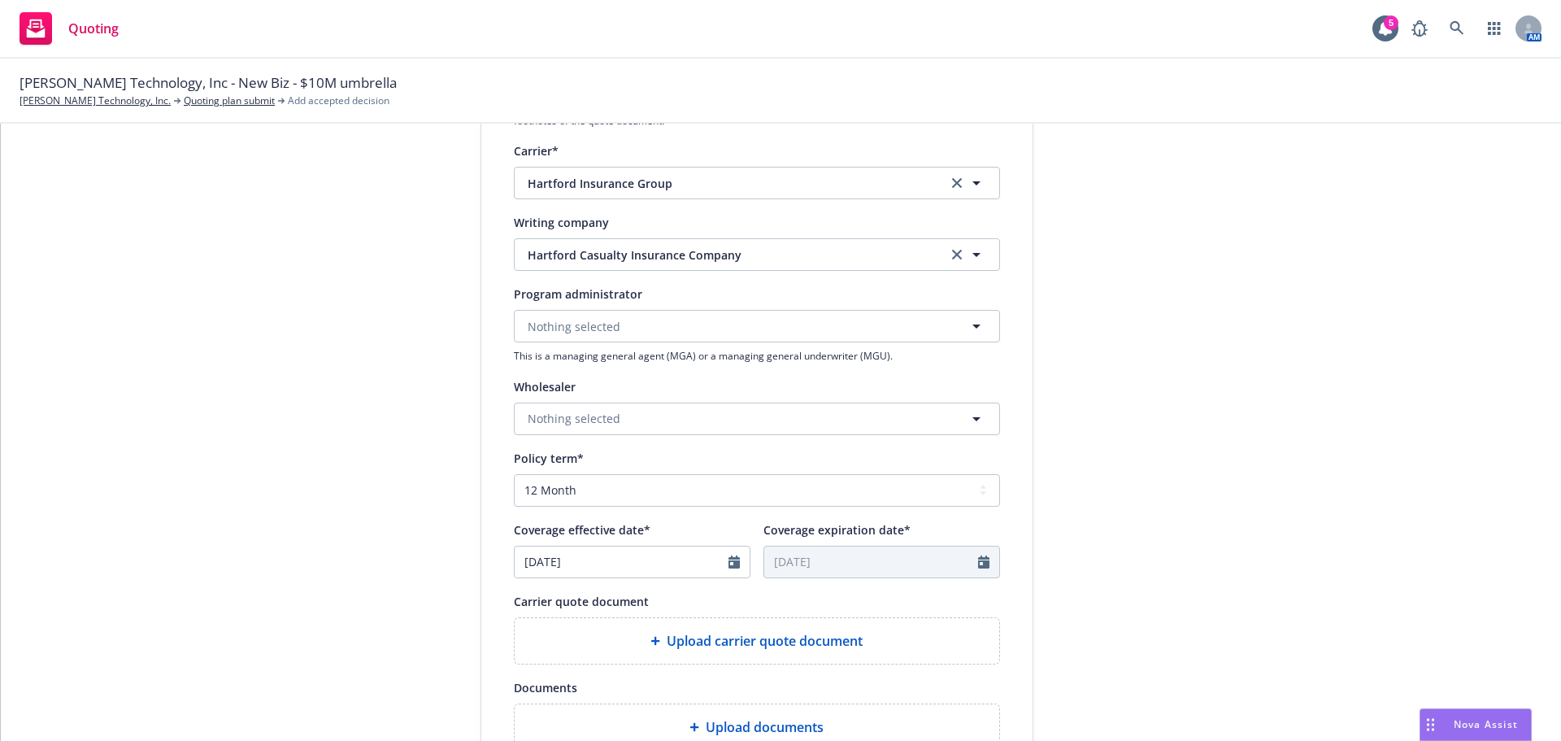
type input "[DATE]"
click at [788, 255] on span "Hartford Casualty Insurance Company" at bounding box center [725, 254] width 395 height 17
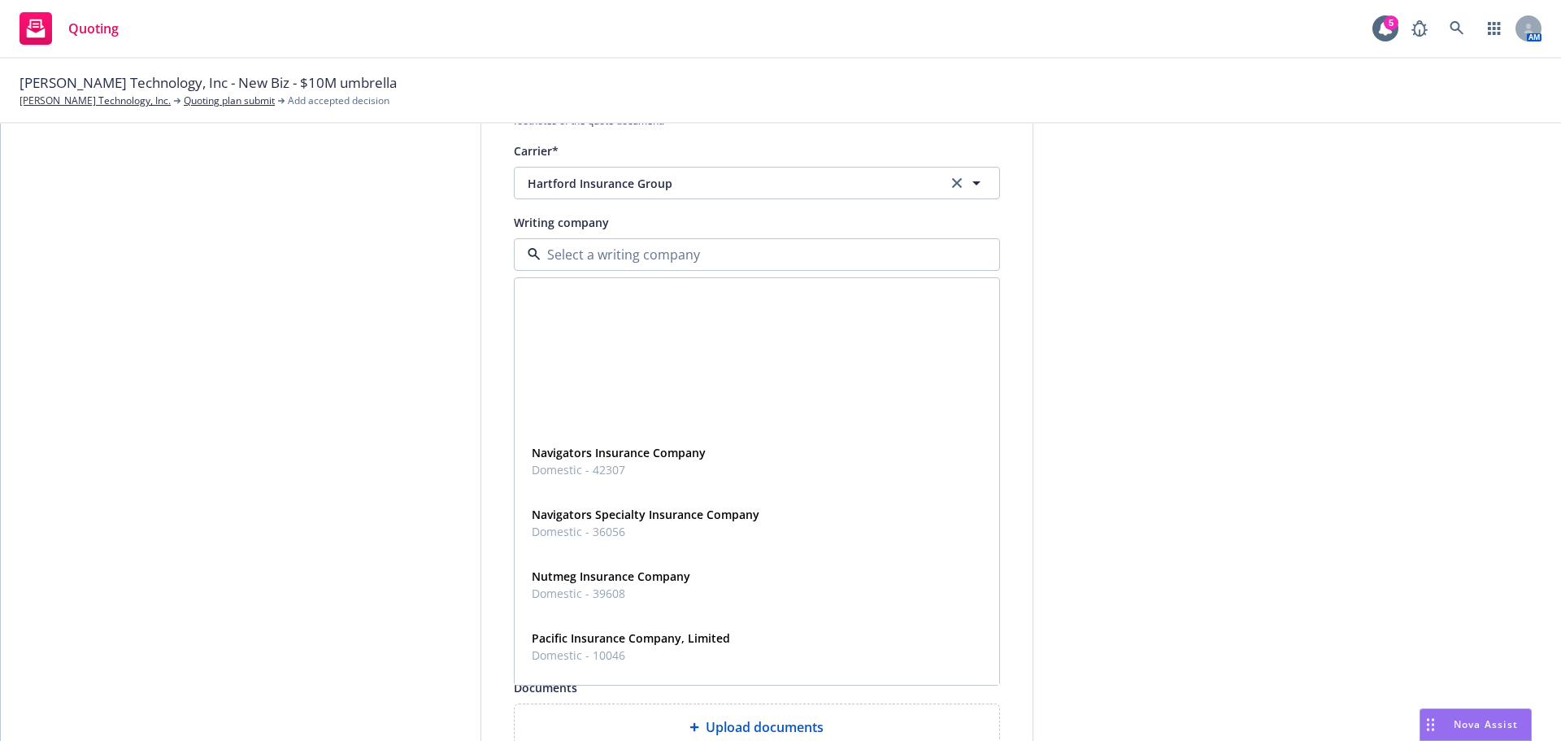
scroll to position [361, 0]
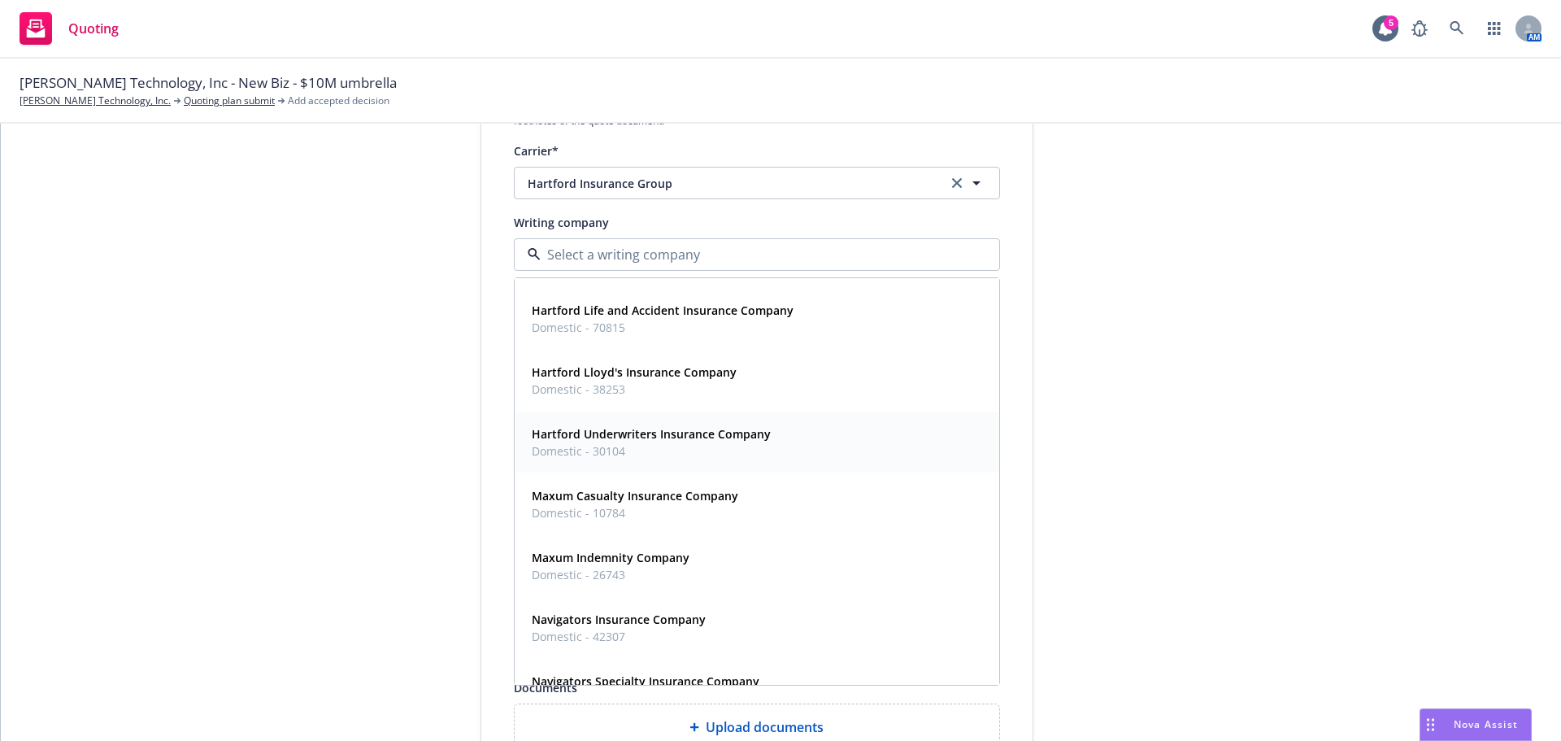
click at [673, 447] on span "Domestic - 30104" at bounding box center [651, 450] width 239 height 17
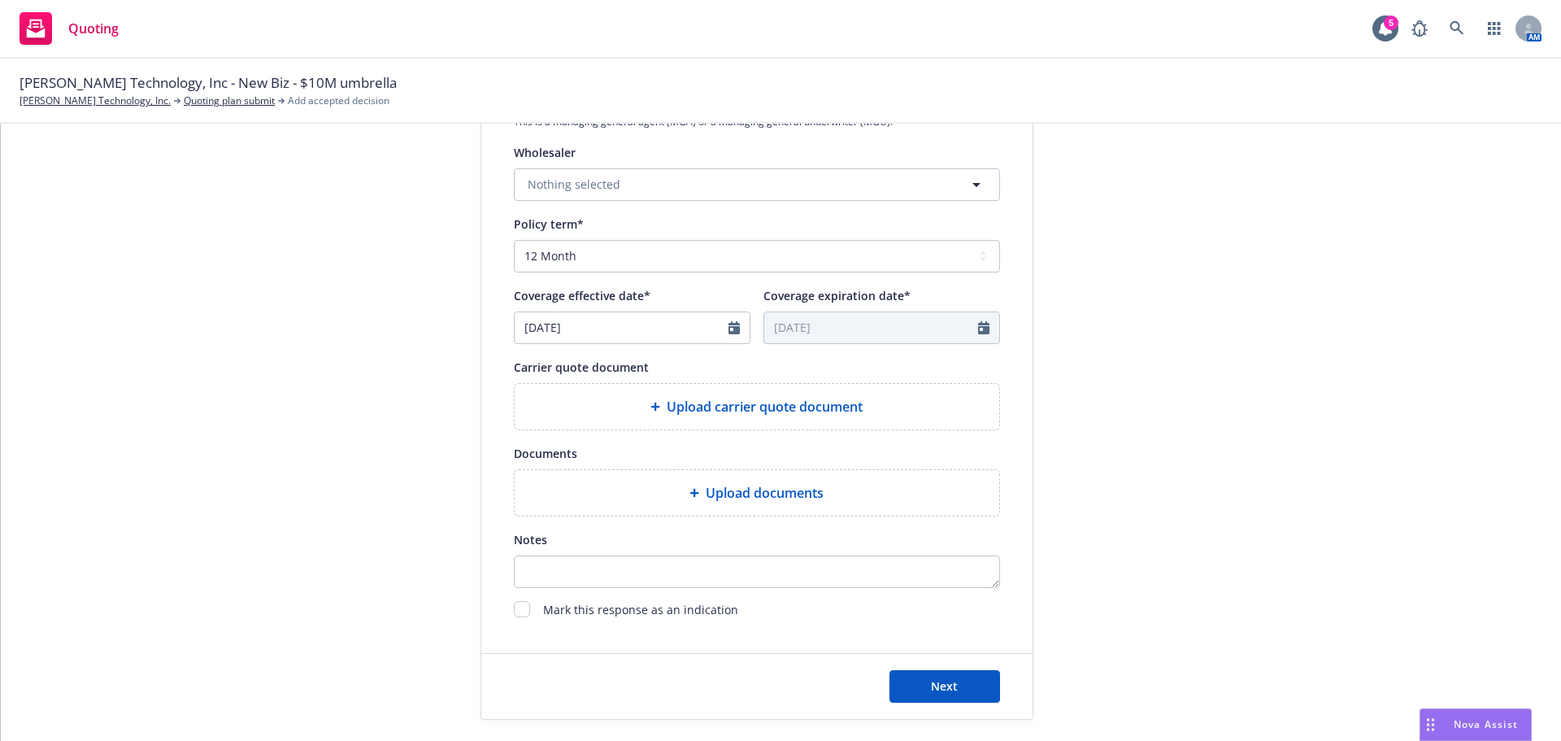
scroll to position [569, 0]
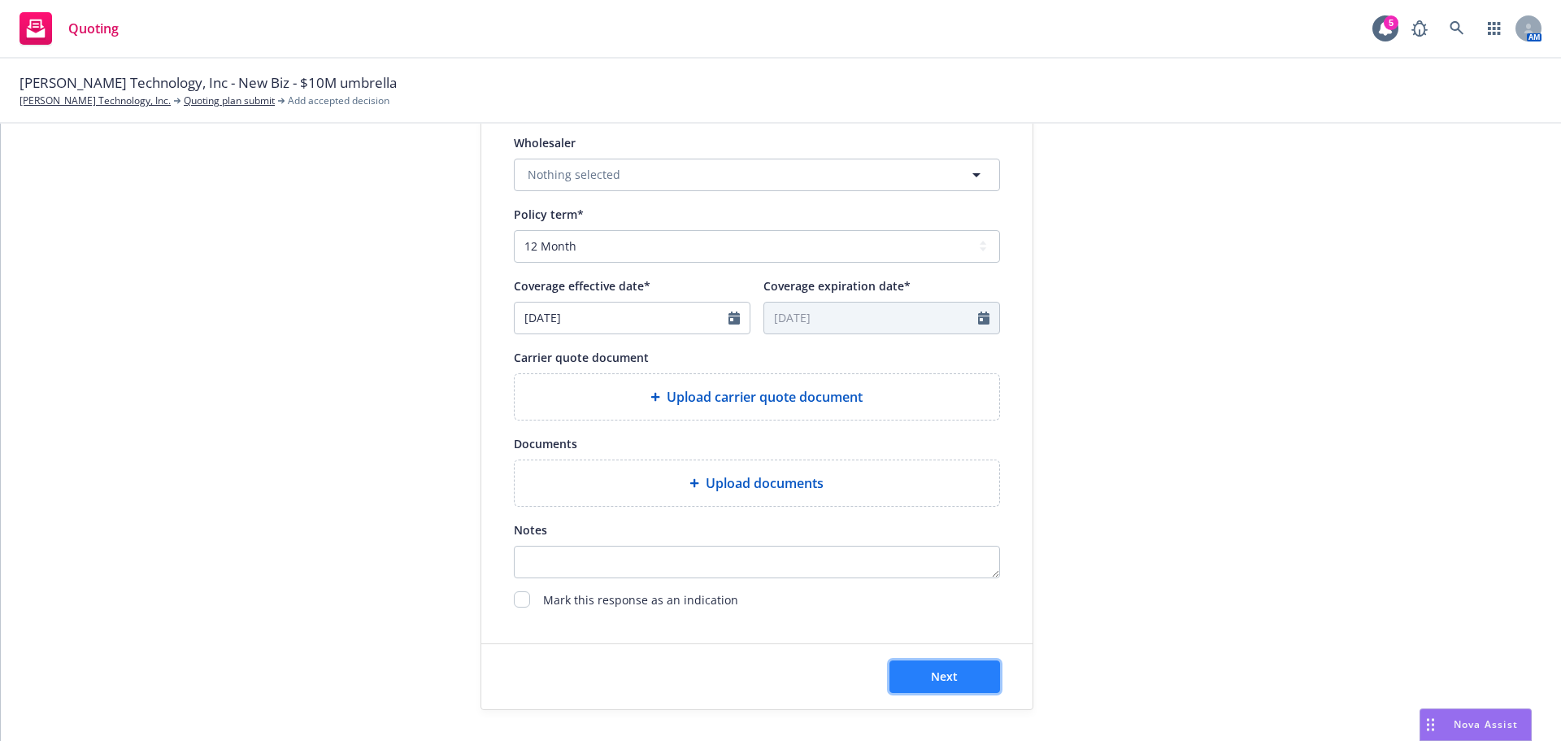
click at [931, 676] on span "Next" at bounding box center [944, 676] width 27 height 15
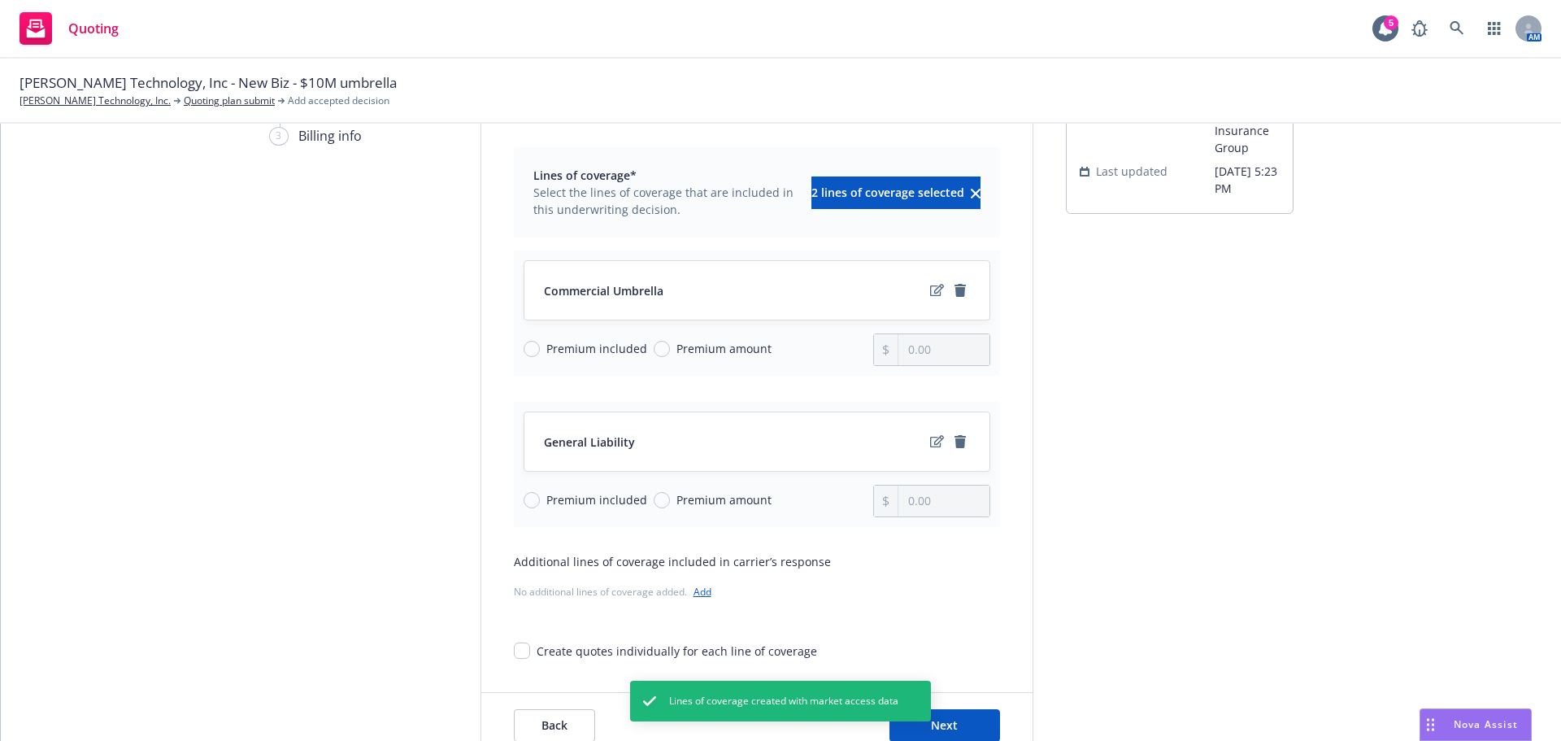
scroll to position [48, 0]
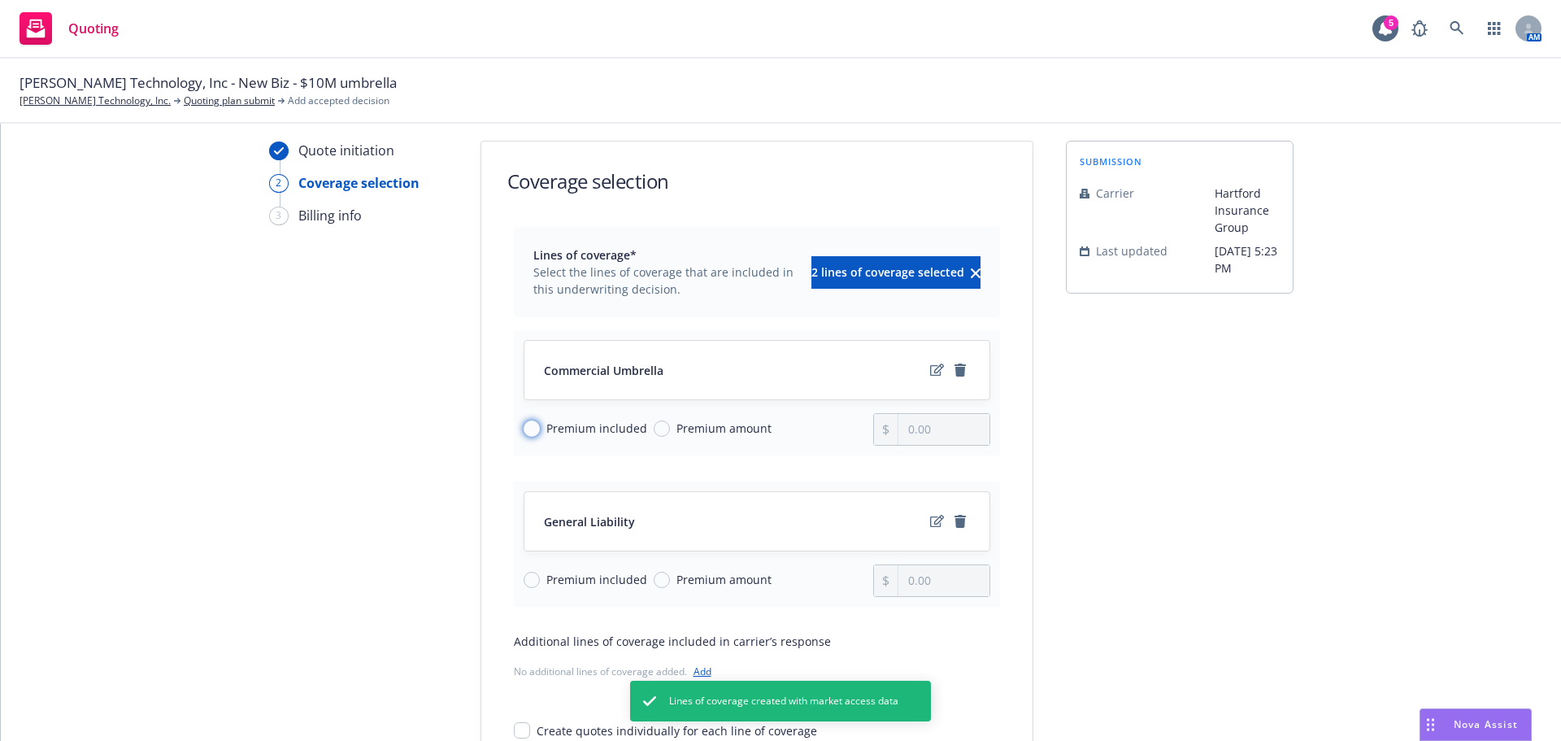
click at [524, 429] on input "Premium included" at bounding box center [532, 428] width 16 height 16
radio input "true"
click at [530, 569] on div "Premium included Premium amount" at bounding box center [699, 580] width 351 height 33
click at [529, 576] on input "Premium included" at bounding box center [532, 580] width 16 height 16
radio input "true"
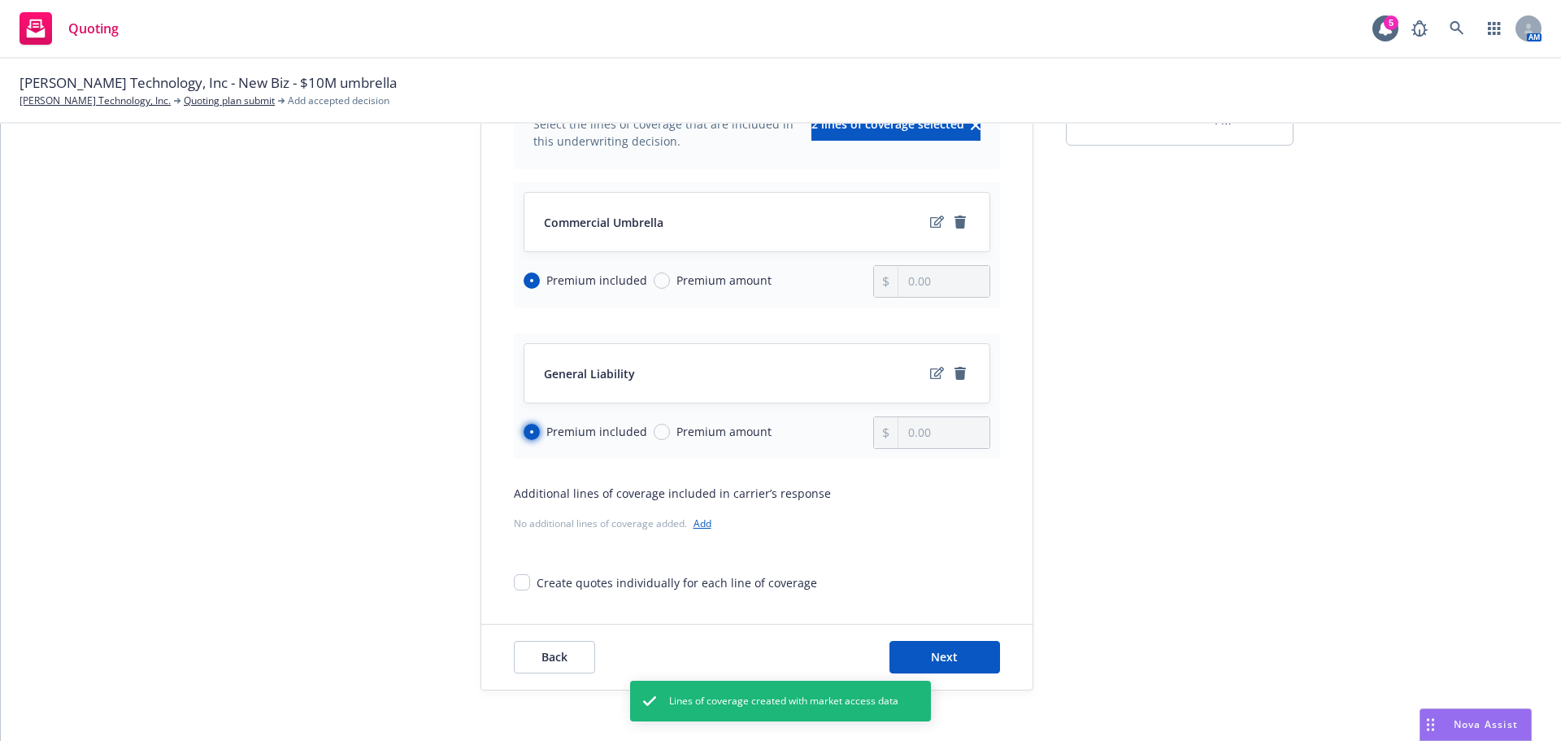
scroll to position [211, 0]
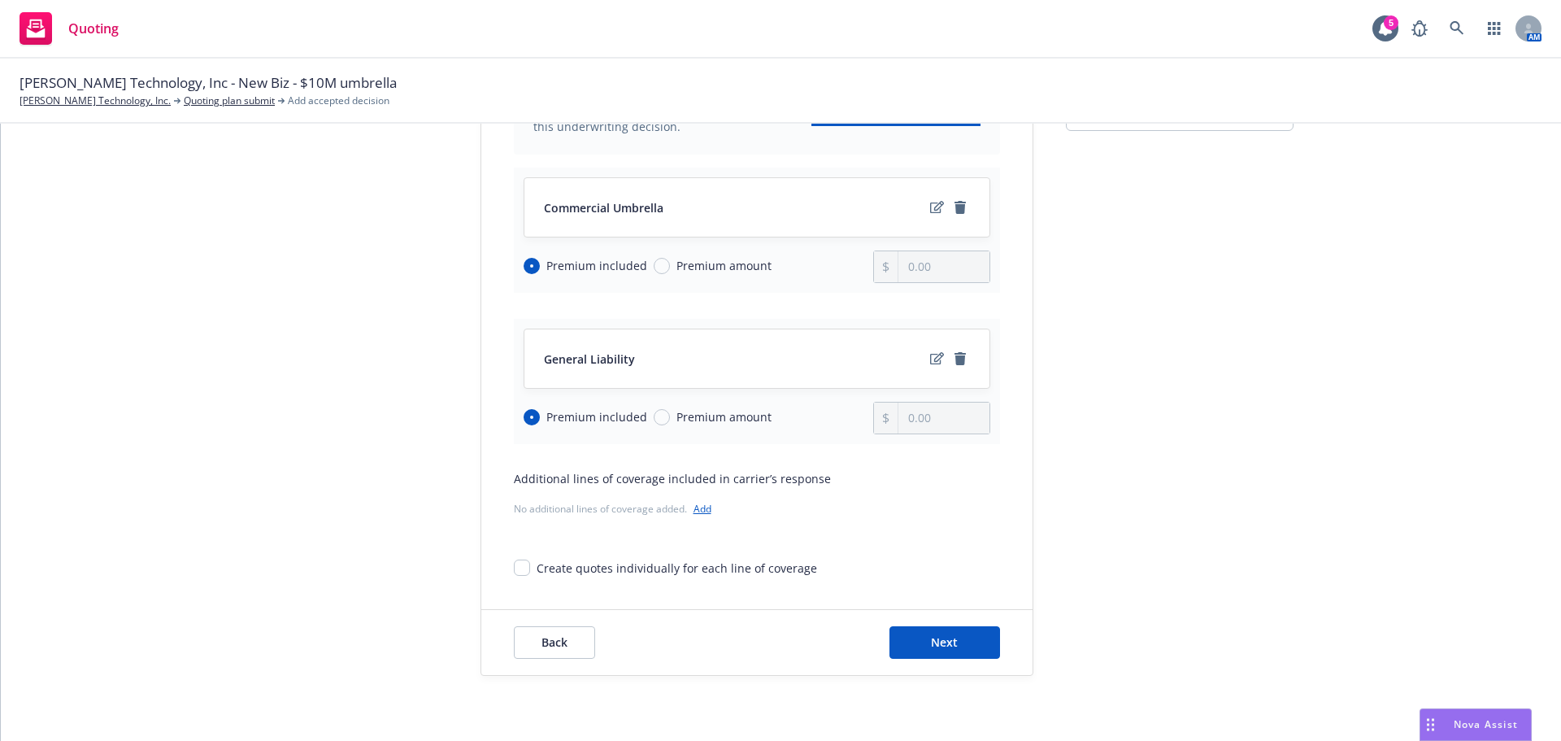
click at [695, 511] on link "Add" at bounding box center [703, 509] width 18 height 14
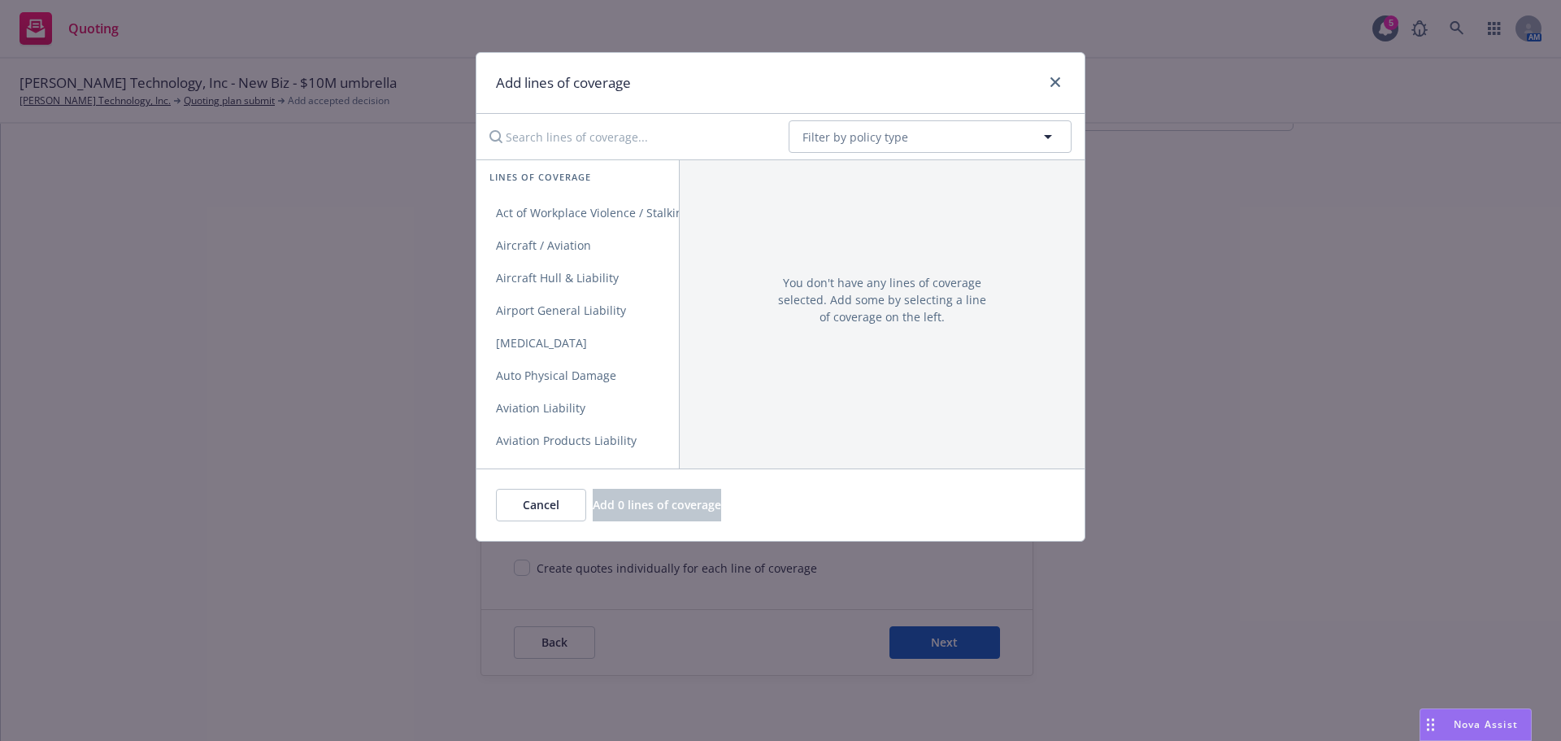
click at [552, 130] on input "Search lines of coverage..." at bounding box center [628, 136] width 296 height 33
type input "commer"
click at [584, 313] on span "Commercial Auto Liability" at bounding box center [566, 310] width 178 height 15
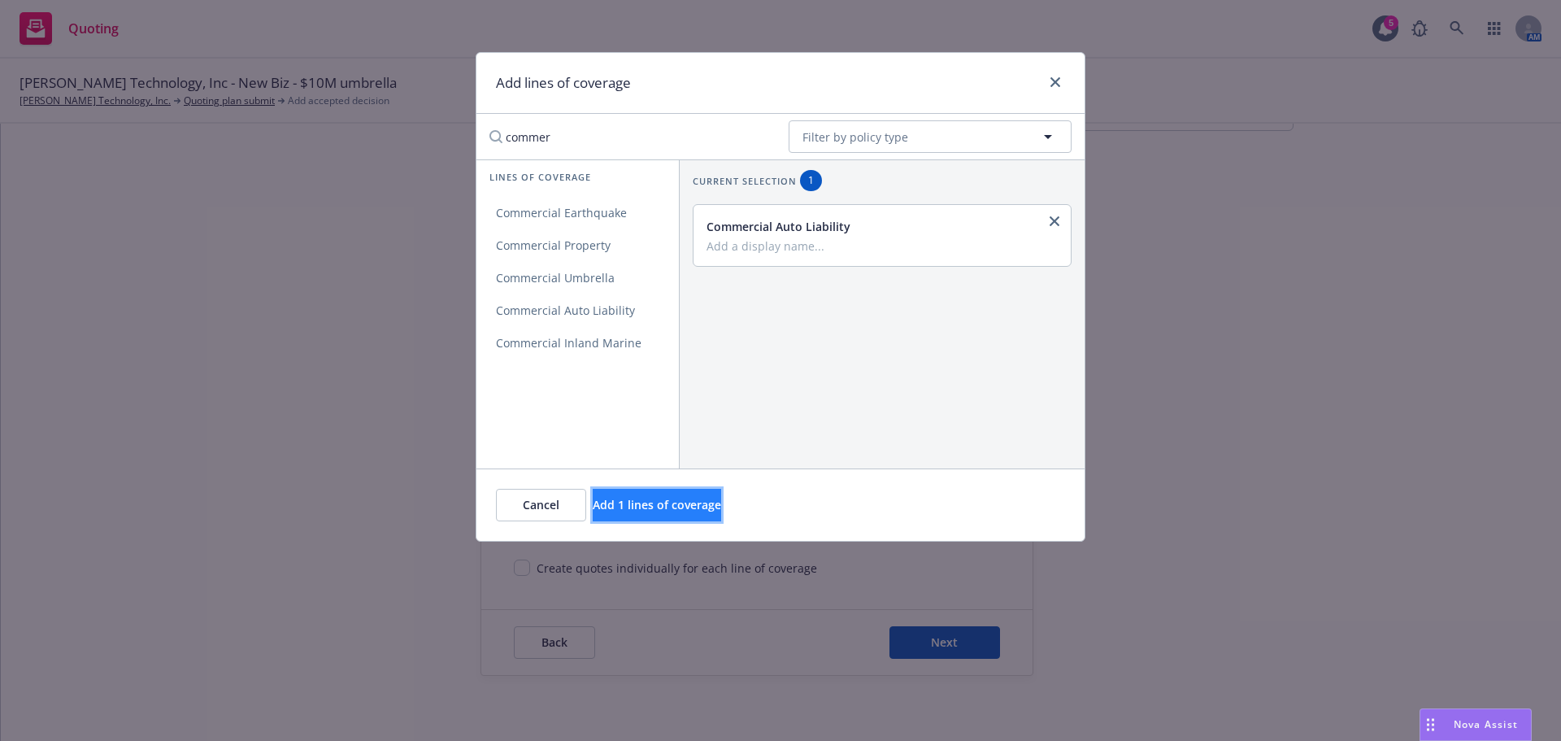
click at [706, 508] on span "Add 1 lines of coverage" at bounding box center [657, 504] width 128 height 15
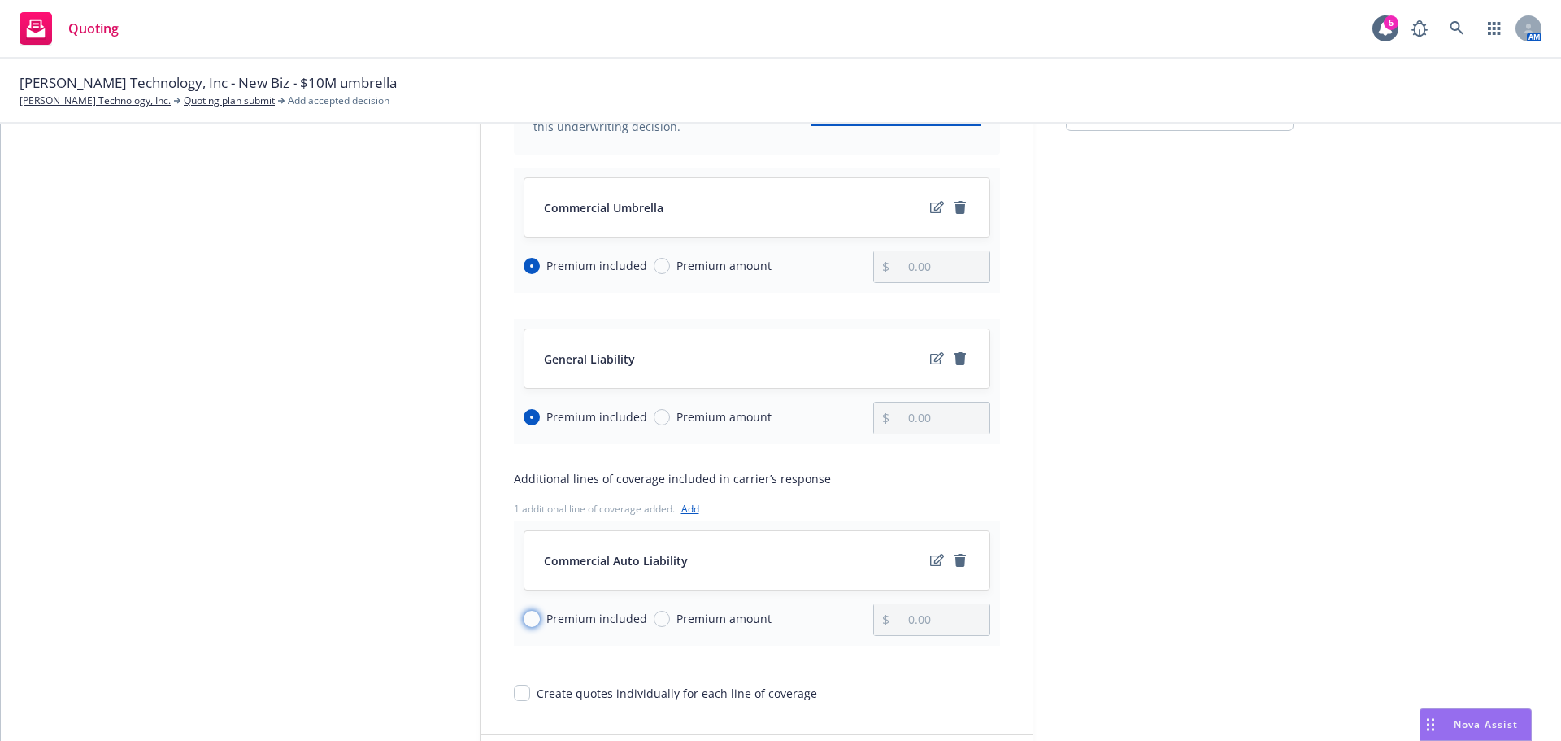
click at [524, 619] on input "Premium included" at bounding box center [532, 619] width 16 height 16
radio input "true"
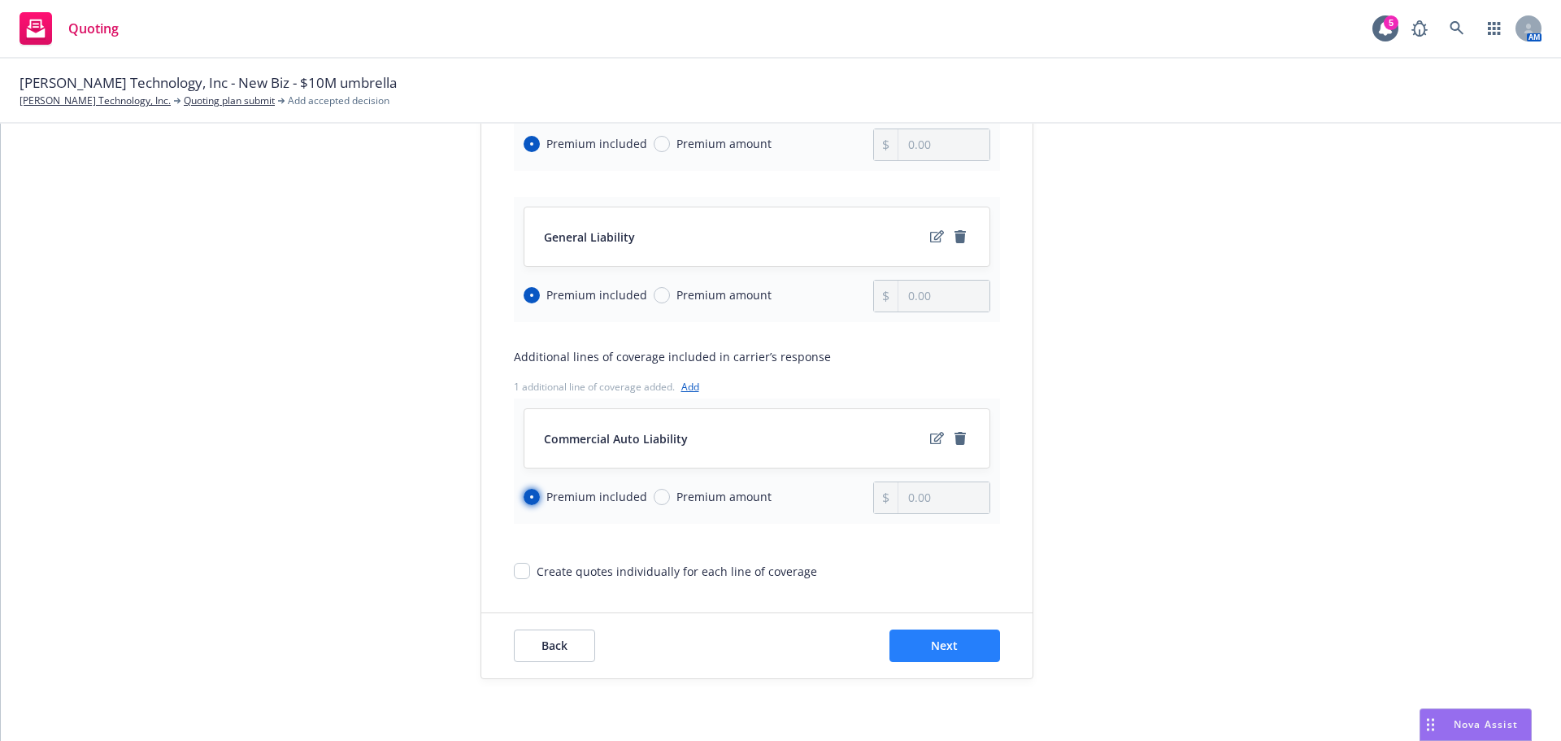
scroll to position [336, 0]
click at [960, 629] on button "Next" at bounding box center [945, 642] width 111 height 33
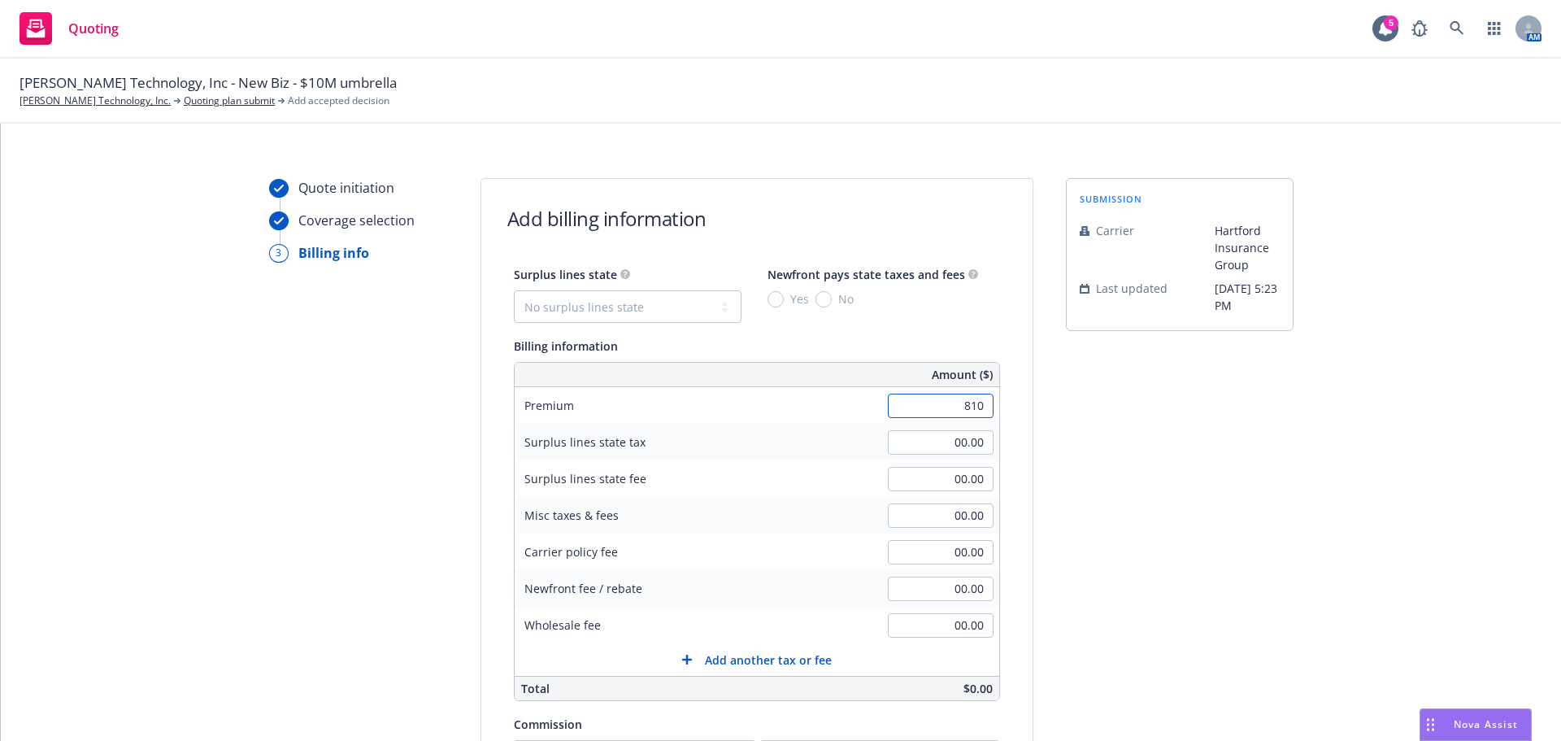
scroll to position [345, 0]
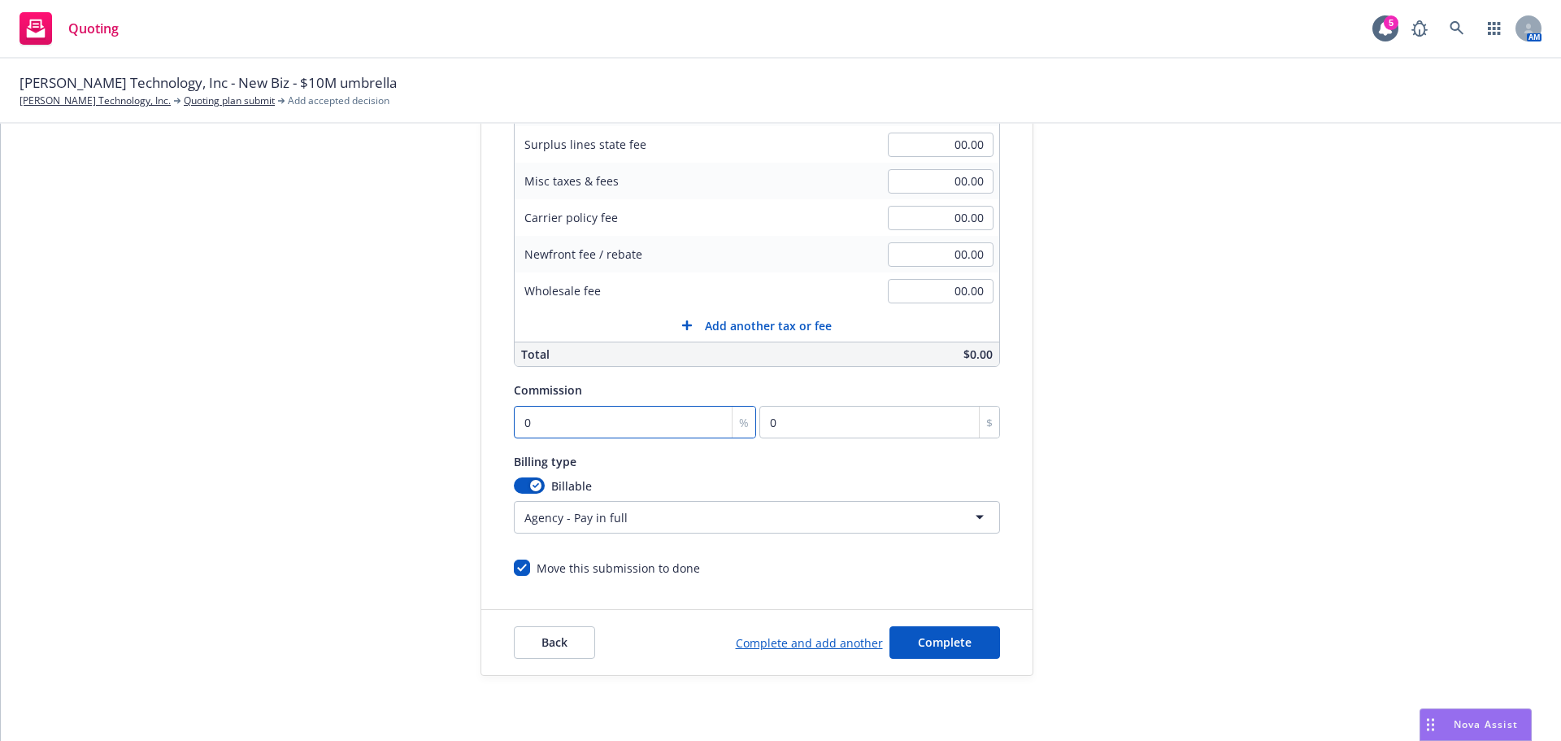
type input "810.00"
type input "1"
type input "8.1"
type input "12"
type input "97.2"
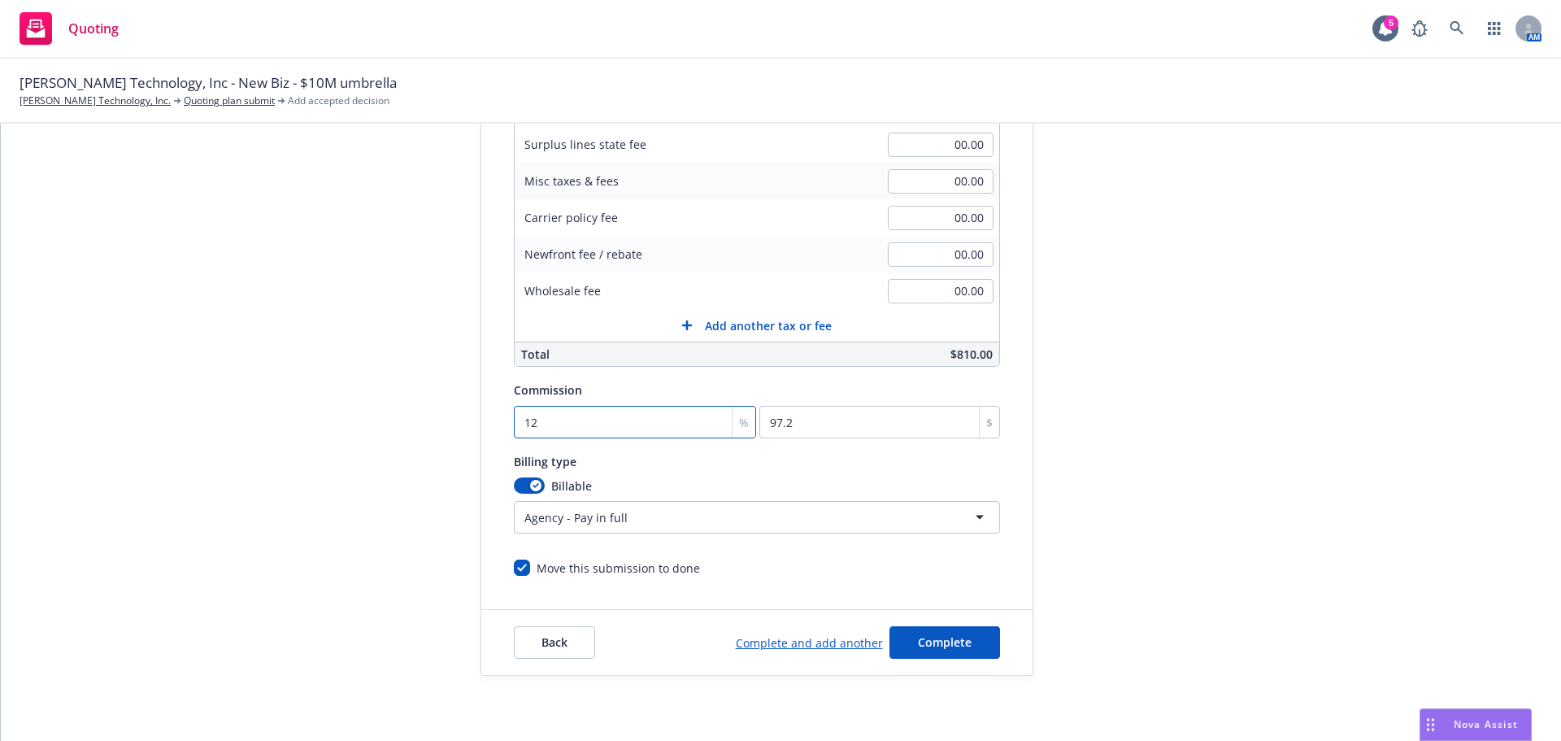
type input "12"
click at [680, 517] on html "Quoting 5 AM Soter Technology, Inc - New Biz - $10M umbrella Soter Technology, …" at bounding box center [780, 370] width 1561 height 741
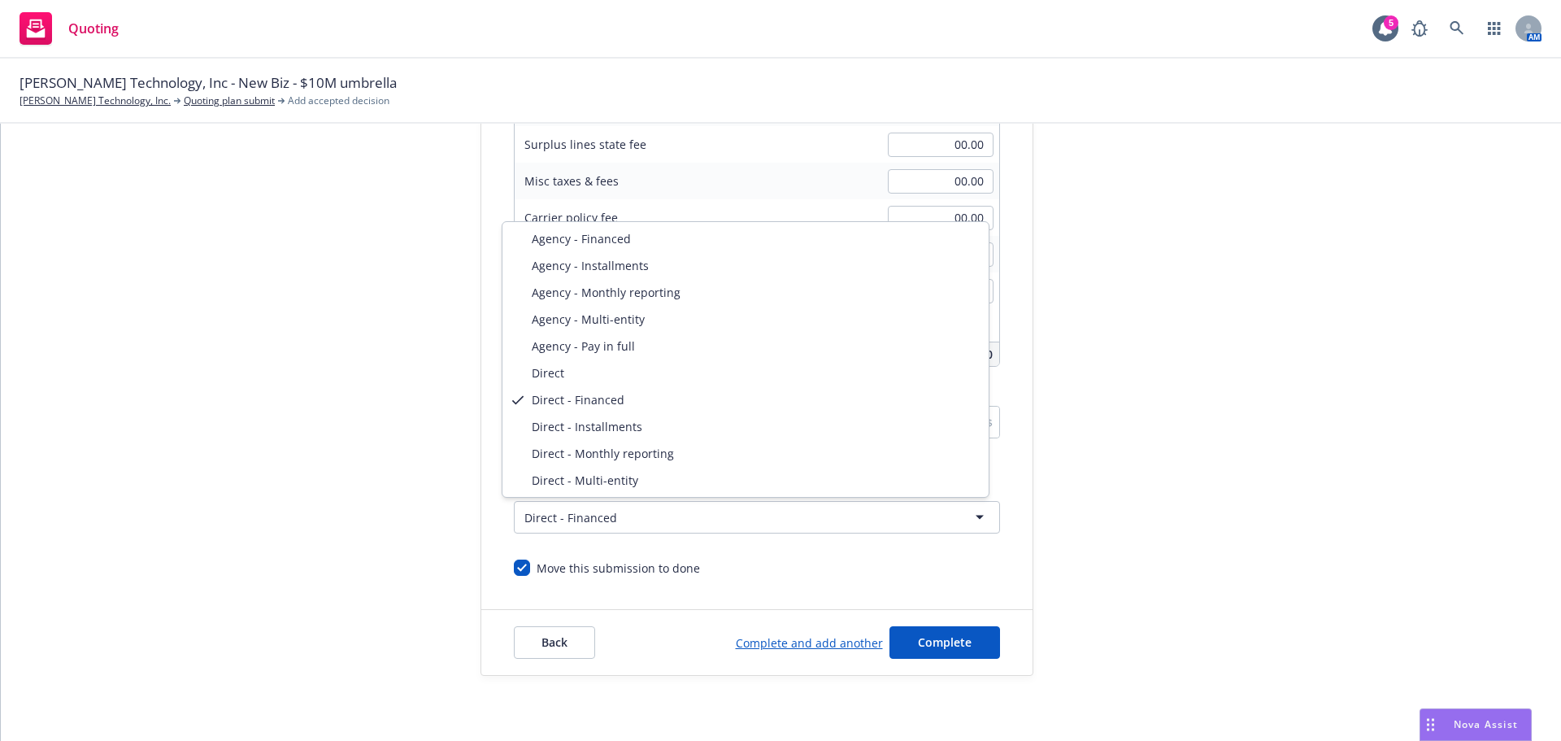
click at [610, 528] on html "Quoting 5 AM Soter Technology, Inc - New Biz - $10M umbrella Soter Technology, …" at bounding box center [780, 370] width 1561 height 741
select select "DIRECT"
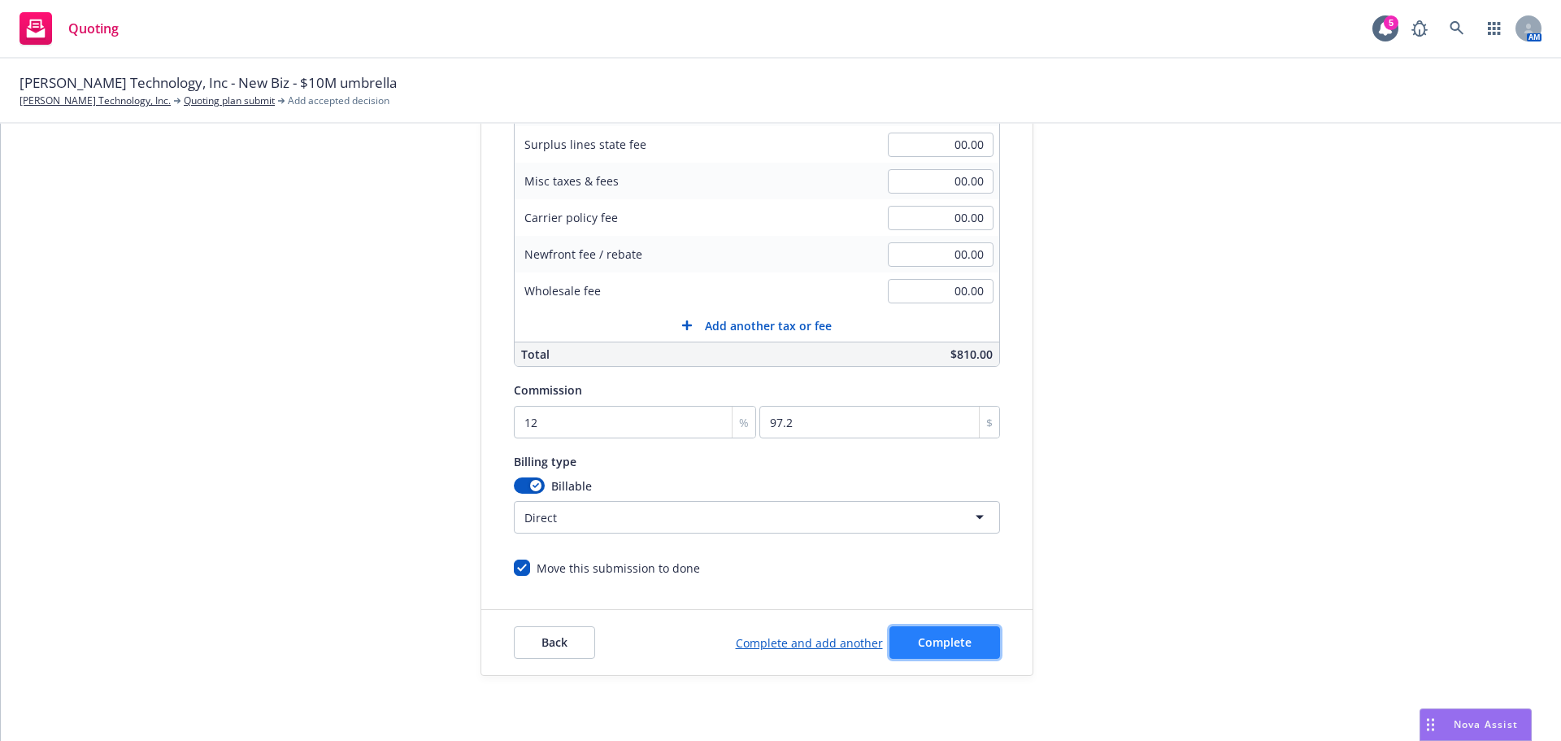
click at [939, 628] on button "Complete" at bounding box center [945, 642] width 111 height 33
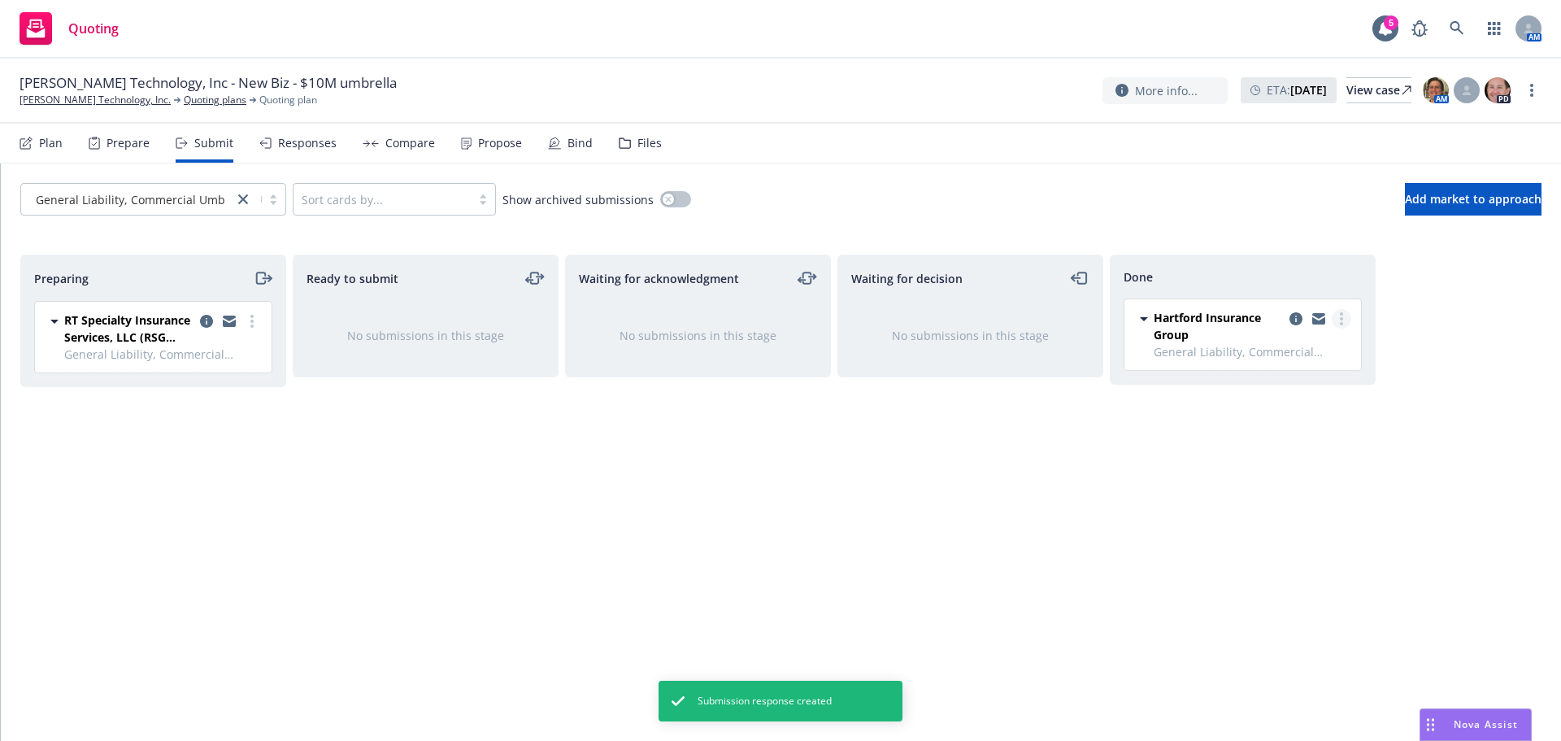
click at [1344, 317] on link "more" at bounding box center [1342, 319] width 20 height 20
drag, startPoint x: 1480, startPoint y: 432, endPoint x: 1477, endPoint y: 230, distance: 201.7
click at [1481, 432] on div "Preparing RT Specialty Insurance Services, LLC (RSG Specialty, LLC) General Lia…" at bounding box center [781, 481] width 1522 height 452
click at [30, 138] on icon at bounding box center [27, 141] width 9 height 9
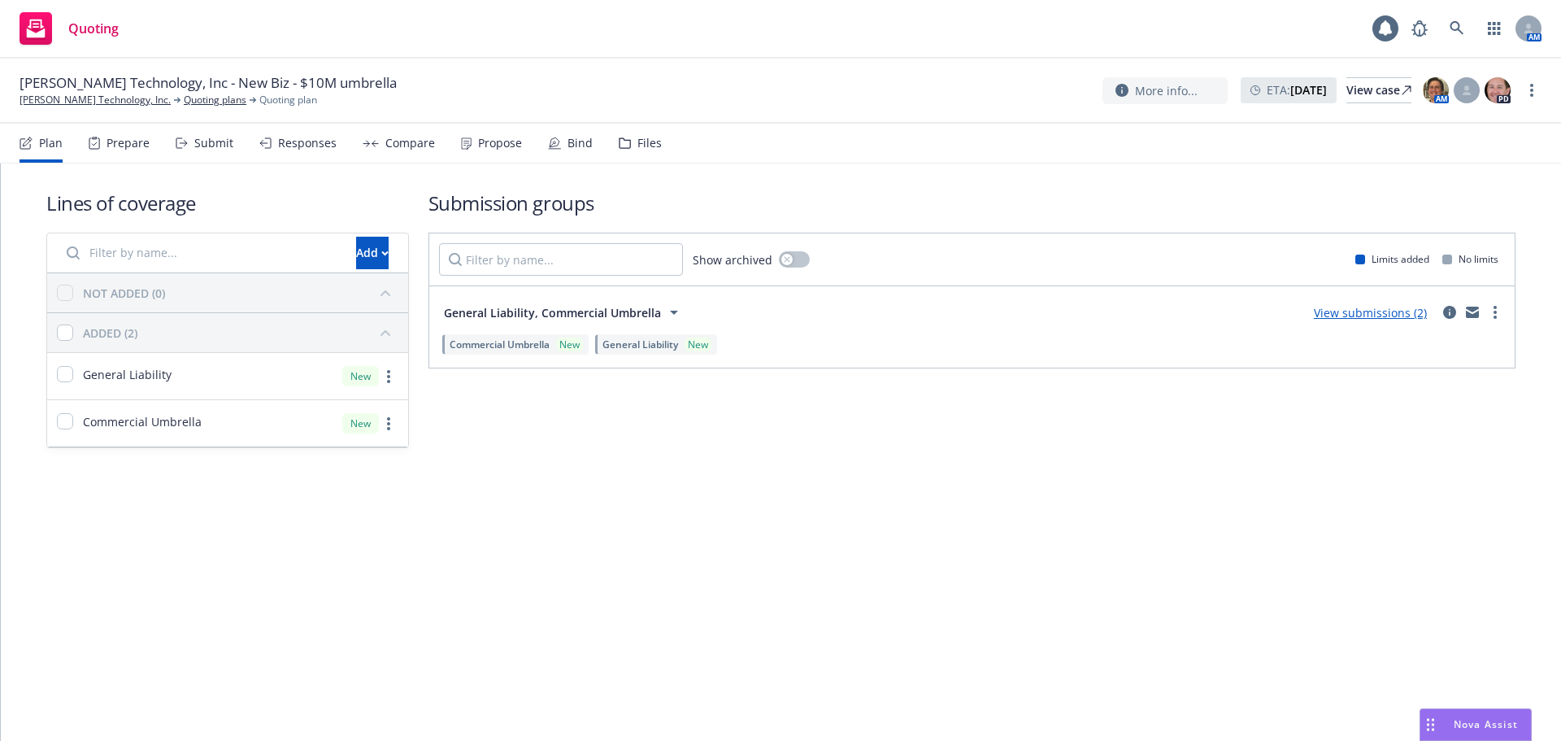
click at [1492, 302] on div "General Liability, Commercial Umbrella View submissions (2)" at bounding box center [972, 312] width 1066 height 33
click at [1497, 313] on link "more" at bounding box center [1496, 313] width 20 height 20
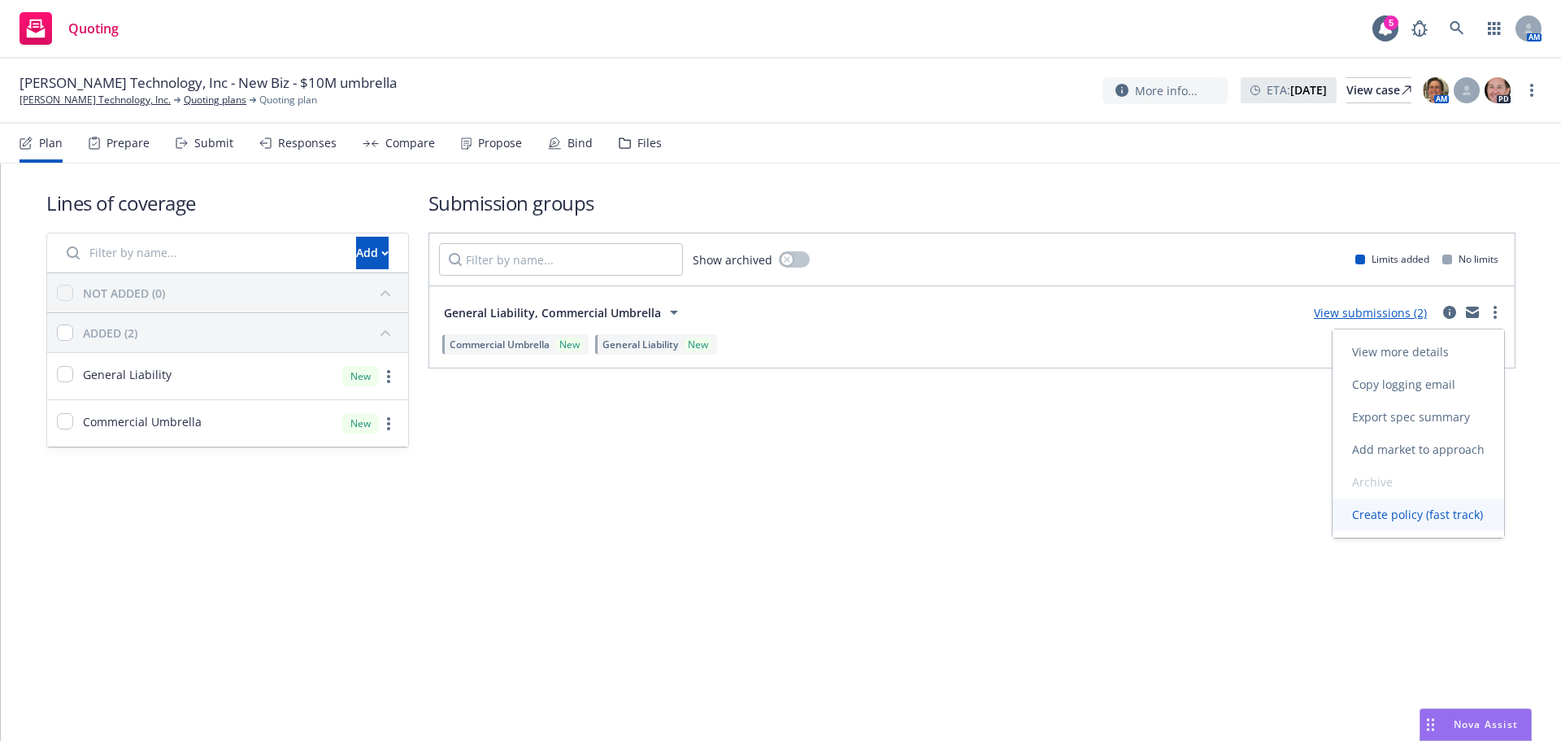
click at [1393, 521] on span "Create policy (fast track)" at bounding box center [1418, 514] width 170 height 15
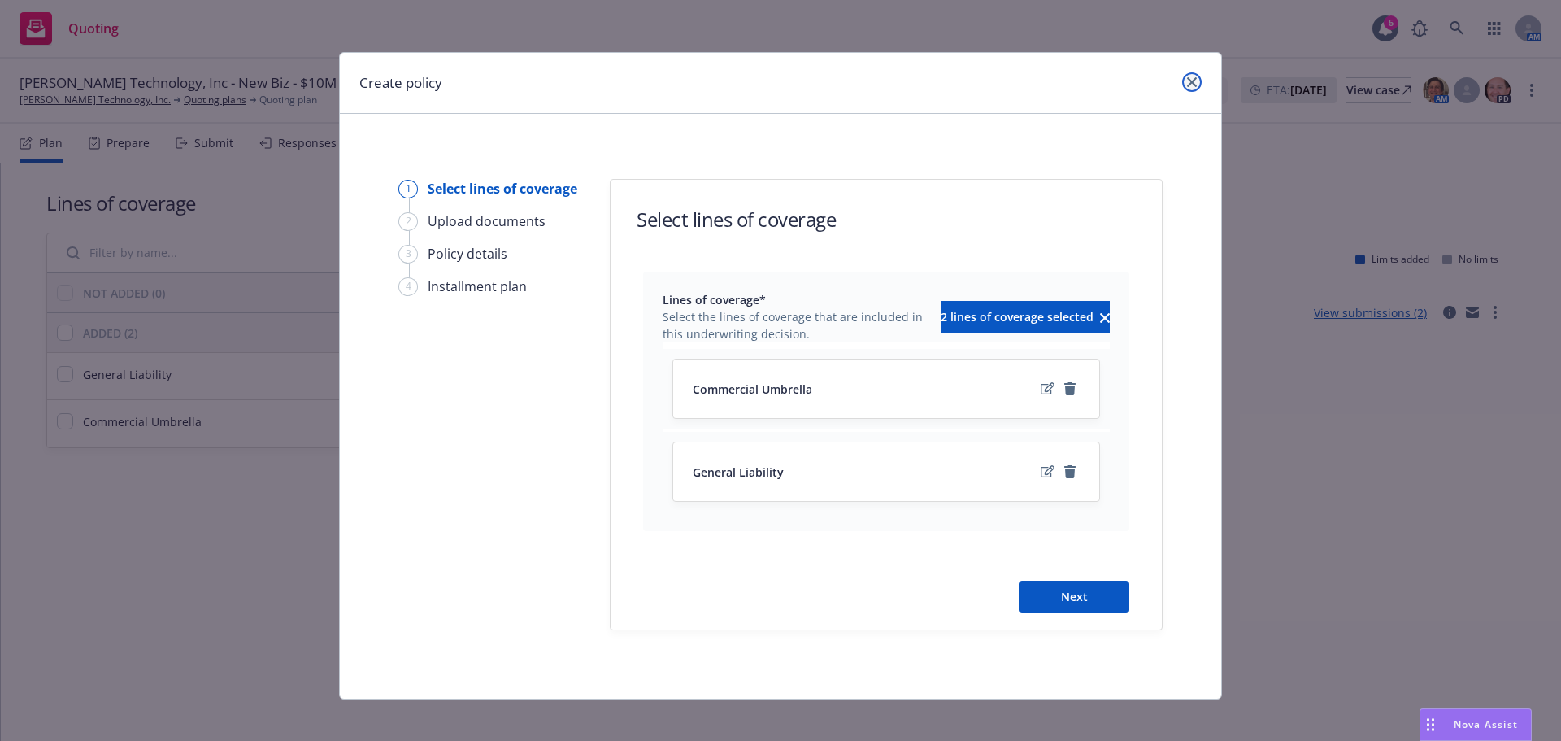
click at [1192, 85] on link "close" at bounding box center [1193, 82] width 20 height 20
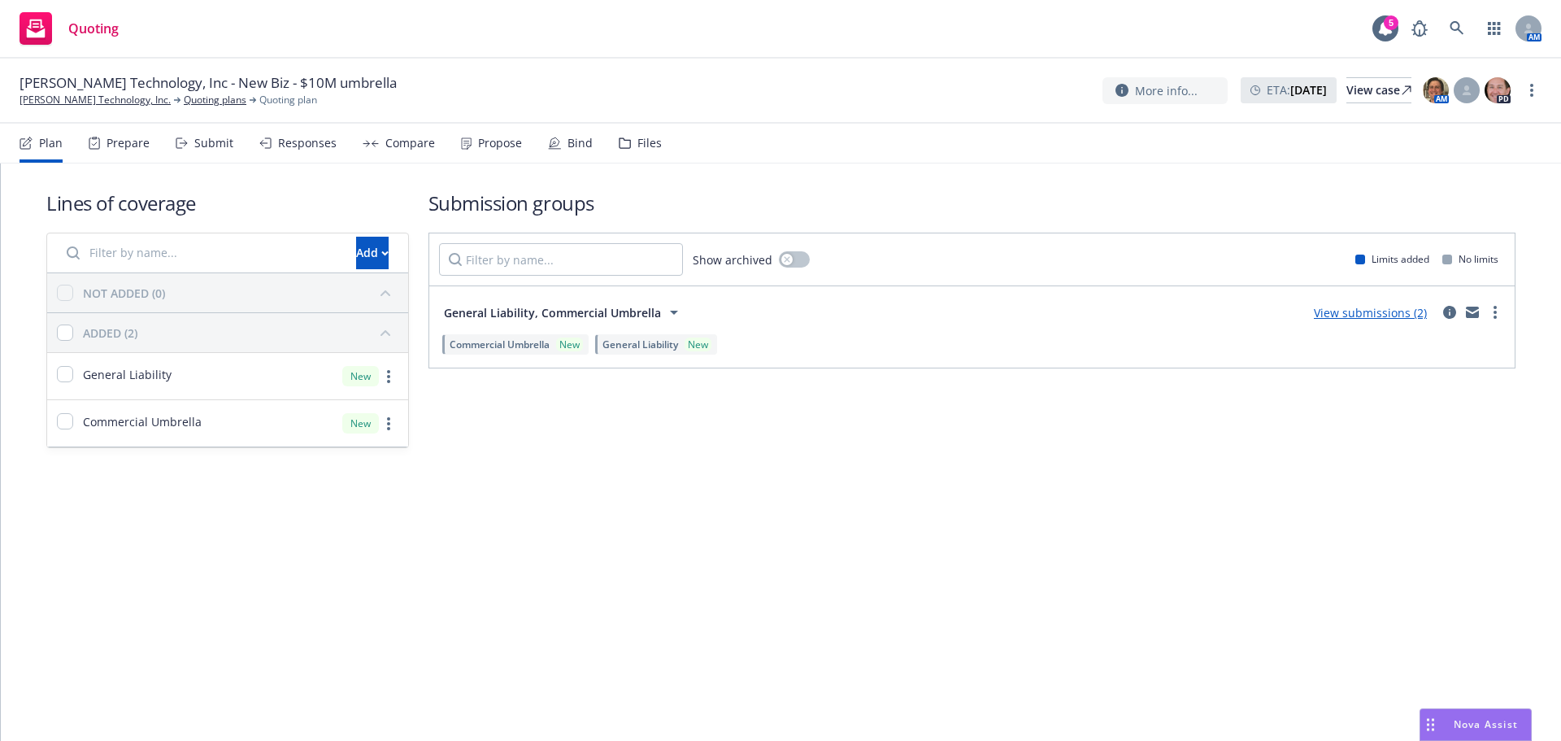
click at [491, 137] on div "Propose" at bounding box center [500, 143] width 44 height 13
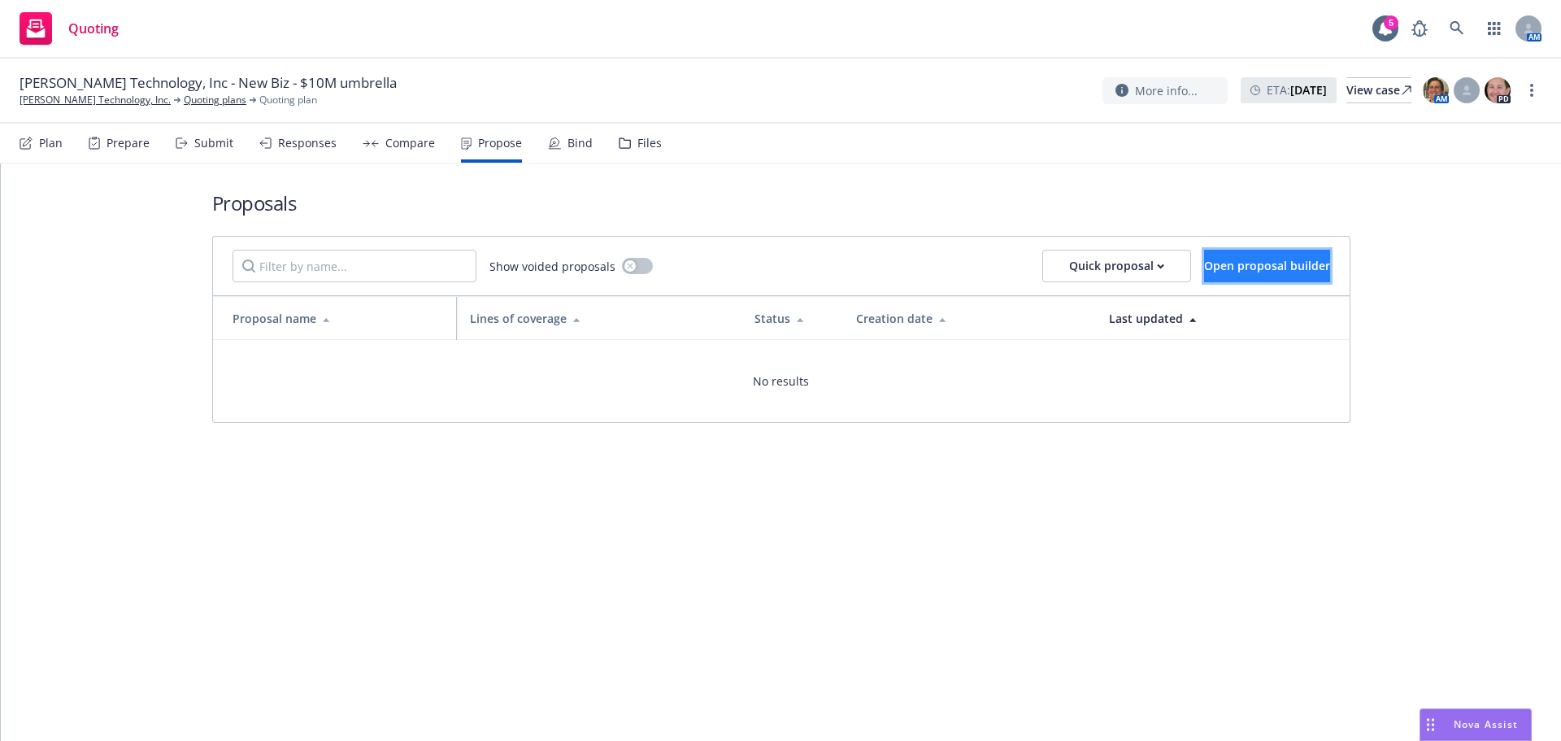
click at [1206, 268] on span "Open proposal builder" at bounding box center [1267, 265] width 126 height 15
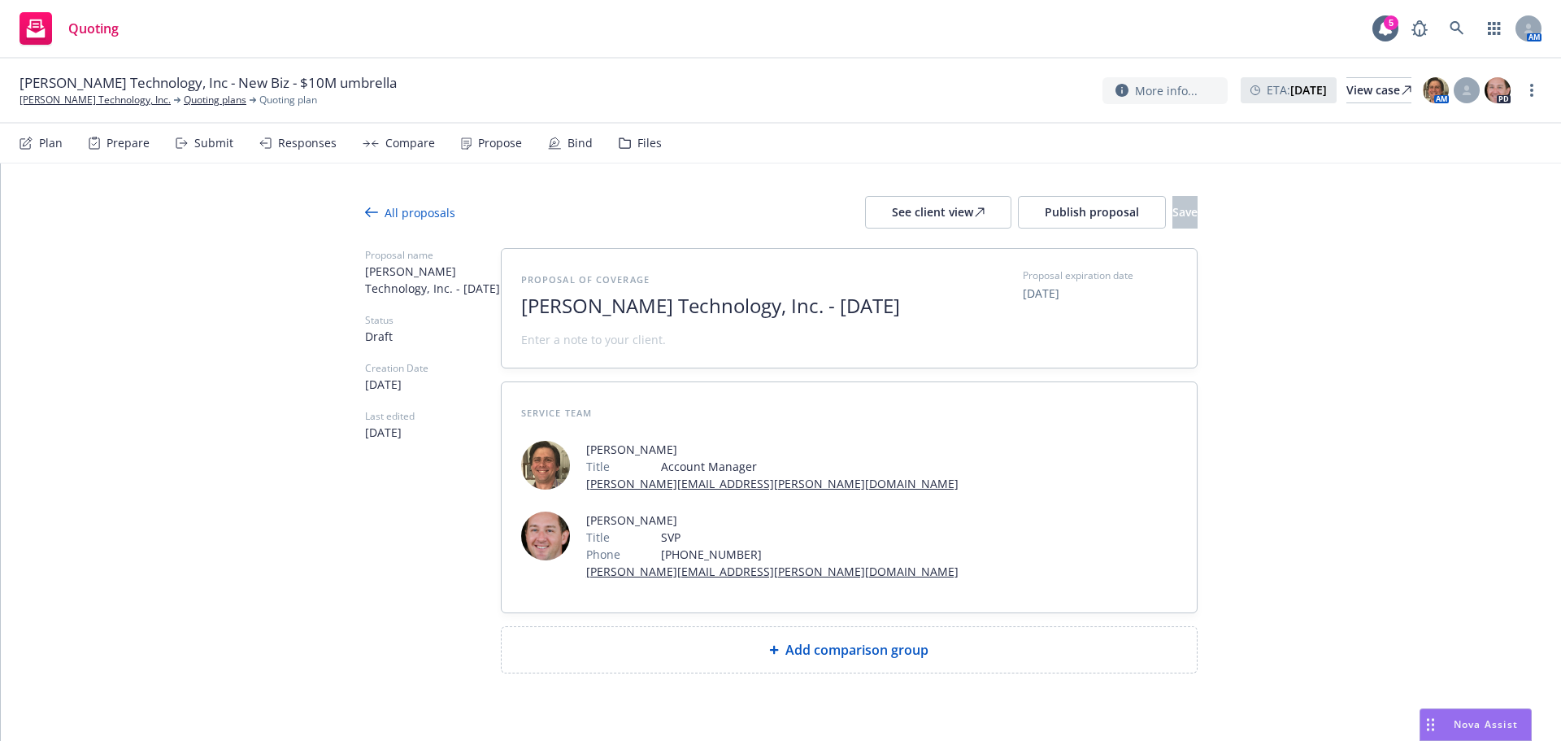
click at [879, 640] on span "Add comparison group" at bounding box center [857, 650] width 143 height 20
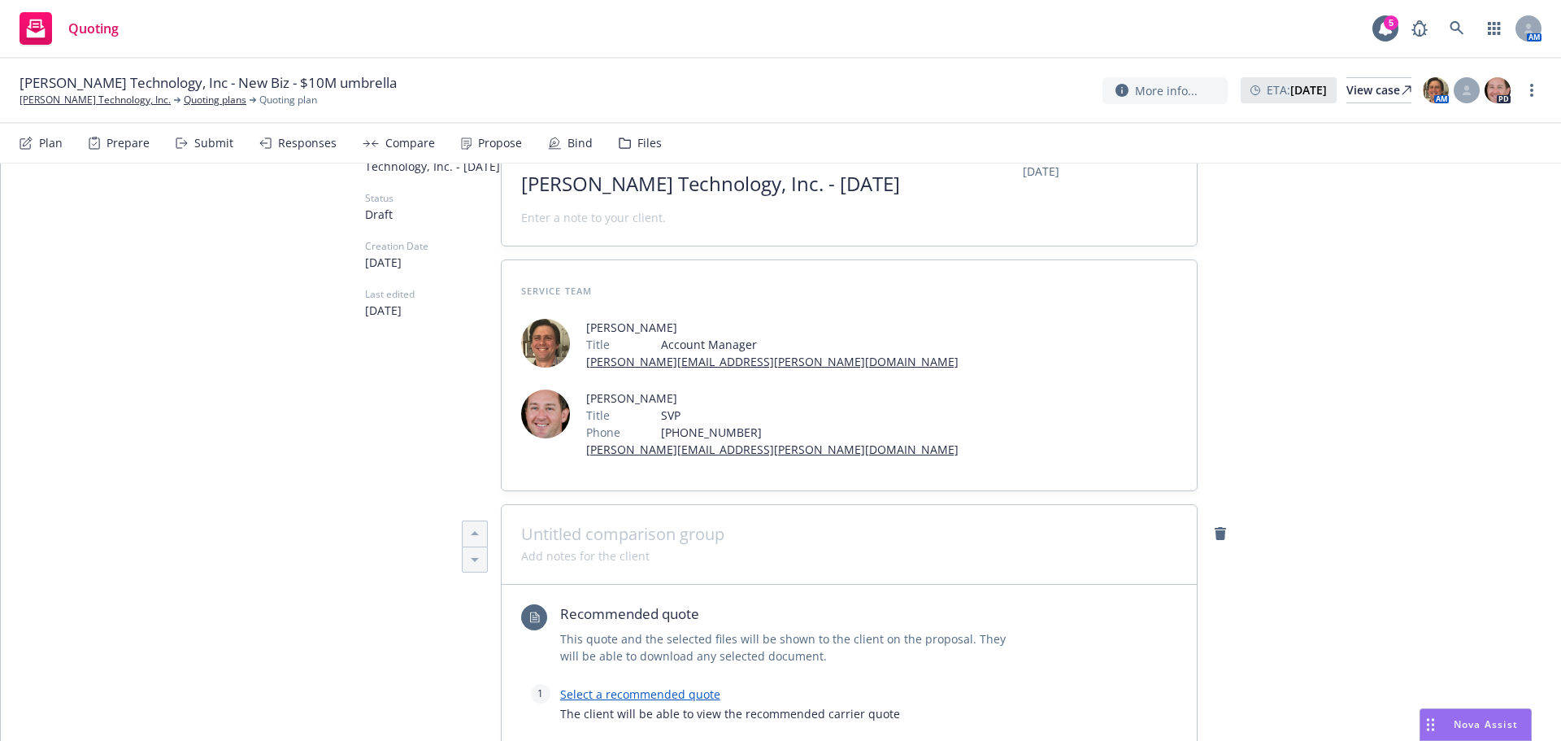
scroll to position [244, 0]
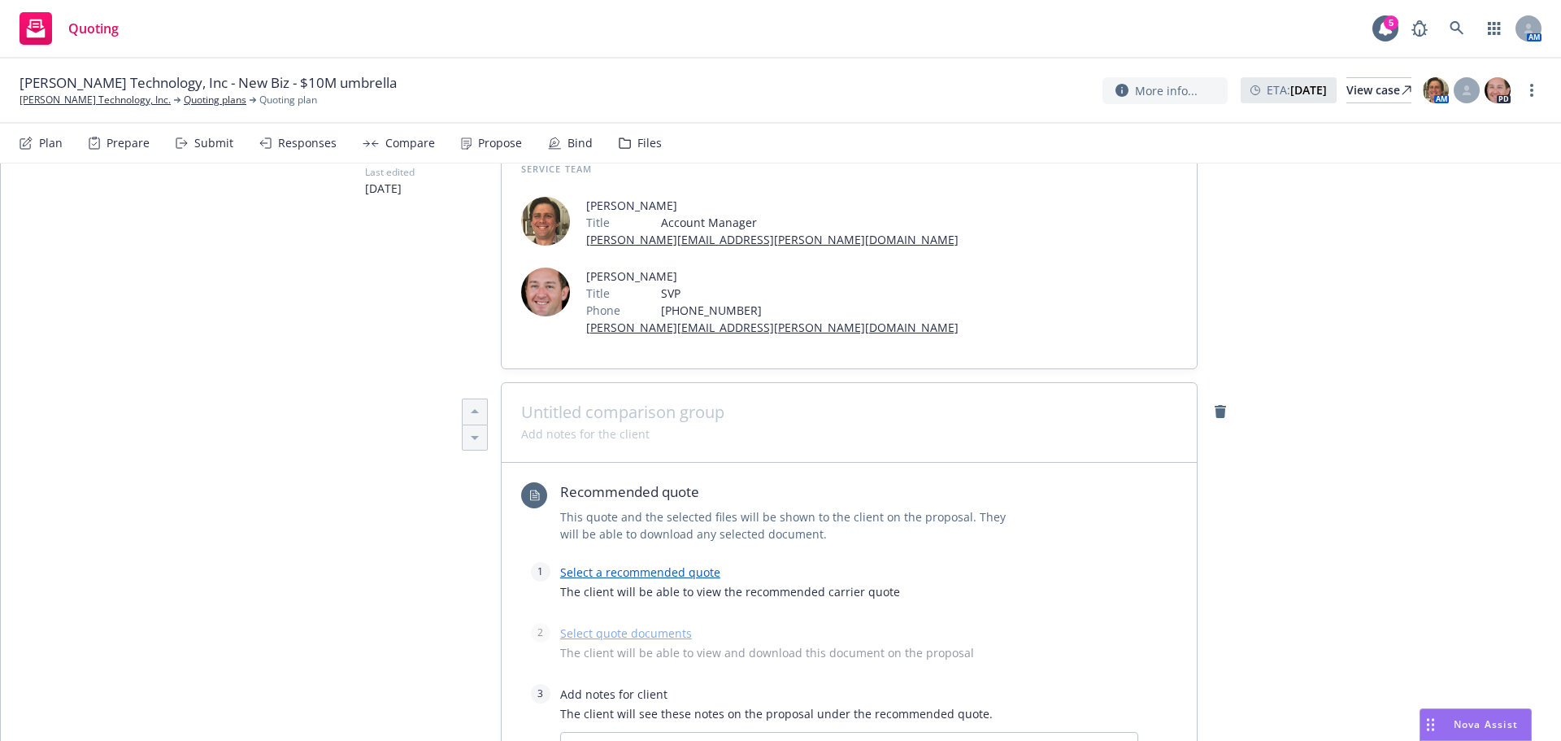
click at [647, 564] on link "Select a recommended quote" at bounding box center [640, 571] width 160 height 15
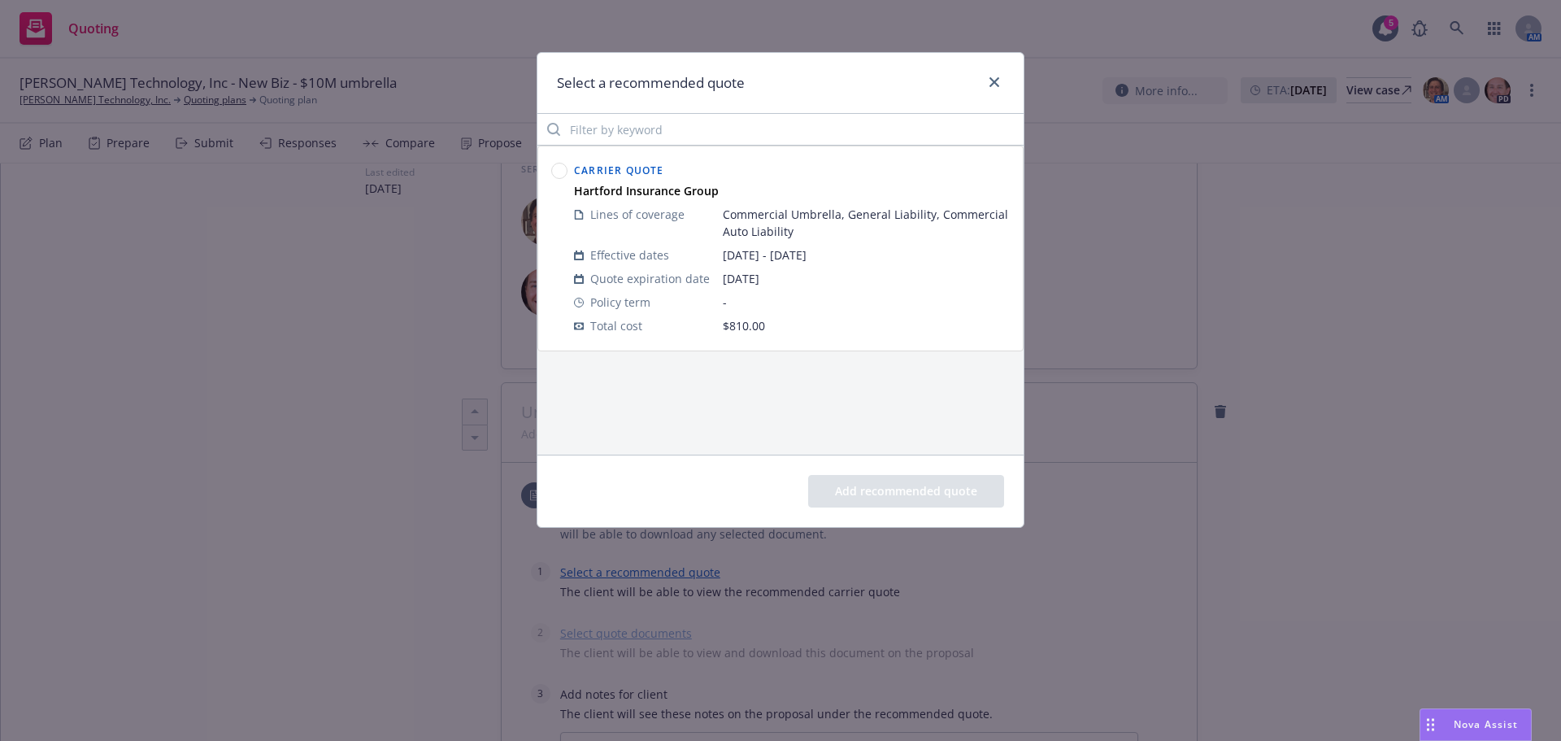
click at [564, 169] on circle at bounding box center [559, 170] width 15 height 15
click at [916, 497] on button "Add recommended quote" at bounding box center [906, 491] width 196 height 33
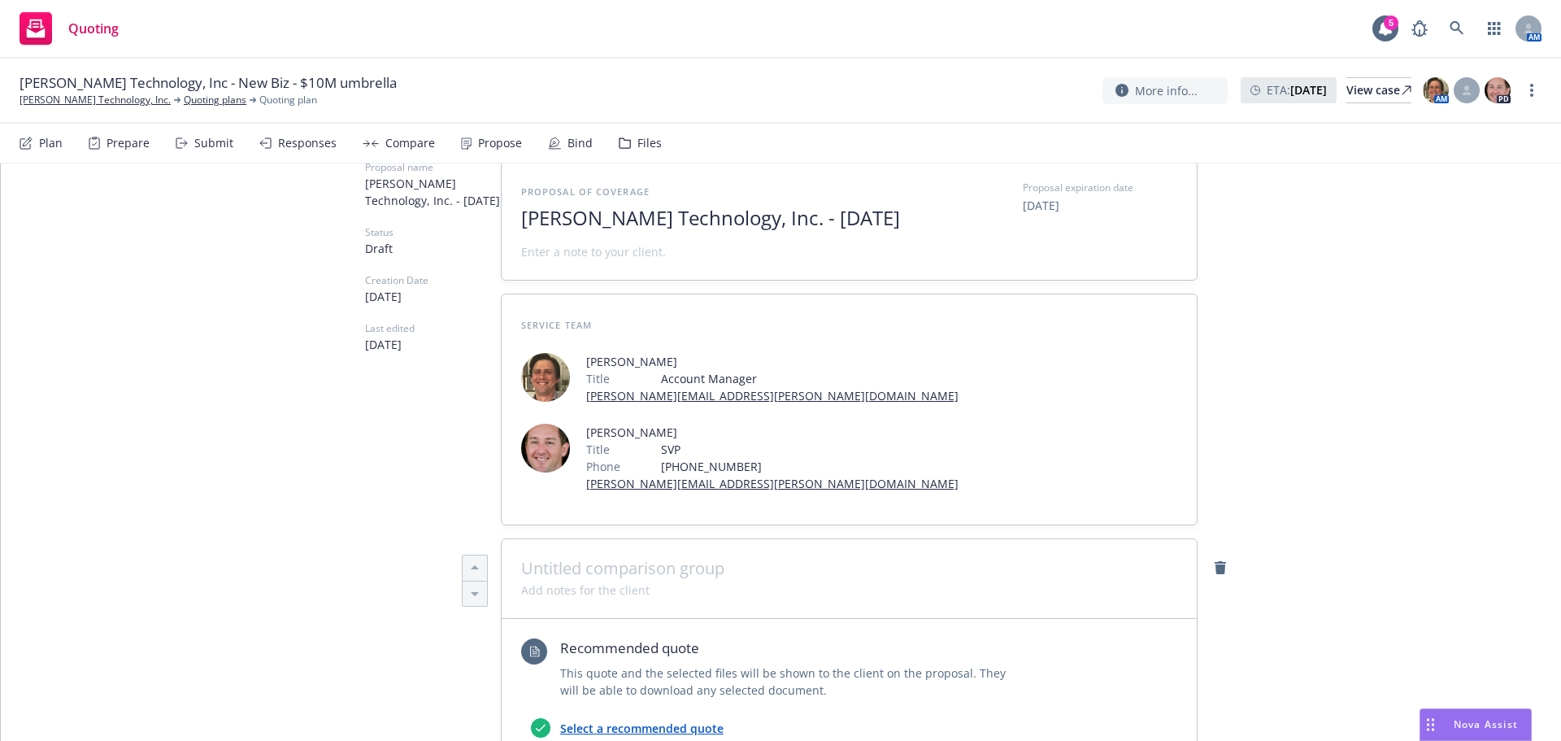
scroll to position [0, 0]
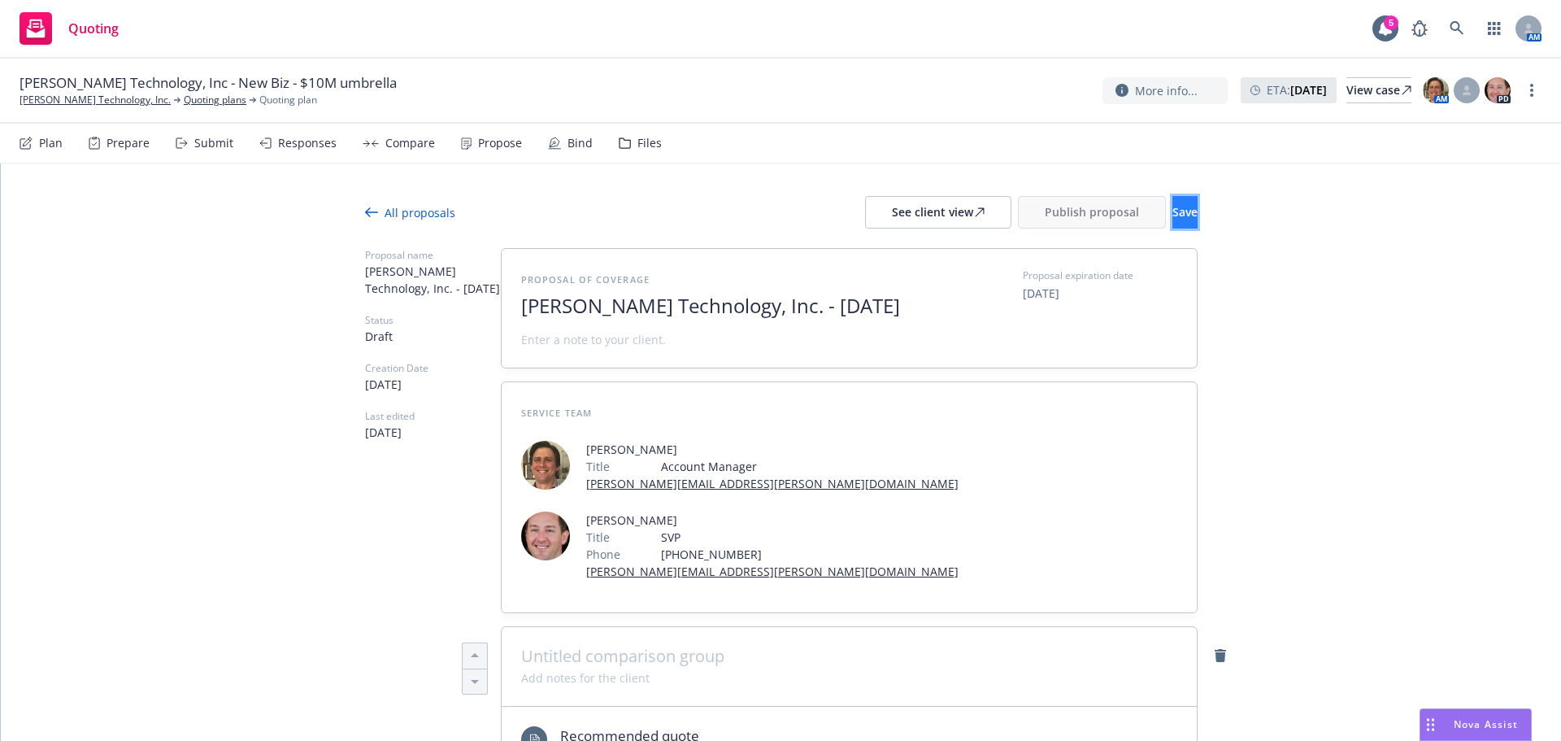
click at [1173, 200] on button "Save" at bounding box center [1185, 212] width 25 height 33
click at [1045, 208] on span "Publish proposal" at bounding box center [1092, 211] width 94 height 15
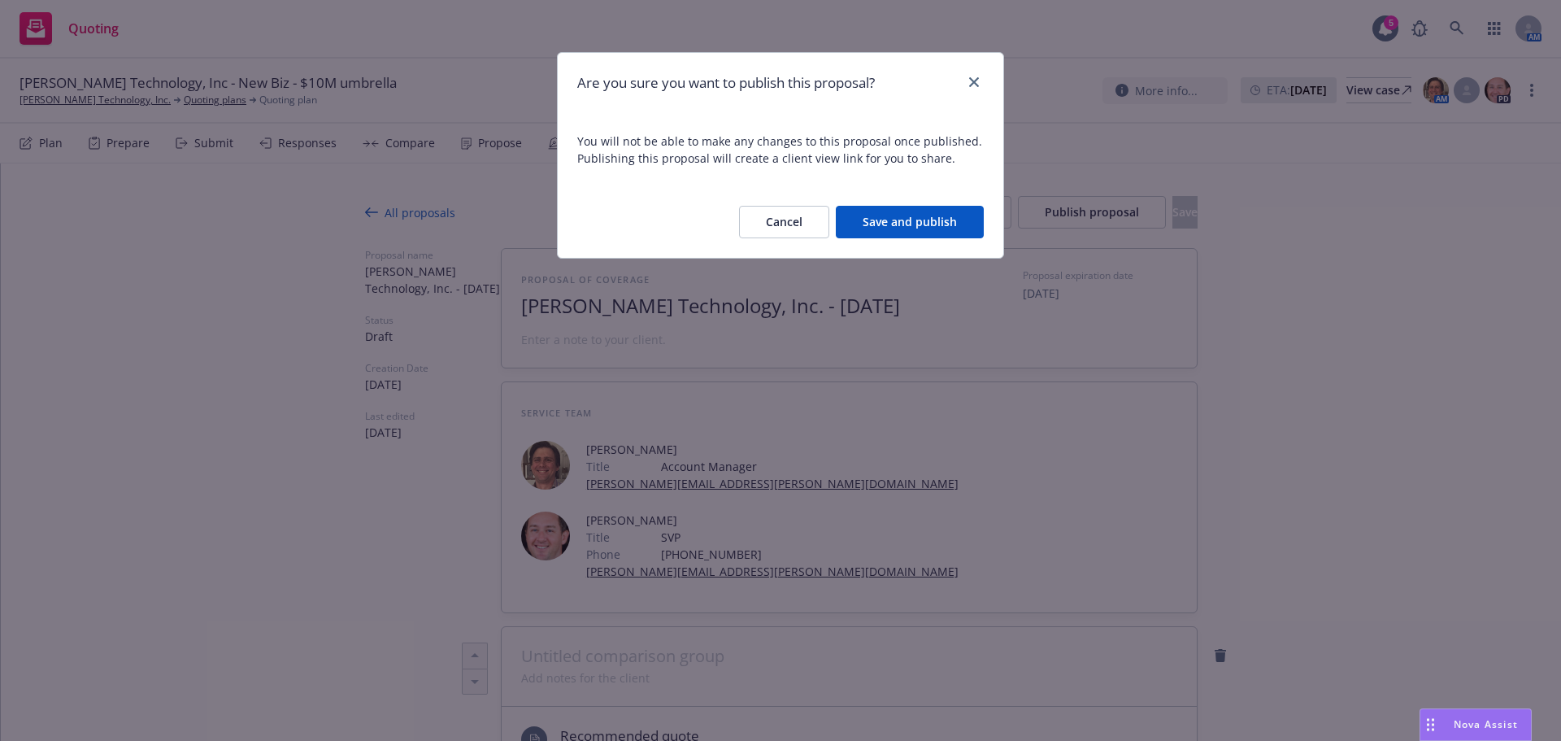
click at [894, 220] on button "Save and publish" at bounding box center [910, 222] width 148 height 33
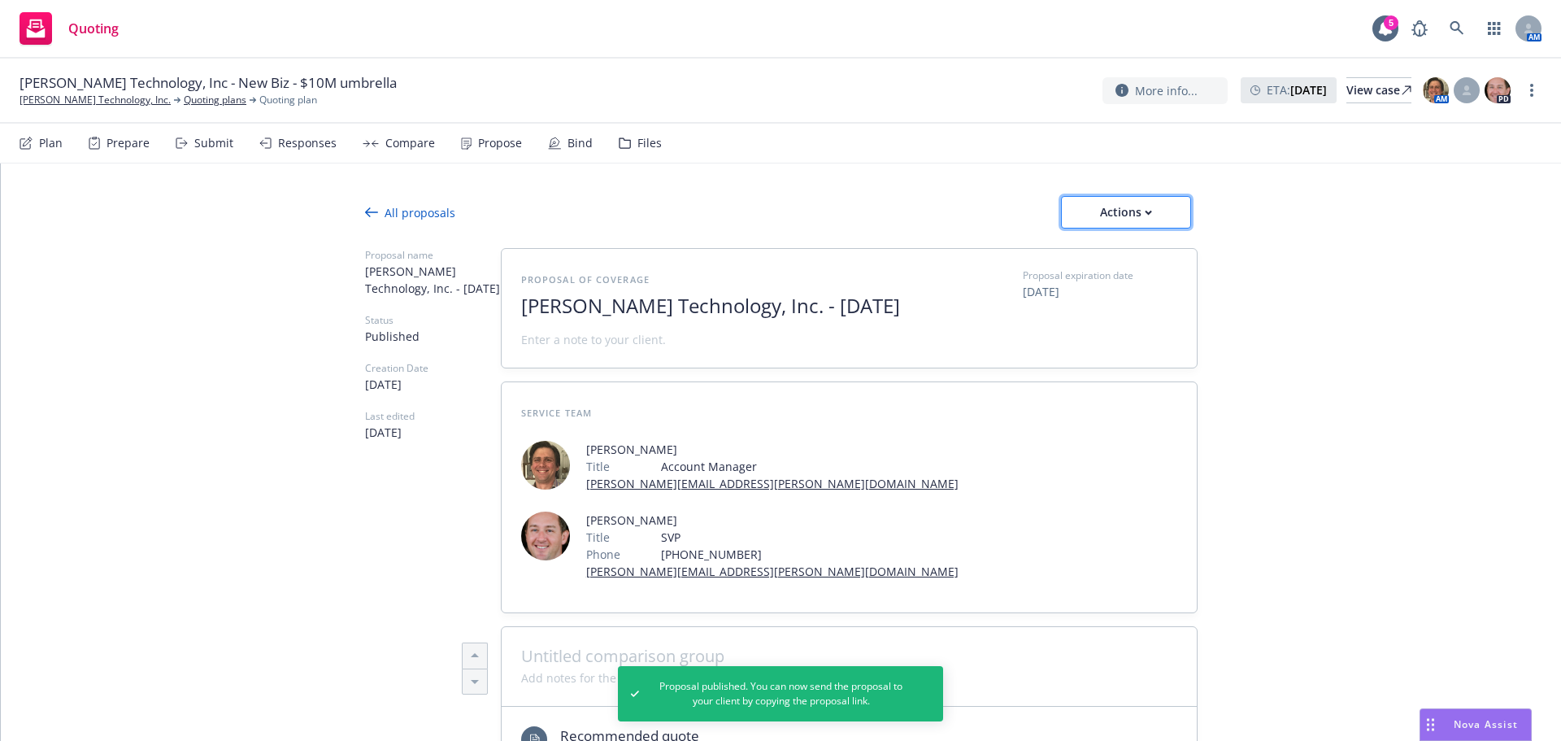
click at [1112, 211] on div "Actions" at bounding box center [1126, 212] width 76 height 31
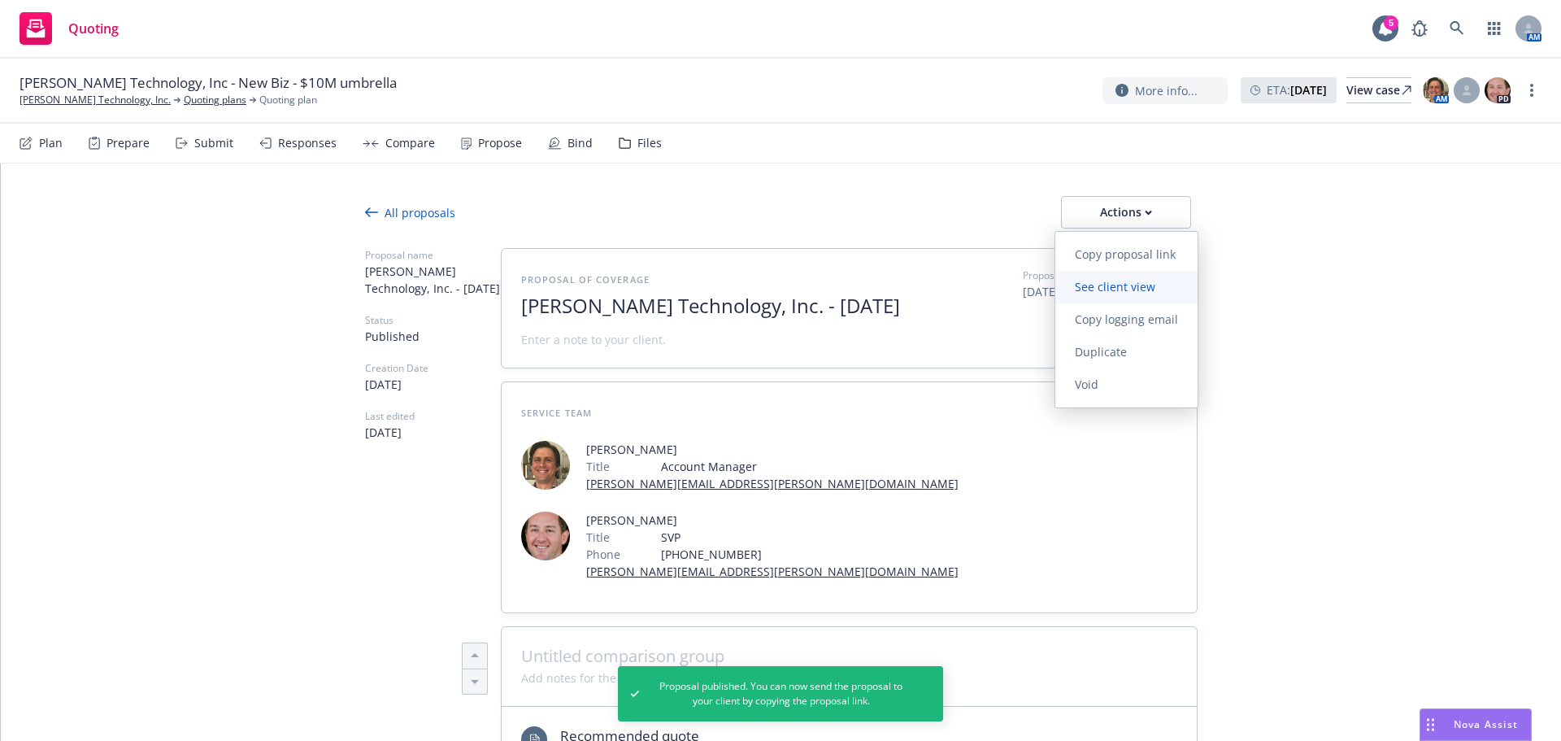
click at [1122, 280] on span "See client view" at bounding box center [1116, 286] width 120 height 15
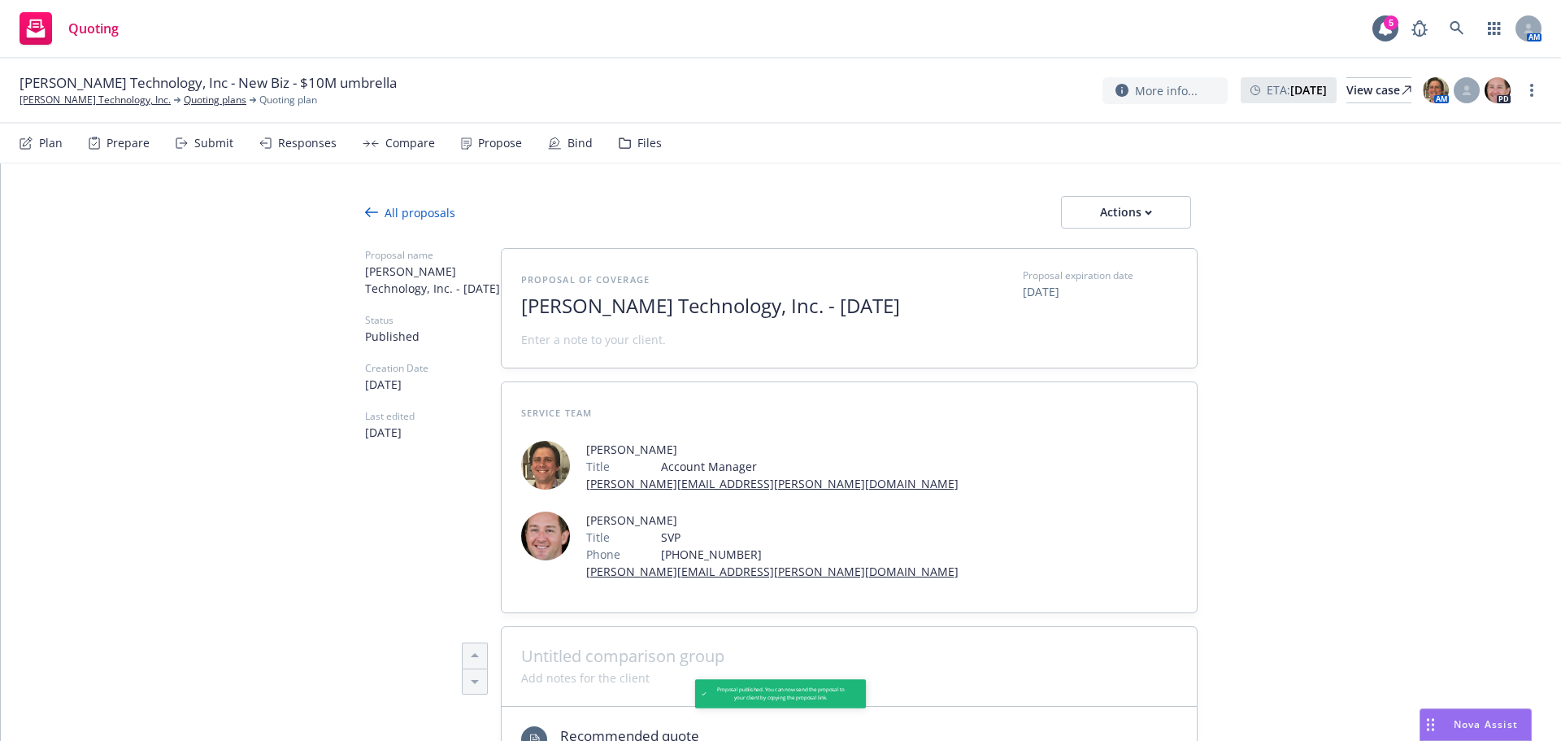
type textarea "x"
click at [578, 152] on div "Bind" at bounding box center [570, 143] width 45 height 39
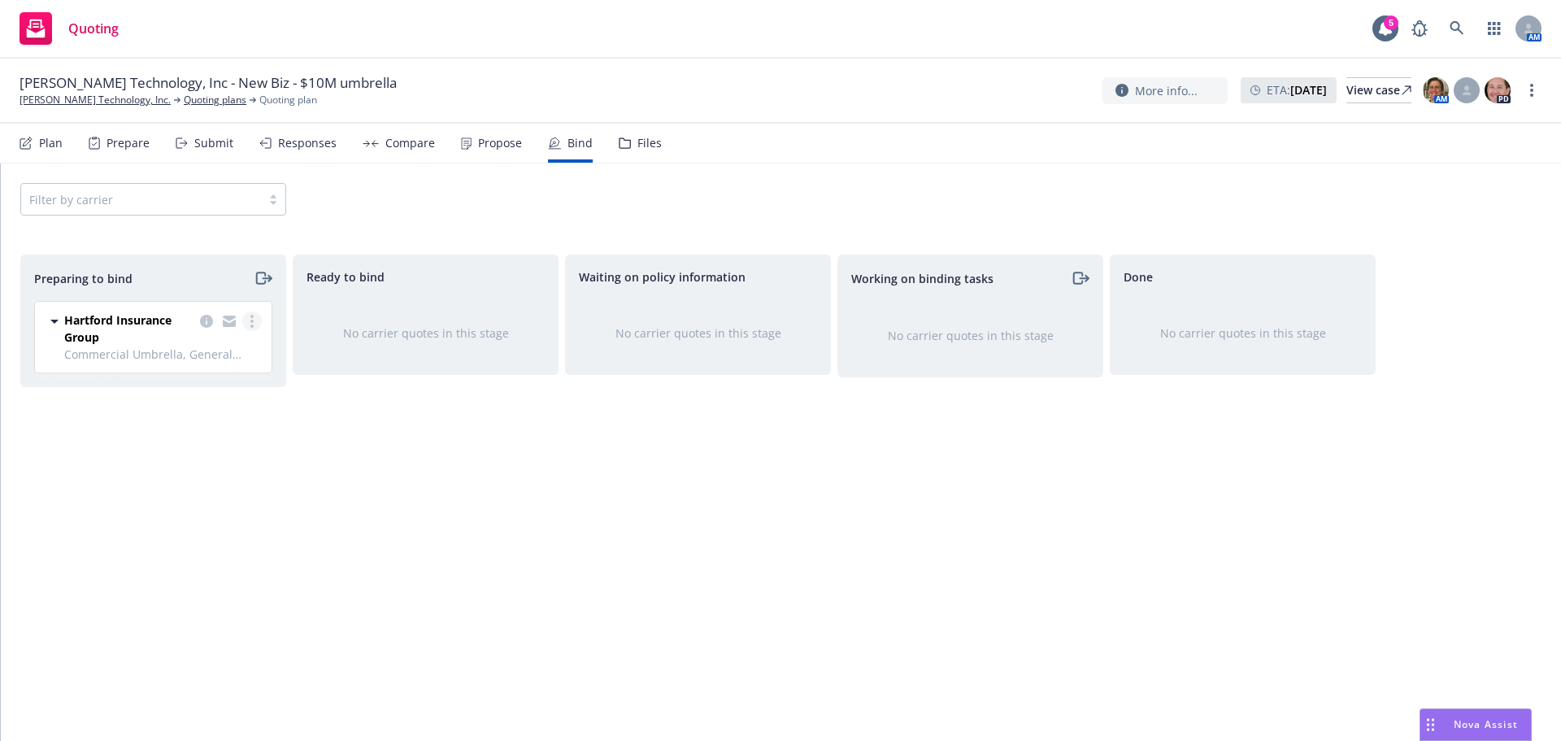
click at [254, 319] on link "more" at bounding box center [252, 321] width 20 height 20
click at [185, 387] on span "Log bind order" at bounding box center [162, 386] width 120 height 15
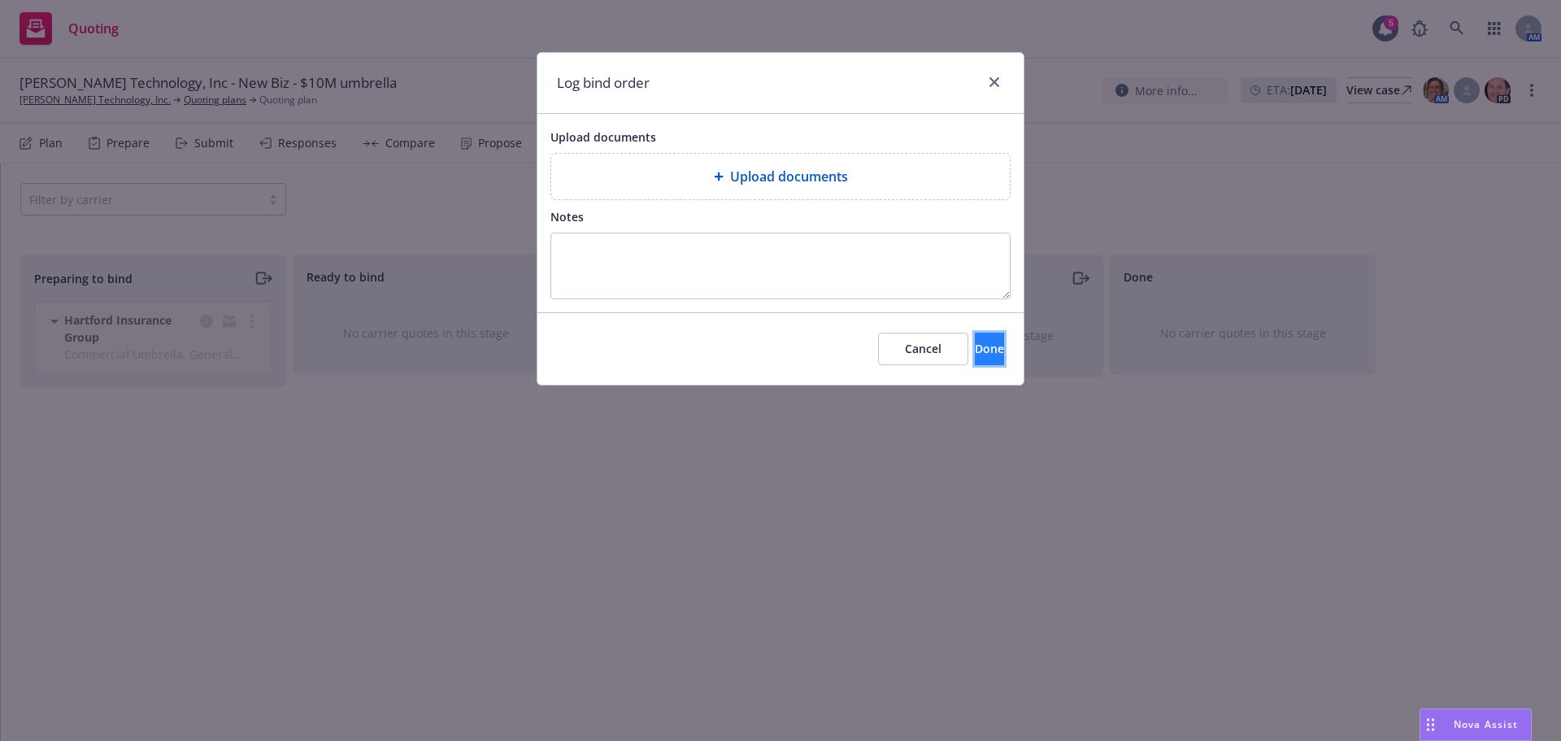
click at [975, 365] on button "Done" at bounding box center [989, 349] width 29 height 33
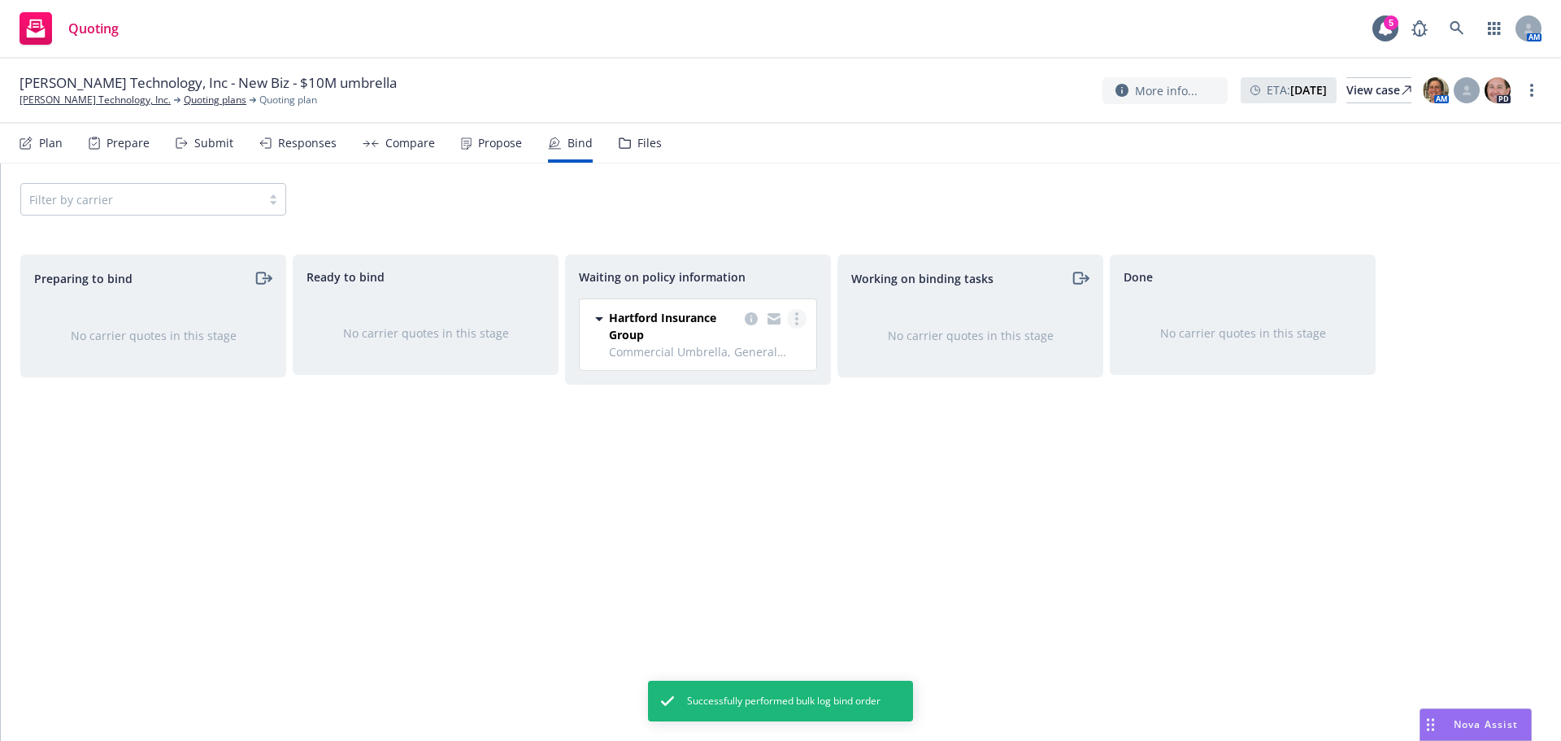
click at [795, 315] on link "more" at bounding box center [797, 319] width 20 height 20
click at [738, 358] on span "Create policies" at bounding box center [719, 351] width 120 height 15
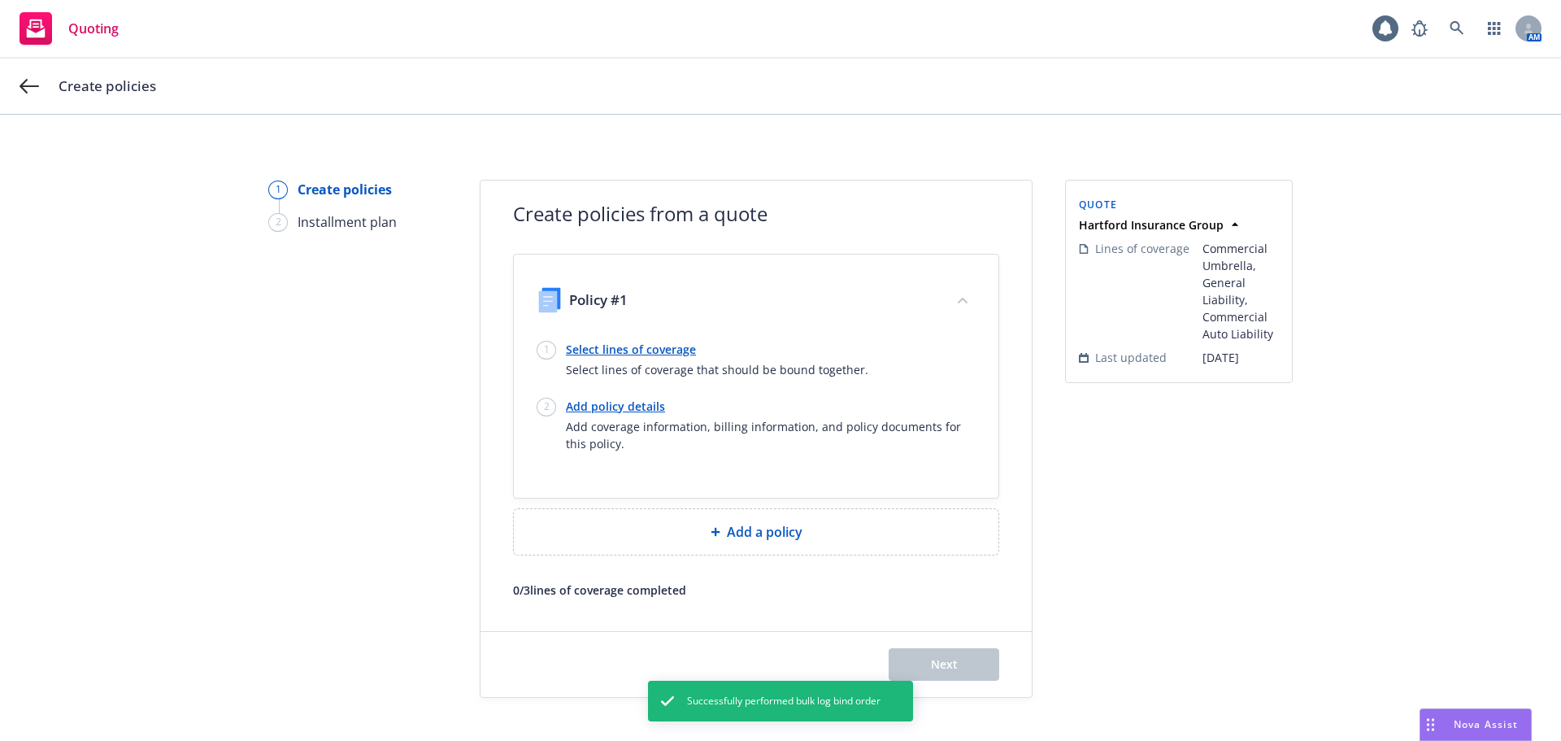
click at [624, 352] on link "Select lines of coverage" at bounding box center [717, 349] width 303 height 17
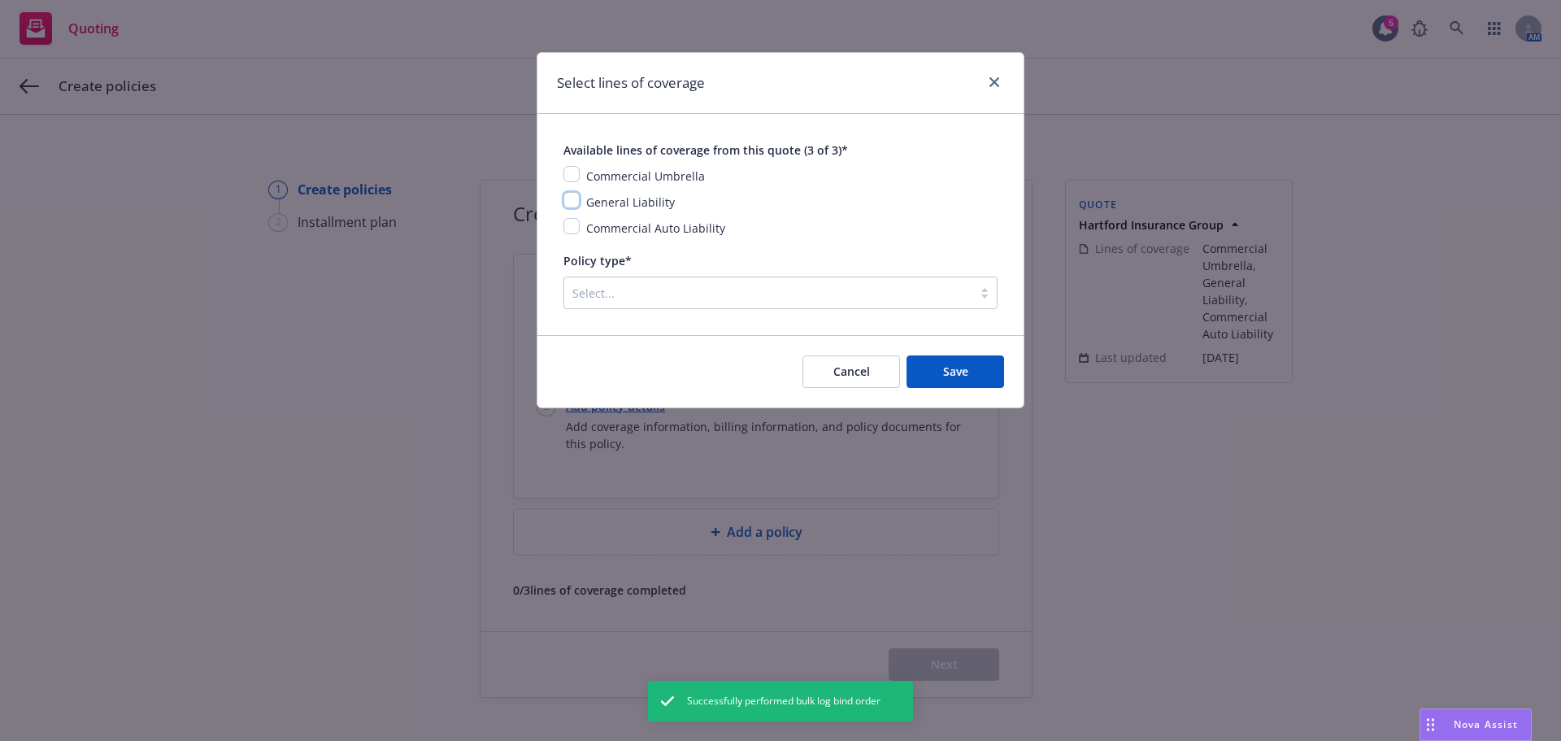
drag, startPoint x: 571, startPoint y: 198, endPoint x: 575, endPoint y: 181, distance: 16.8
click at [572, 198] on input "checkbox" at bounding box center [572, 200] width 16 height 16
checkbox input "true"
click at [573, 172] on input "checkbox" at bounding box center [572, 174] width 16 height 16
checkbox input "true"
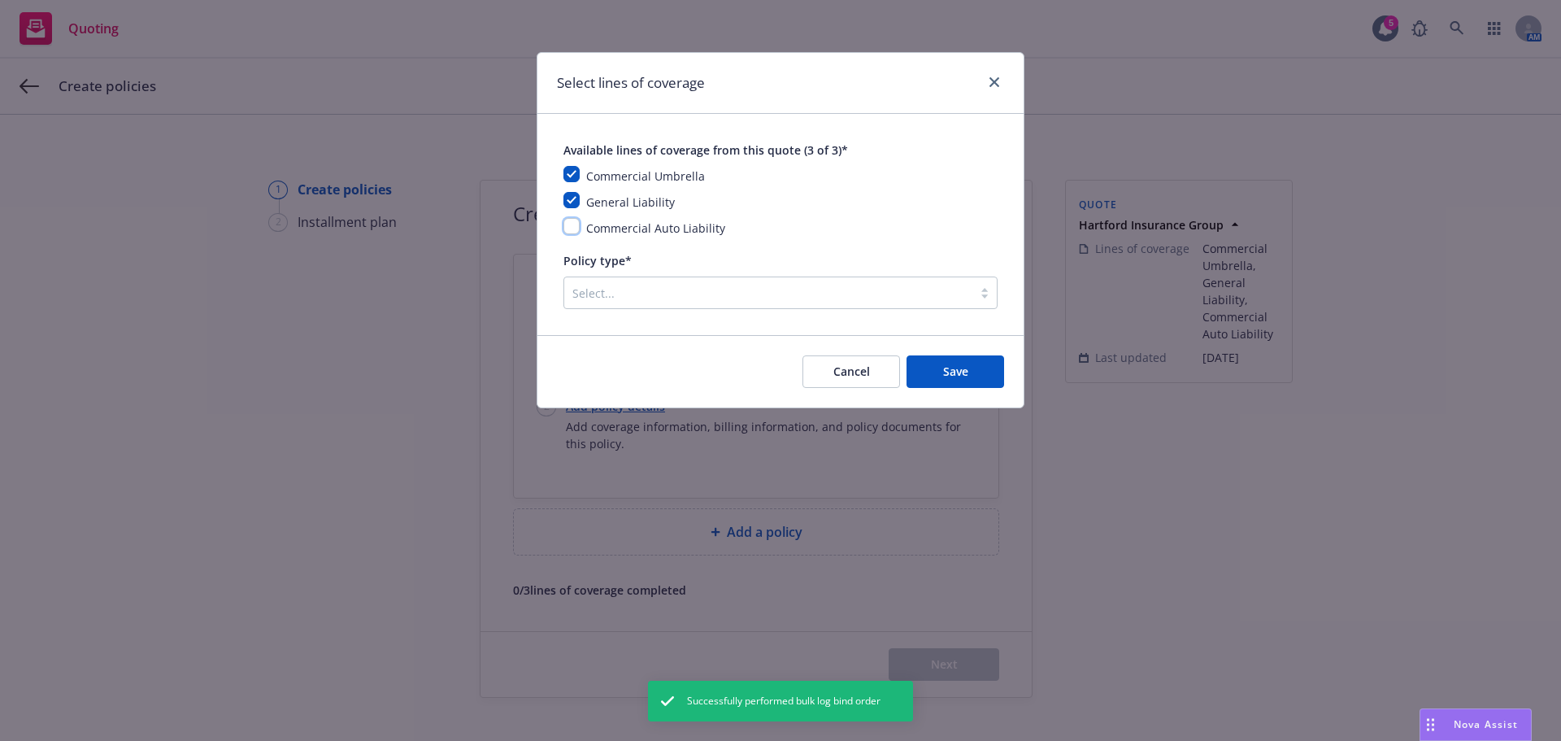
drag, startPoint x: 571, startPoint y: 227, endPoint x: 586, endPoint y: 248, distance: 26.2
click at [571, 228] on input "checkbox" at bounding box center [572, 226] width 16 height 16
checkbox input "true"
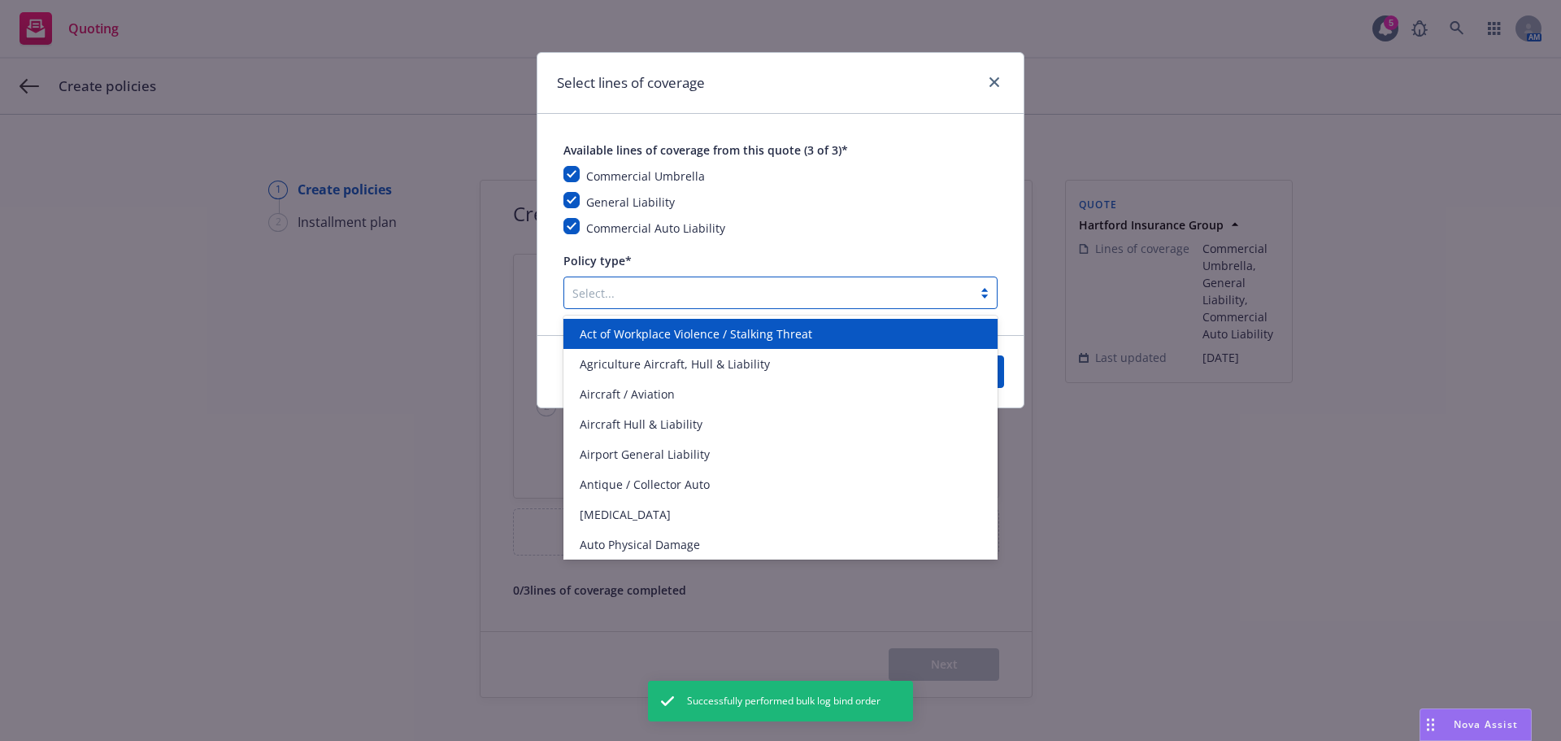
click at [624, 303] on div "Select..." at bounding box center [768, 293] width 408 height 26
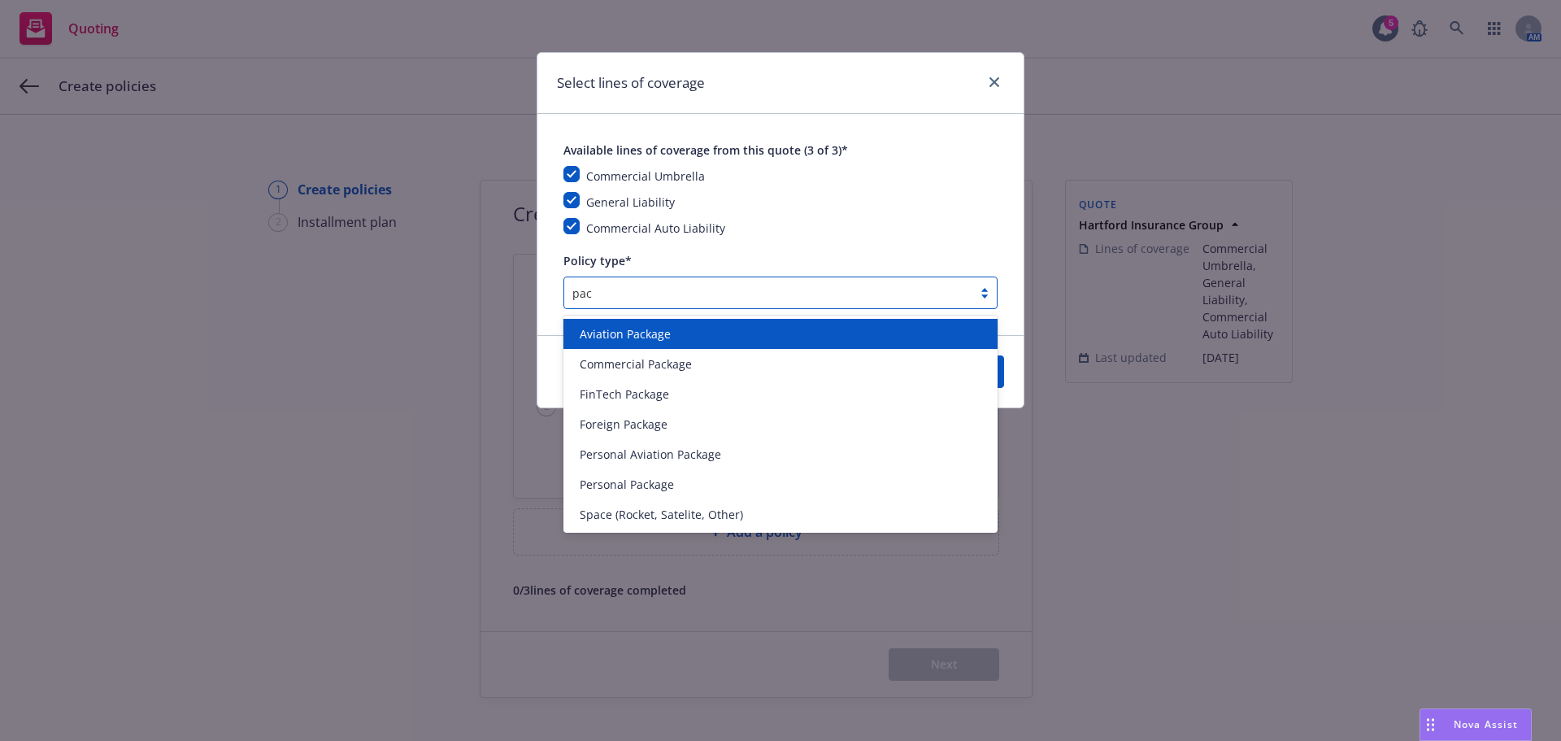
type input "pack"
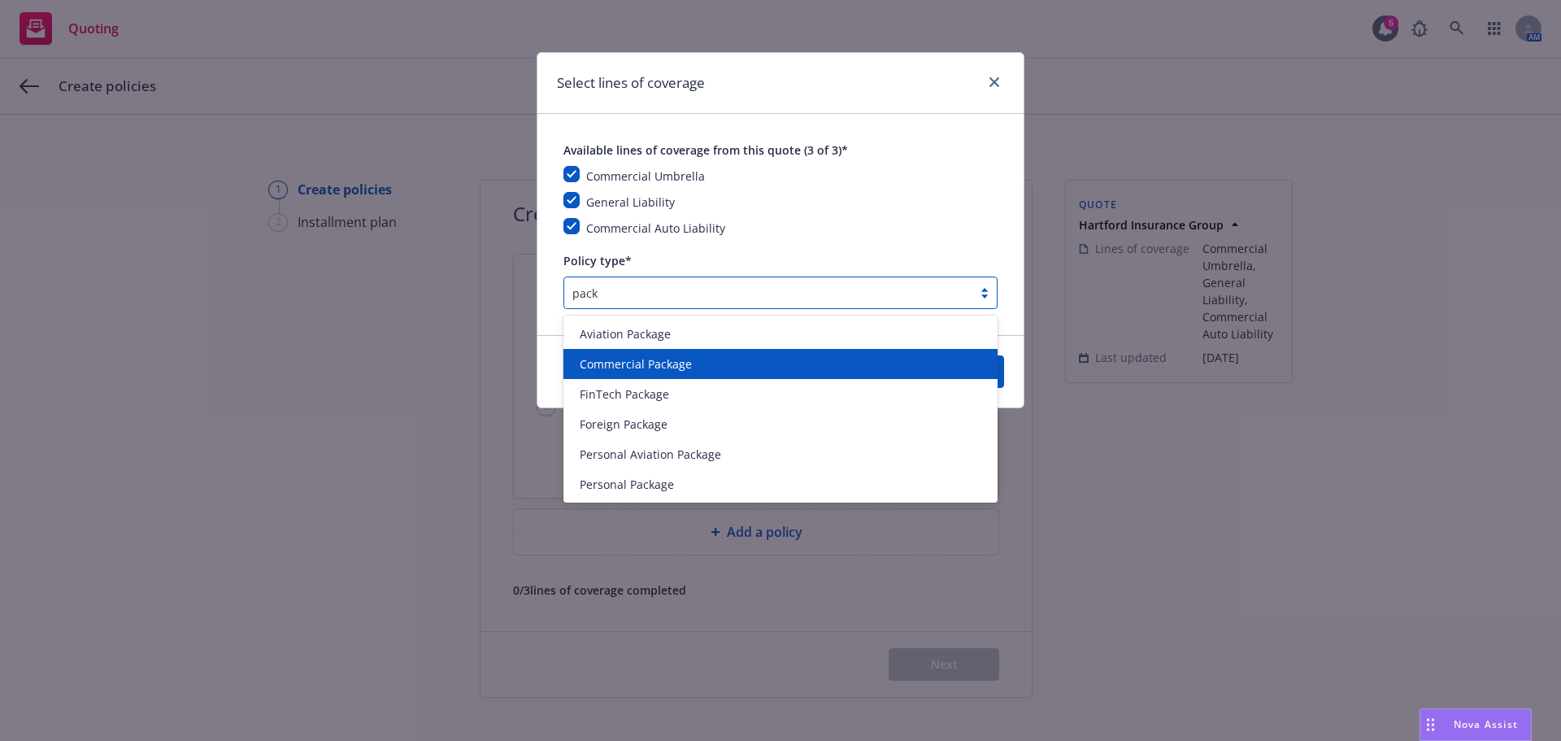
click at [699, 359] on div "Commercial Package" at bounding box center [780, 363] width 415 height 17
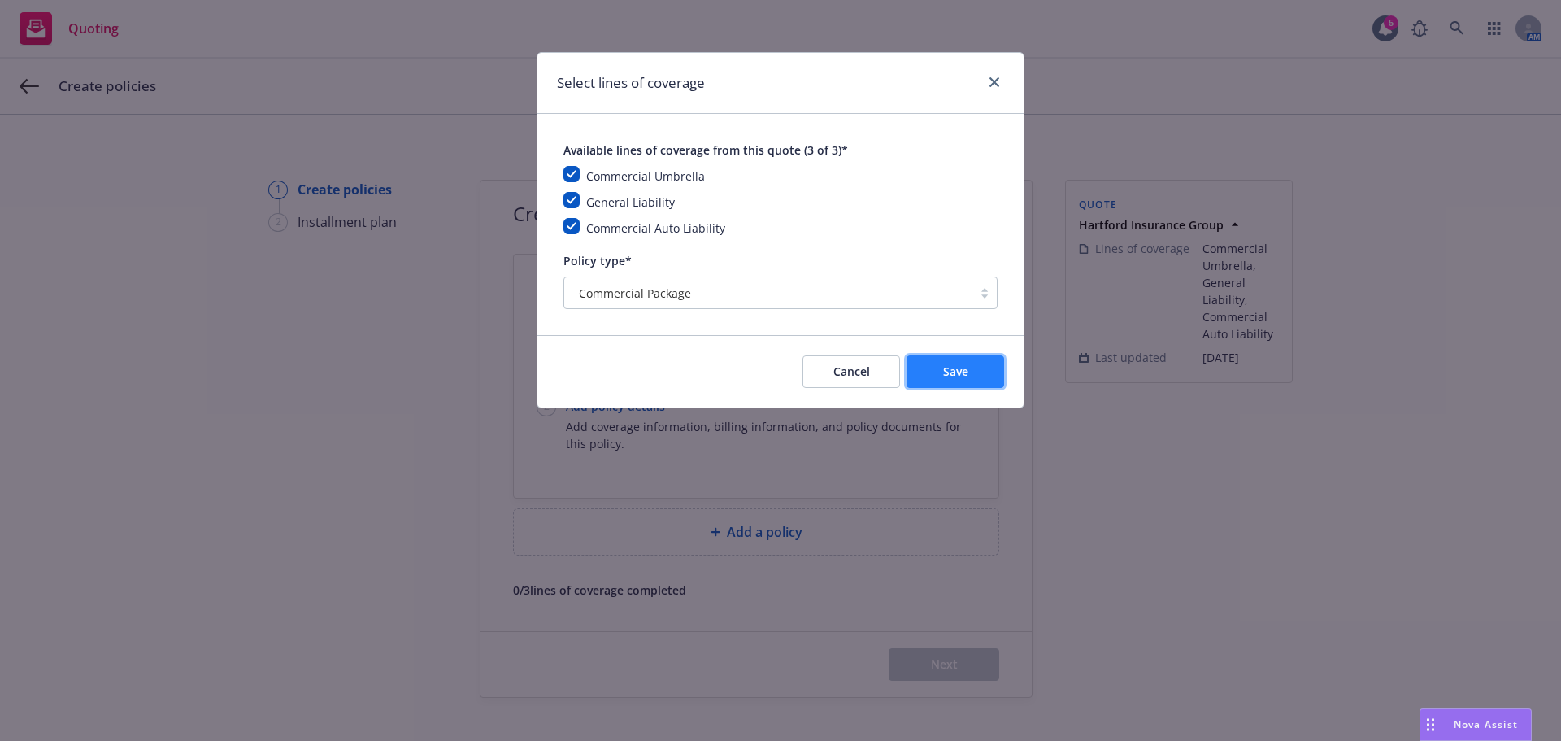
click at [952, 369] on span "Save" at bounding box center [955, 371] width 25 height 15
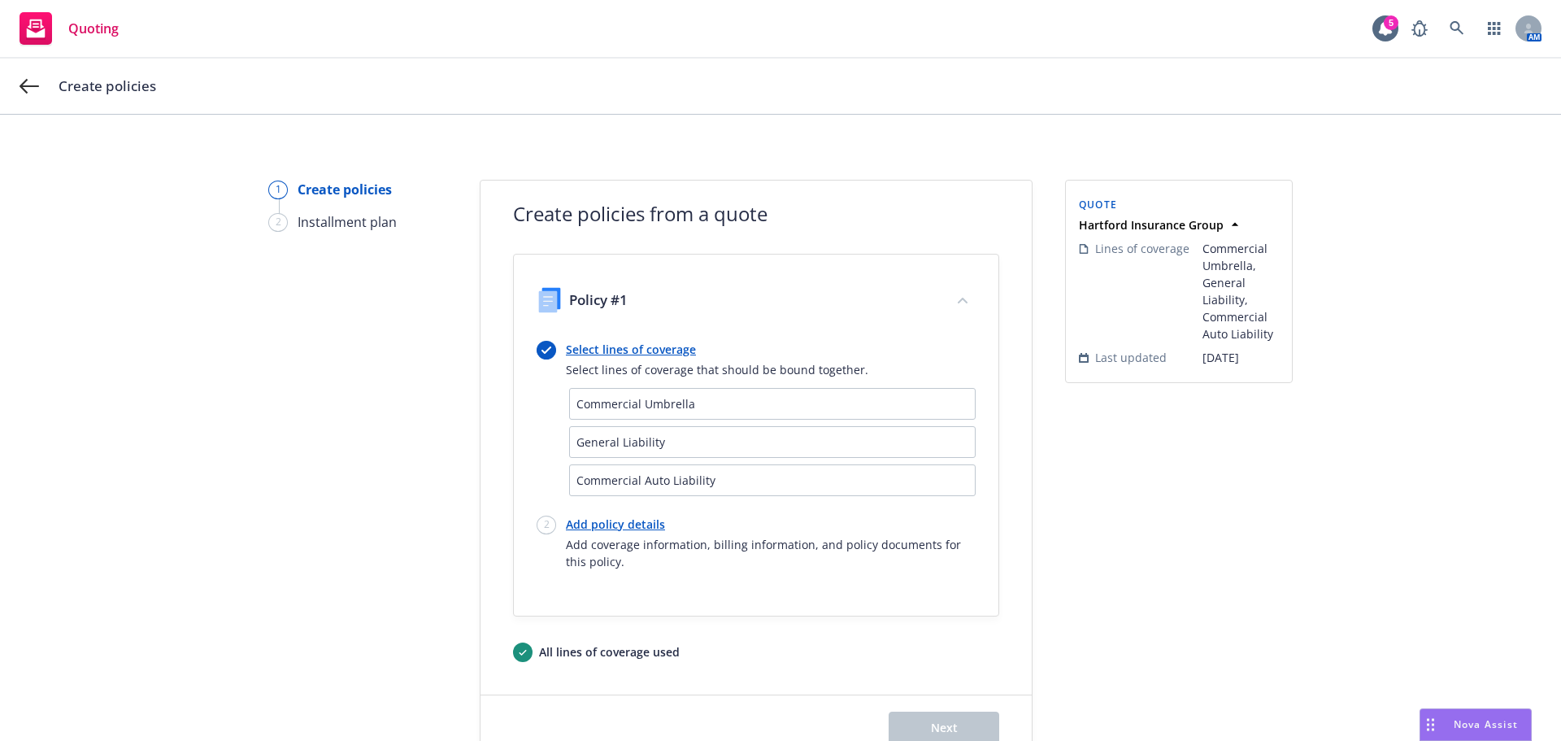
click at [616, 510] on div "Select lines of coverage Select lines of coverage that should be bound together…" at bounding box center [756, 455] width 439 height 229
click at [616, 514] on div "Select lines of coverage Select lines of coverage that should be bound together…" at bounding box center [756, 455] width 439 height 229
click at [620, 522] on link "Add policy details" at bounding box center [771, 524] width 410 height 17
select select "12"
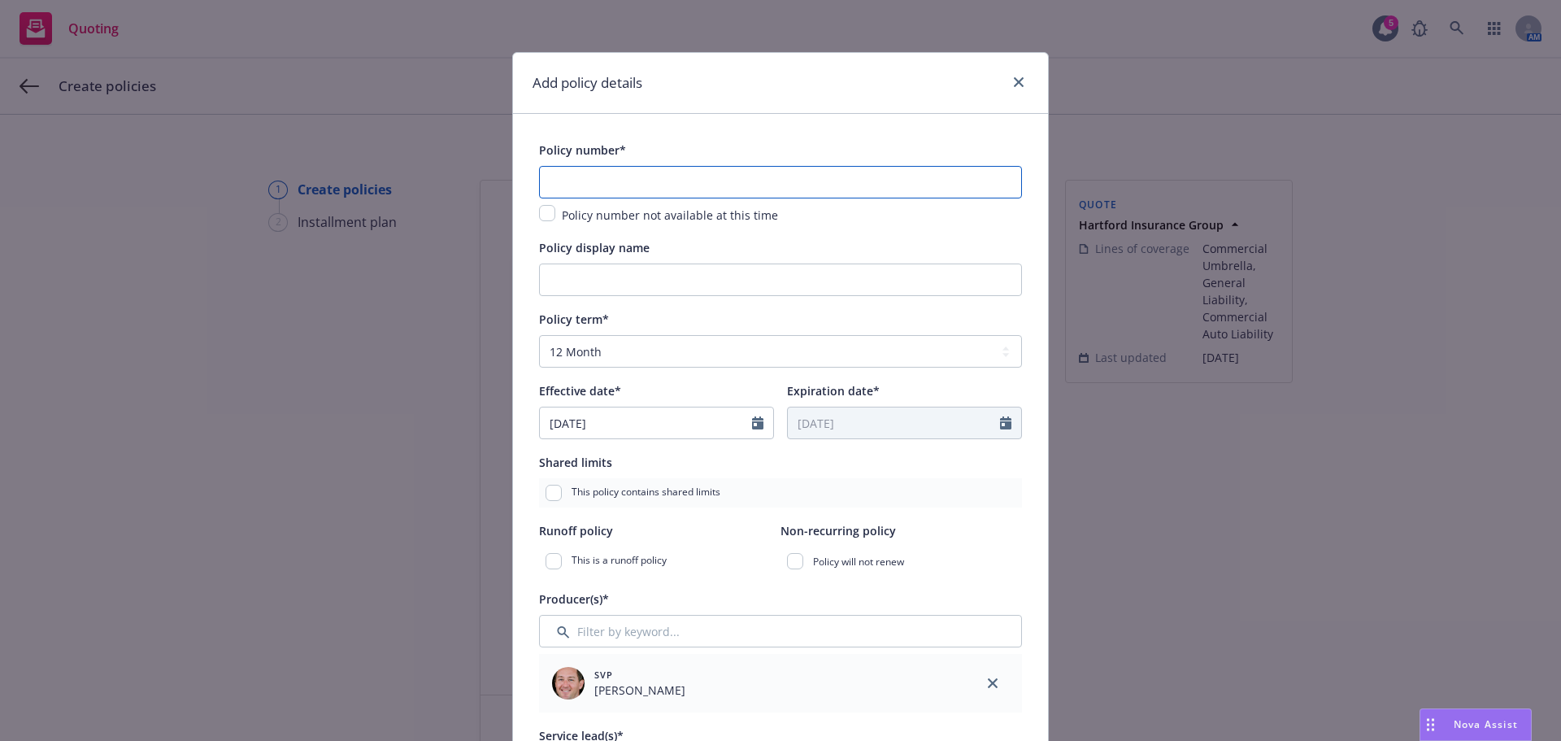
click at [637, 181] on input "text" at bounding box center [780, 182] width 483 height 33
paste input "57SBMBV0R5E"
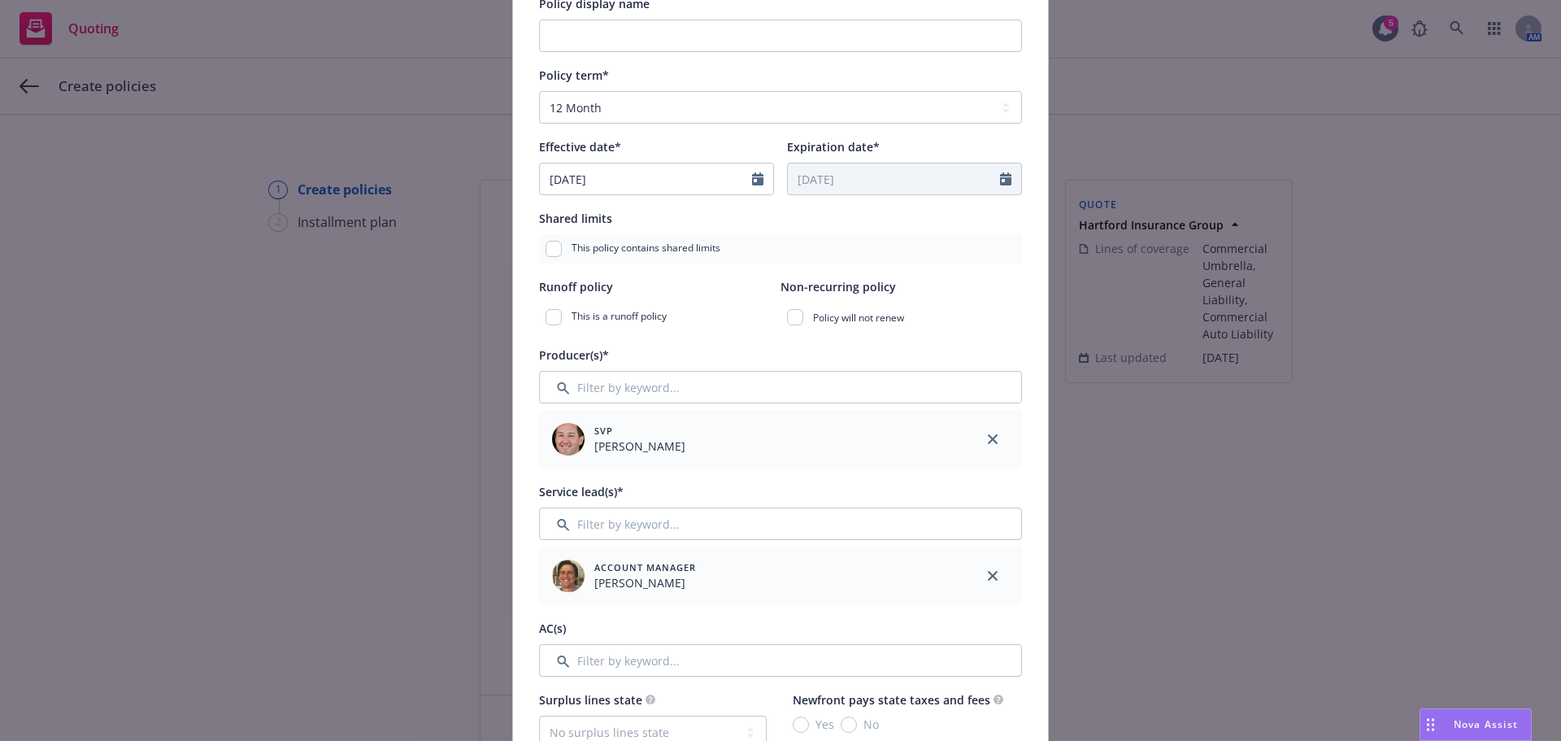
scroll to position [81, 0]
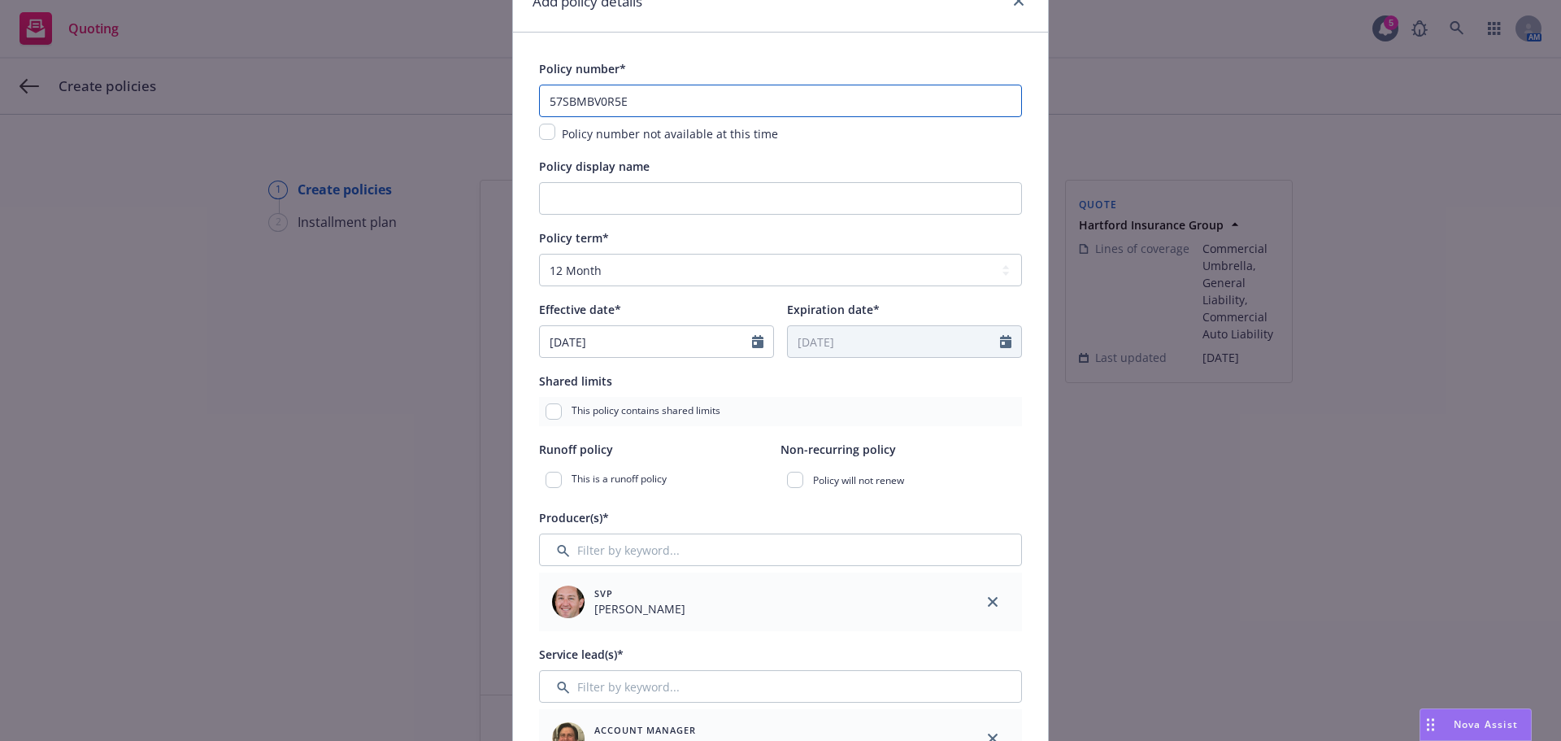
type input "57SBMBV0R5E"
click at [618, 192] on input "Policy display name" at bounding box center [780, 198] width 483 height 33
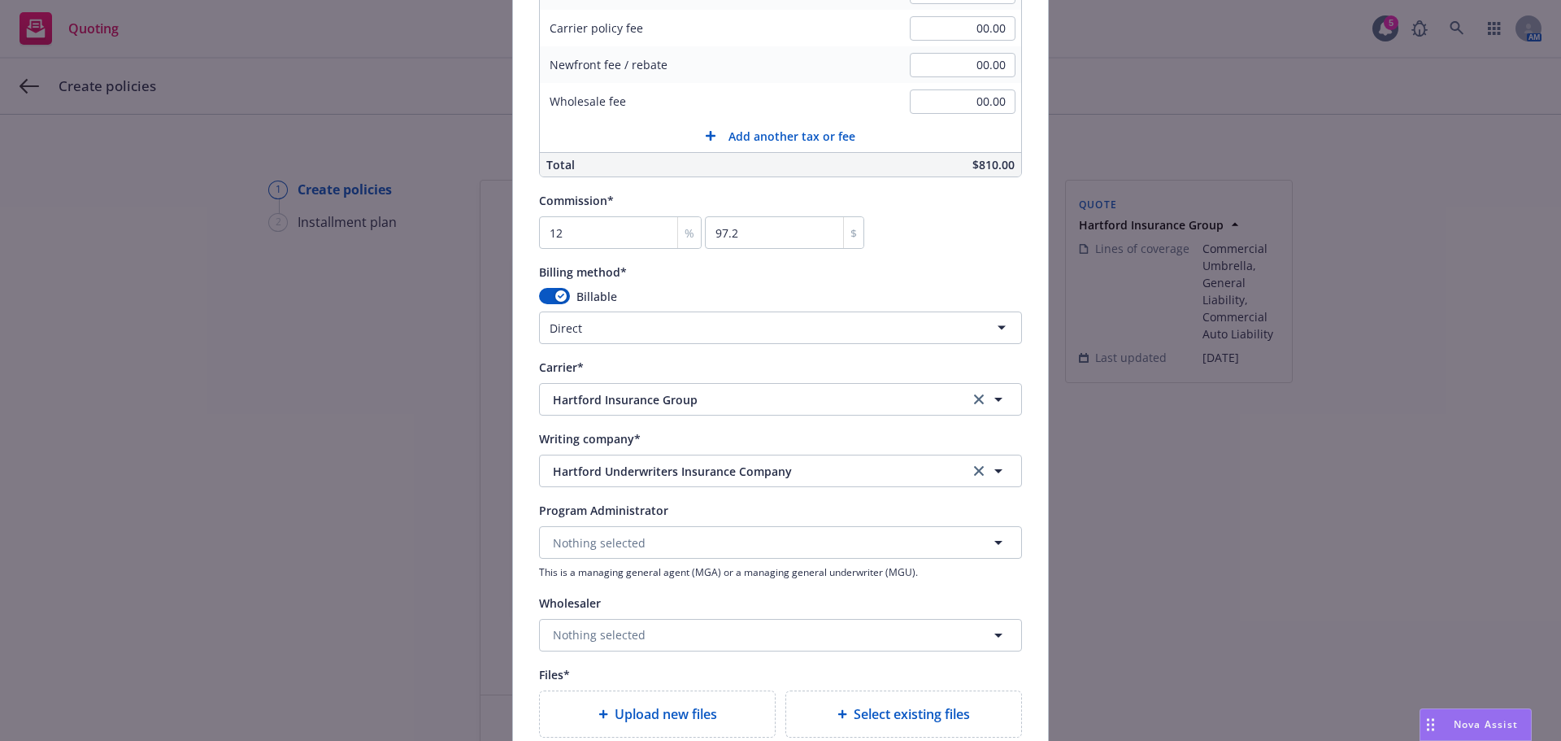
scroll to position [1535, 0]
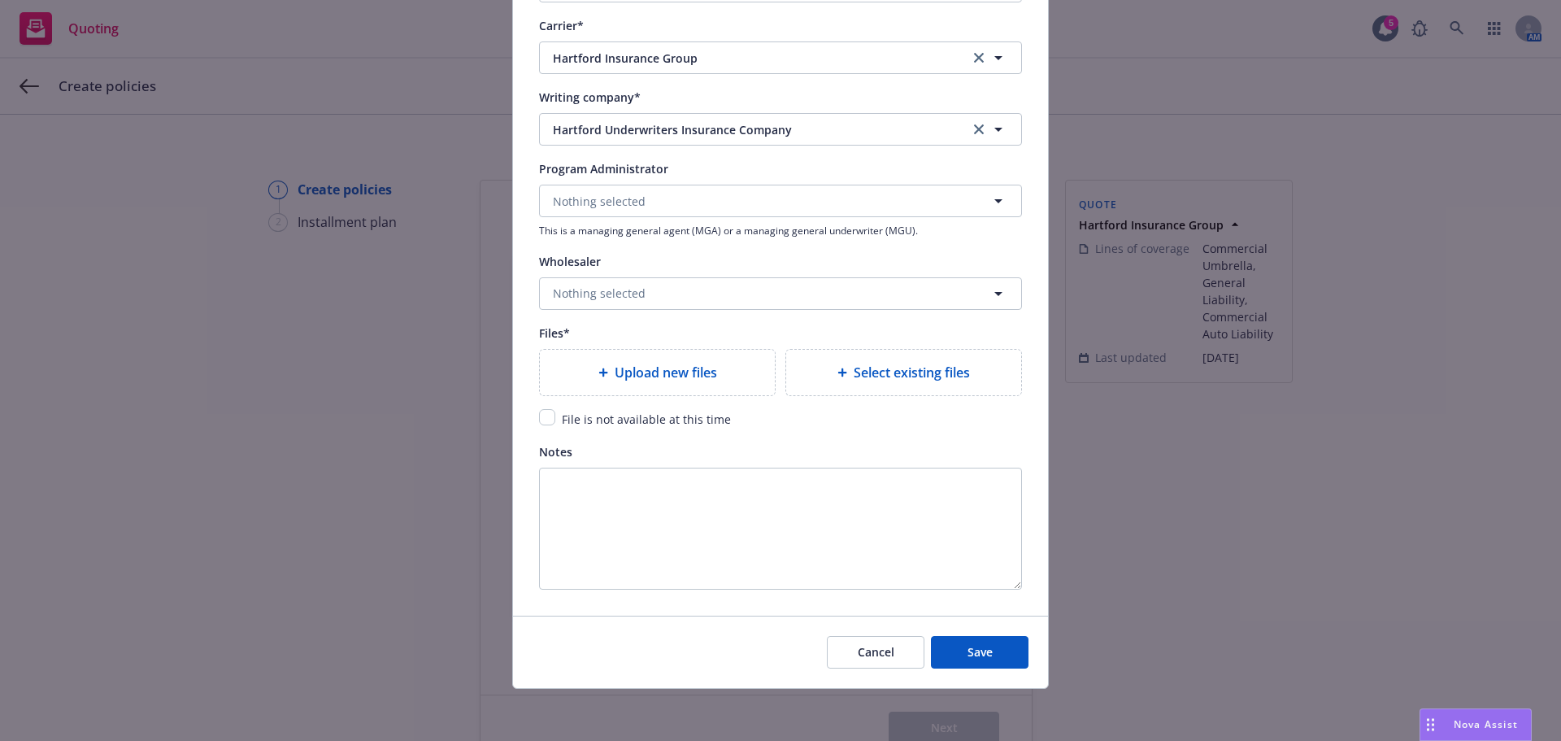
type input "CGL, HNOA and Umbrella"
click at [539, 419] on input "checkbox" at bounding box center [547, 417] width 16 height 16
checkbox input "true"
click at [969, 639] on button "Save" at bounding box center [980, 652] width 98 height 33
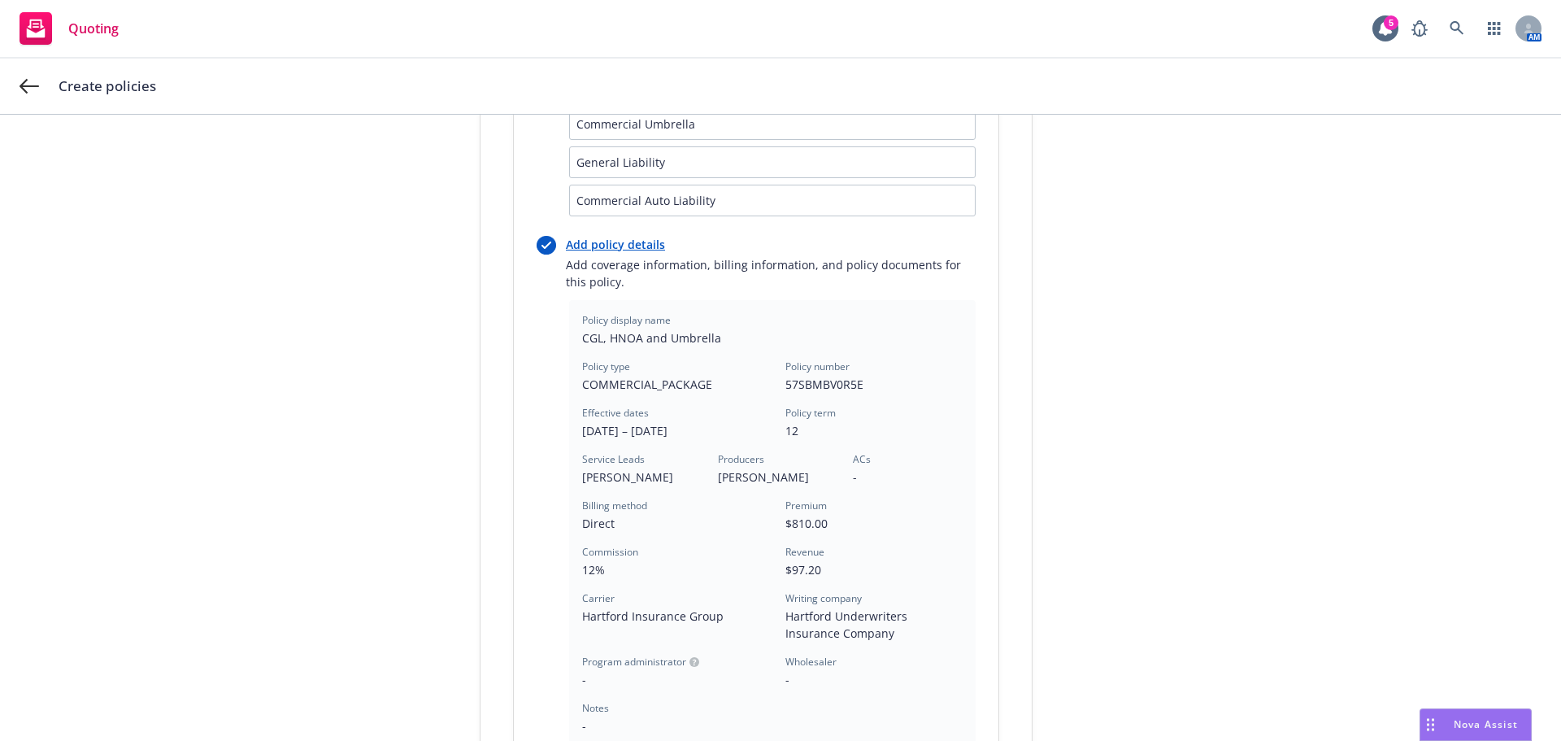
scroll to position [488, 0]
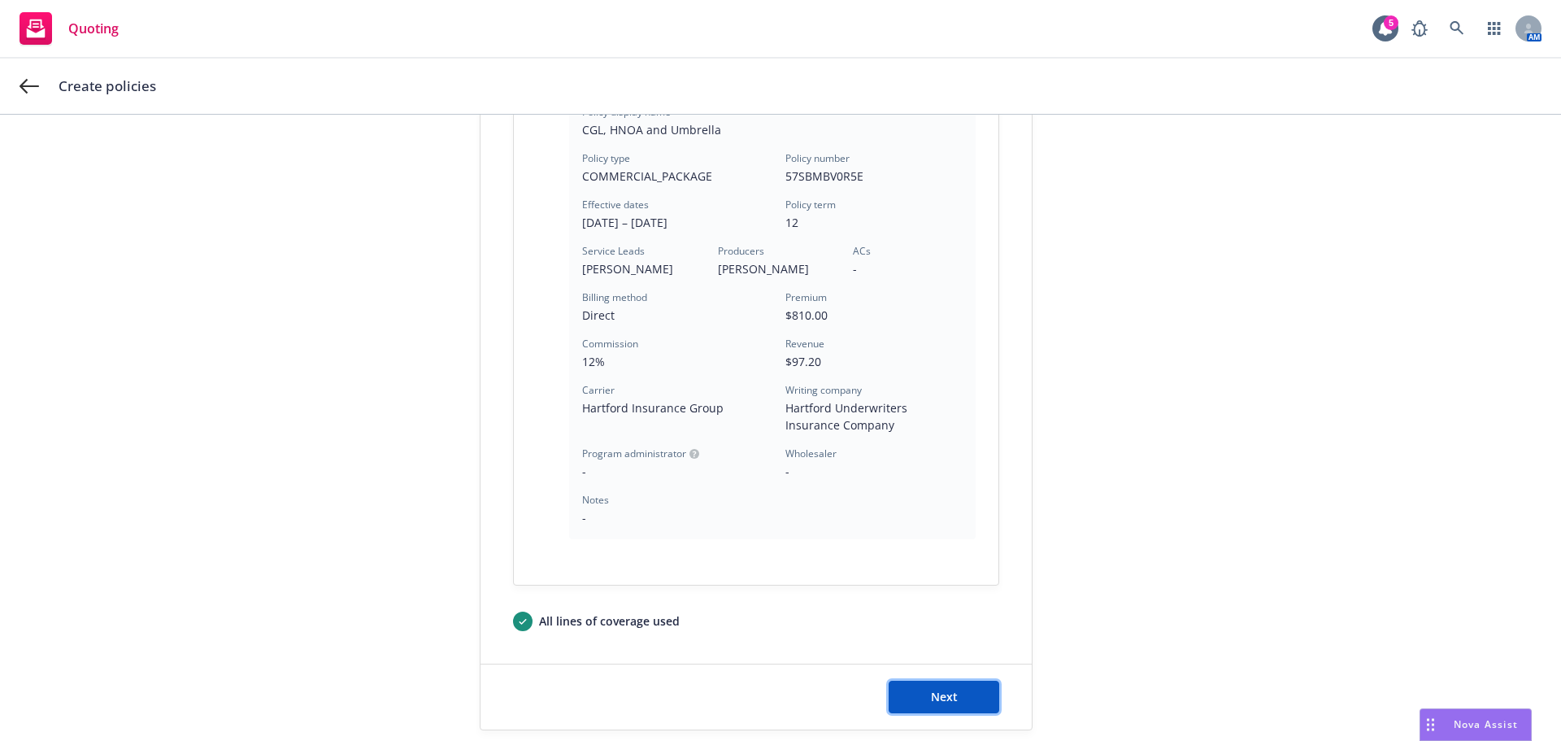
click at [943, 701] on span "Next" at bounding box center [944, 696] width 27 height 15
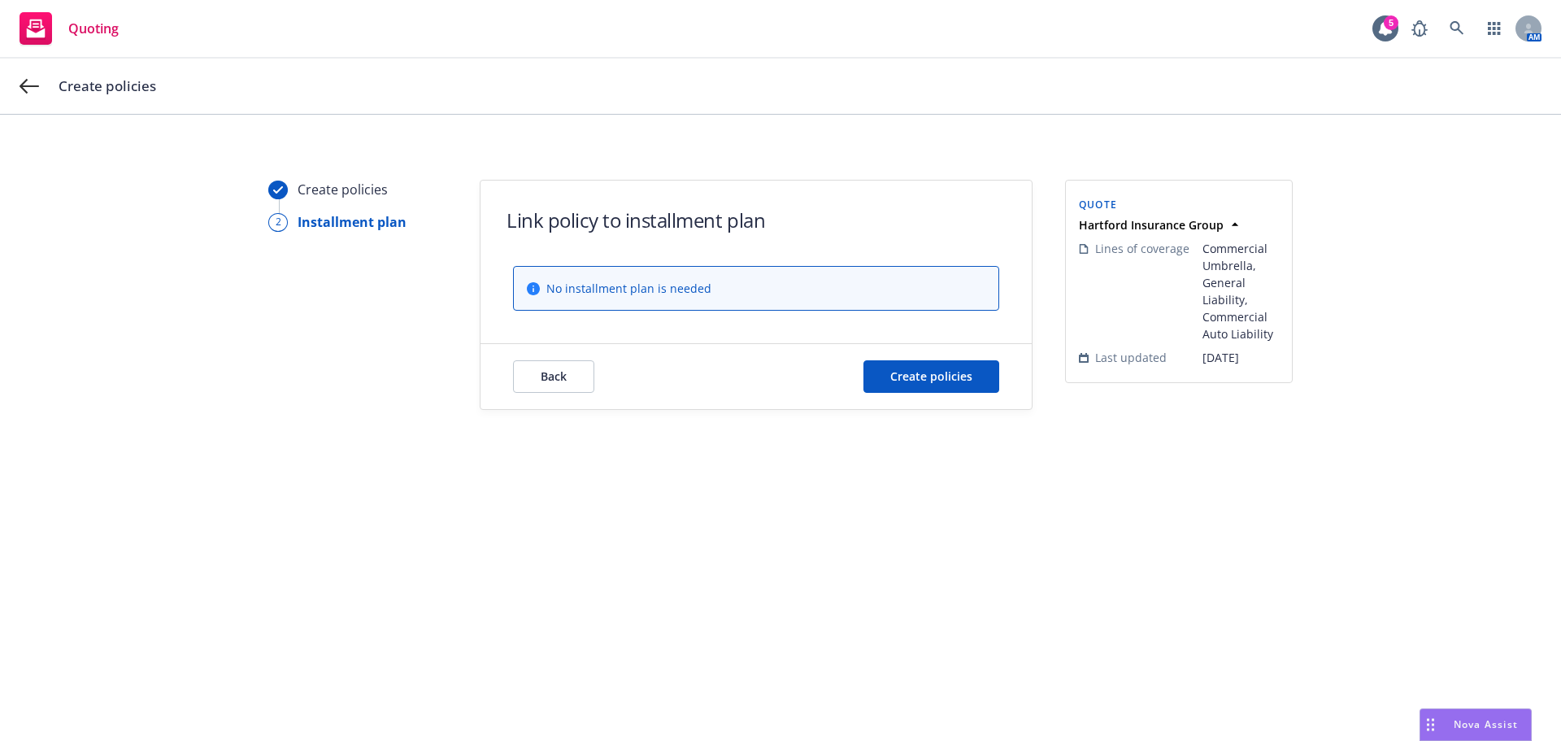
scroll to position [0, 0]
click at [916, 378] on span "Create policies" at bounding box center [932, 375] width 82 height 15
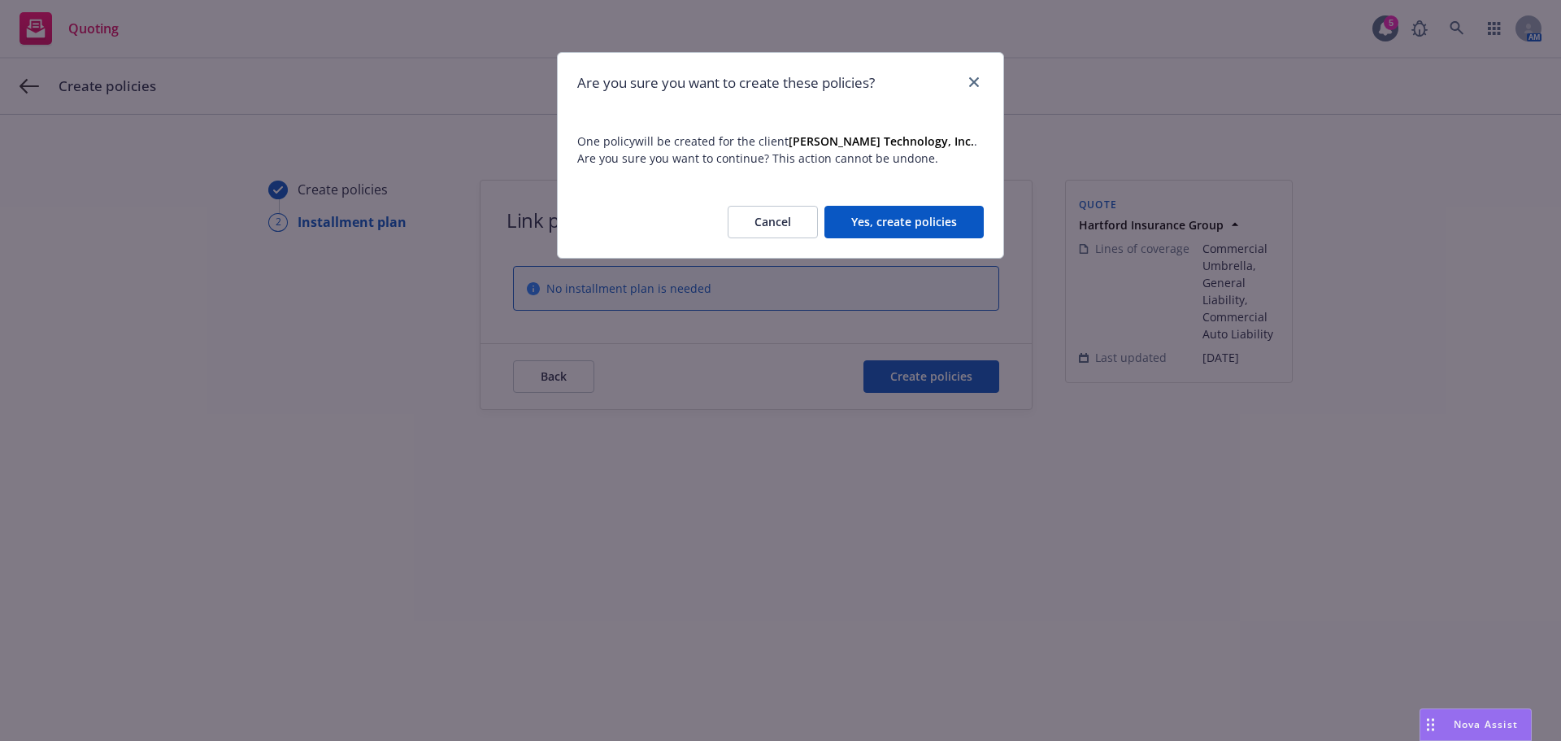
click at [912, 217] on button "Yes, create policies" at bounding box center [904, 222] width 159 height 33
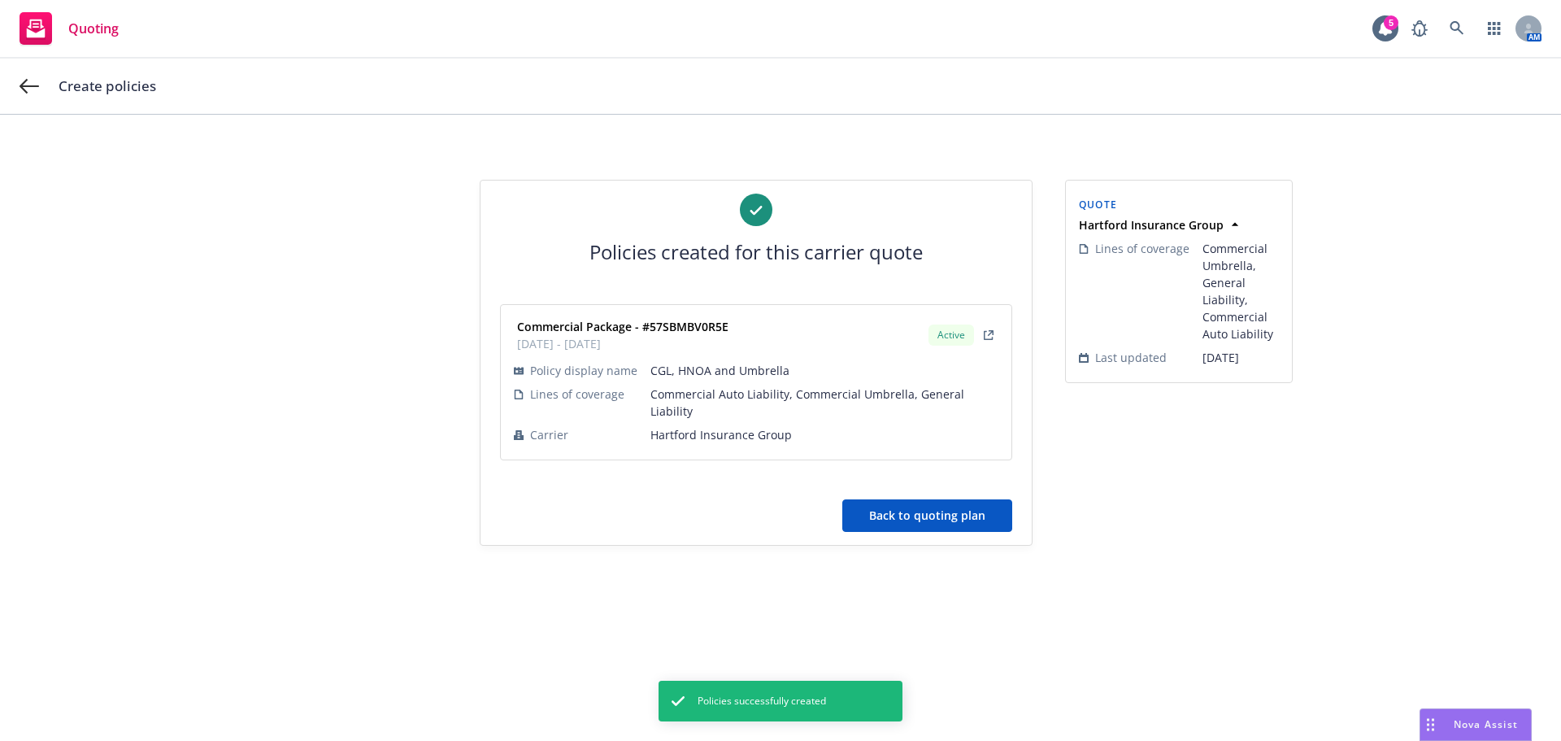
click at [934, 499] on button "Back to quoting plan" at bounding box center [928, 515] width 170 height 33
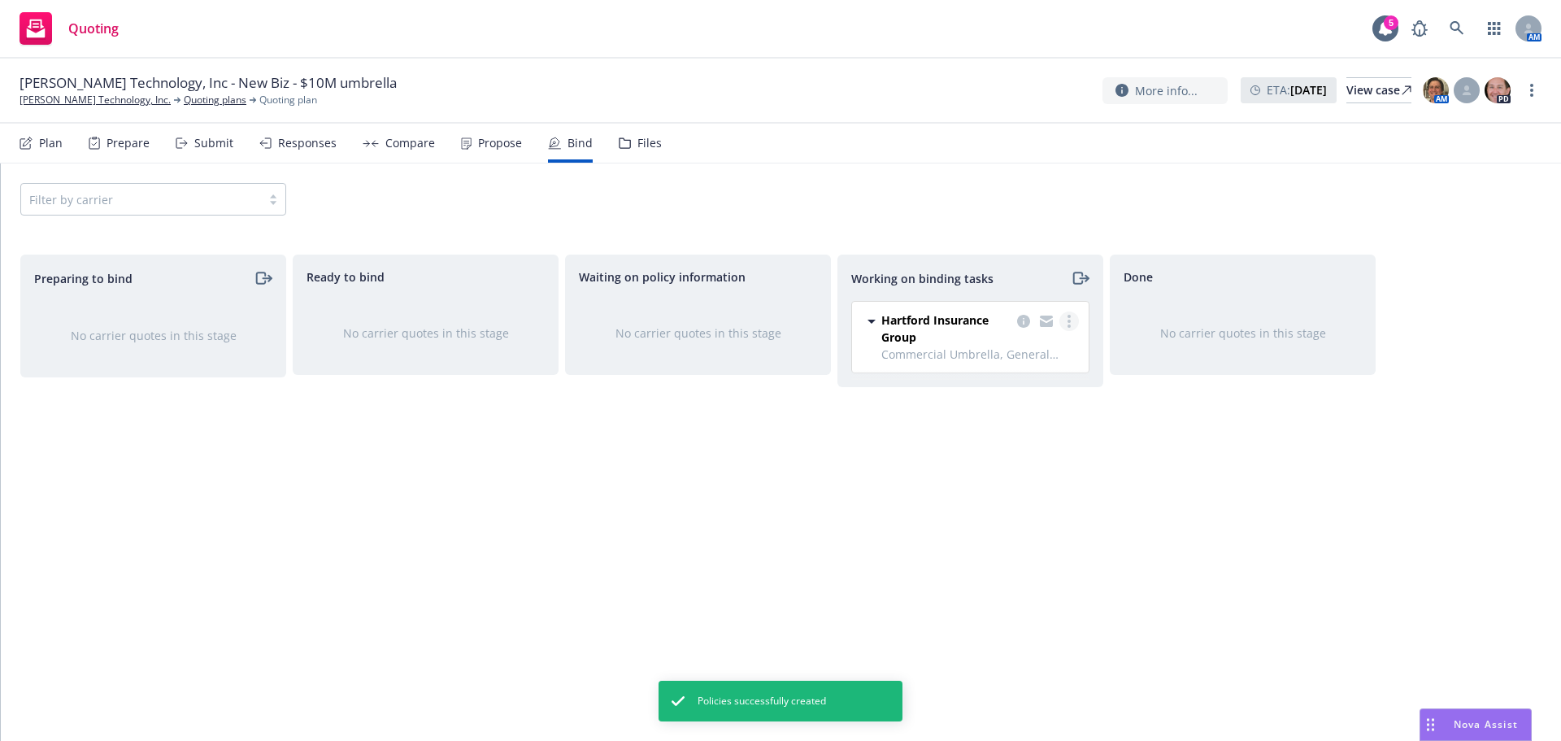
click at [1072, 321] on link "more" at bounding box center [1070, 321] width 20 height 20
click at [1046, 385] on link "Move to done" at bounding box center [1004, 387] width 147 height 33
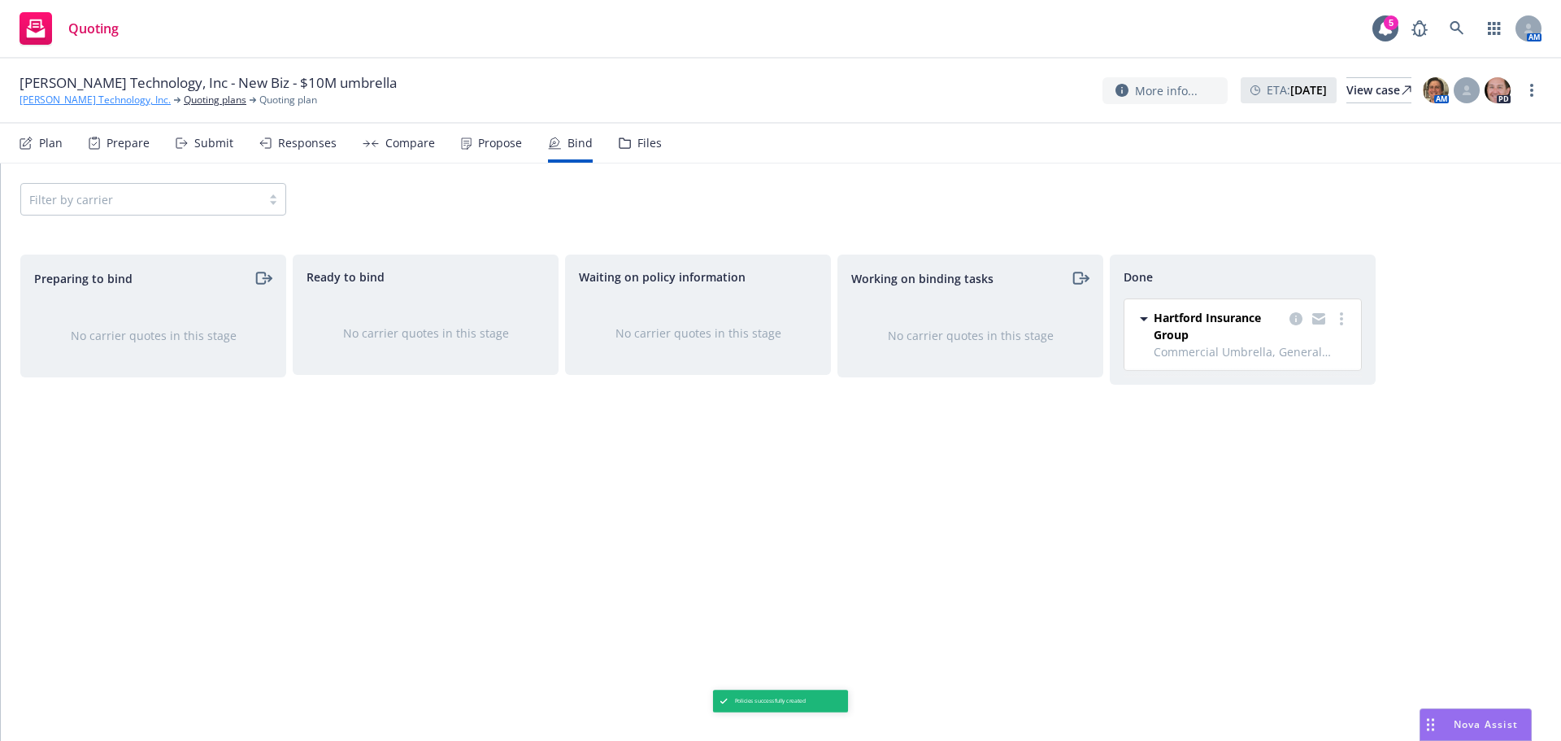
click at [81, 98] on link "[PERSON_NAME] Technology, Inc." at bounding box center [95, 100] width 151 height 15
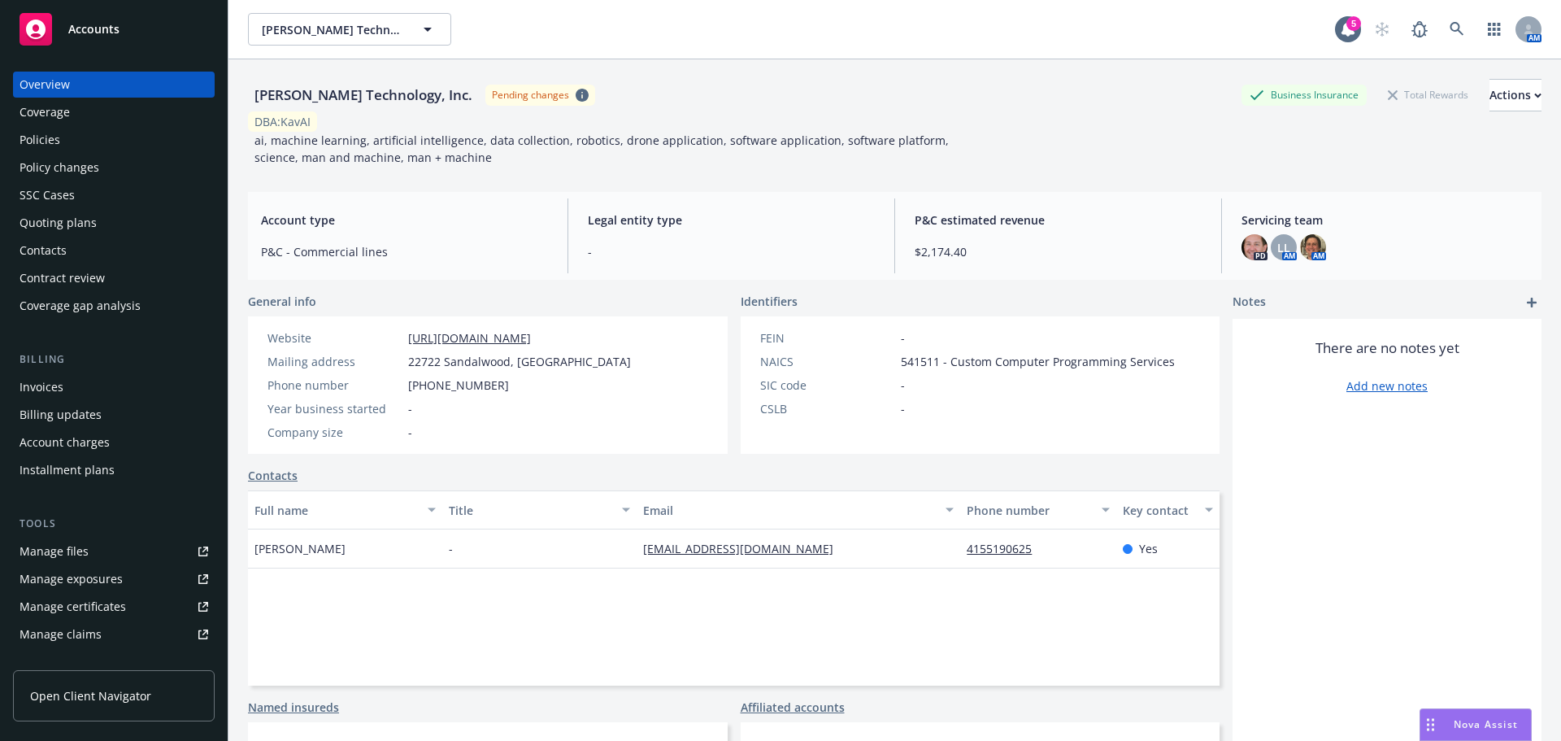
click at [41, 136] on div "Policies" at bounding box center [40, 140] width 41 height 26
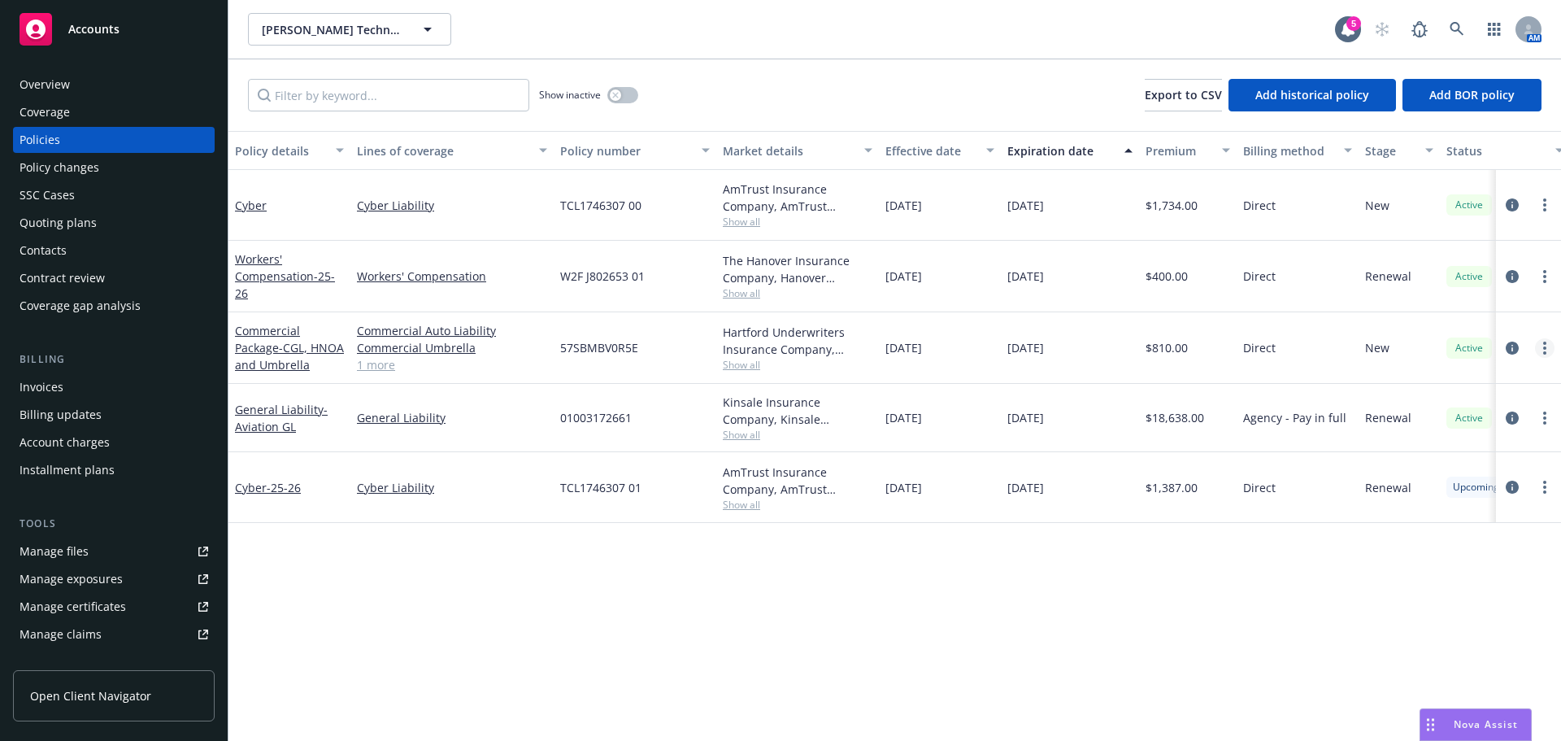
click at [1544, 348] on icon "more" at bounding box center [1545, 348] width 3 height 13
click at [1494, 380] on link "Manage lines of coverage" at bounding box center [1458, 381] width 191 height 33
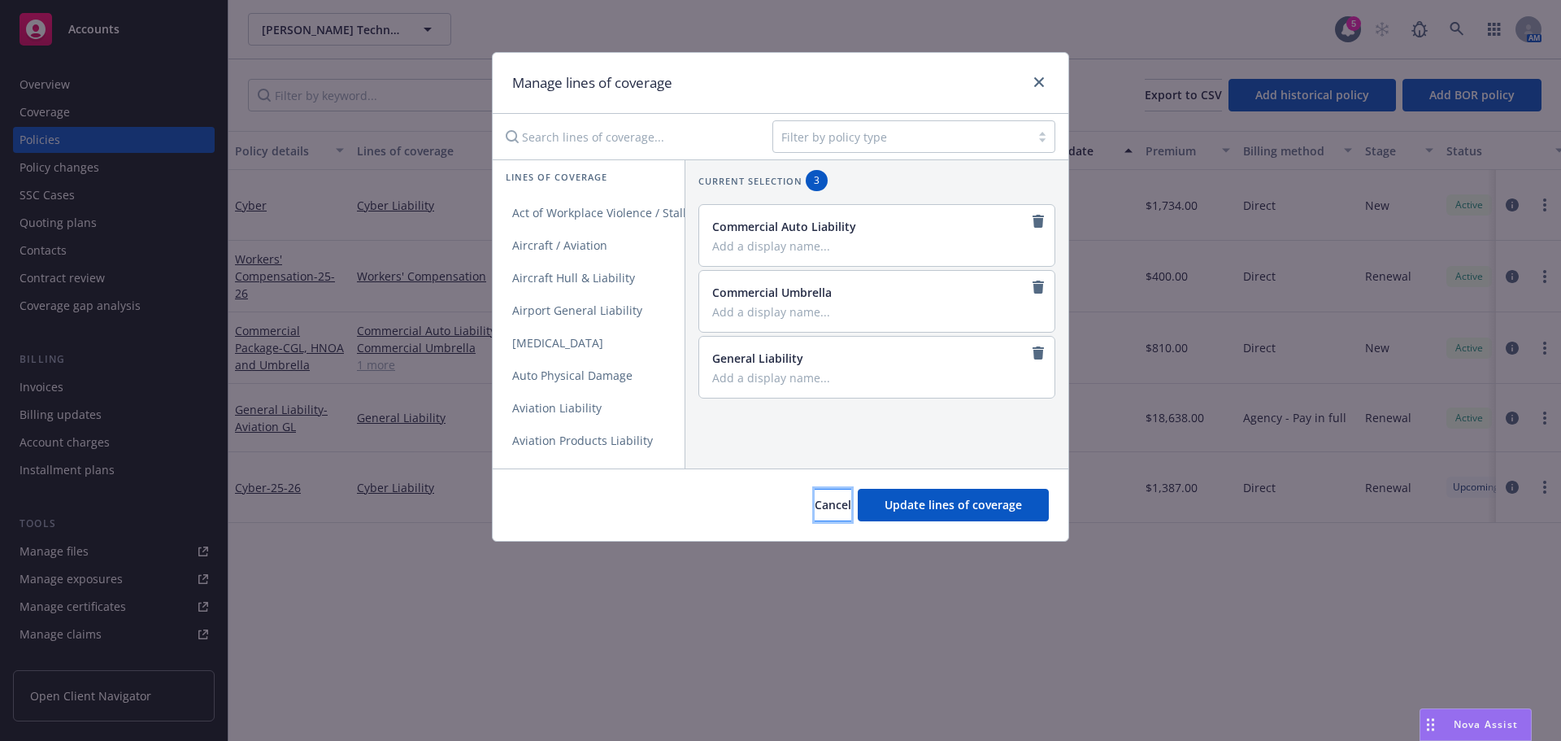
click at [817, 501] on span "Cancel" at bounding box center [833, 504] width 37 height 15
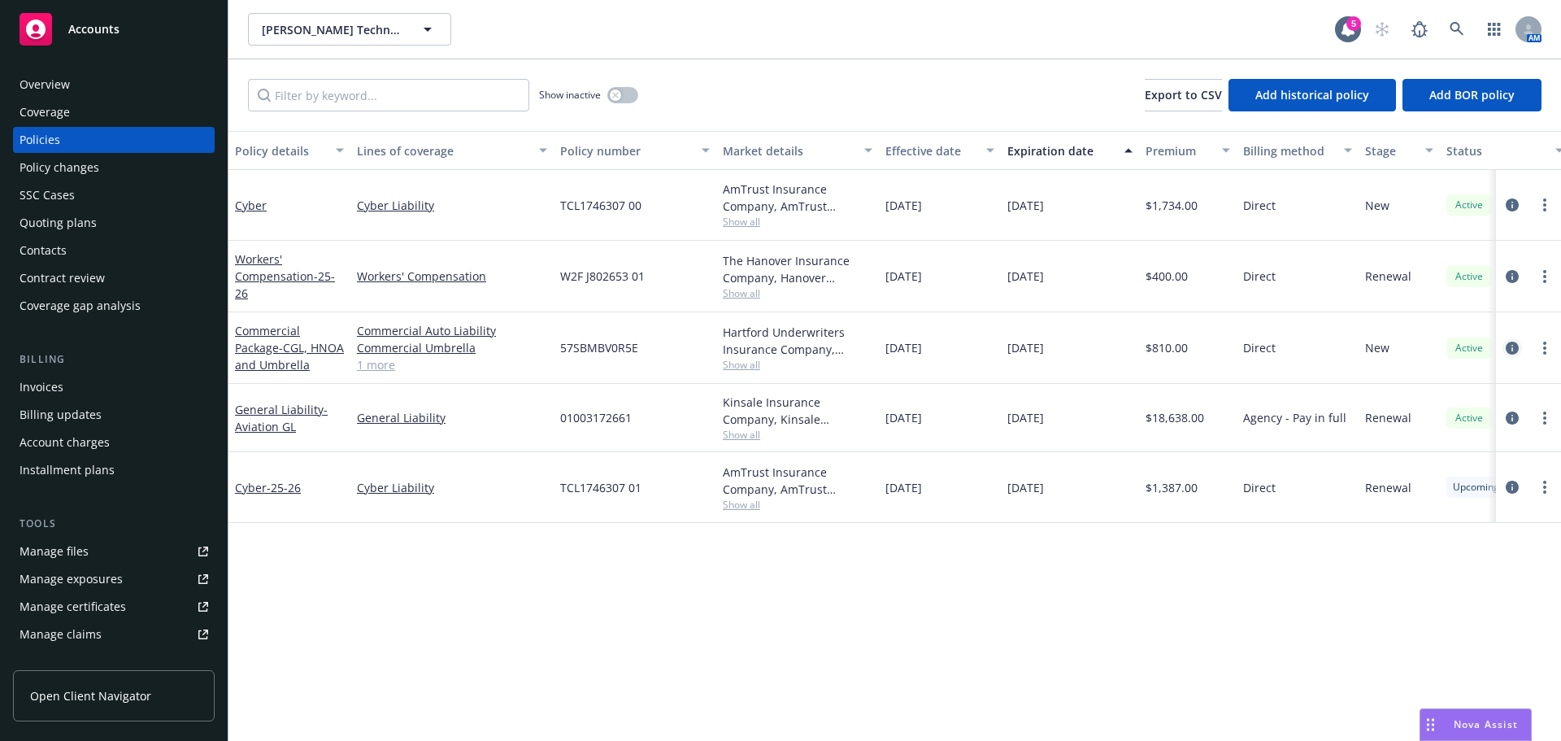
click at [1512, 348] on icon "circleInformation" at bounding box center [1512, 348] width 13 height 13
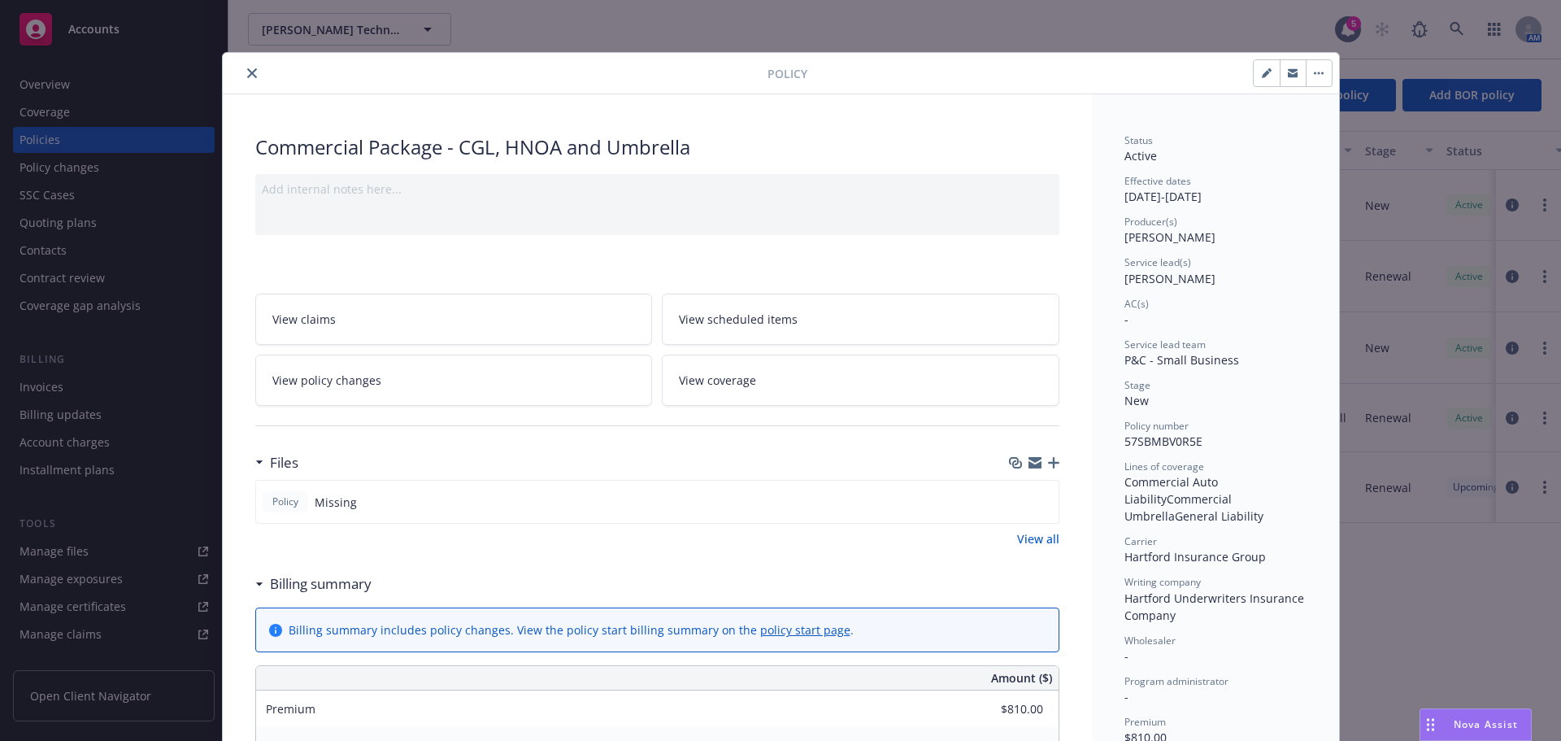
click at [725, 374] on span "View coverage" at bounding box center [717, 380] width 77 height 17
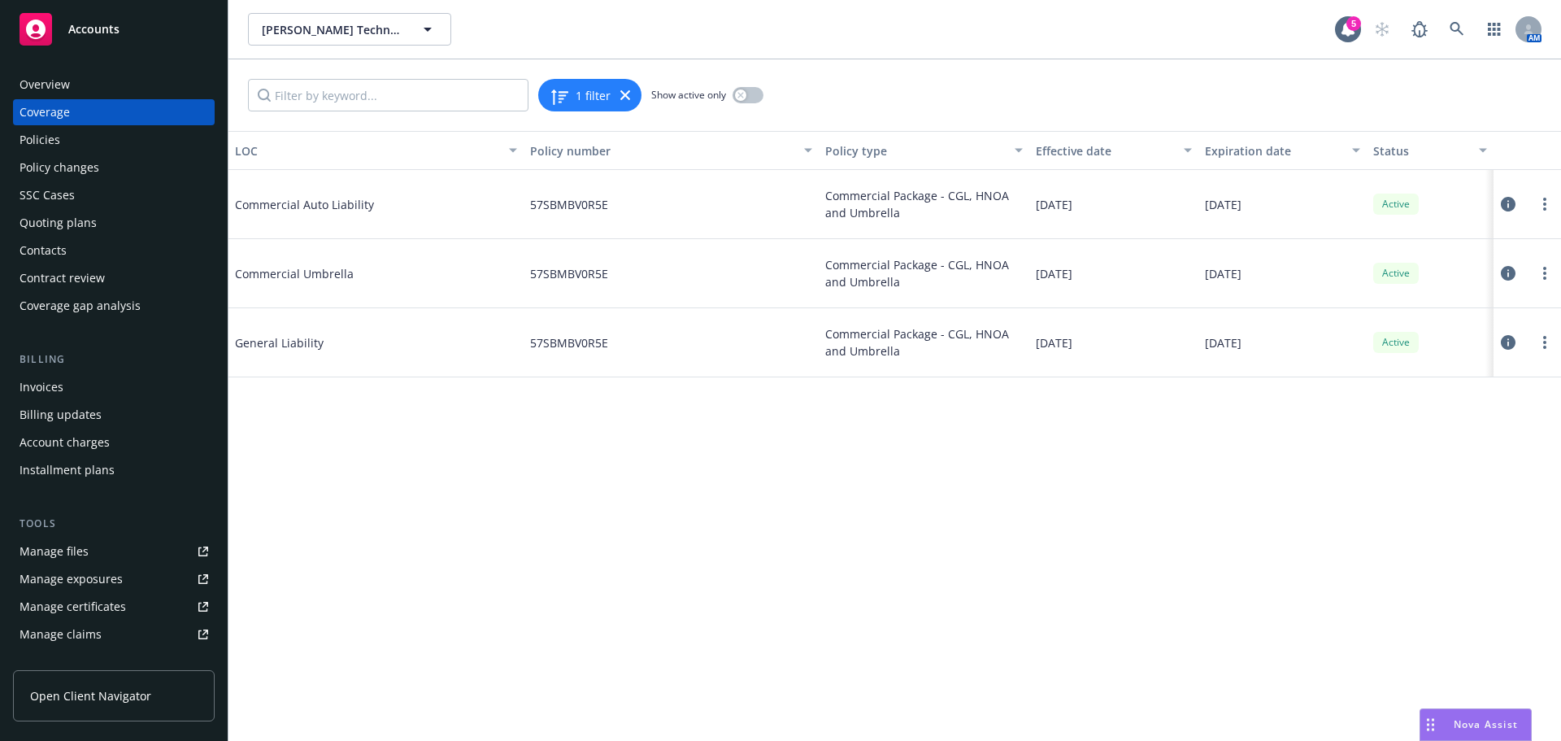
click at [1509, 204] on icon at bounding box center [1508, 204] width 15 height 15
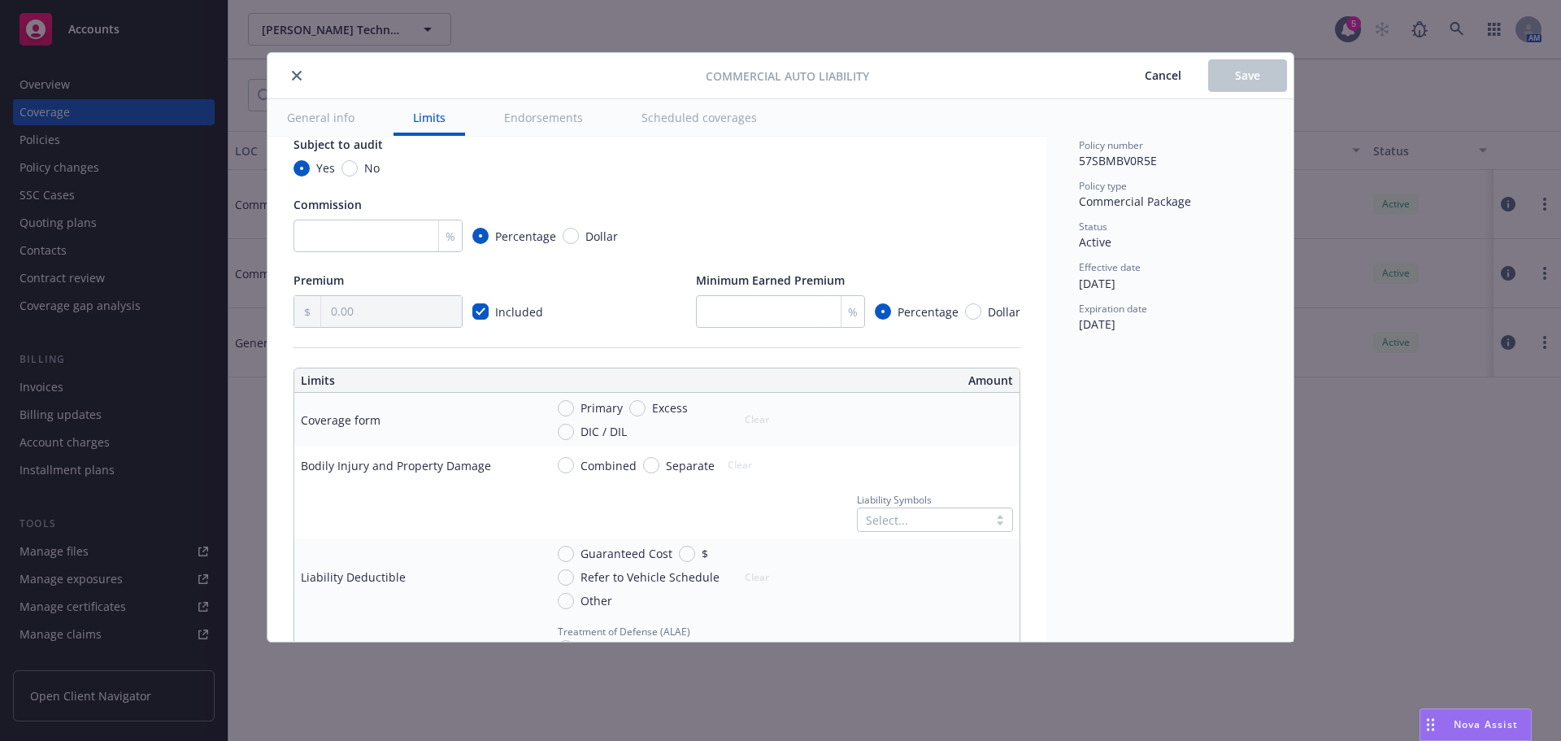
scroll to position [325, 0]
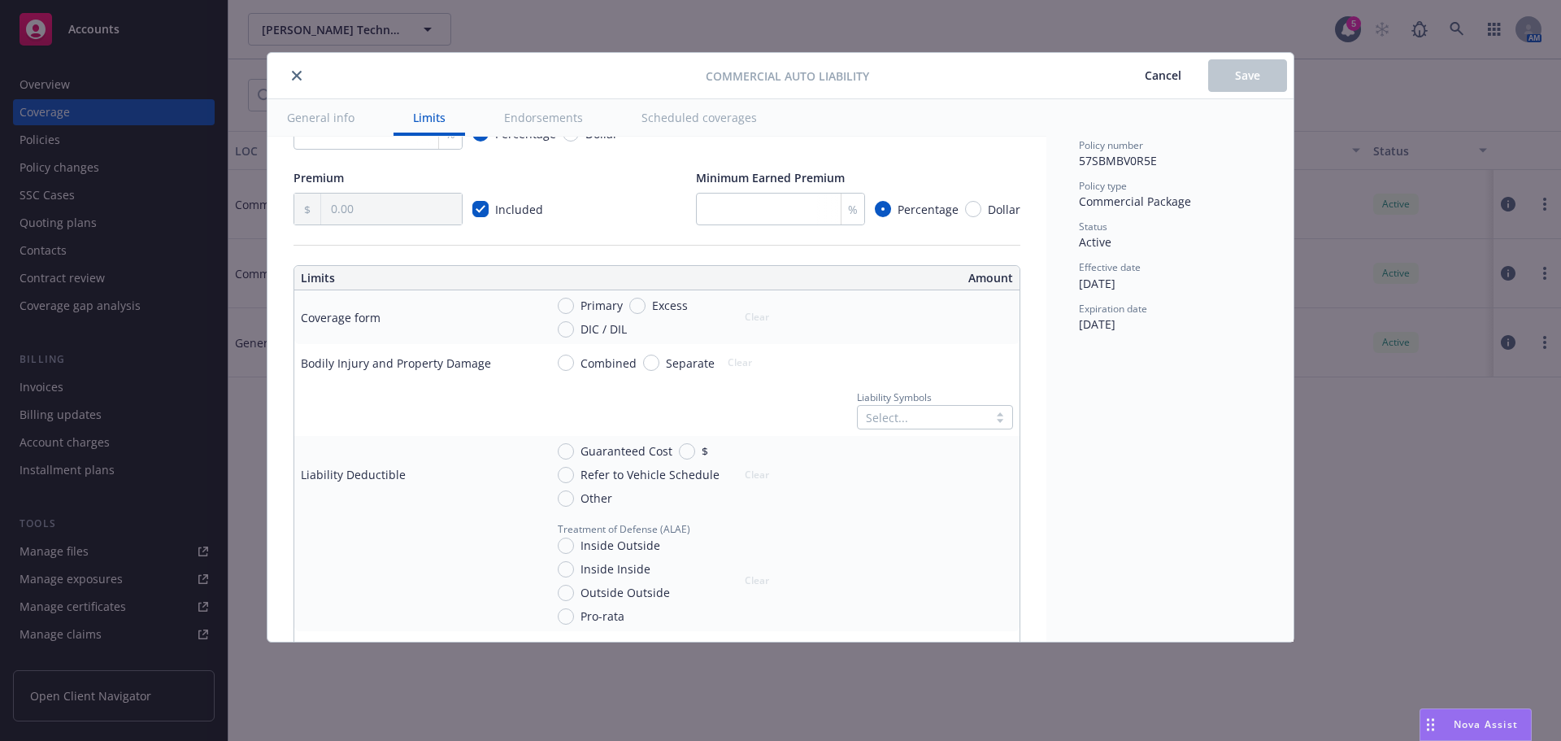
click at [904, 423] on div at bounding box center [923, 417] width 114 height 20
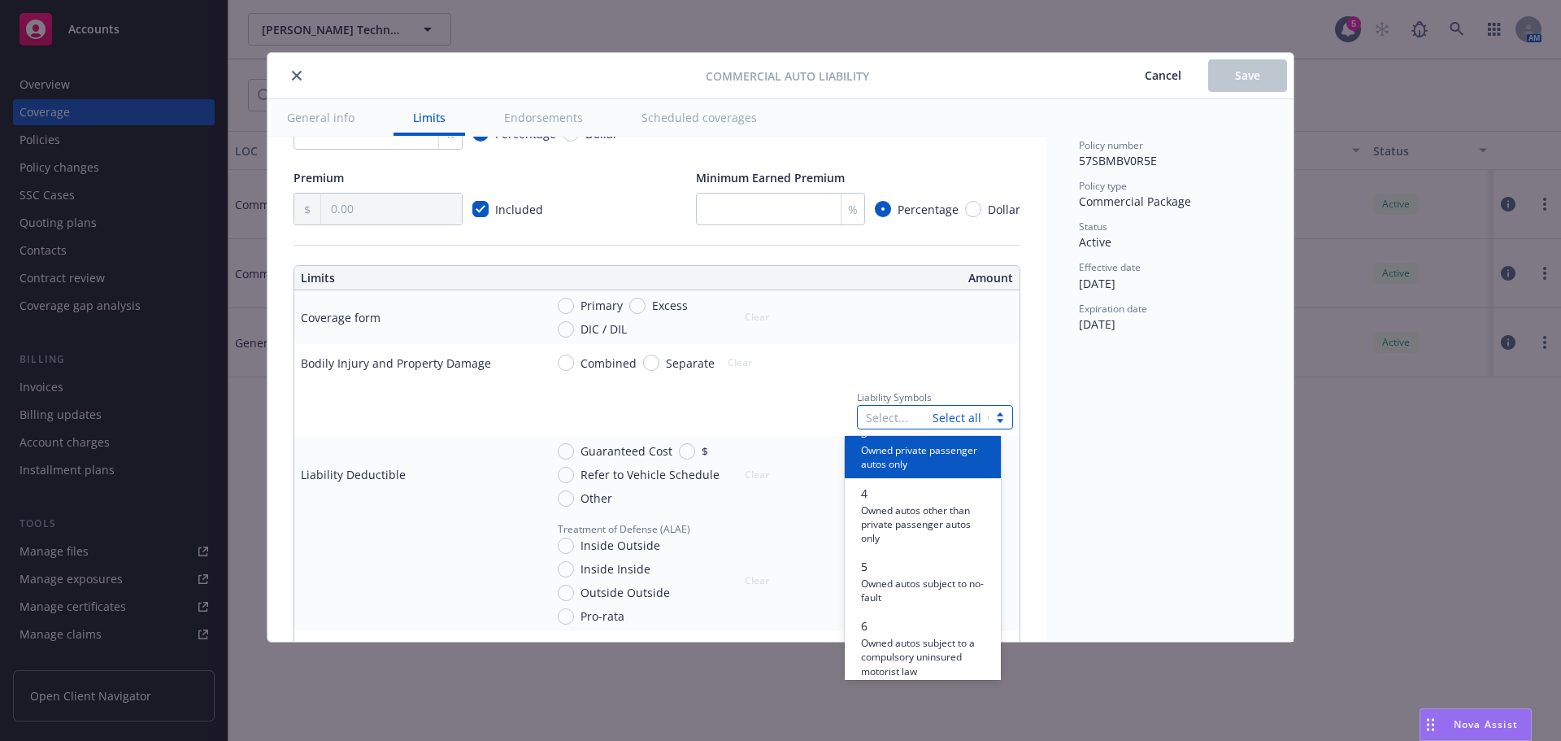
scroll to position [244, 0]
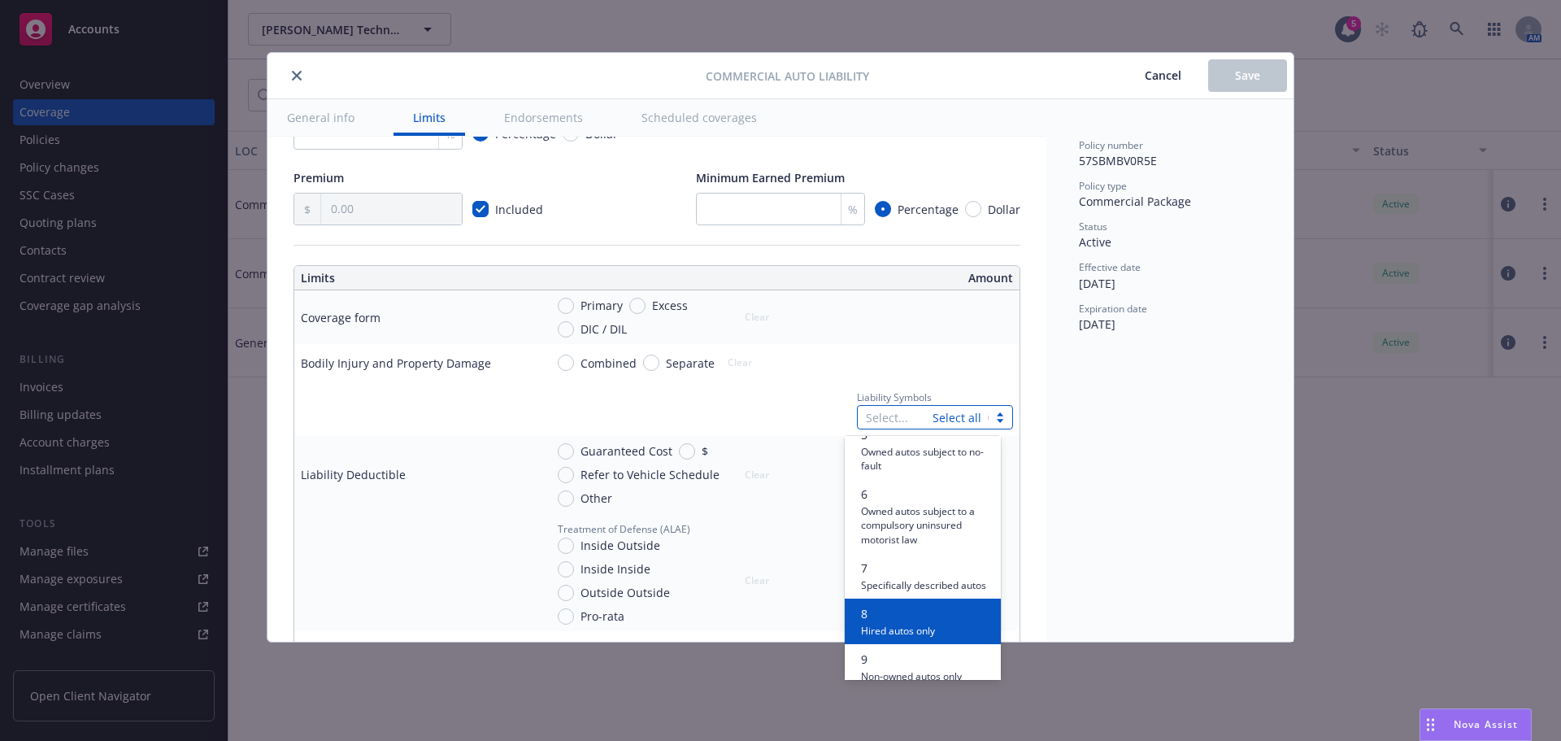
click at [908, 622] on span "8" at bounding box center [898, 613] width 74 height 17
click at [911, 636] on span "Non-owned autos only" at bounding box center [911, 629] width 101 height 15
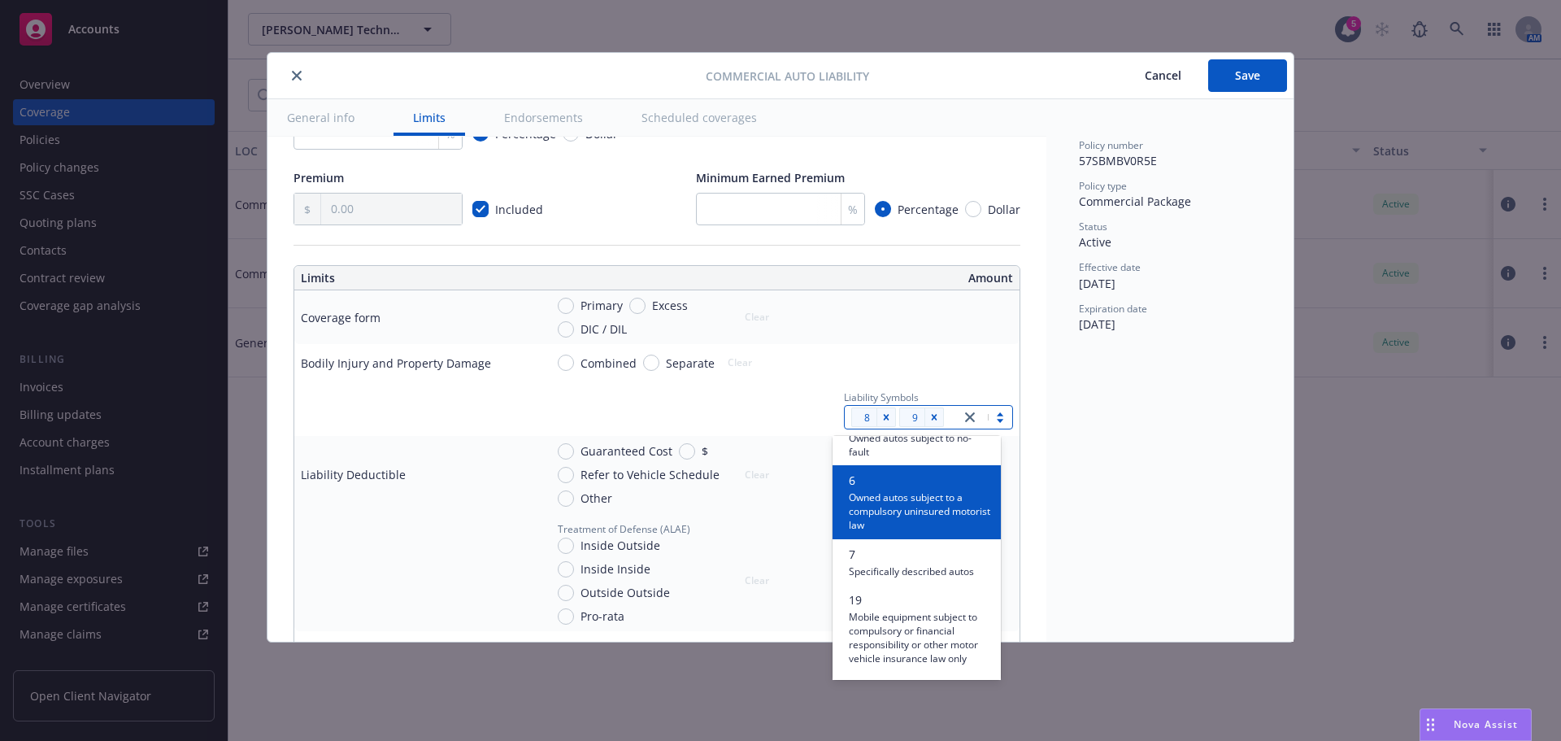
click at [1113, 469] on div "Policy number 57SBMBV0R5E Policy type Commercial Package Status Active Effectiv…" at bounding box center [1170, 370] width 247 height 542
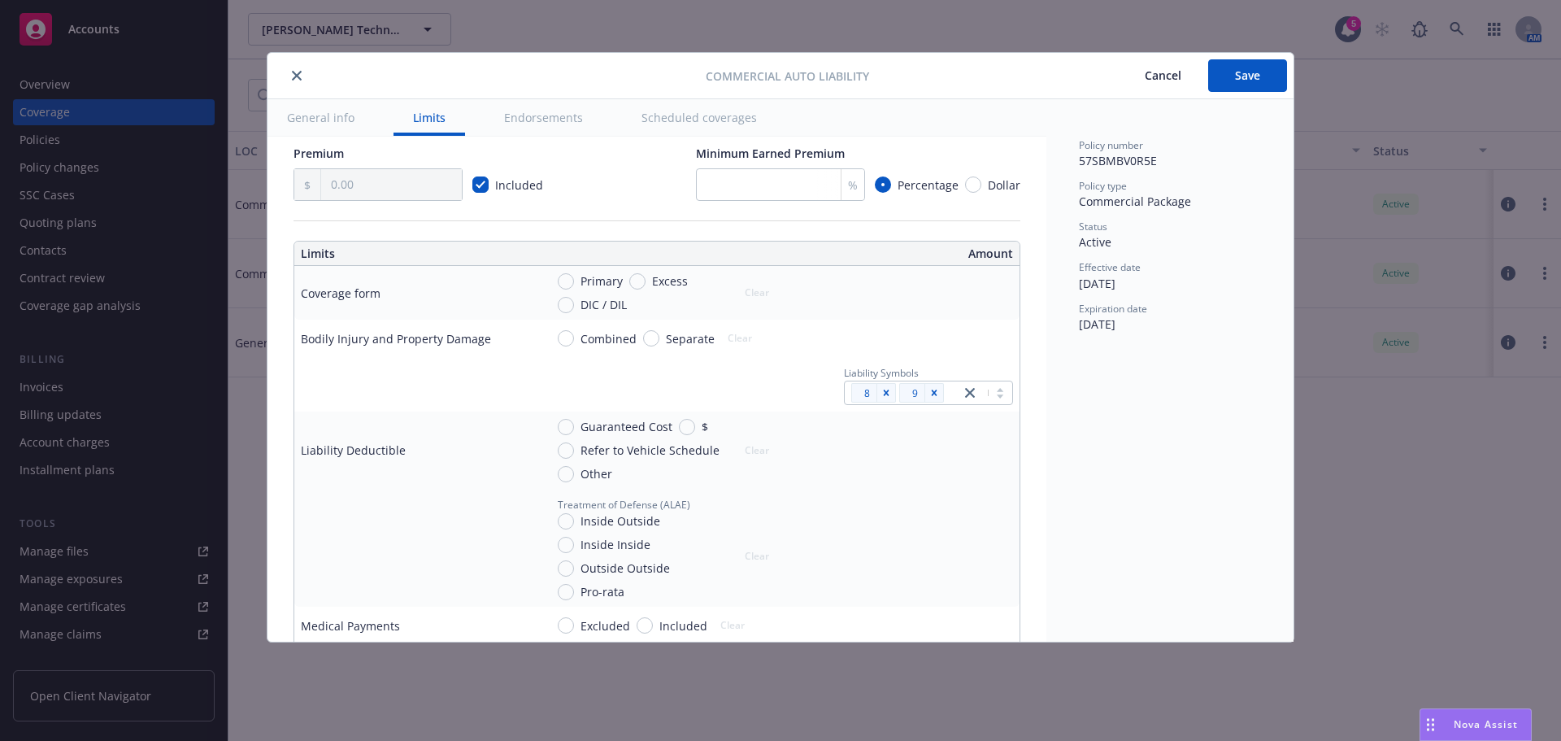
scroll to position [325, 0]
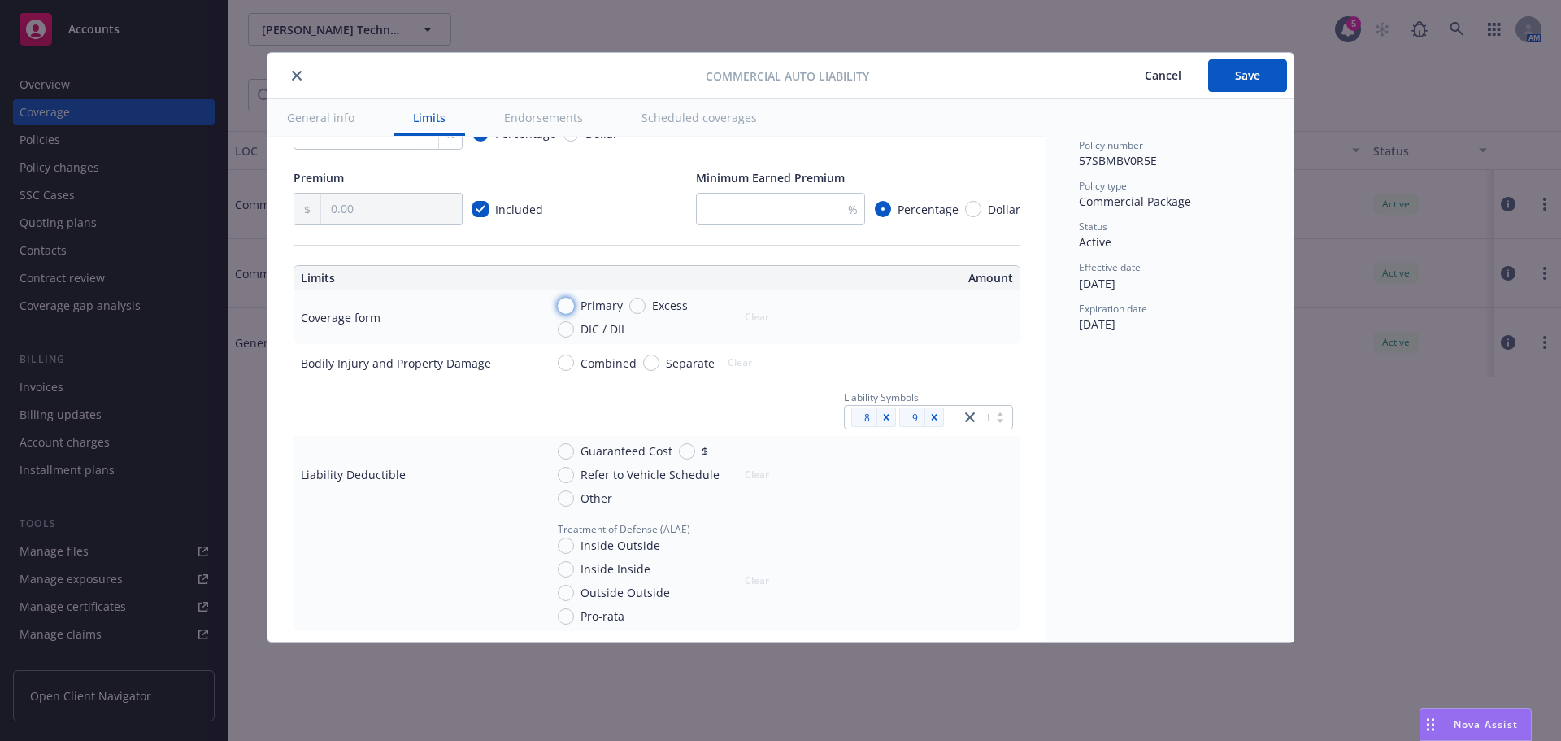
click at [572, 306] on input "Primary" at bounding box center [566, 306] width 16 height 16
radio input "true"
click at [564, 308] on input "Primary" at bounding box center [566, 306] width 16 height 16
click at [635, 305] on input "Excess" at bounding box center [637, 306] width 16 height 16
click at [751, 320] on button "Clear" at bounding box center [757, 317] width 44 height 23
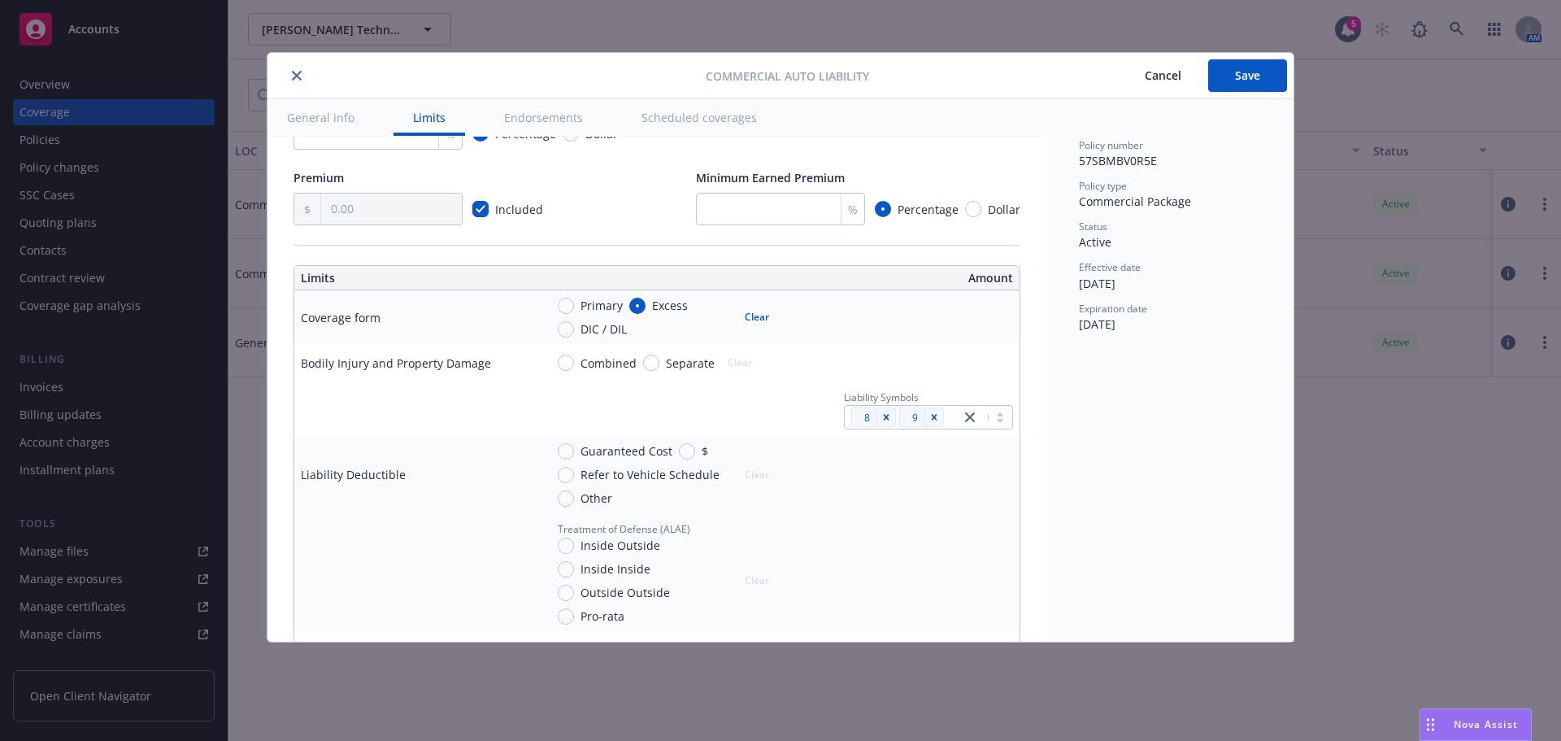
radio input "false"
click at [569, 362] on input "Combined" at bounding box center [566, 363] width 16 height 16
radio input "true"
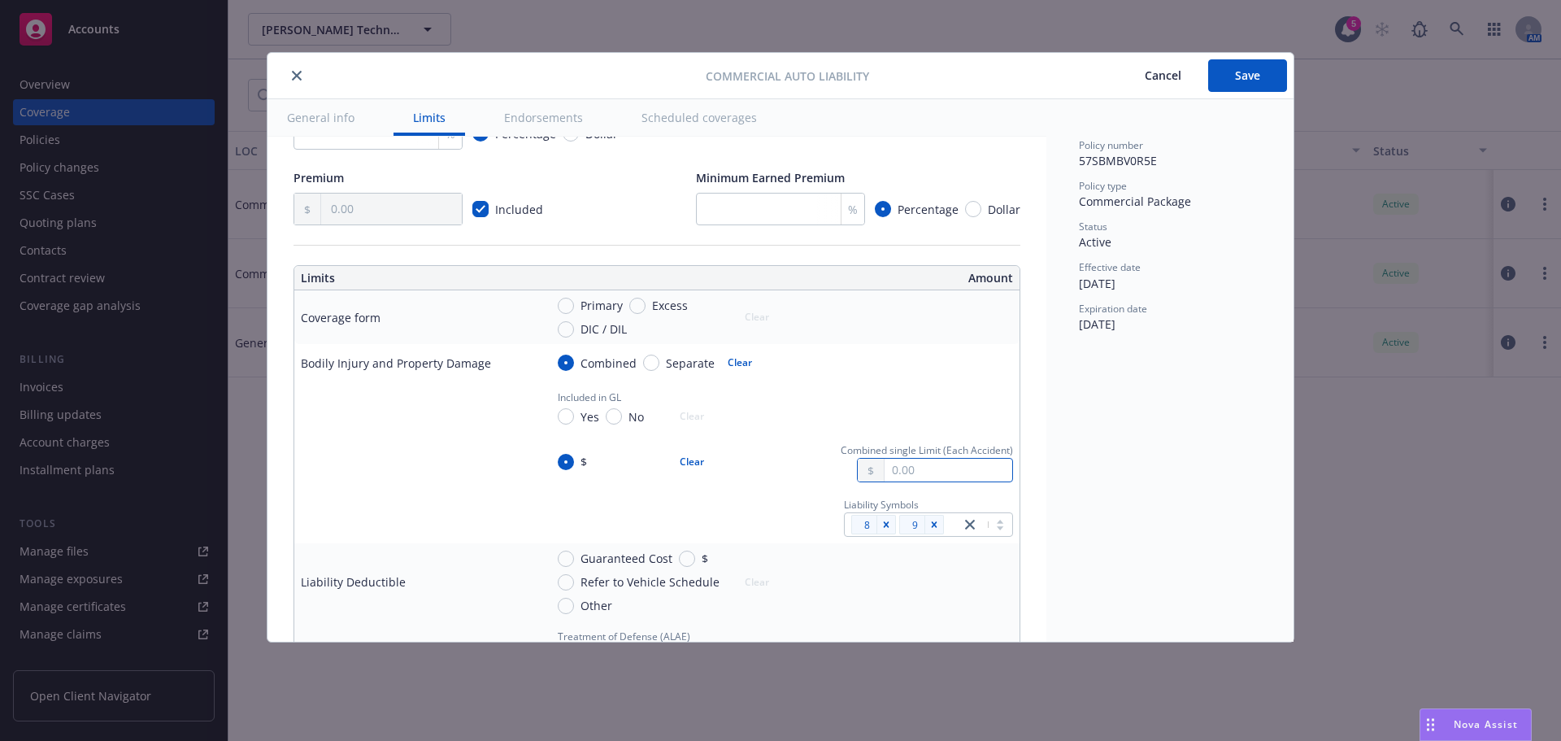
click at [917, 471] on input "text" at bounding box center [949, 470] width 128 height 23
click at [930, 542] on button "$1,000,000.00" at bounding box center [930, 541] width 140 height 30
type input "1,000,000.00"
click at [569, 417] on input "Yes" at bounding box center [566, 416] width 16 height 16
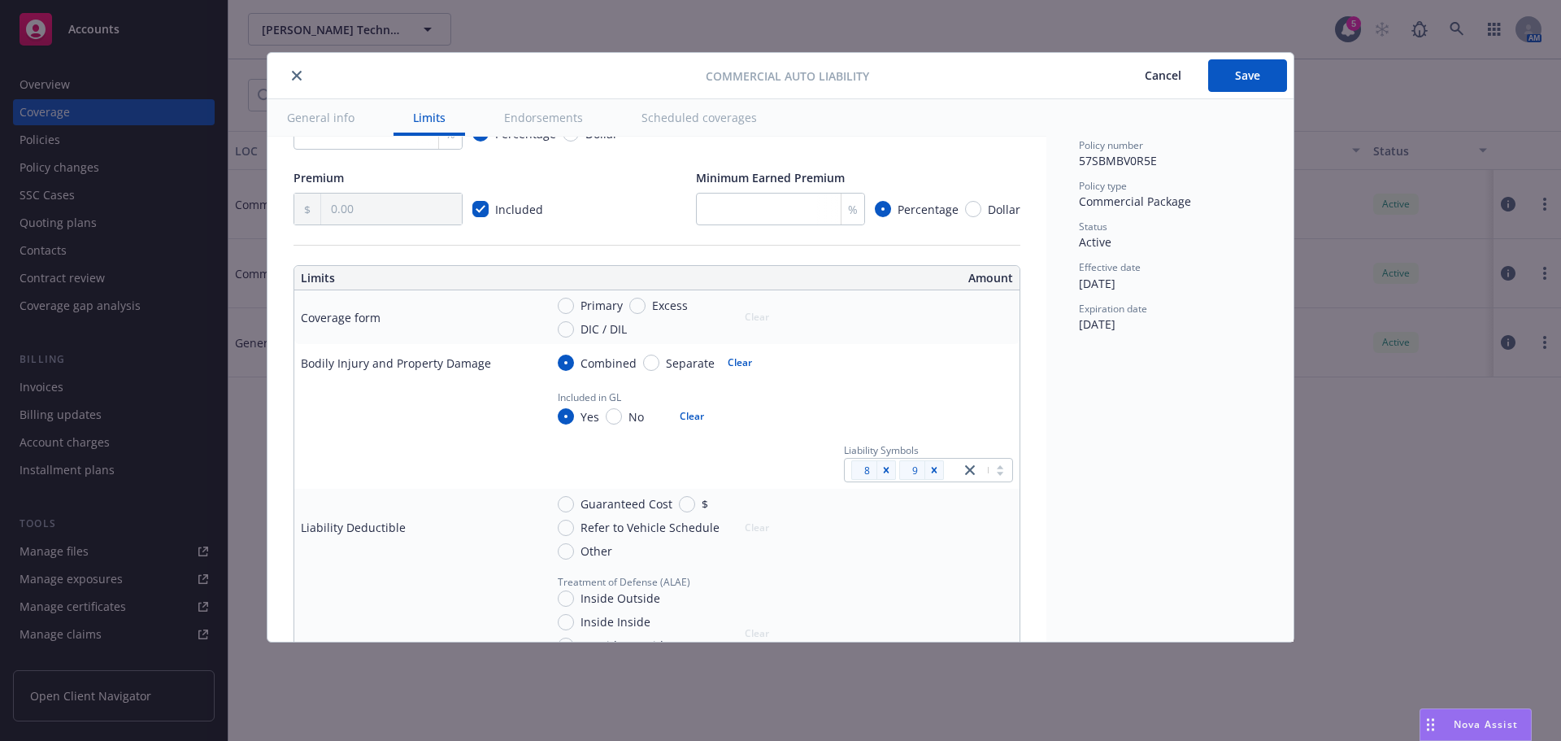
click at [690, 419] on button "Clear" at bounding box center [692, 416] width 44 height 23
radio input "false"
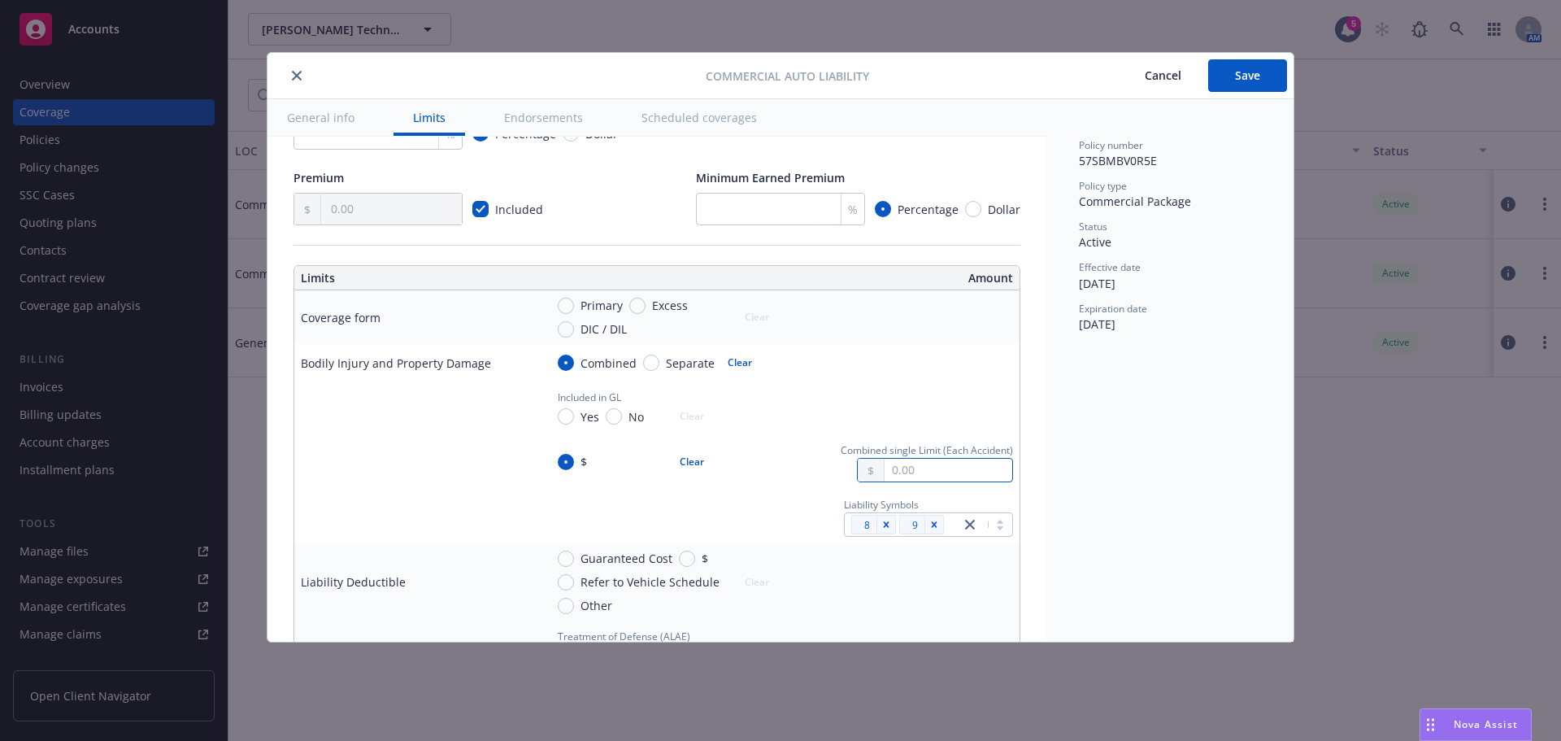
click at [942, 477] on input "text" at bounding box center [949, 470] width 128 height 23
click at [899, 533] on button "$1,000,000.00" at bounding box center [930, 541] width 140 height 30
type input "1,000,000.00"
click at [1233, 77] on button "Save" at bounding box center [1248, 75] width 79 height 33
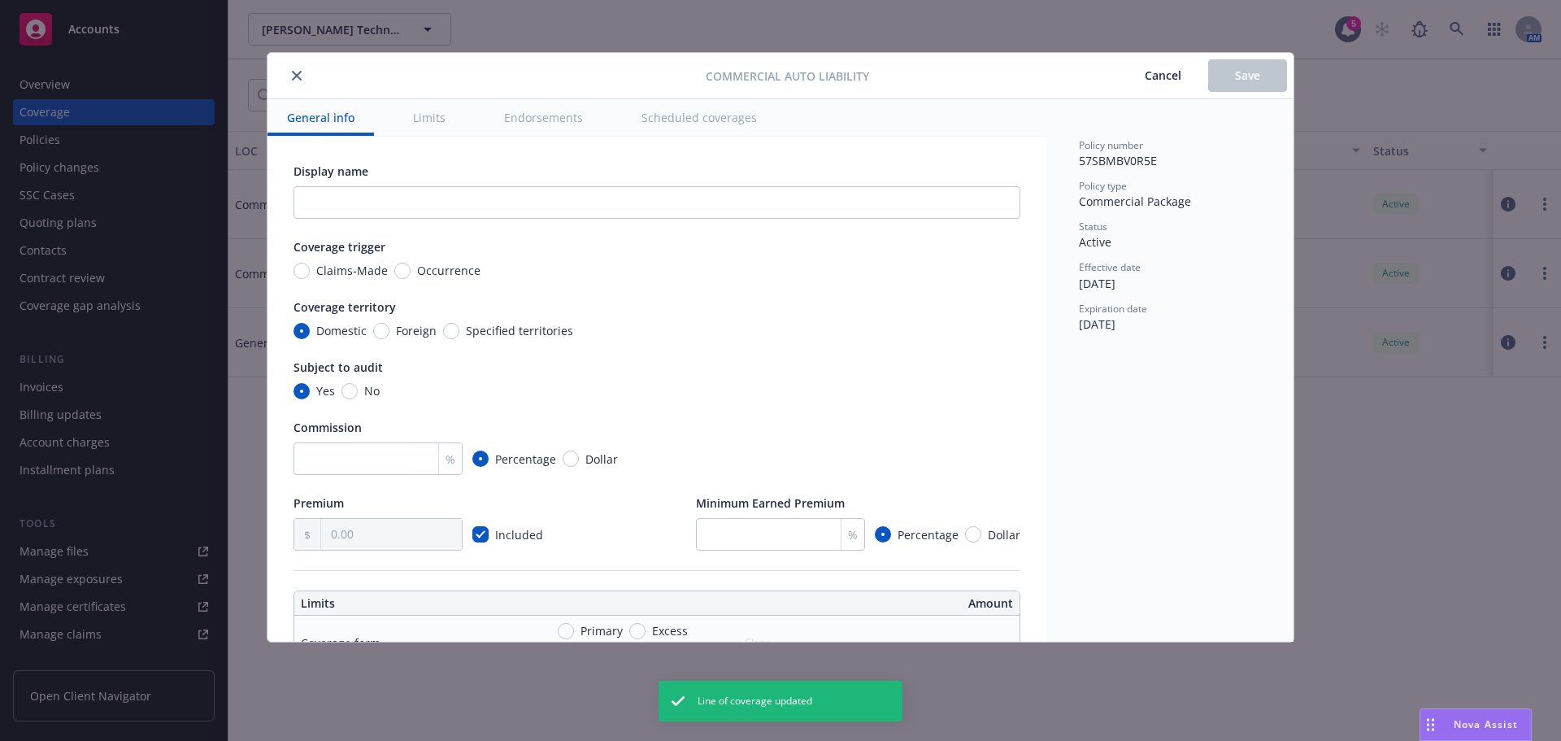
radio input "true"
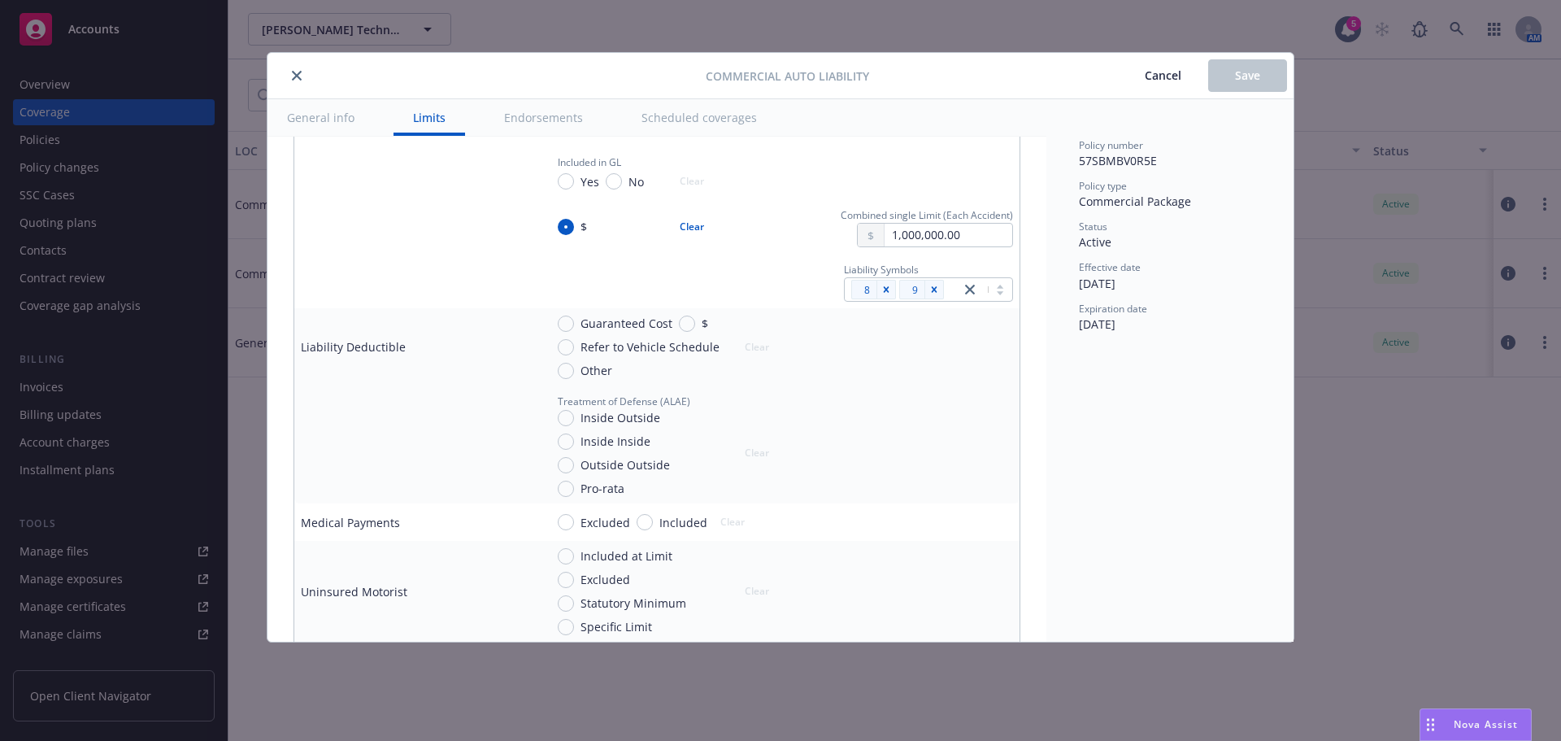
scroll to position [569, 0]
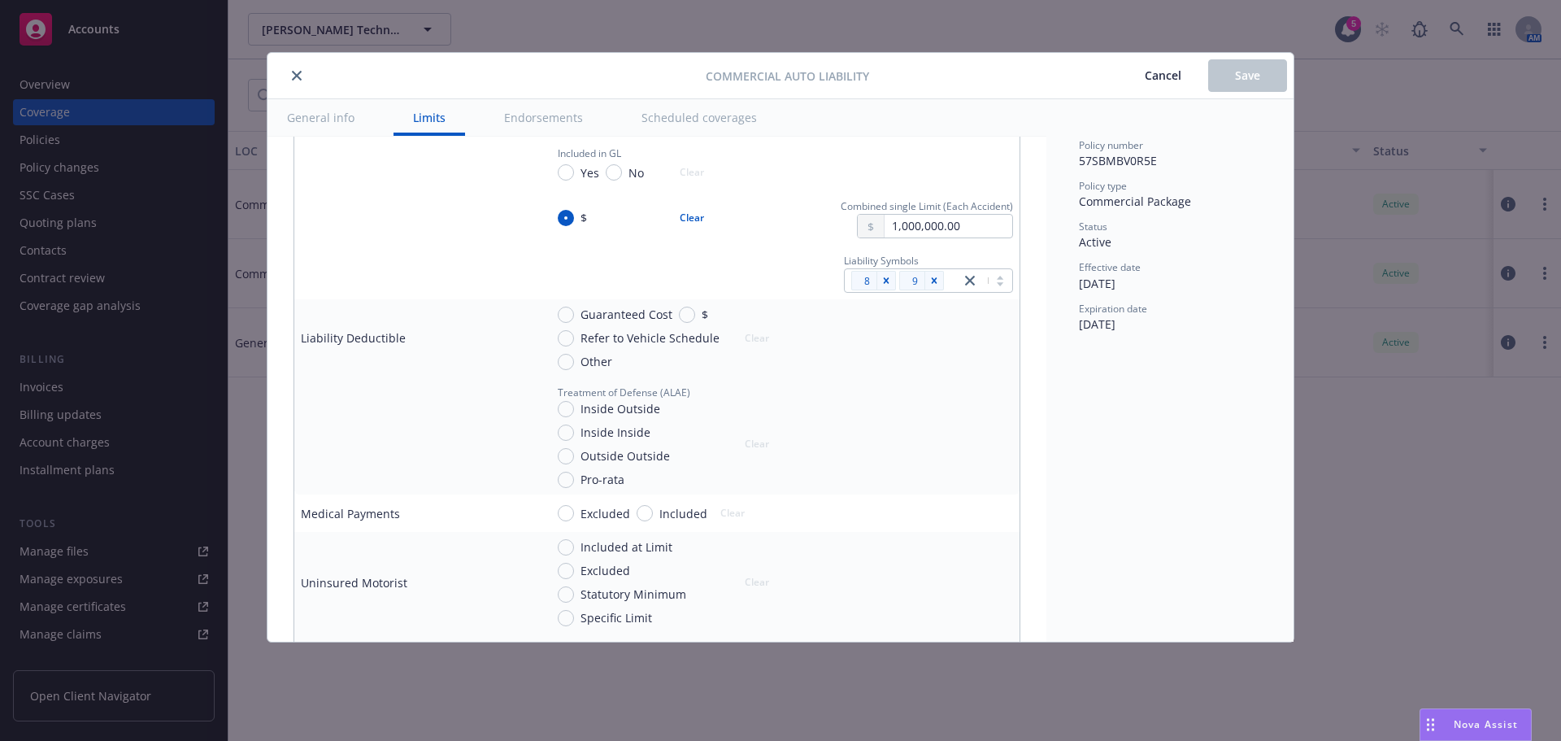
click at [1160, 67] on button "Cancel" at bounding box center [1163, 75] width 90 height 33
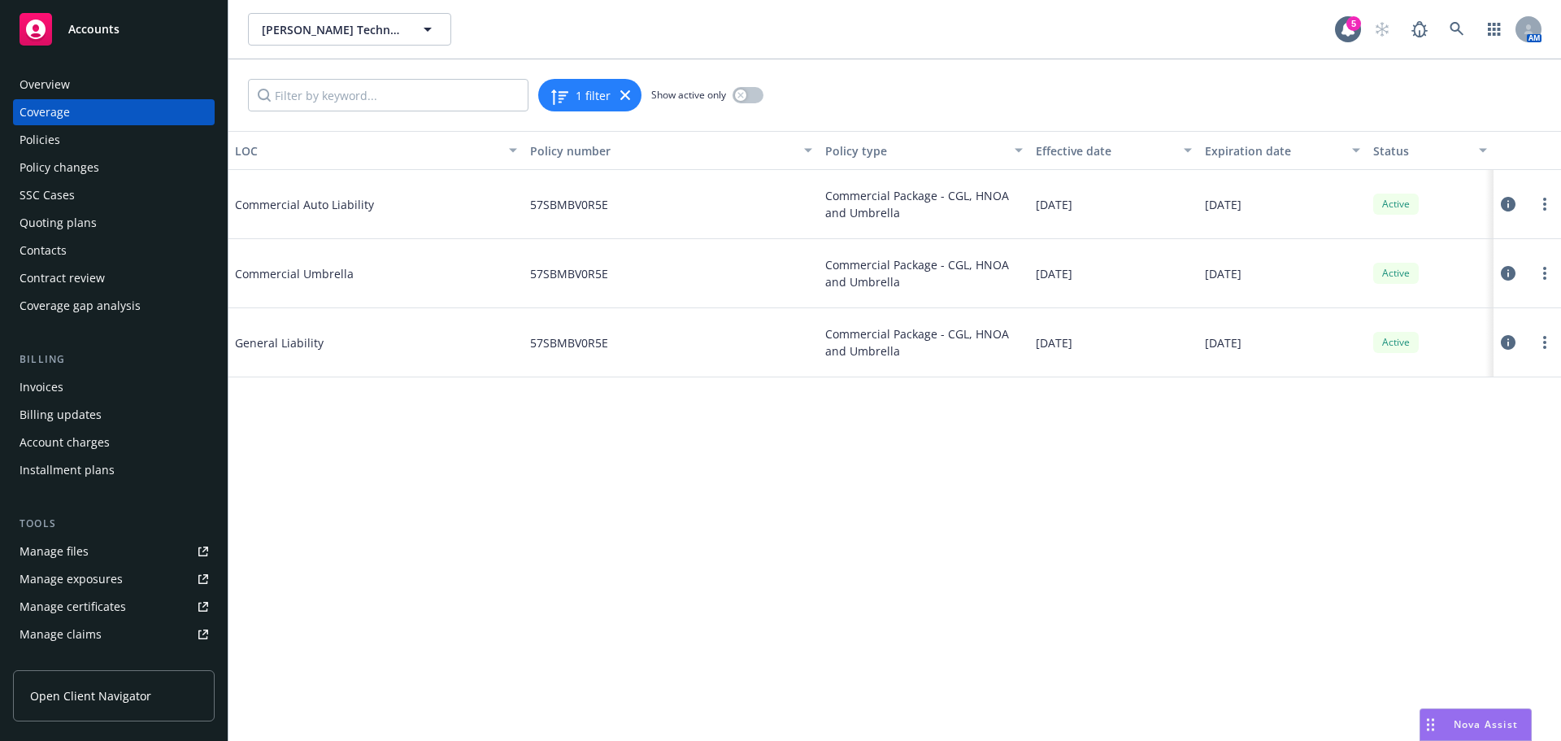
click at [1509, 277] on icon at bounding box center [1508, 273] width 15 height 15
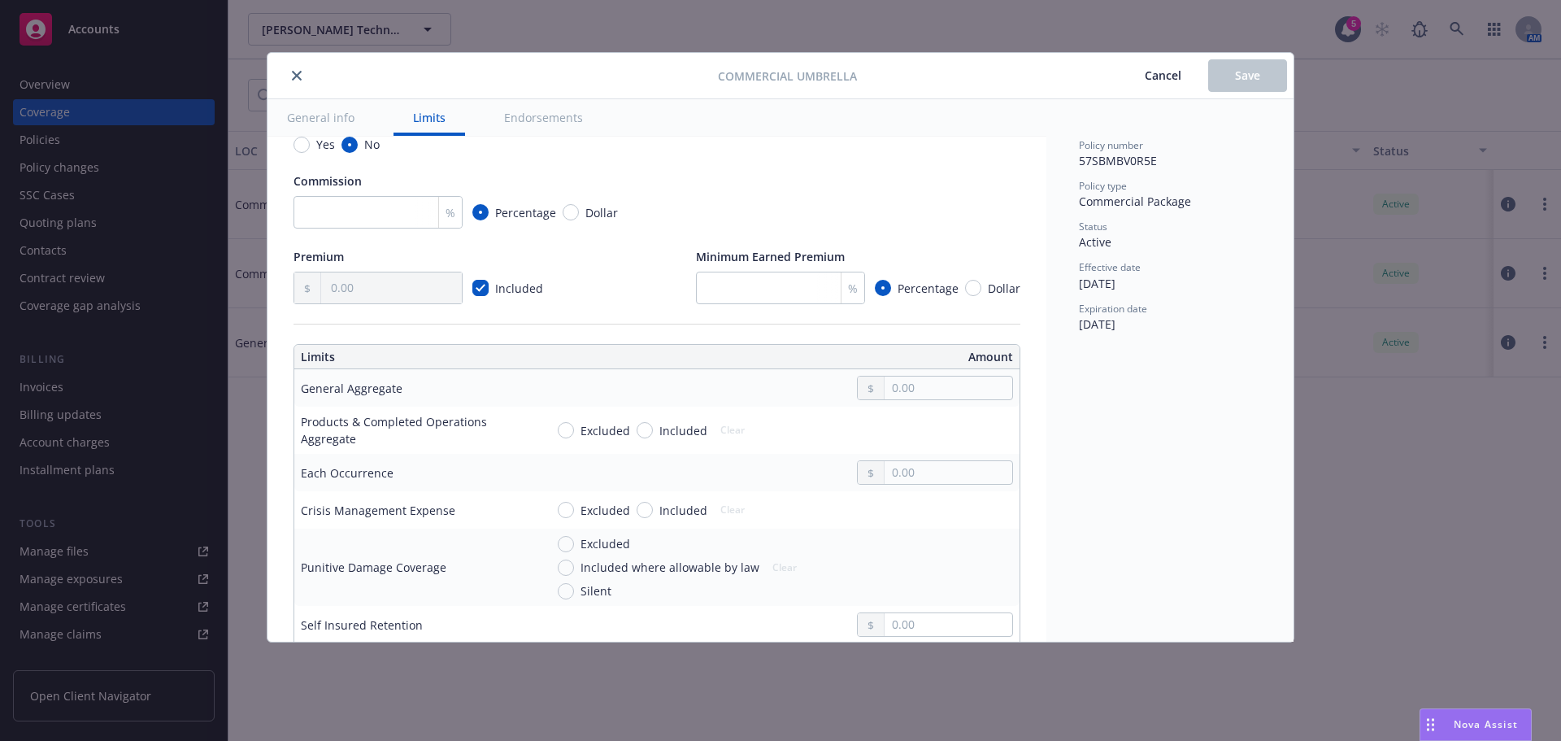
scroll to position [325, 0]
click at [921, 390] on input "text" at bounding box center [949, 384] width 128 height 23
type input "10,000,000.00"
click at [917, 540] on button "$10,000,000.00" at bounding box center [930, 544] width 140 height 30
click at [913, 471] on input "text" at bounding box center [949, 469] width 128 height 23
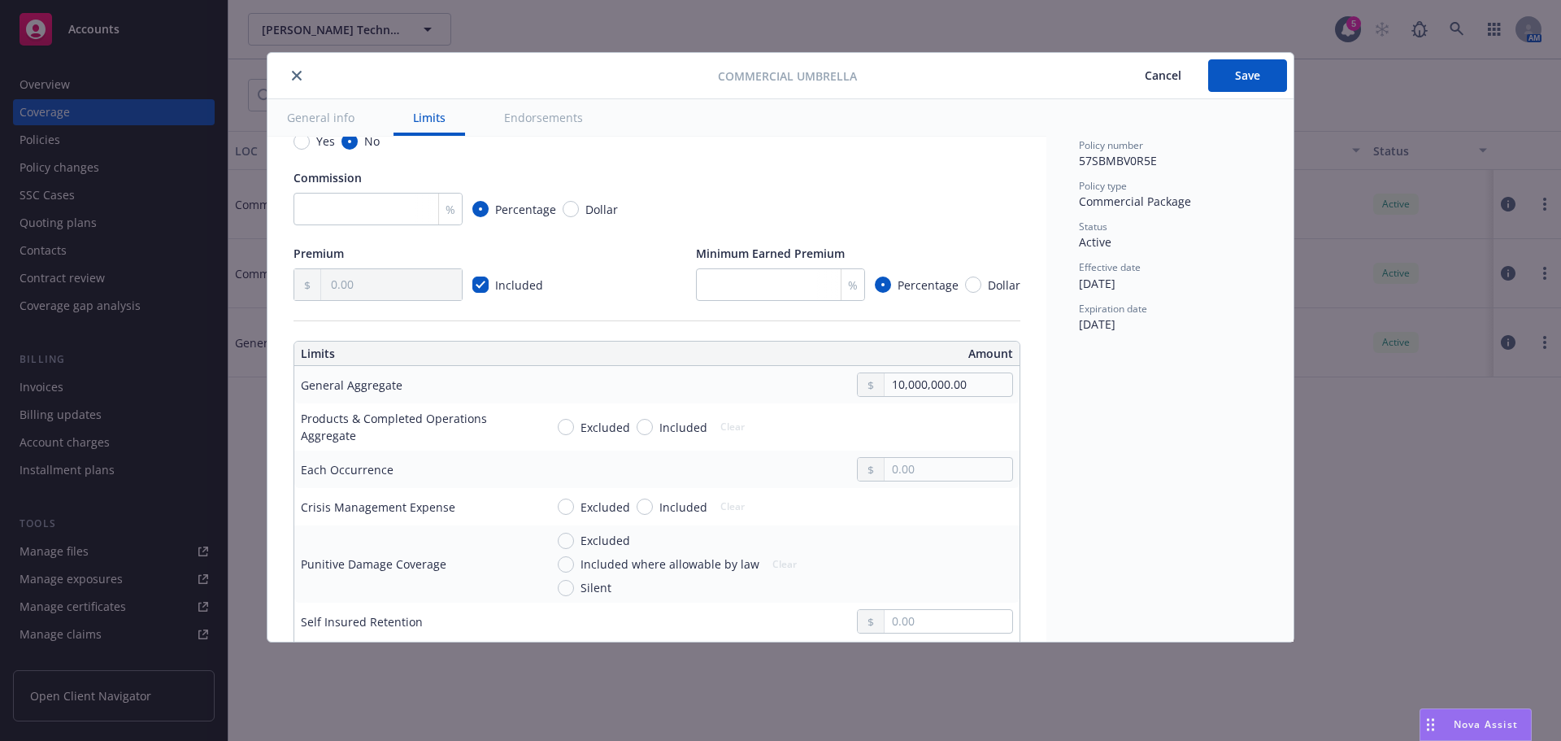
type input "10,000,000.00"
click at [937, 629] on button "$10,000,000.00" at bounding box center [930, 630] width 140 height 30
click at [1269, 68] on button "Save" at bounding box center [1248, 75] width 79 height 33
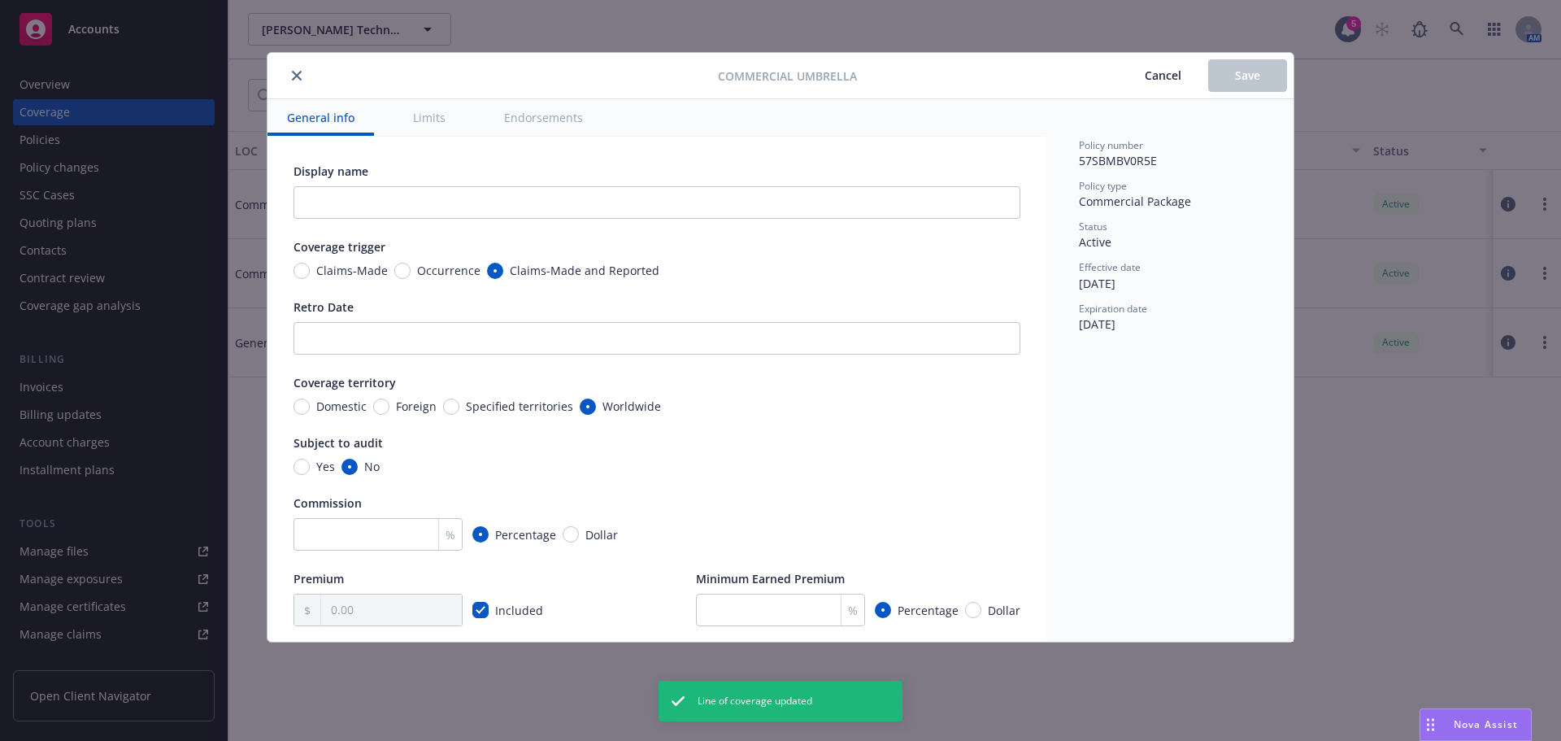
type input "10,000,000.00"
click at [1152, 75] on span "Cancel" at bounding box center [1163, 75] width 37 height 15
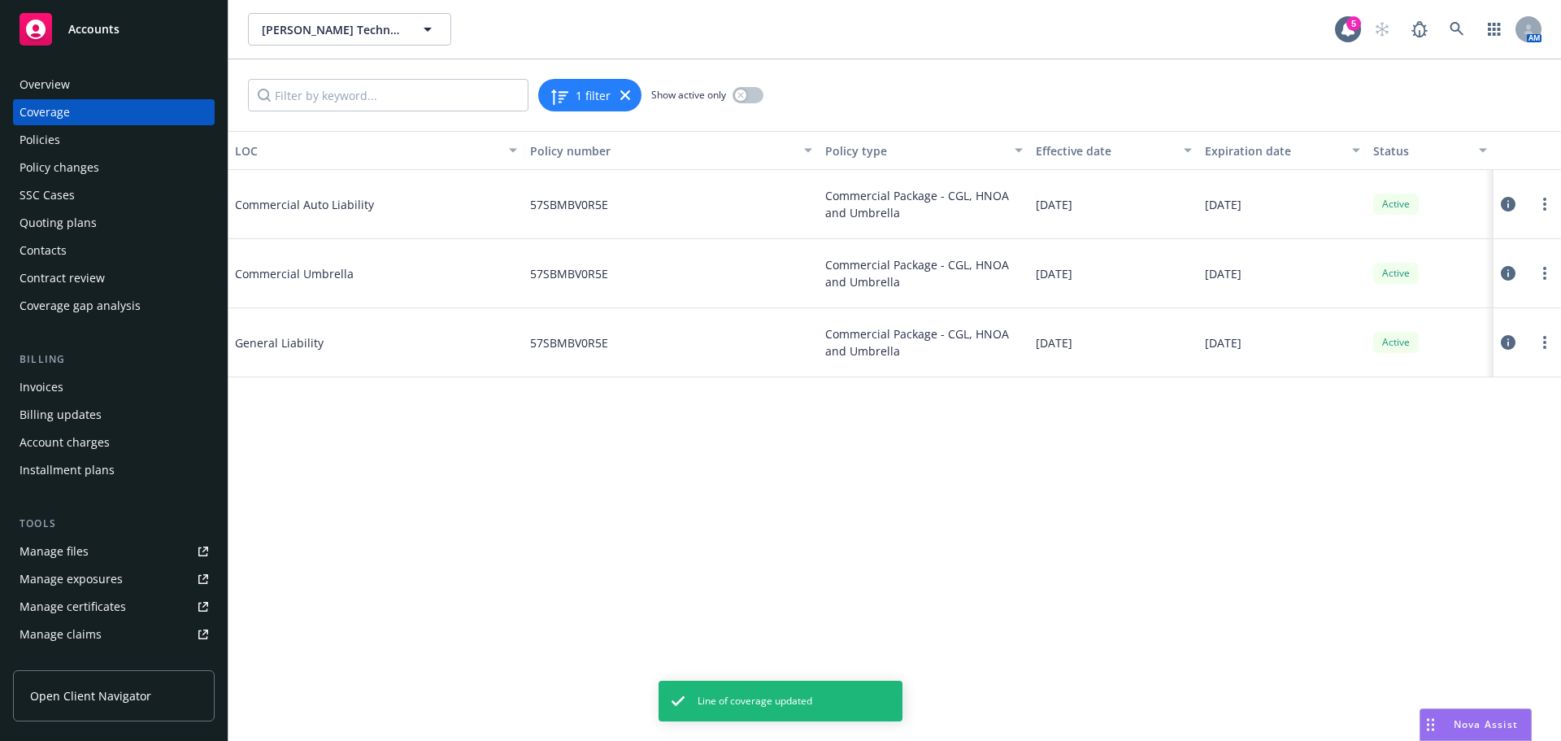
click at [1507, 342] on icon at bounding box center [1508, 342] width 15 height 15
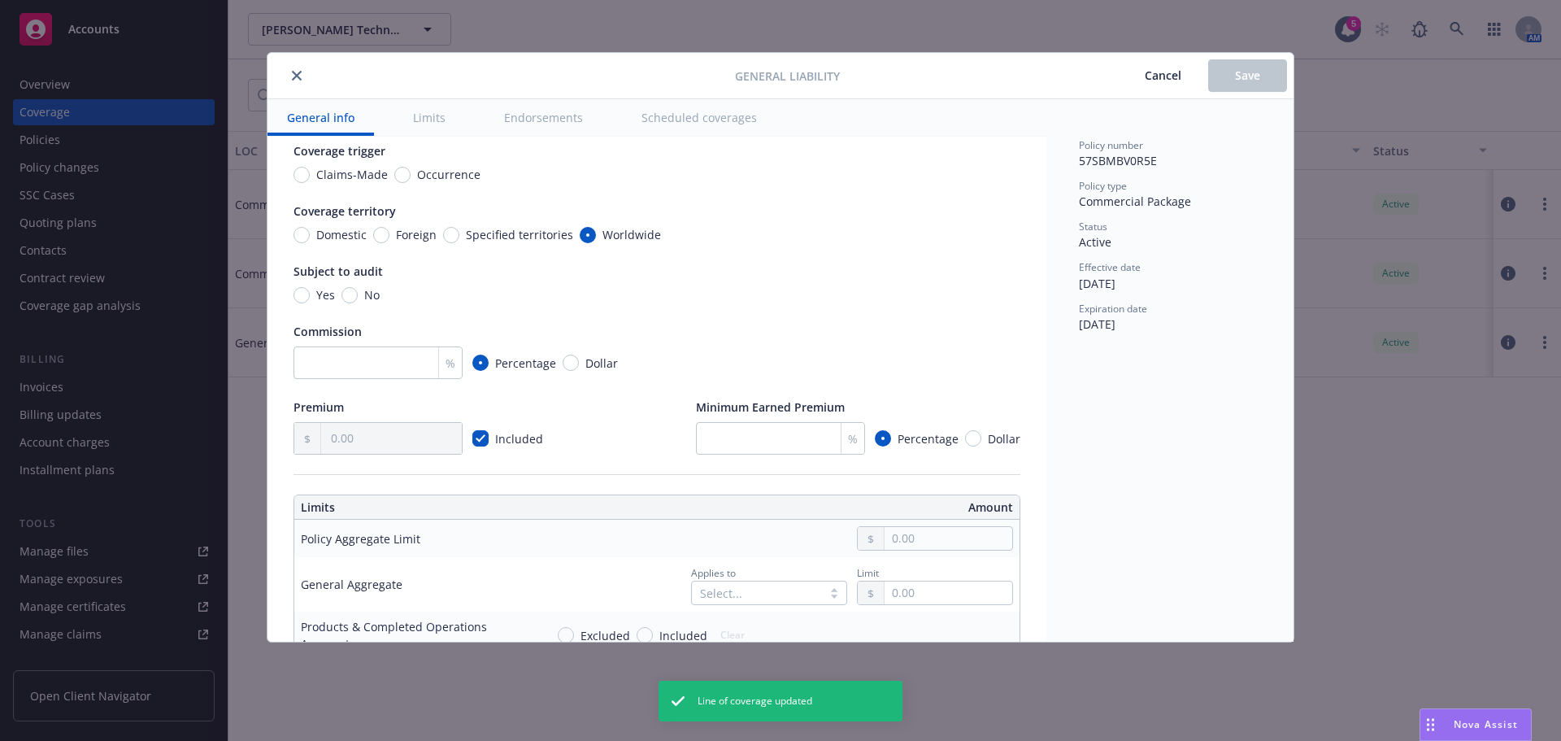
scroll to position [325, 0]
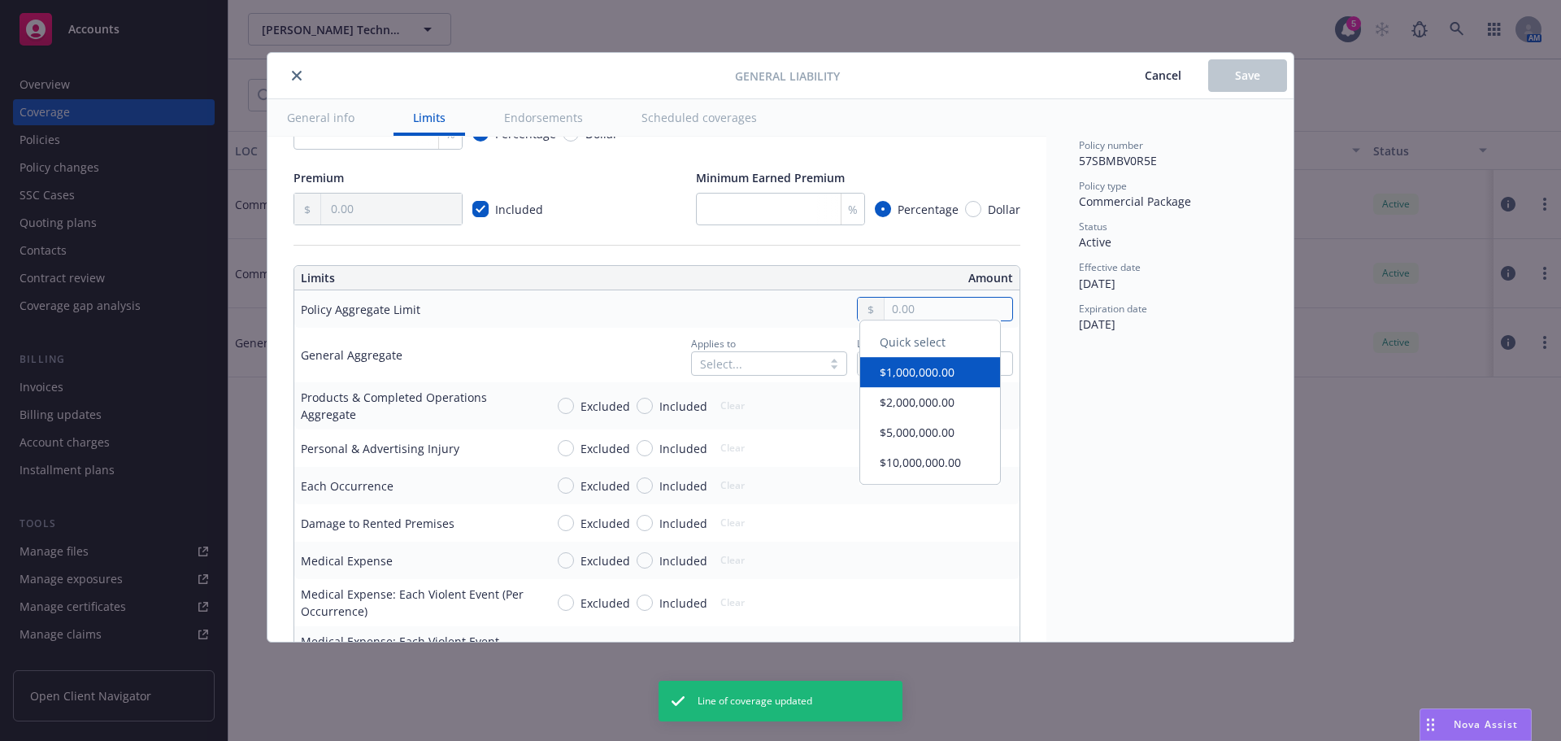
click at [916, 305] on input "text" at bounding box center [949, 309] width 128 height 23
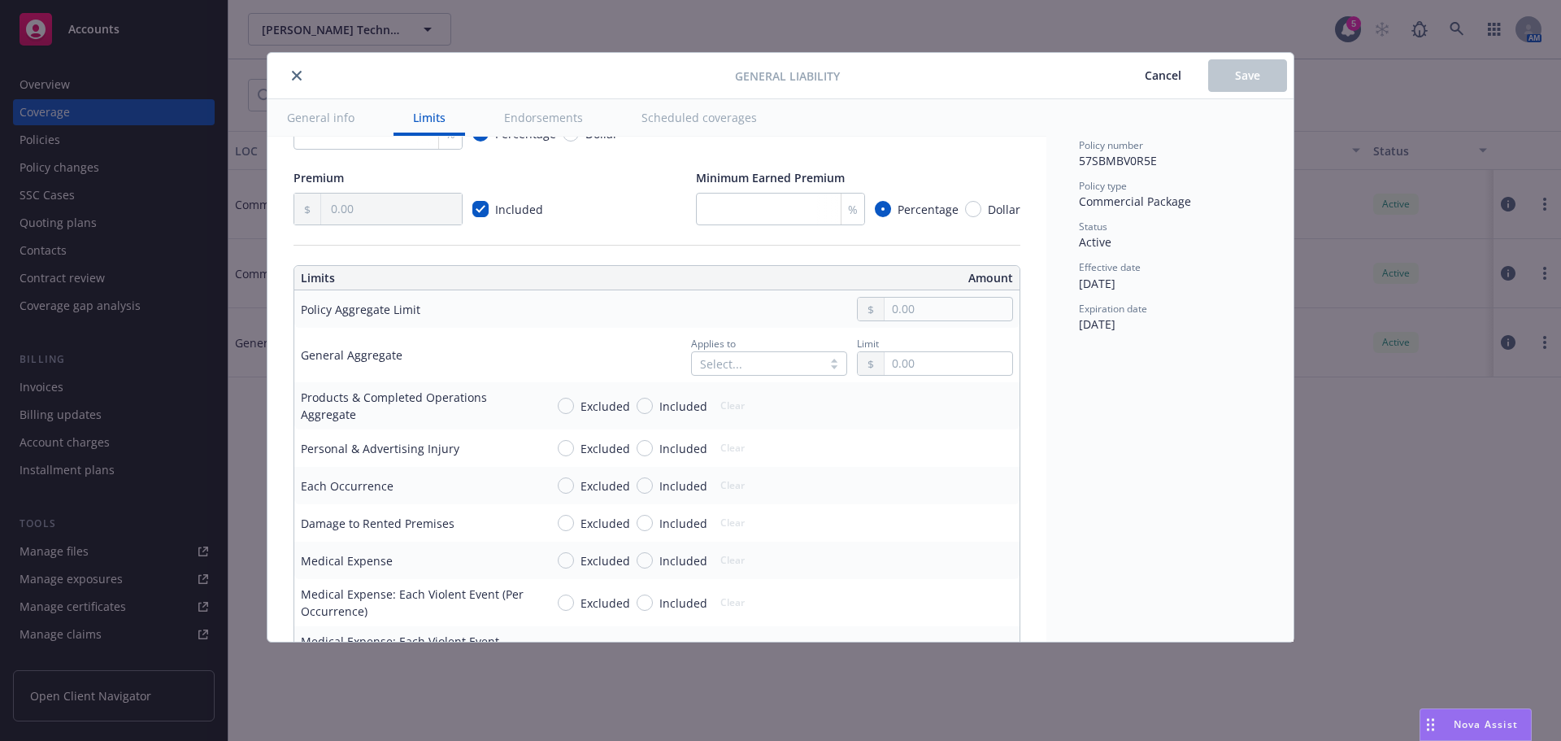
type input "2,000,000.00"
click at [905, 407] on button "$2,000,000.00" at bounding box center [930, 410] width 140 height 30
click at [929, 368] on input "text" at bounding box center [949, 363] width 128 height 23
type input "2,000,000.00"
click at [916, 468] on button "$2,000,000.00" at bounding box center [930, 465] width 140 height 30
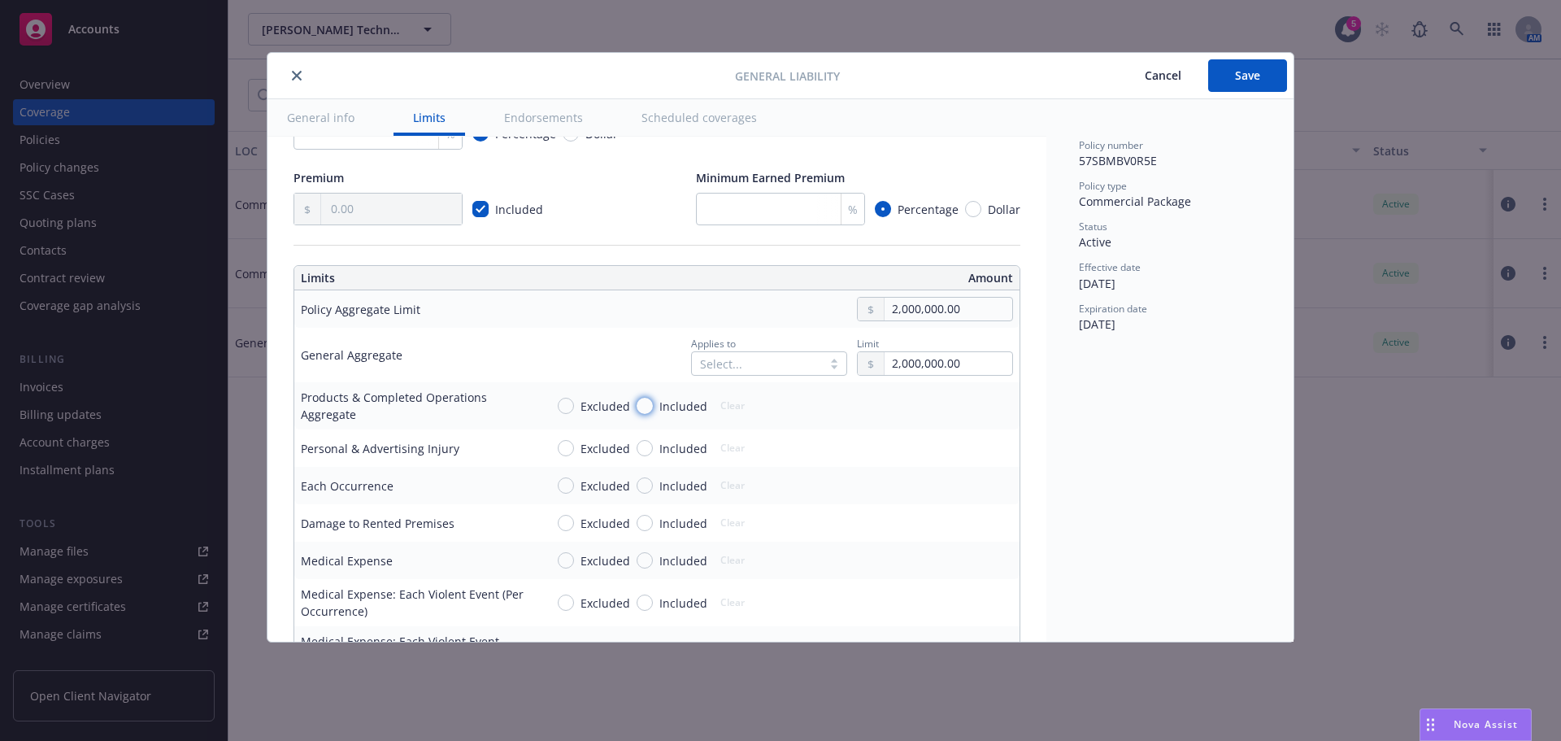
click at [644, 404] on input "Included" at bounding box center [645, 406] width 16 height 16
radio input "true"
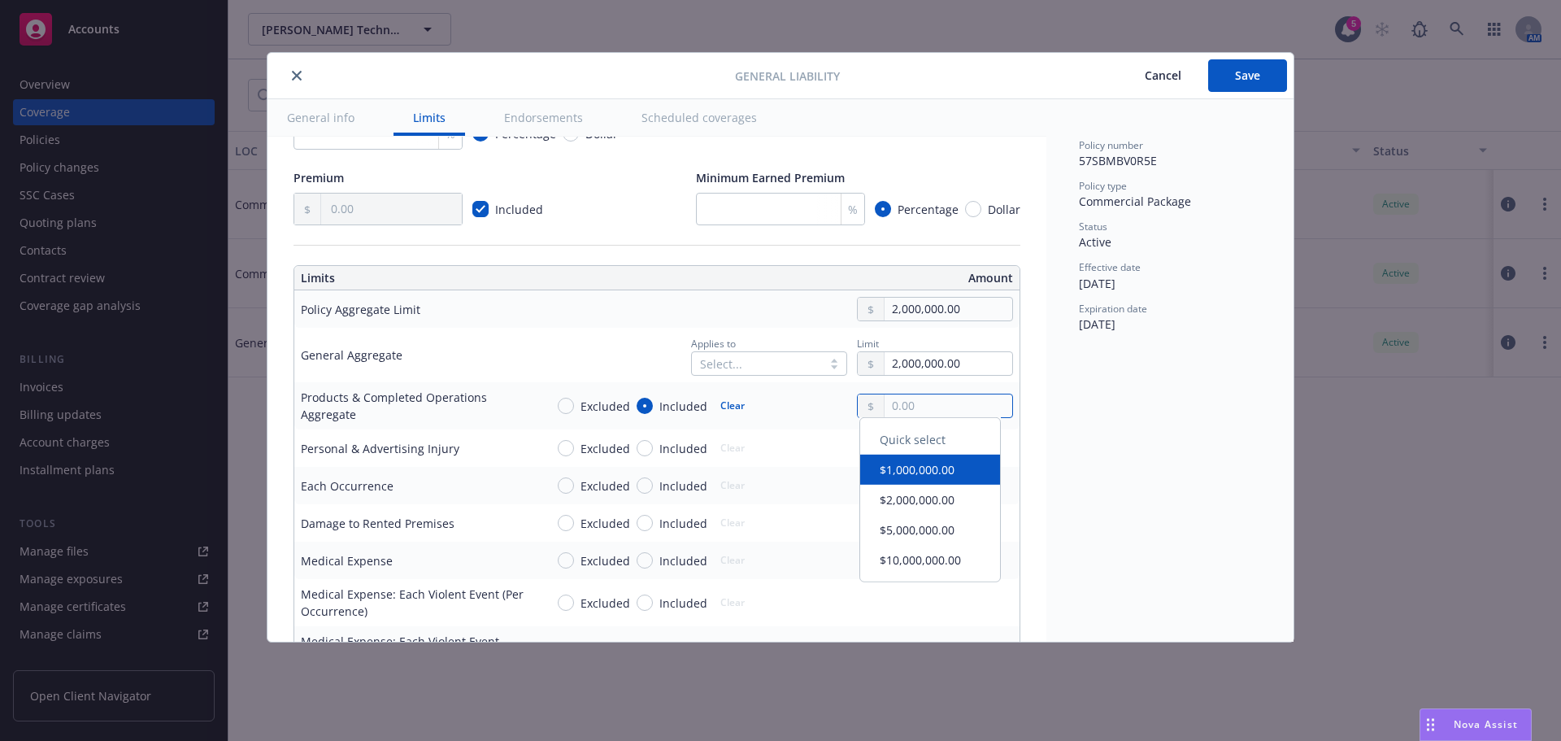
click at [949, 407] on input "text" at bounding box center [949, 405] width 128 height 23
type input "2,000,000.00"
click at [926, 502] on button "$2,000,000.00" at bounding box center [930, 507] width 140 height 30
click at [644, 446] on input "Included" at bounding box center [645, 448] width 16 height 16
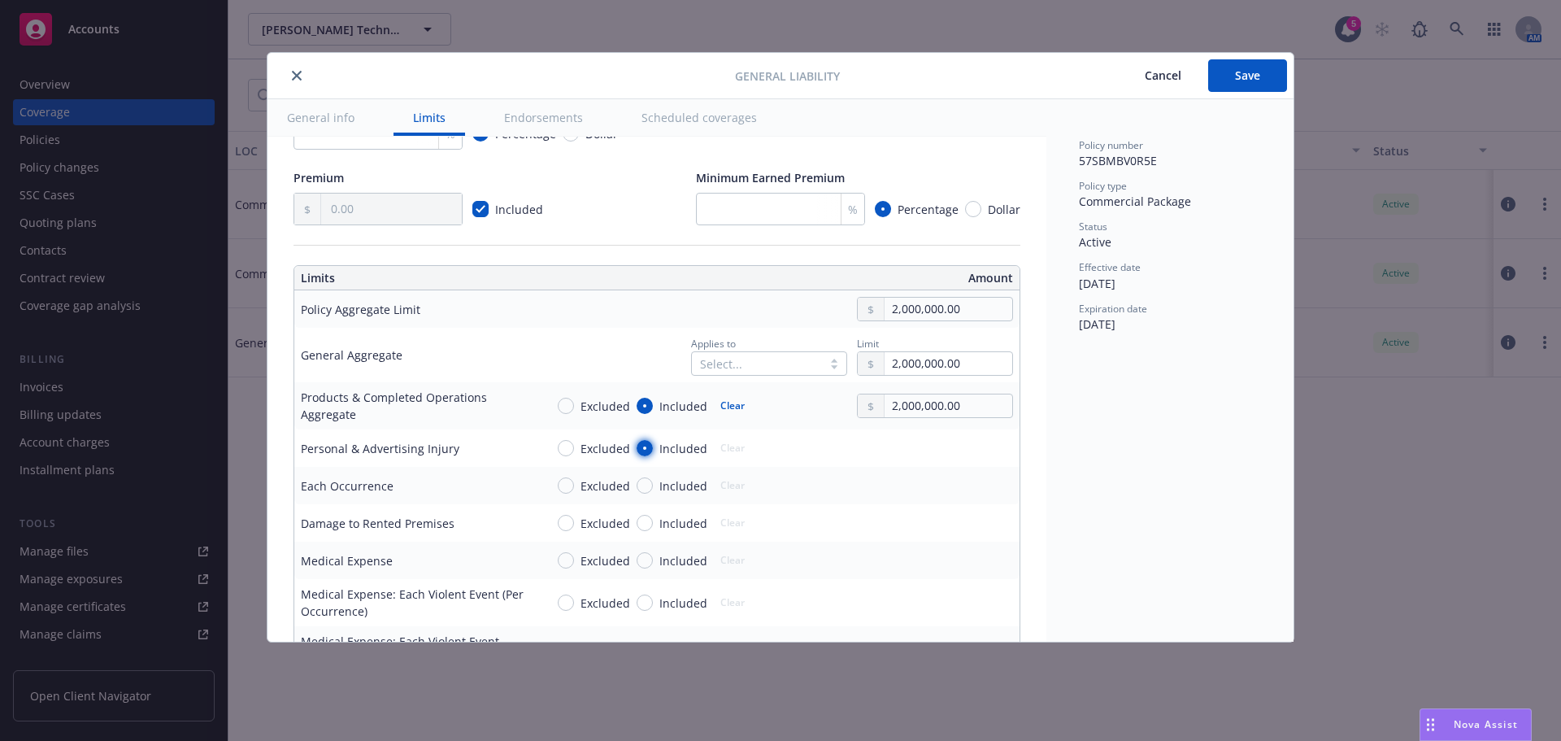
radio input "true"
click at [916, 451] on input "text" at bounding box center [949, 448] width 128 height 23
type input "1,000,000.00"
click at [904, 516] on button "$1,000,000.00" at bounding box center [930, 519] width 140 height 30
click at [645, 483] on input "Included" at bounding box center [645, 485] width 16 height 16
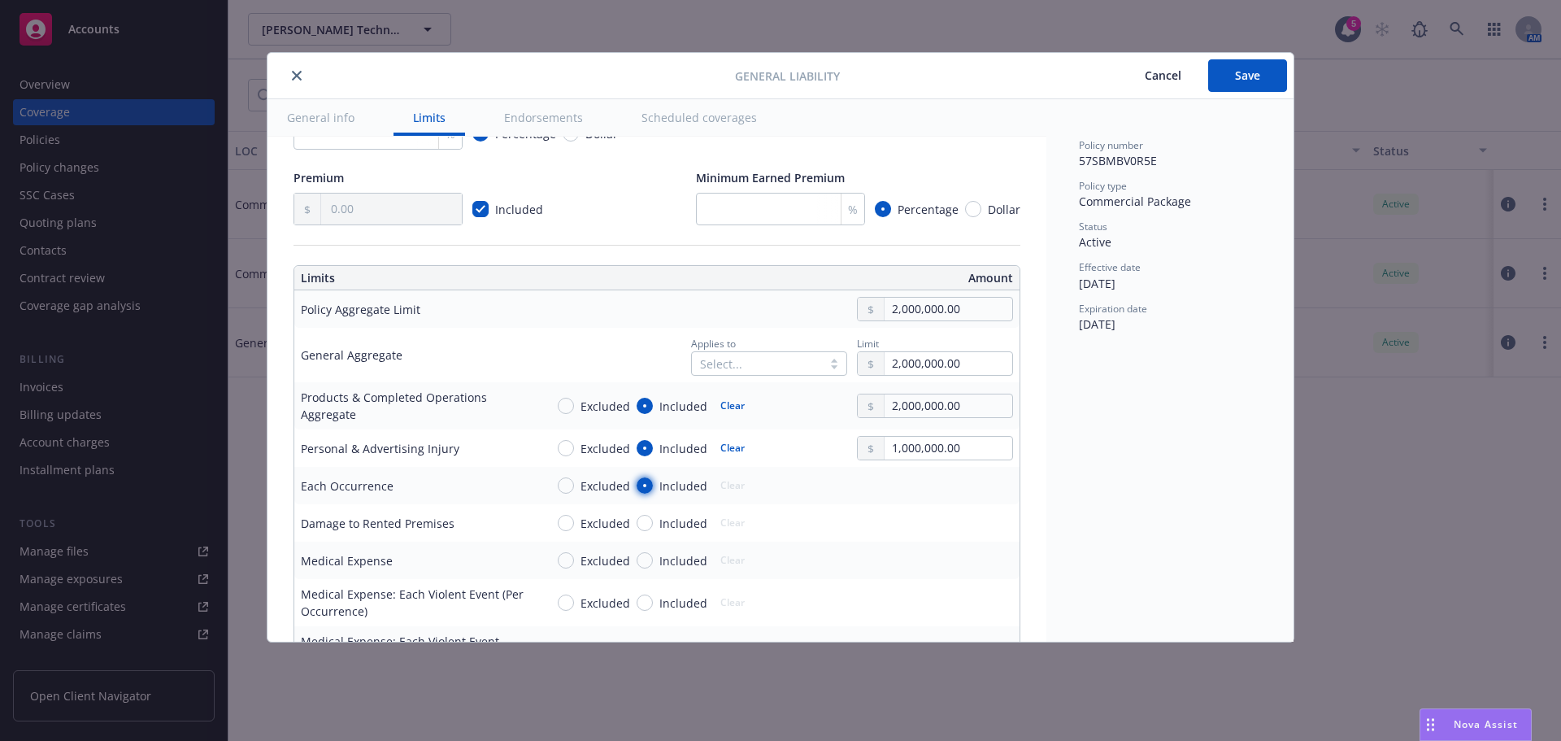
radio input "true"
click at [897, 486] on input "text" at bounding box center [949, 485] width 128 height 23
click at [899, 560] on button "$1,000,000.00" at bounding box center [930, 557] width 140 height 30
type input "1,000,000.00"
click at [640, 523] on input "Included" at bounding box center [645, 523] width 16 height 16
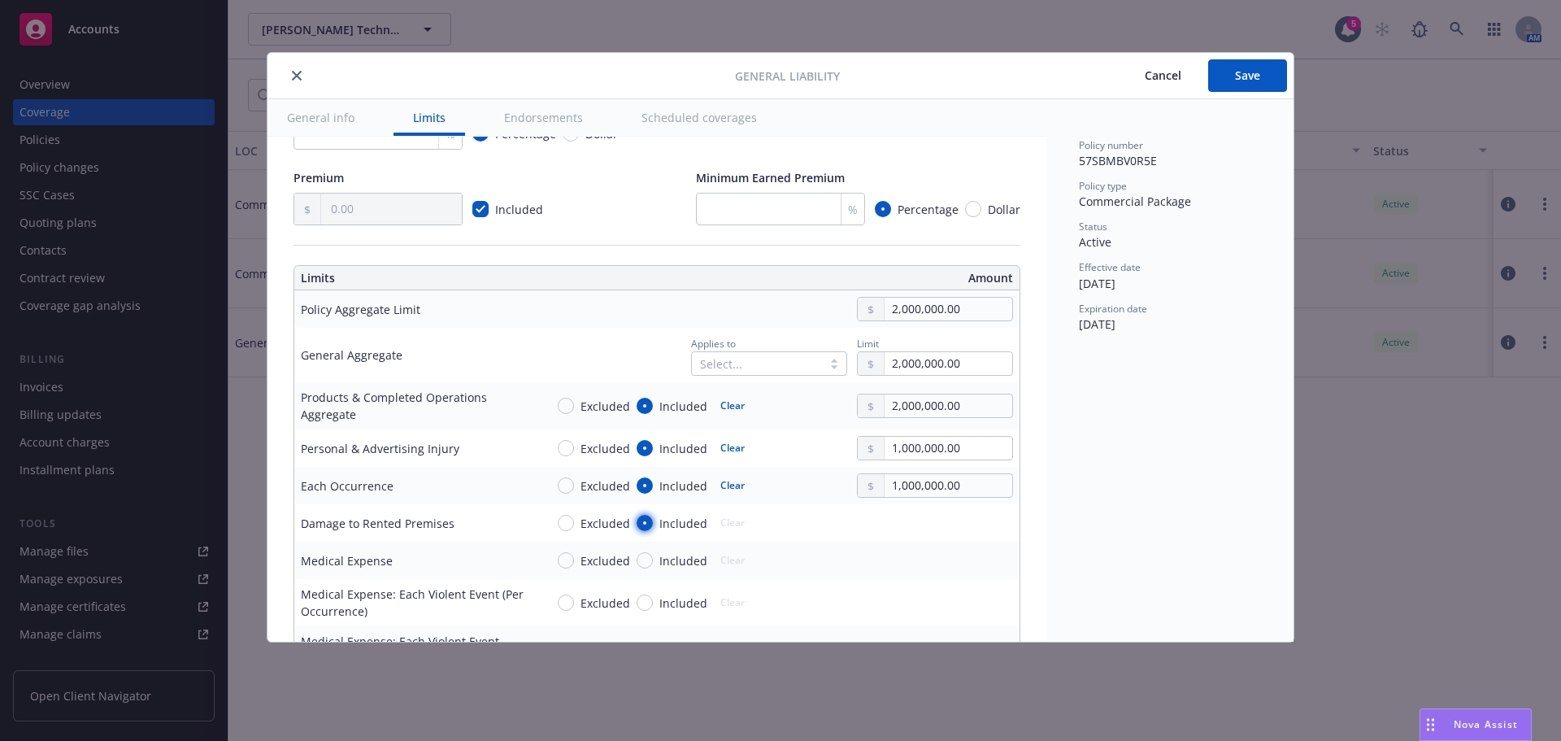
radio input "true"
click at [902, 521] on input "text" at bounding box center [949, 523] width 128 height 23
type input "1,000,000.00"
click at [920, 603] on button "$1,000,000.00" at bounding box center [930, 594] width 140 height 30
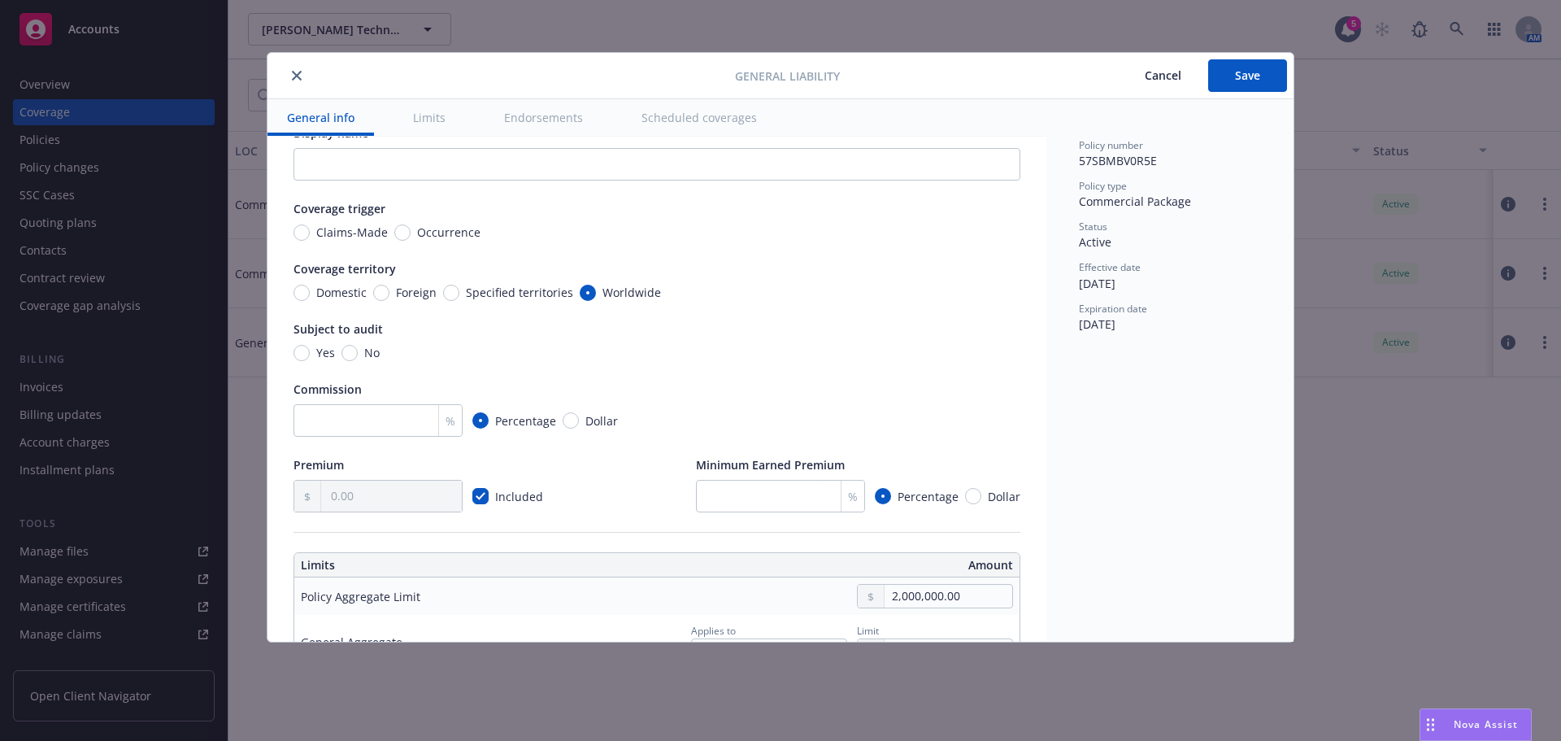
scroll to position [0, 0]
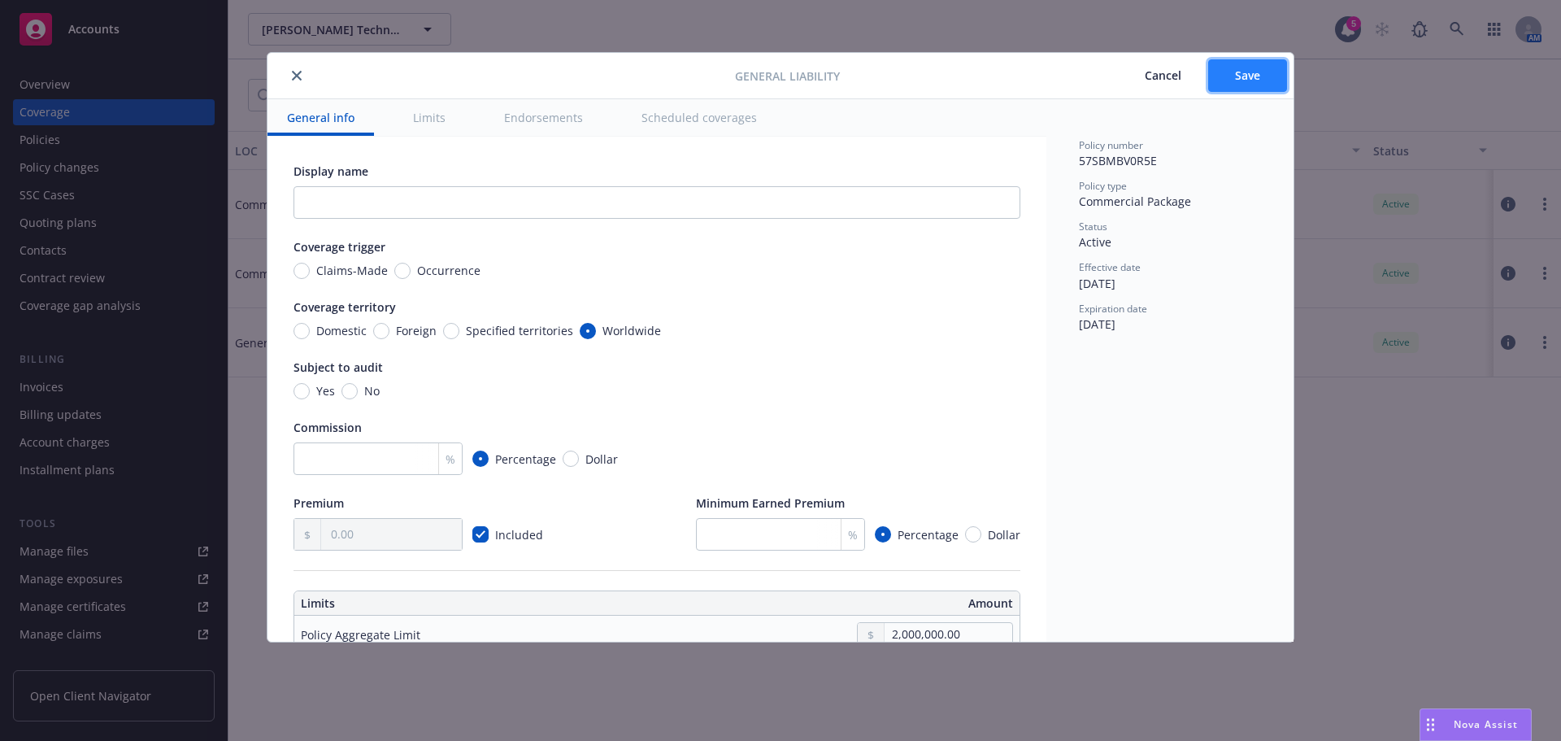
click at [1238, 71] on span "Save" at bounding box center [1247, 75] width 25 height 15
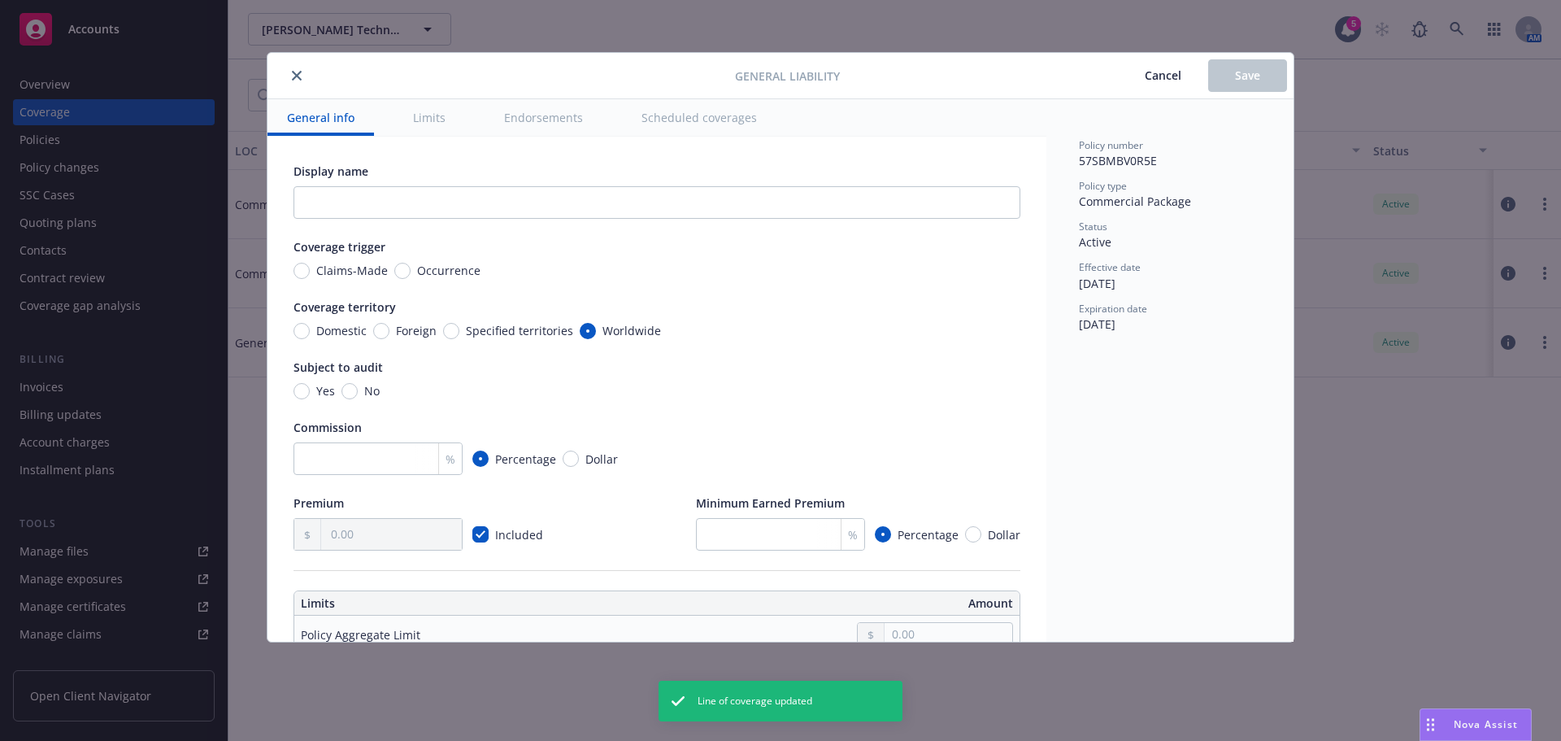
type input "2,000,000.00"
radio input "true"
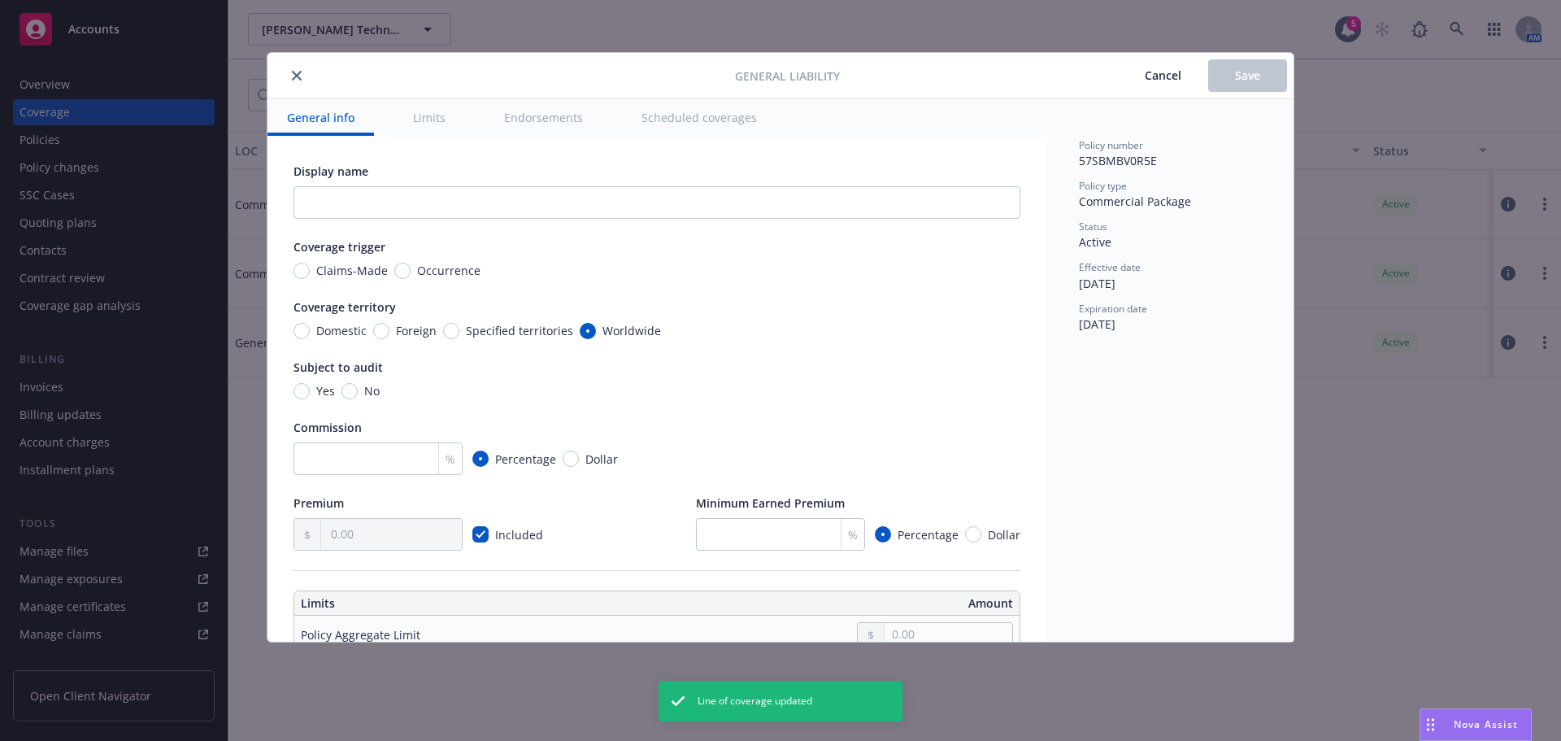
radio input "true"
click at [292, 76] on icon "close" at bounding box center [297, 76] width 10 height 10
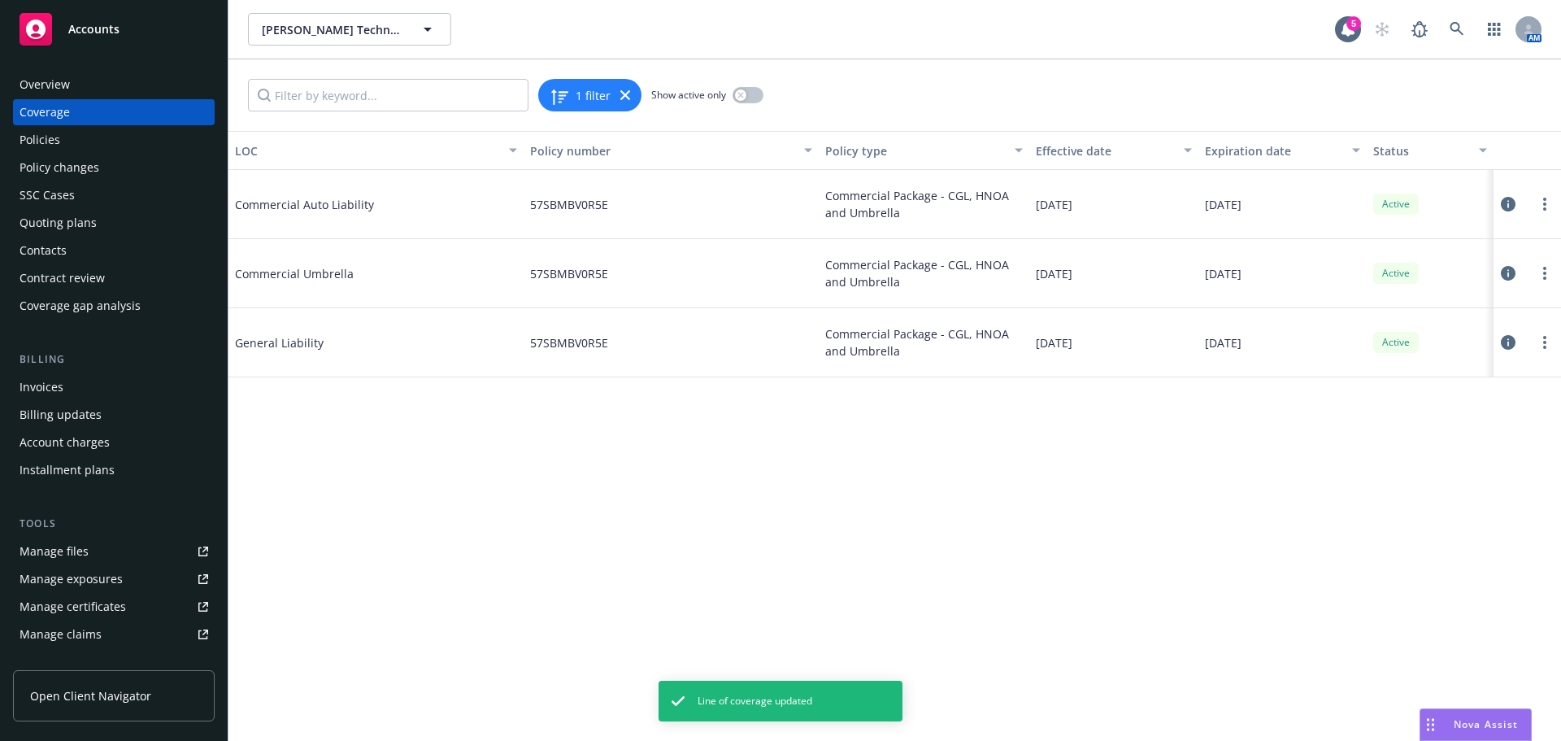
click at [101, 137] on div "Policies" at bounding box center [114, 140] width 189 height 26
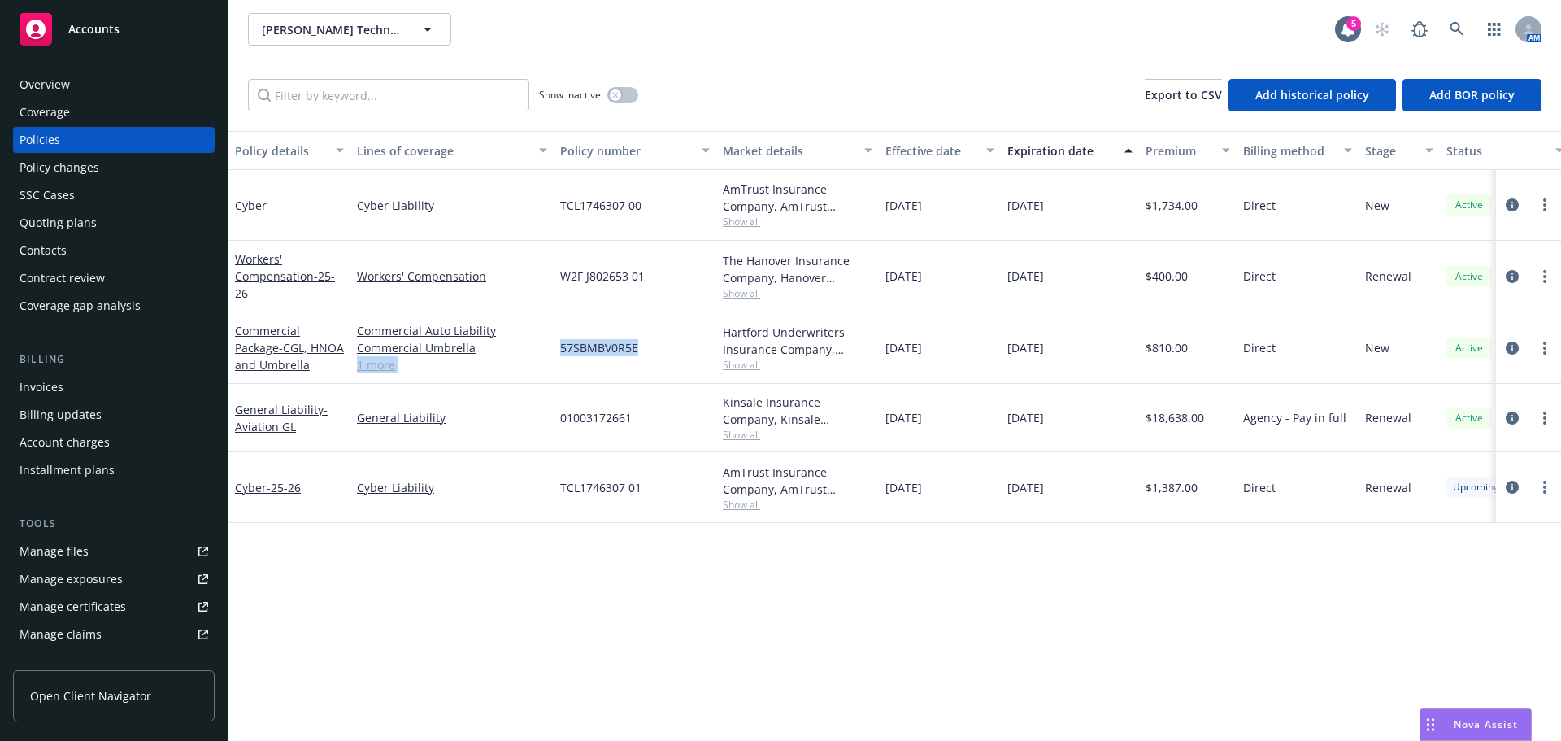
drag, startPoint x: 553, startPoint y: 348, endPoint x: 653, endPoint y: 346, distance: 100.0
click at [653, 346] on div "Commercial Package - CGL, HNOA and Umbrella Commercial Auto Liability Commercia…" at bounding box center [1014, 348] width 1570 height 72
click at [646, 355] on div "57SBMBV0R5E" at bounding box center [635, 348] width 163 height 72
drag, startPoint x: 562, startPoint y: 352, endPoint x: 1333, endPoint y: 244, distance: 778.5
click at [648, 351] on div "57SBMBV0R5E" at bounding box center [635, 348] width 163 height 72
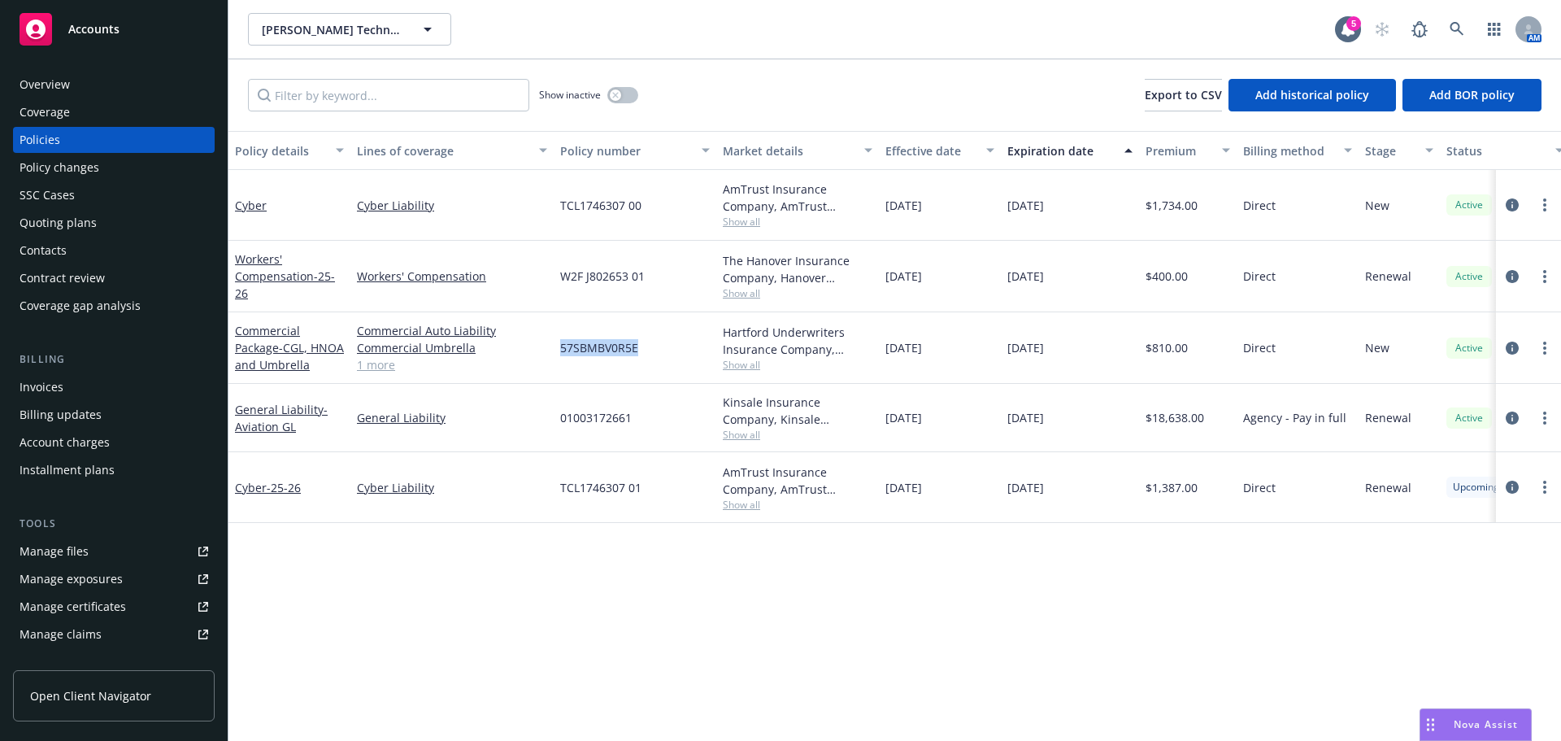
copy span "57SBMBV0R5E"
drag, startPoint x: 623, startPoint y: 418, endPoint x: 638, endPoint y: 418, distance: 14.6
click at [638, 418] on div "01003172661" at bounding box center [635, 418] width 163 height 68
drag, startPoint x: 560, startPoint y: 416, endPoint x: 1466, endPoint y: 336, distance: 908.8
click at [658, 417] on div "General Liability - Aviation GL General Liability 01003172661 Kinsale Insurance…" at bounding box center [1014, 418] width 1570 height 68
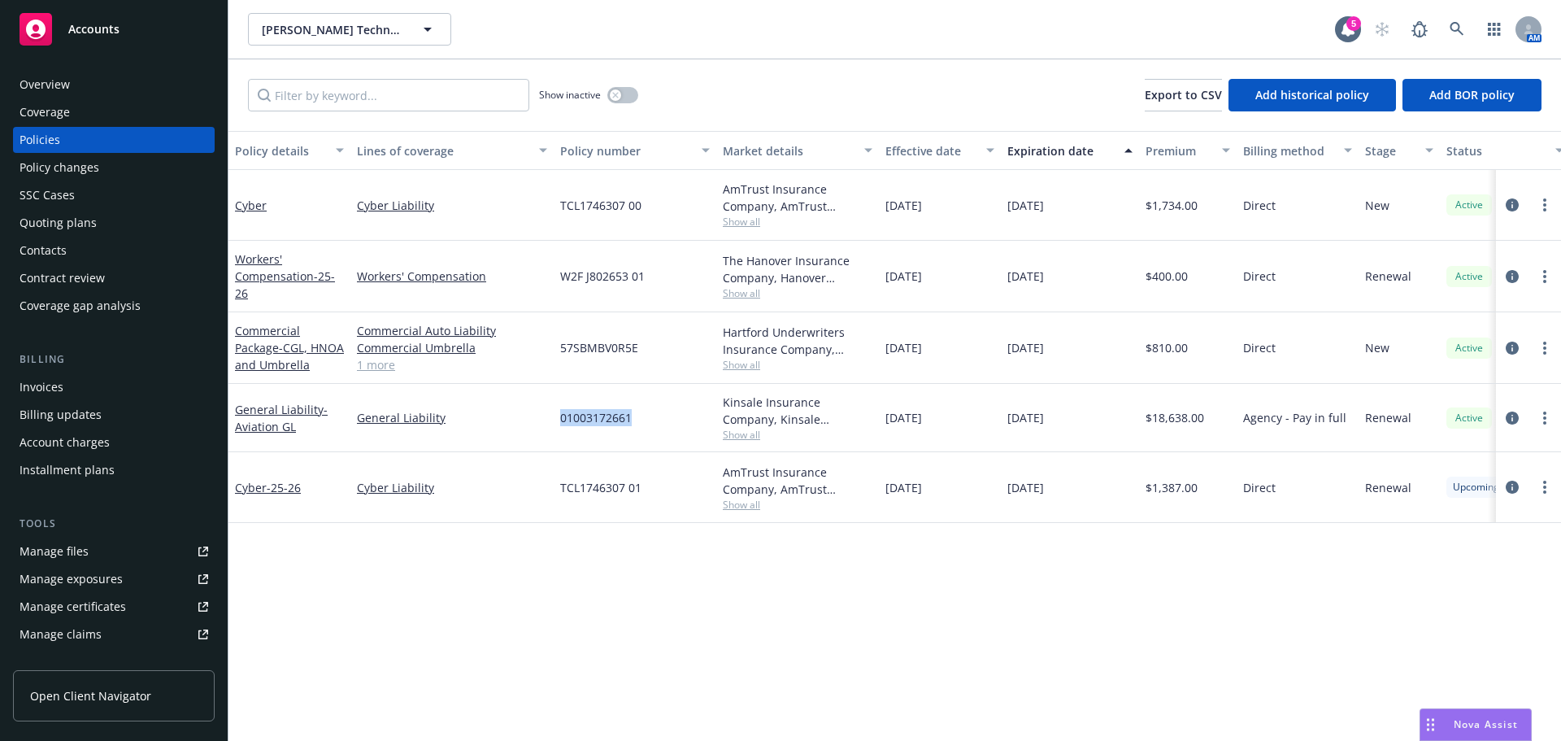
copy div "01003172661"
drag, startPoint x: 556, startPoint y: 487, endPoint x: 651, endPoint y: 486, distance: 94.4
click at [651, 486] on div "TCL1746307 01" at bounding box center [635, 487] width 163 height 71
copy span "TCL1746307 01"
click at [1511, 483] on icon "circleInformation" at bounding box center [1512, 487] width 13 height 13
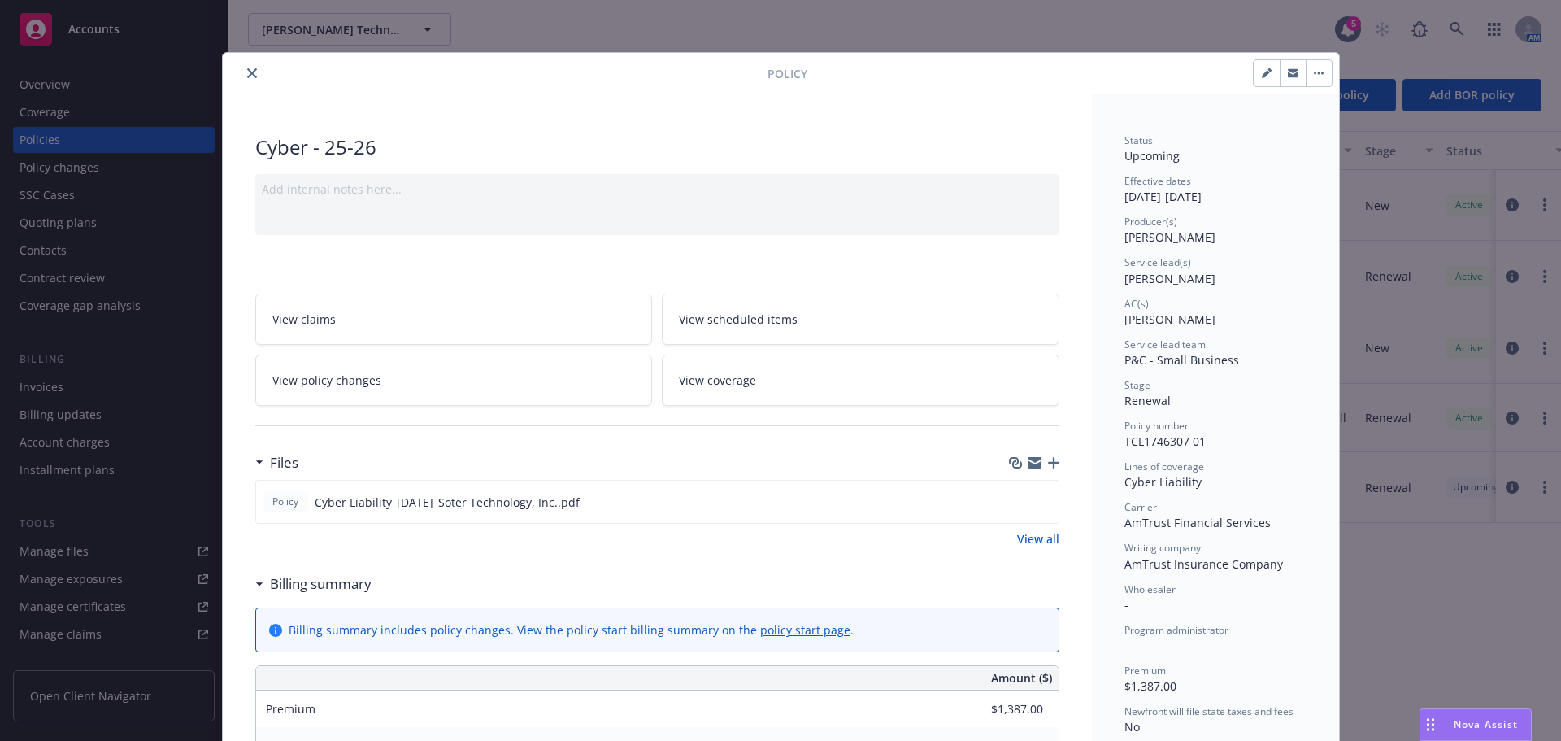
click at [427, 384] on link "View policy changes" at bounding box center [454, 380] width 398 height 51
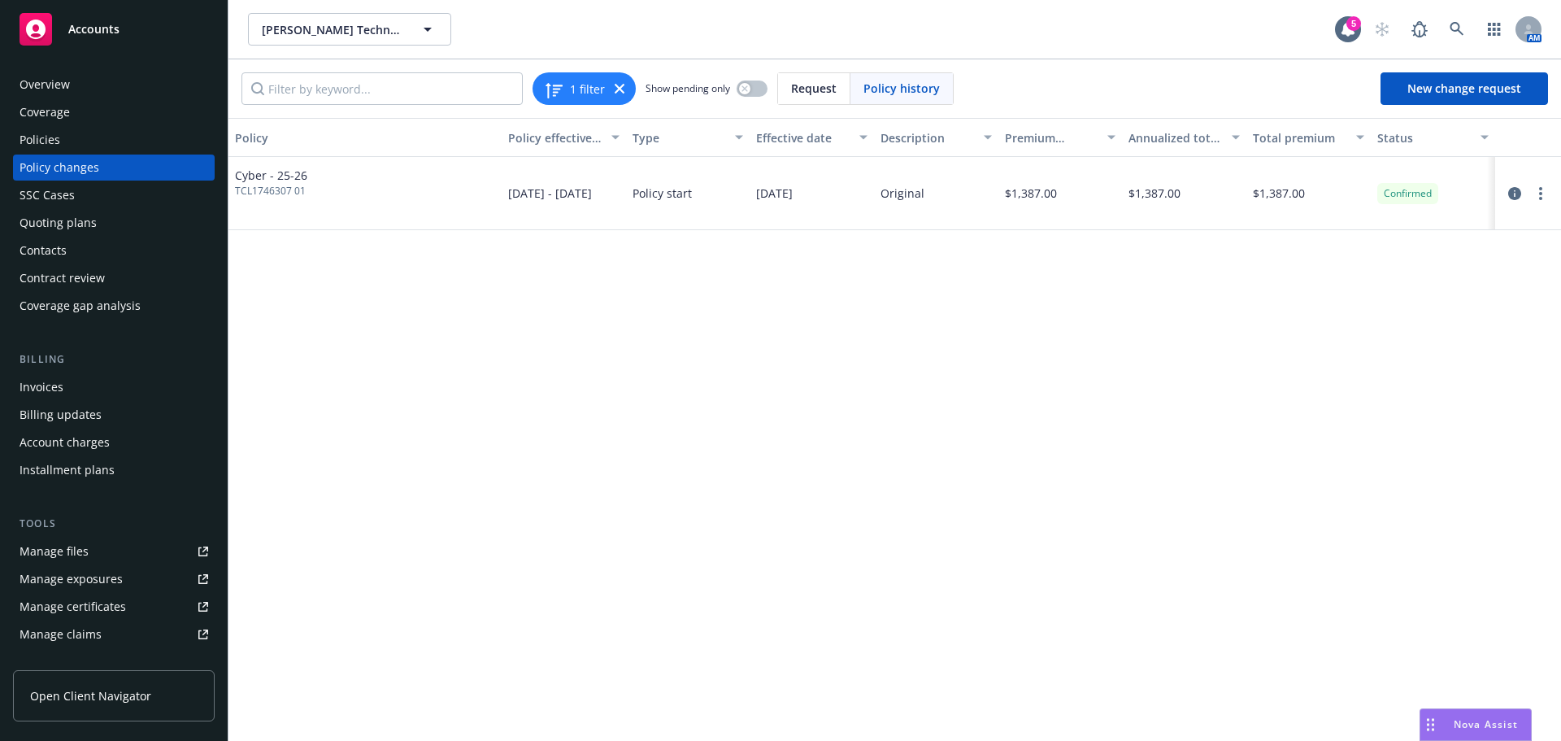
click at [66, 138] on div "Policies" at bounding box center [114, 140] width 189 height 26
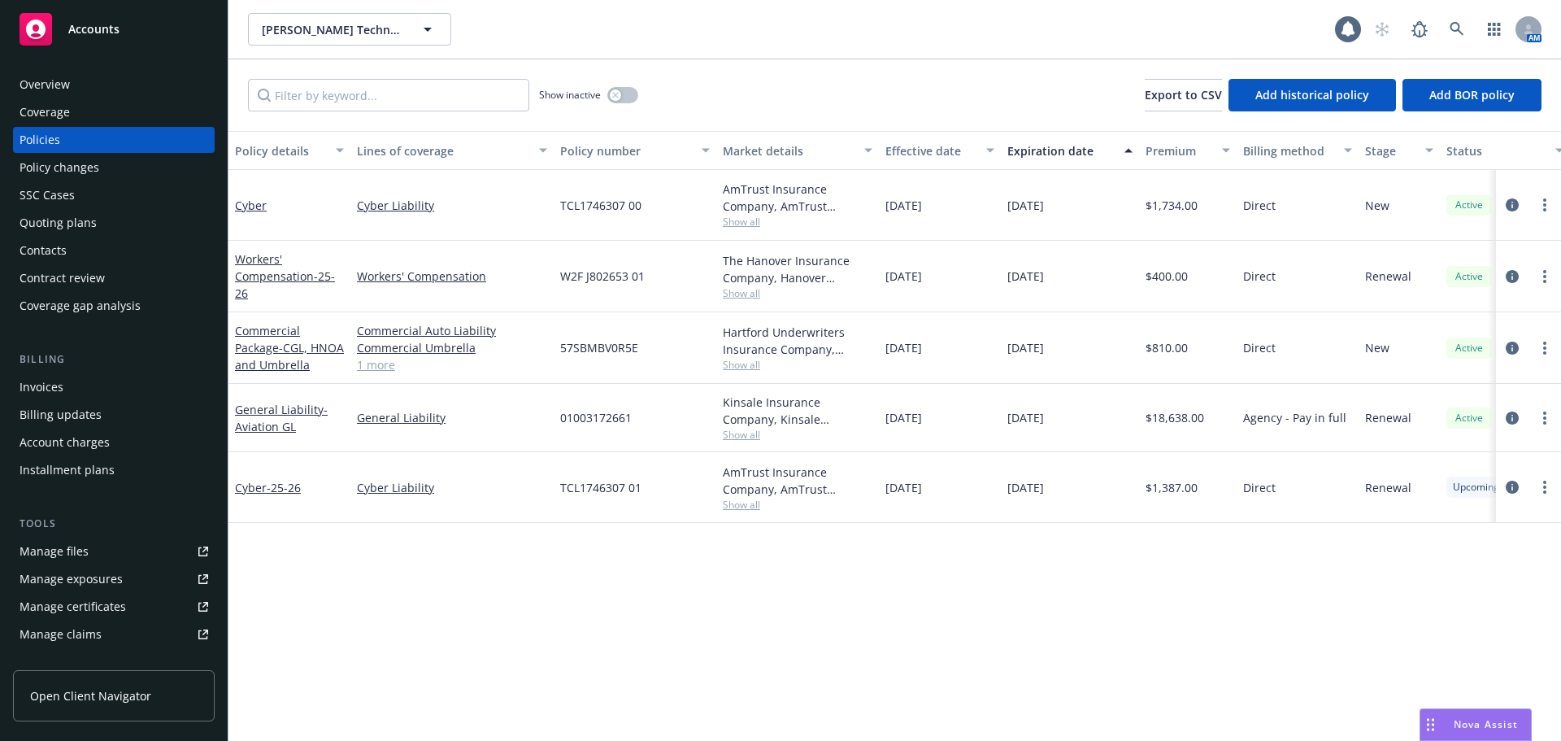
click at [63, 167] on div "Policy changes" at bounding box center [60, 168] width 80 height 26
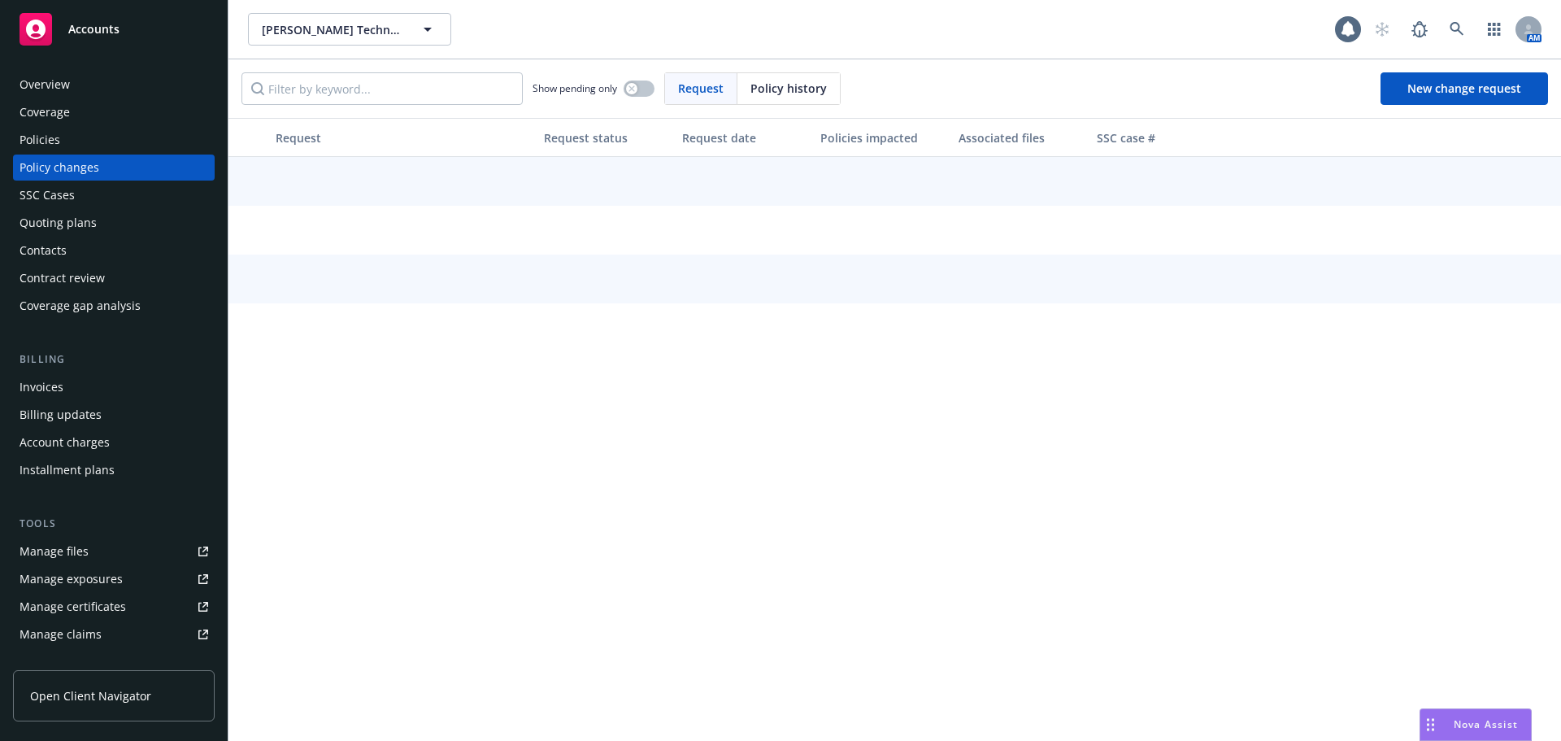
click at [63, 141] on div "Policies" at bounding box center [114, 140] width 189 height 26
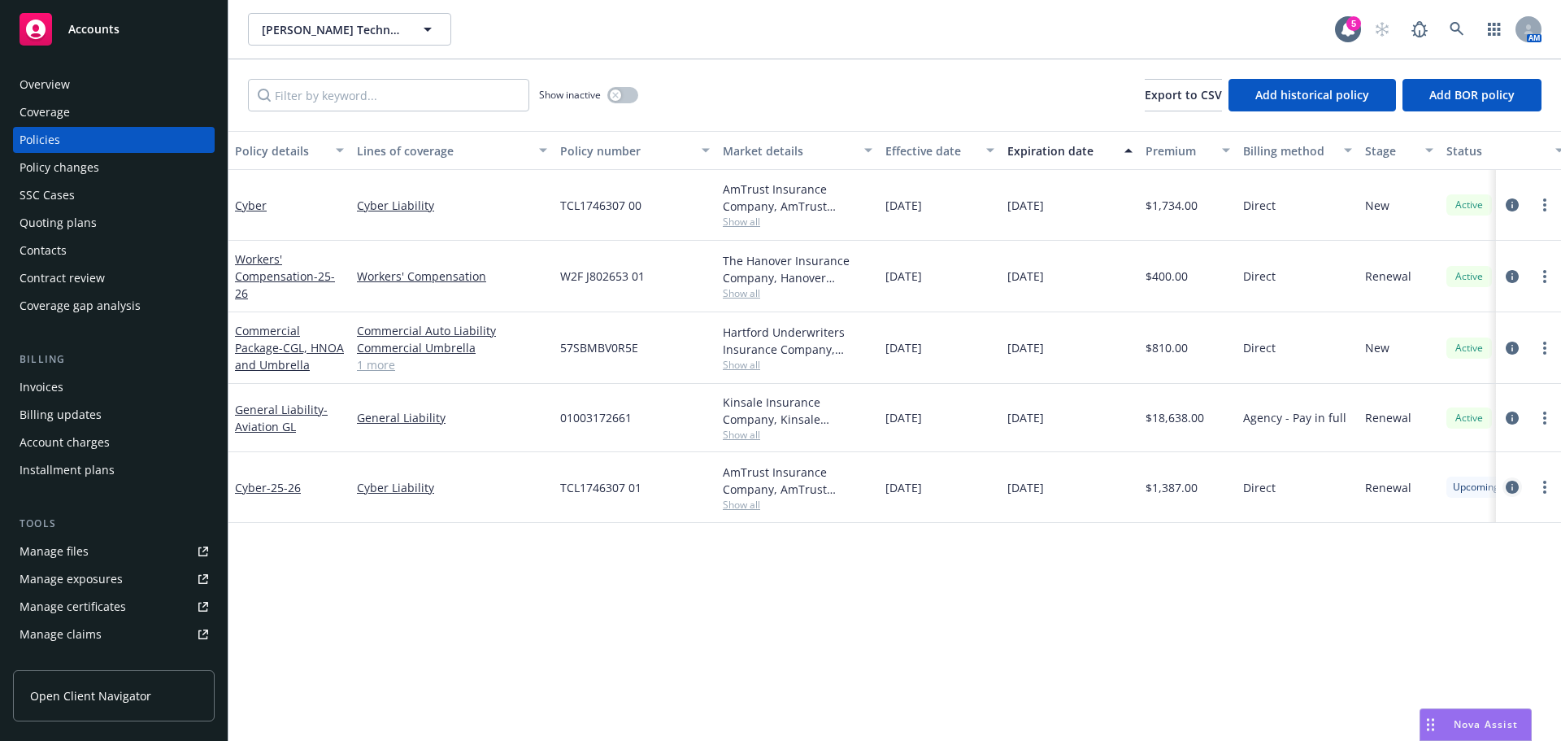
click at [1515, 485] on icon "circleInformation" at bounding box center [1512, 487] width 13 height 13
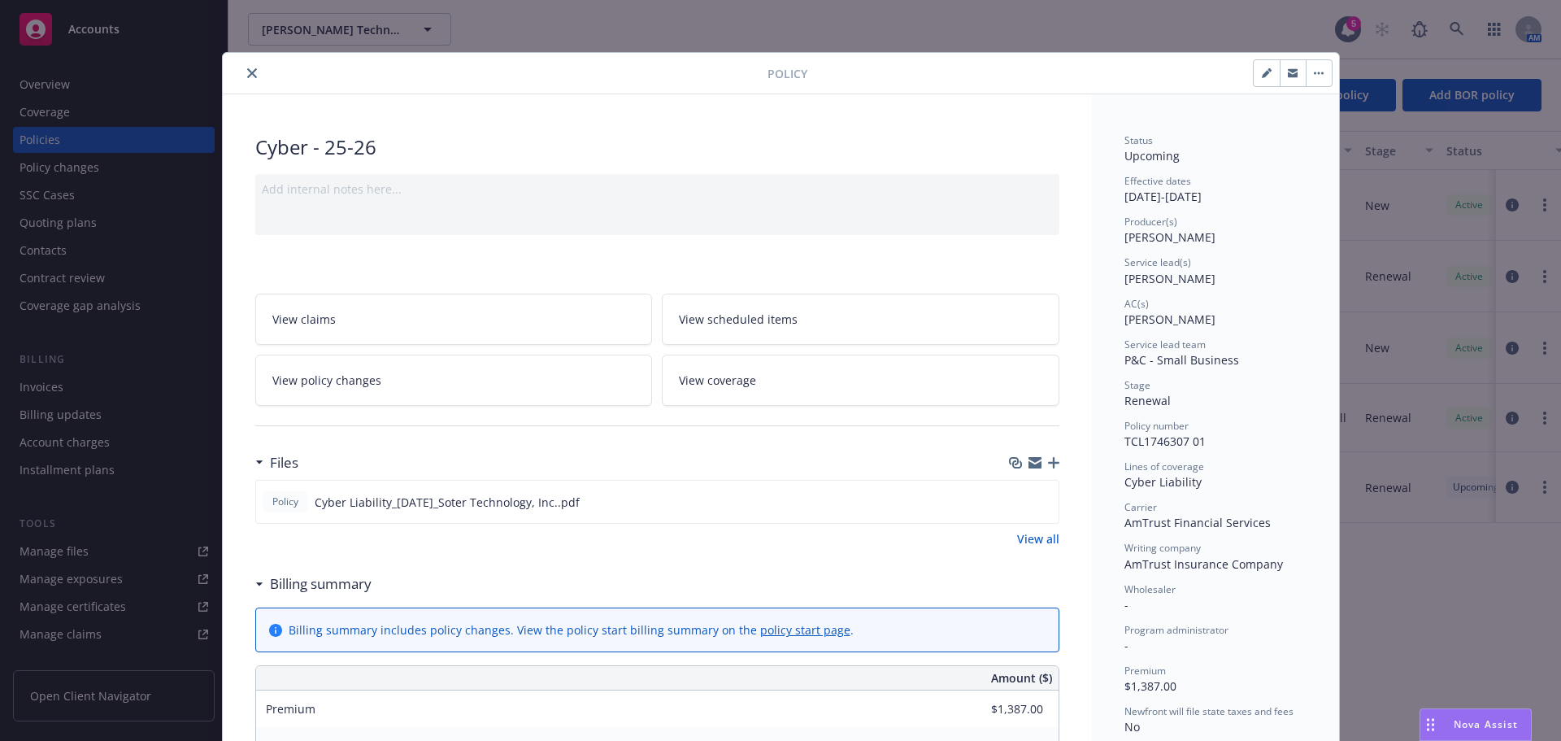
scroll to position [49, 0]
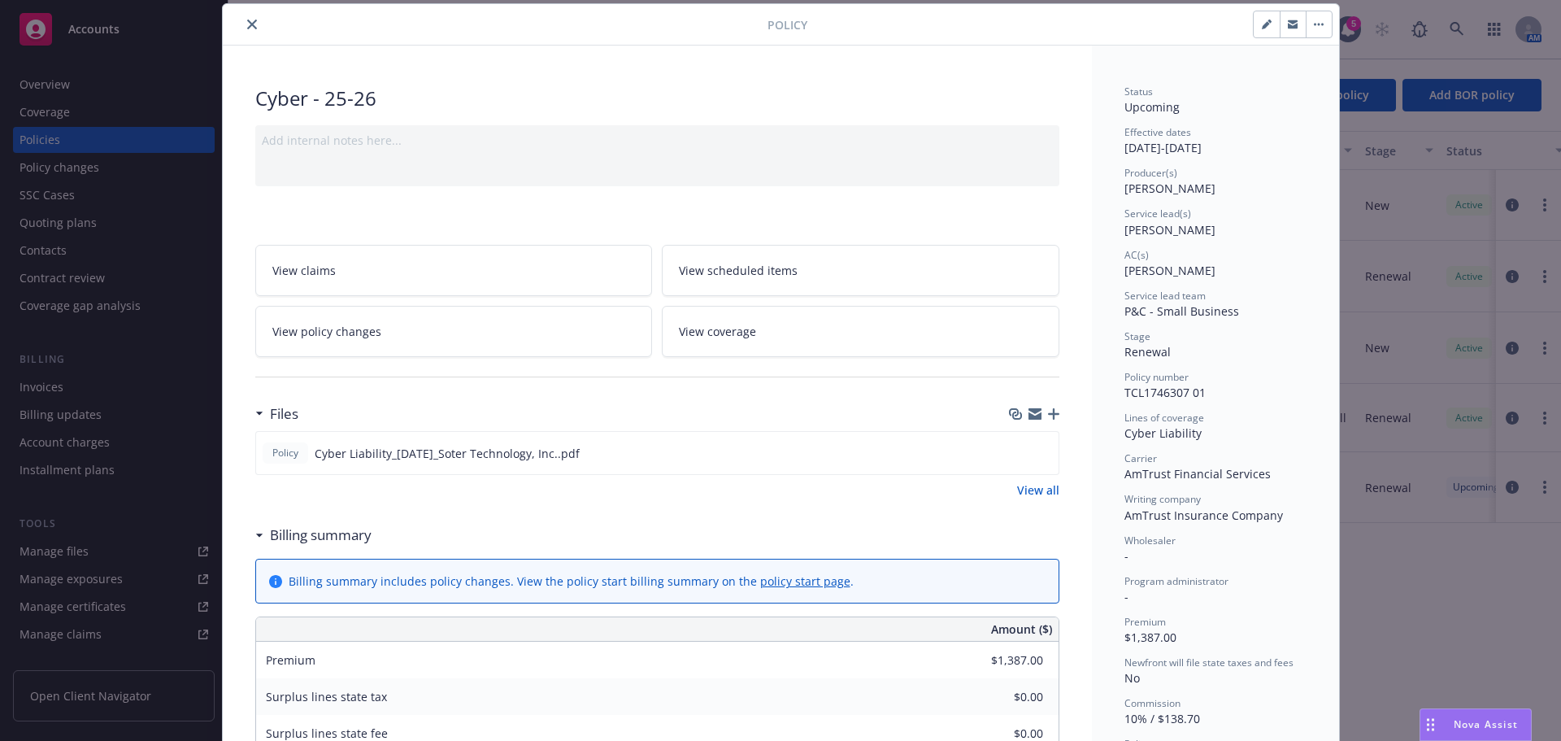
click at [773, 339] on link "View coverage" at bounding box center [861, 331] width 398 height 51
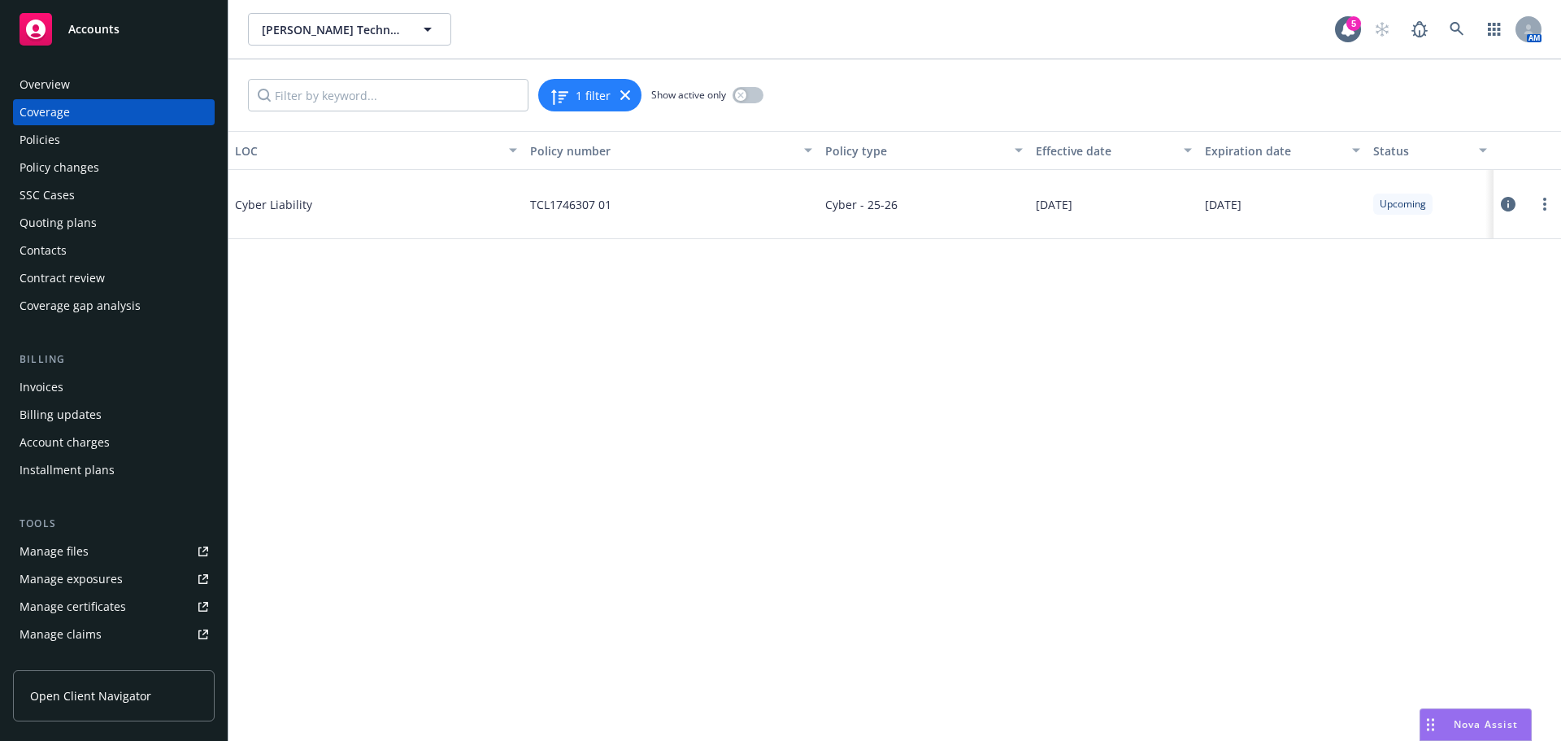
click at [1509, 203] on icon at bounding box center [1508, 204] width 15 height 15
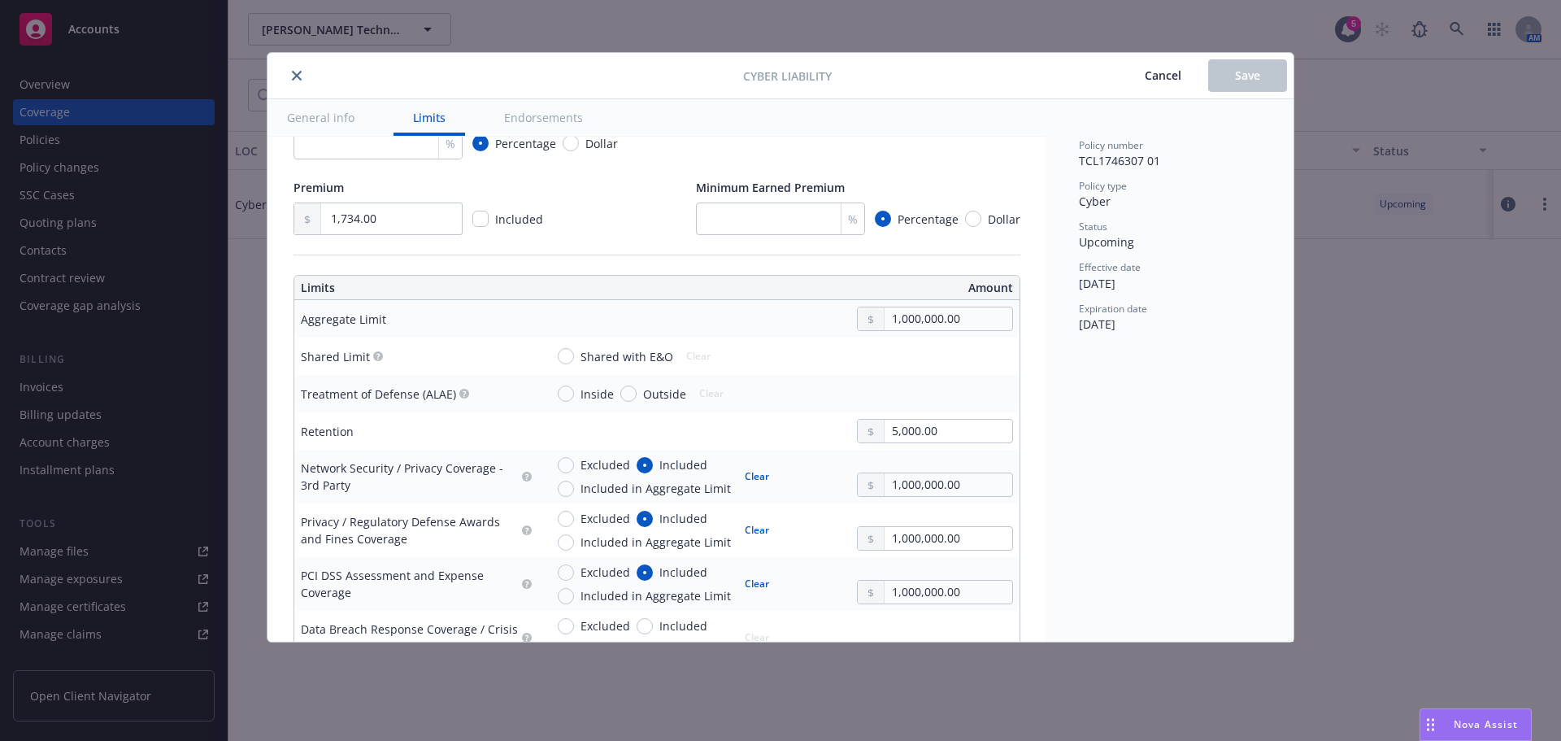
type textarea "x"
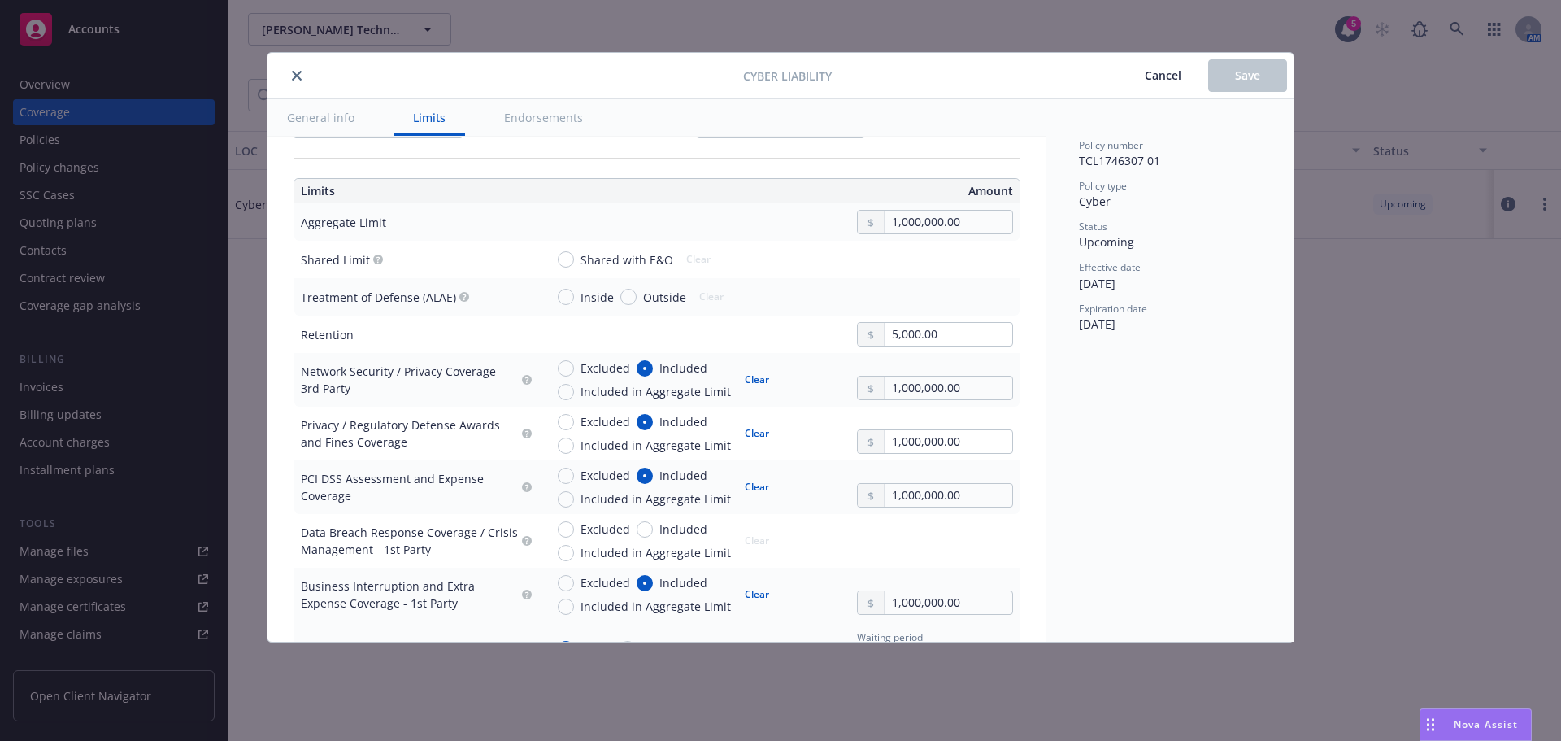
drag, startPoint x: 290, startPoint y: 76, endPoint x: 332, endPoint y: 128, distance: 67.7
click at [290, 76] on button "close" at bounding box center [297, 76] width 20 height 20
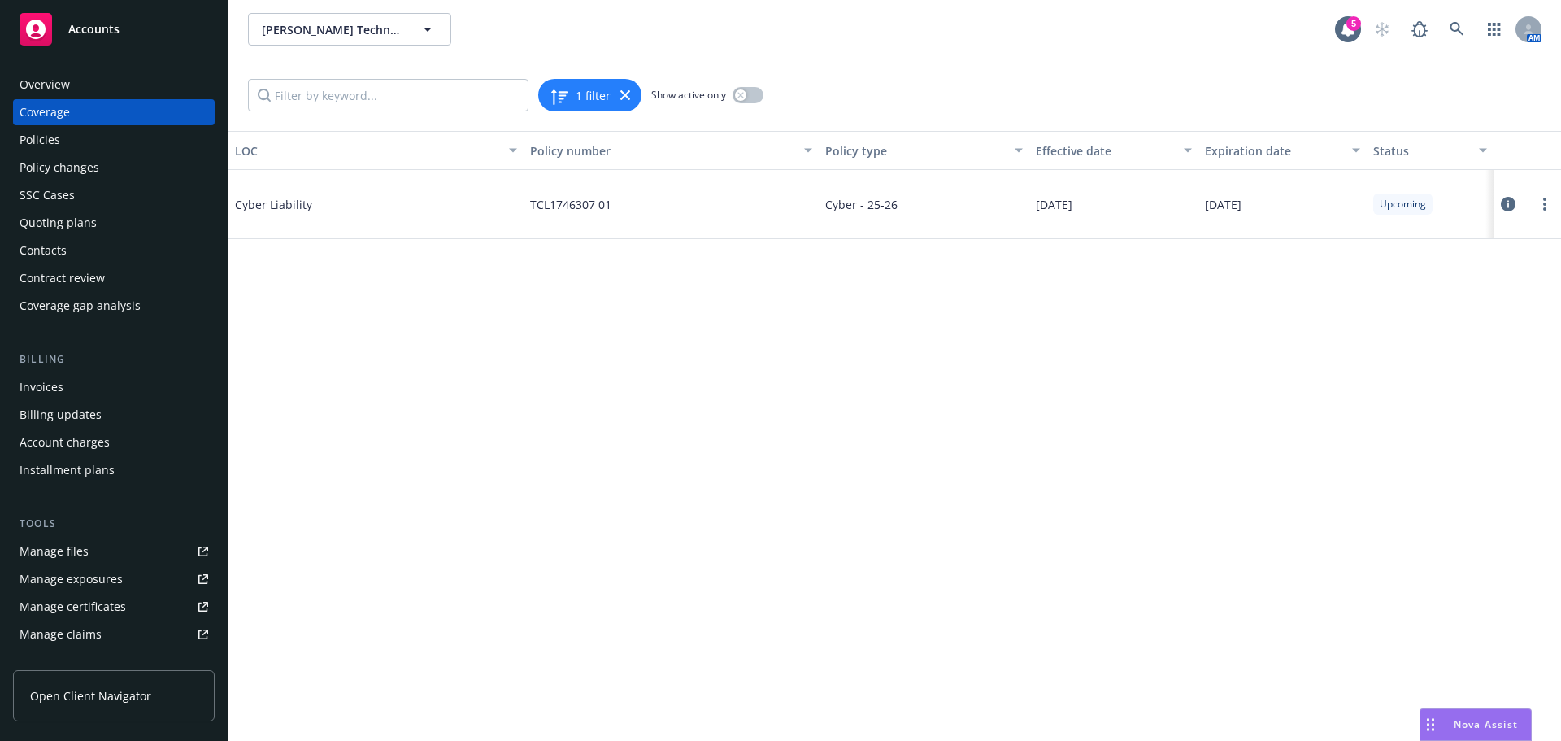
click at [99, 135] on div "Policies" at bounding box center [114, 140] width 189 height 26
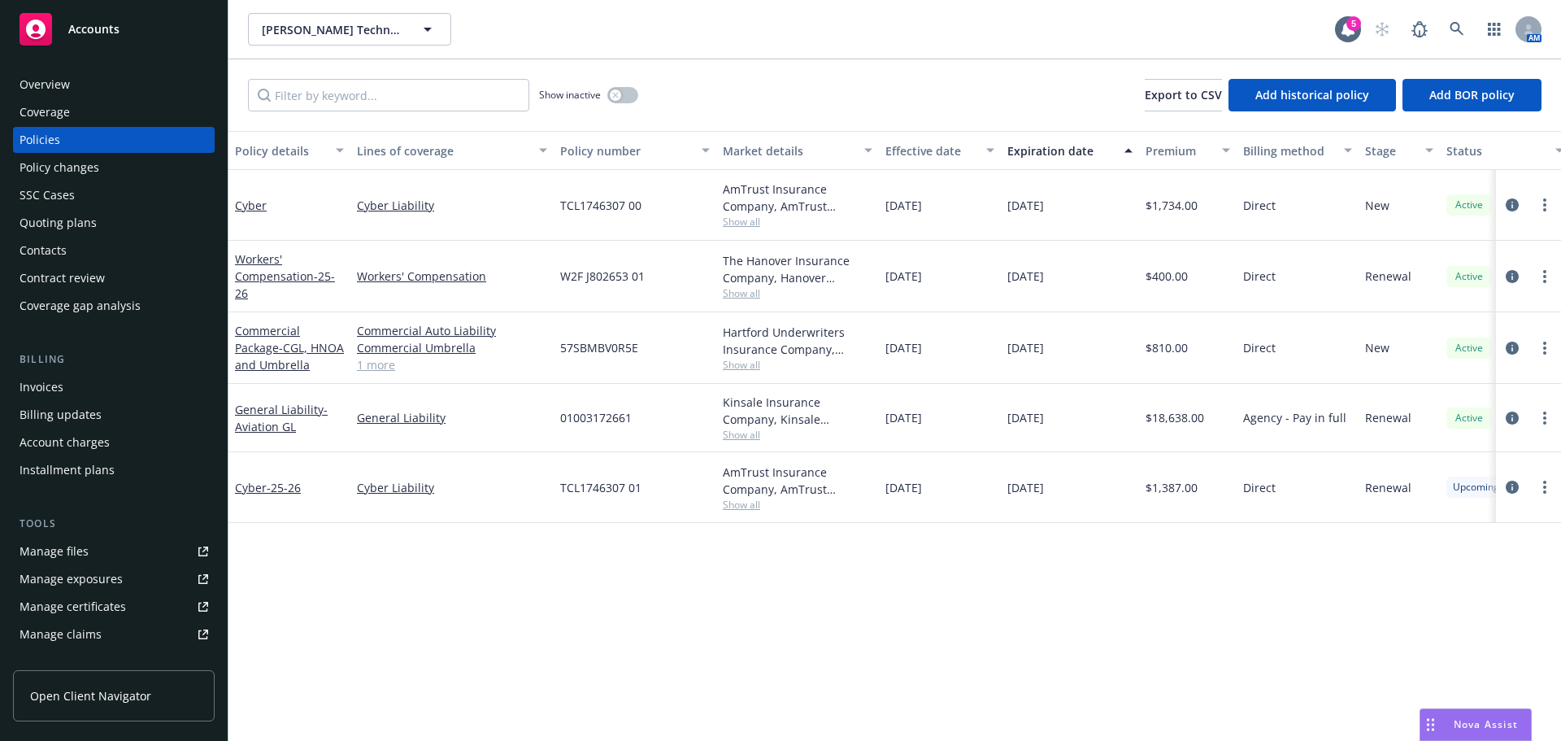
click at [92, 89] on div "Overview" at bounding box center [114, 85] width 189 height 26
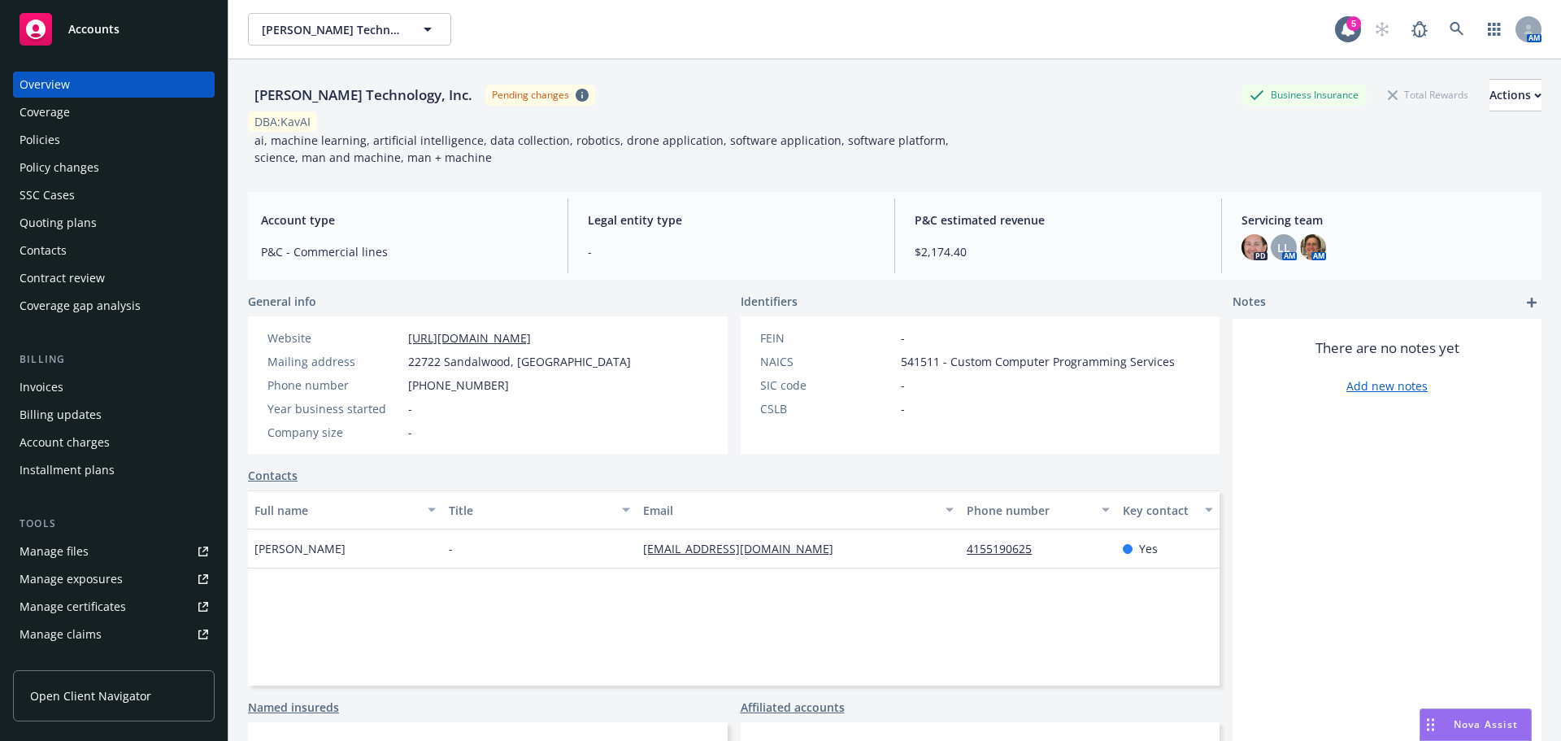
click at [94, 133] on div "Policies" at bounding box center [114, 140] width 189 height 26
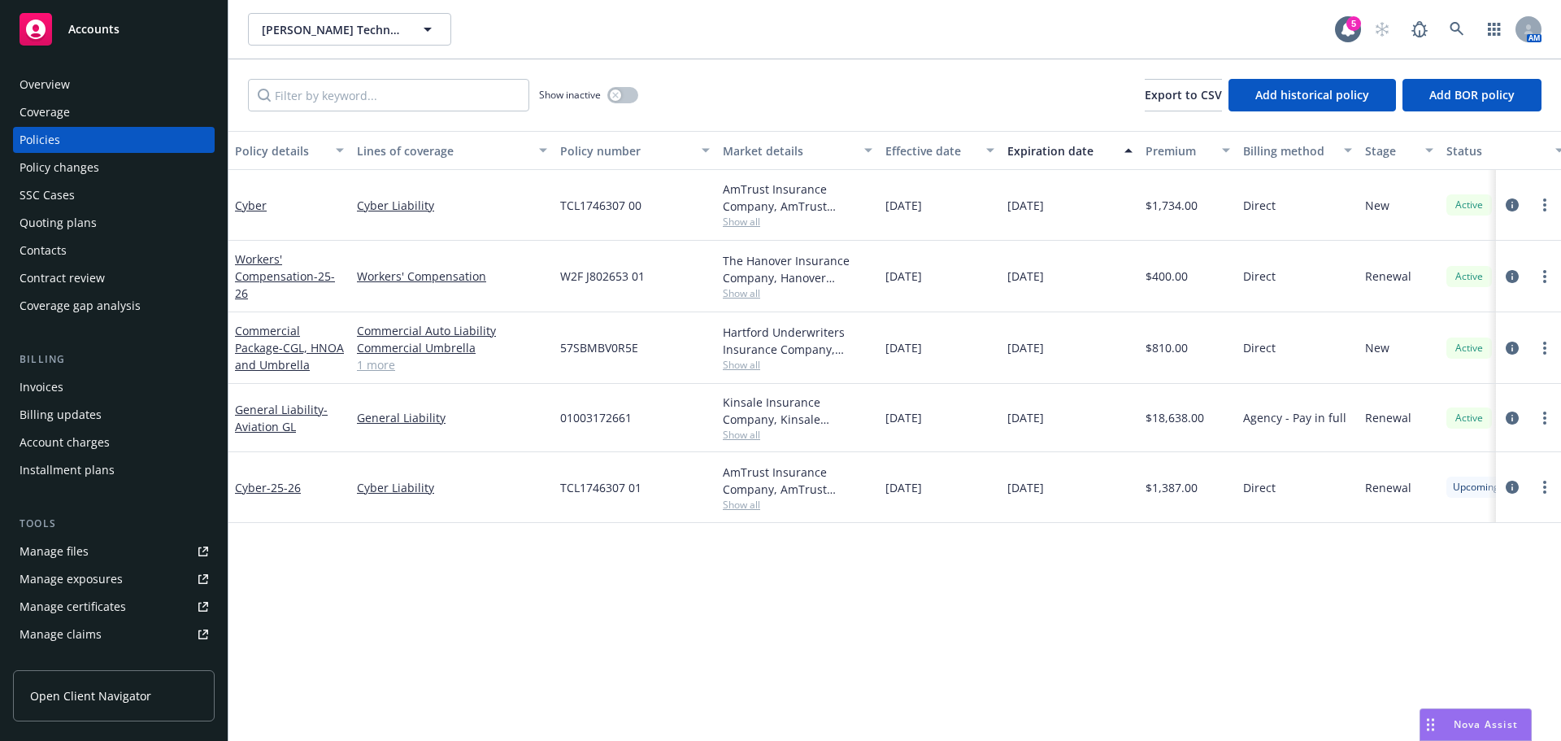
click at [83, 81] on div "Overview" at bounding box center [114, 85] width 189 height 26
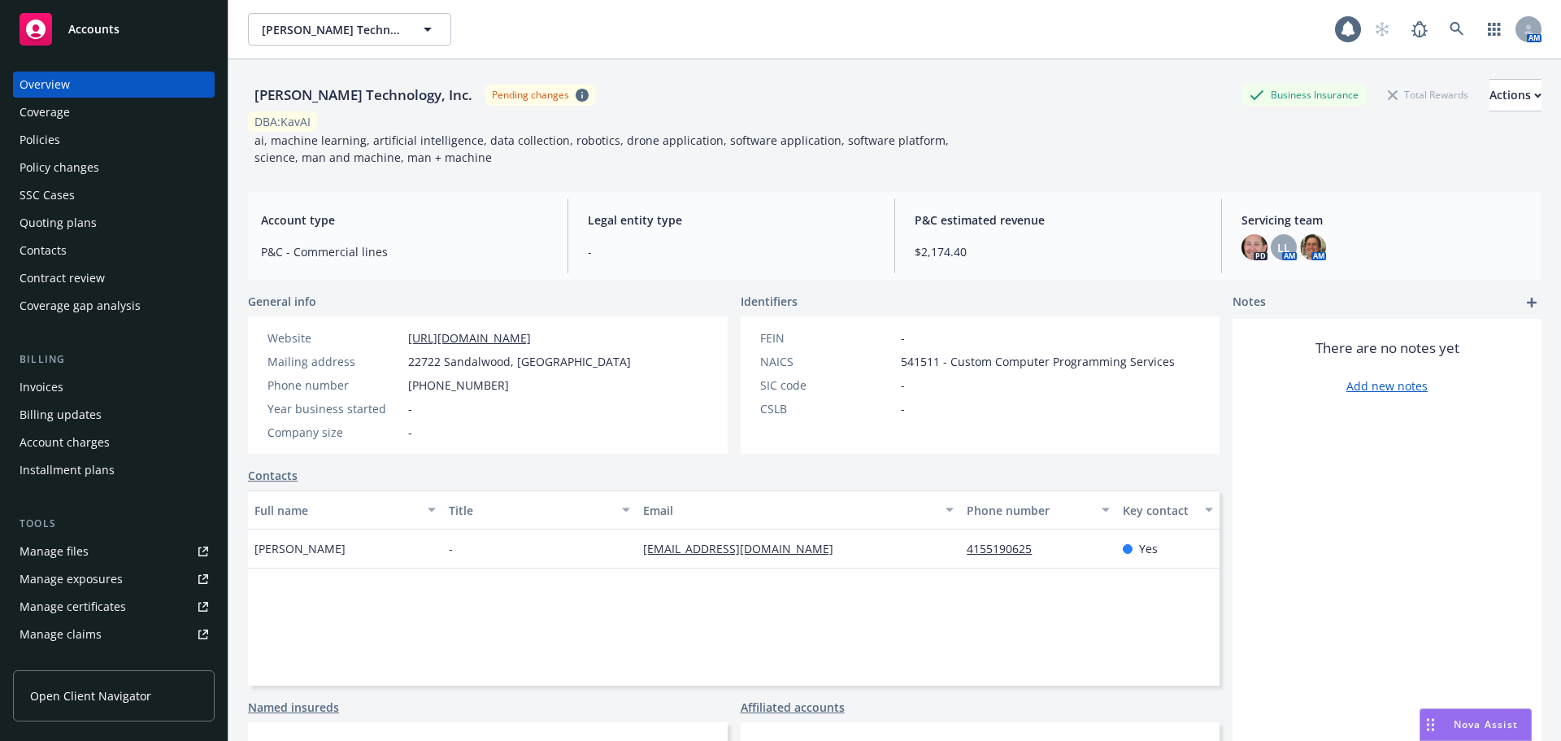
drag, startPoint x: 651, startPoint y: 364, endPoint x: 417, endPoint y: 353, distance: 234.5
click at [403, 359] on div "Website [URL][DOMAIN_NAME] Mailing address [STREET_ADDRESS] Phone number [PHONE…" at bounding box center [449, 384] width 403 height 137
click at [663, 429] on div "Website [URL][DOMAIN_NAME] Mailing address [STREET_ADDRESS] Phone number [PHONE…" at bounding box center [488, 384] width 480 height 137
drag, startPoint x: 656, startPoint y: 356, endPoint x: 393, endPoint y: 360, distance: 262.7
click at [393, 360] on div "Website [URL][DOMAIN_NAME] Mailing address [STREET_ADDRESS] Phone number [PHONE…" at bounding box center [449, 384] width 403 height 137
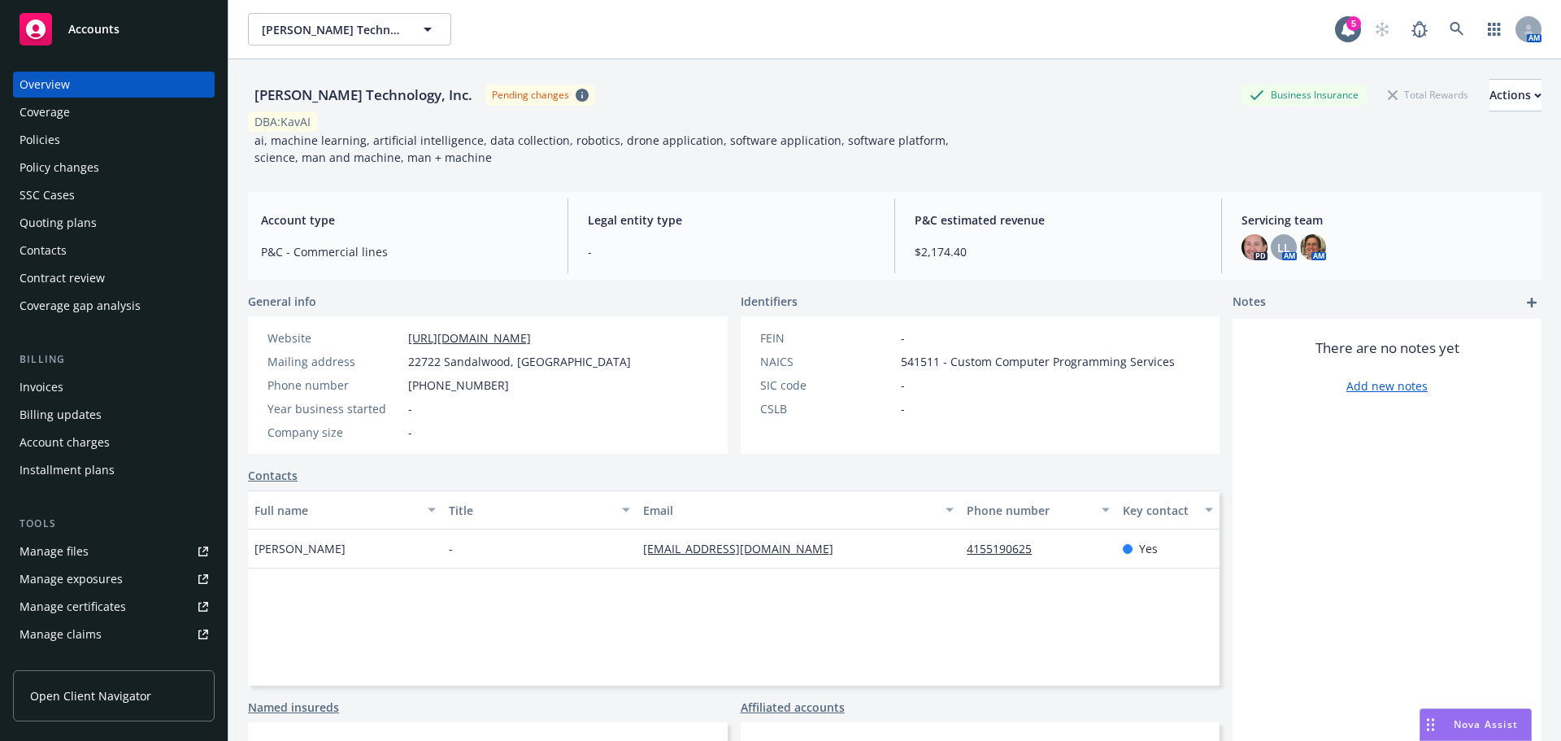
copy div "22722 Sandalwood, [GEOGRAPHIC_DATA]"
